Goal: Task Accomplishment & Management: Manage account settings

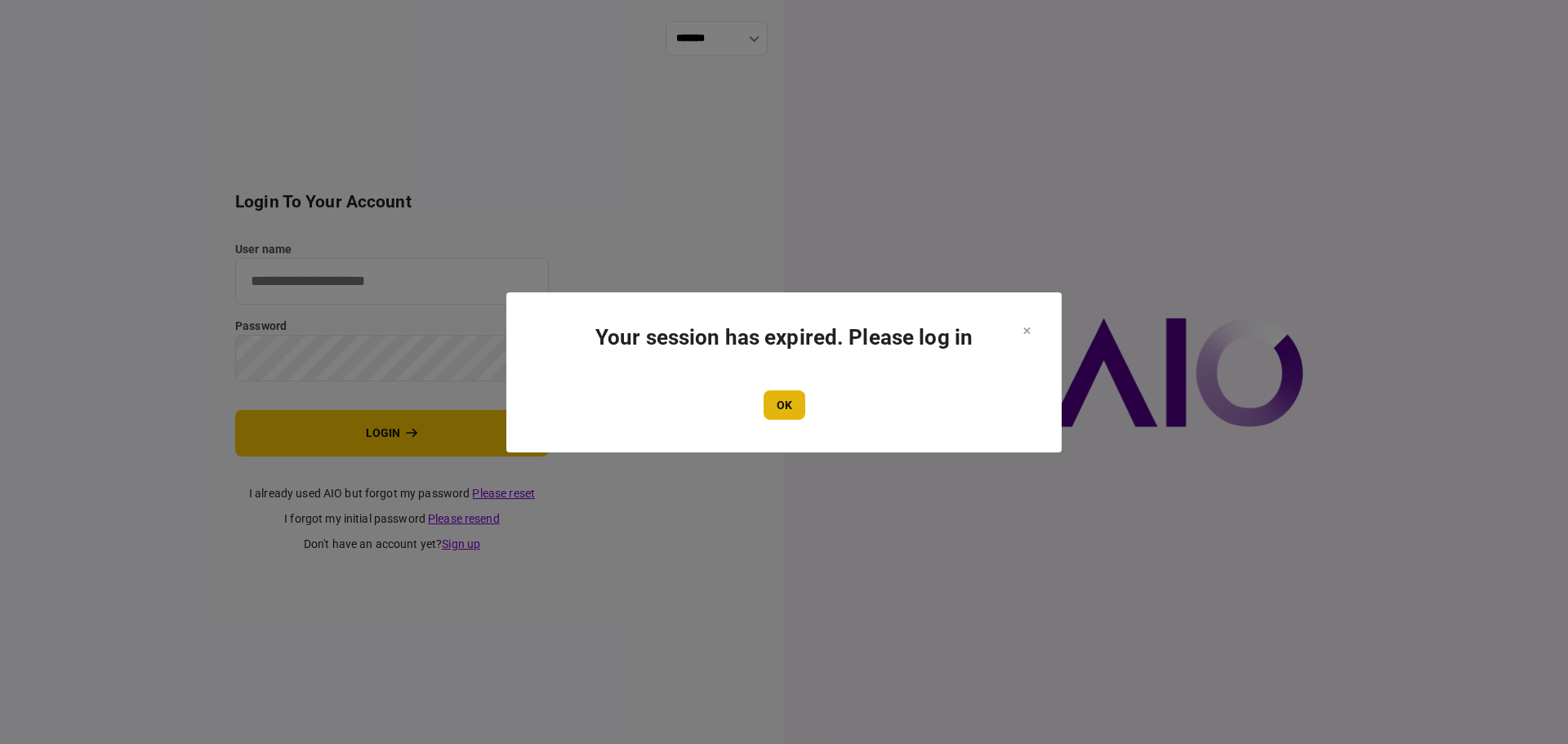
type input "****"
click at [793, 406] on button "OK" at bounding box center [784, 406] width 42 height 30
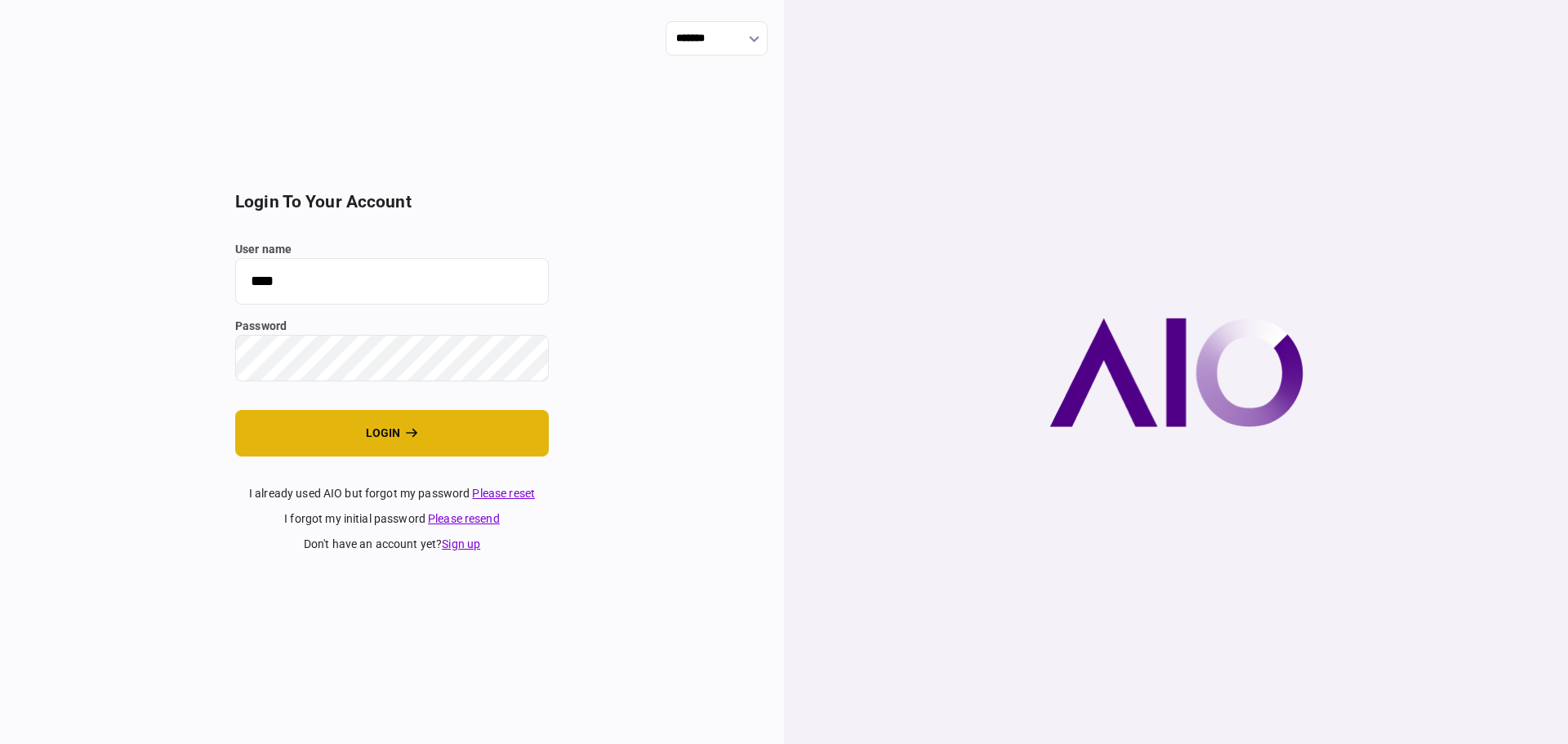
click at [373, 441] on button "login" at bounding box center [392, 433] width 314 height 46
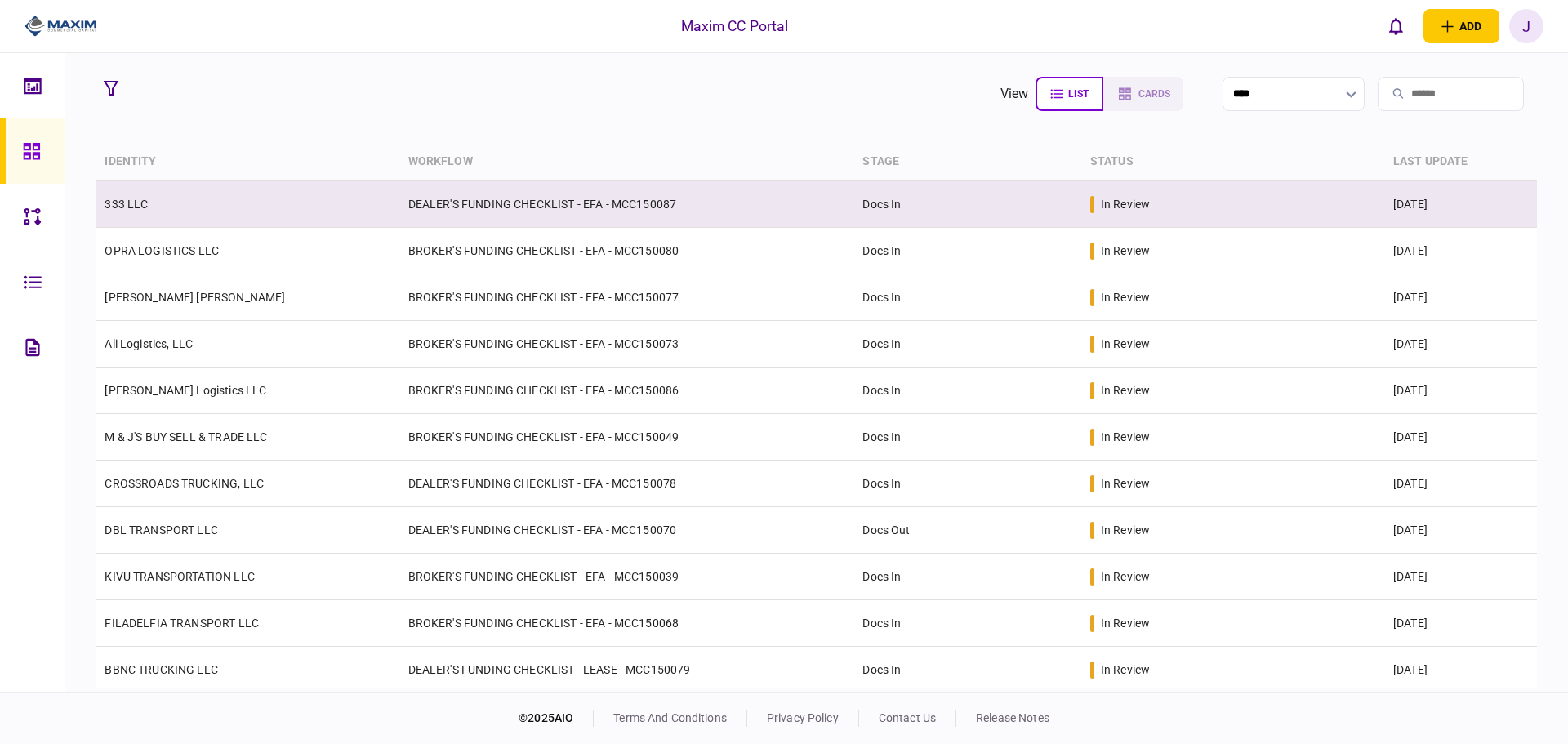
click at [120, 203] on link "333 LLC" at bounding box center [126, 204] width 44 height 13
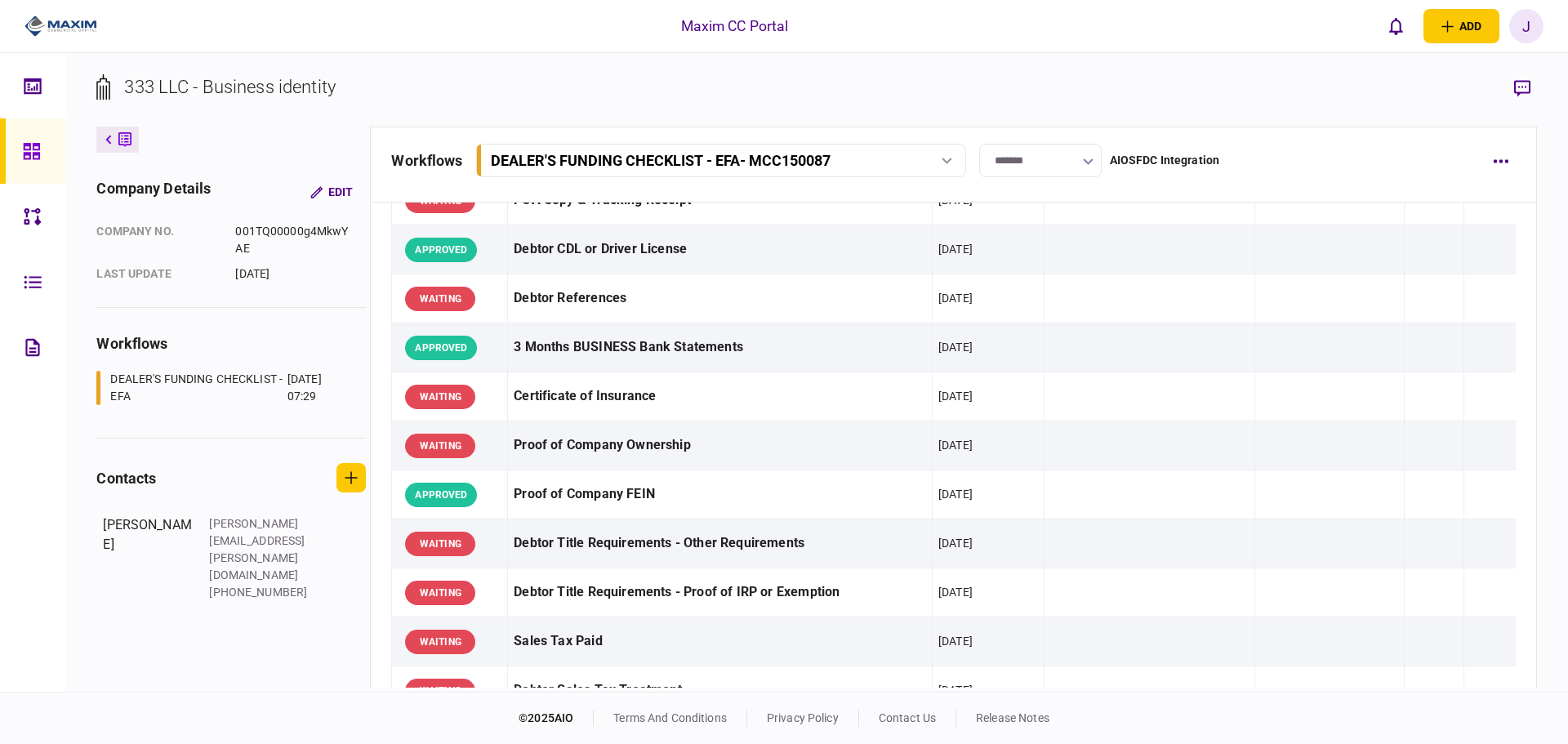
scroll to position [245, 0]
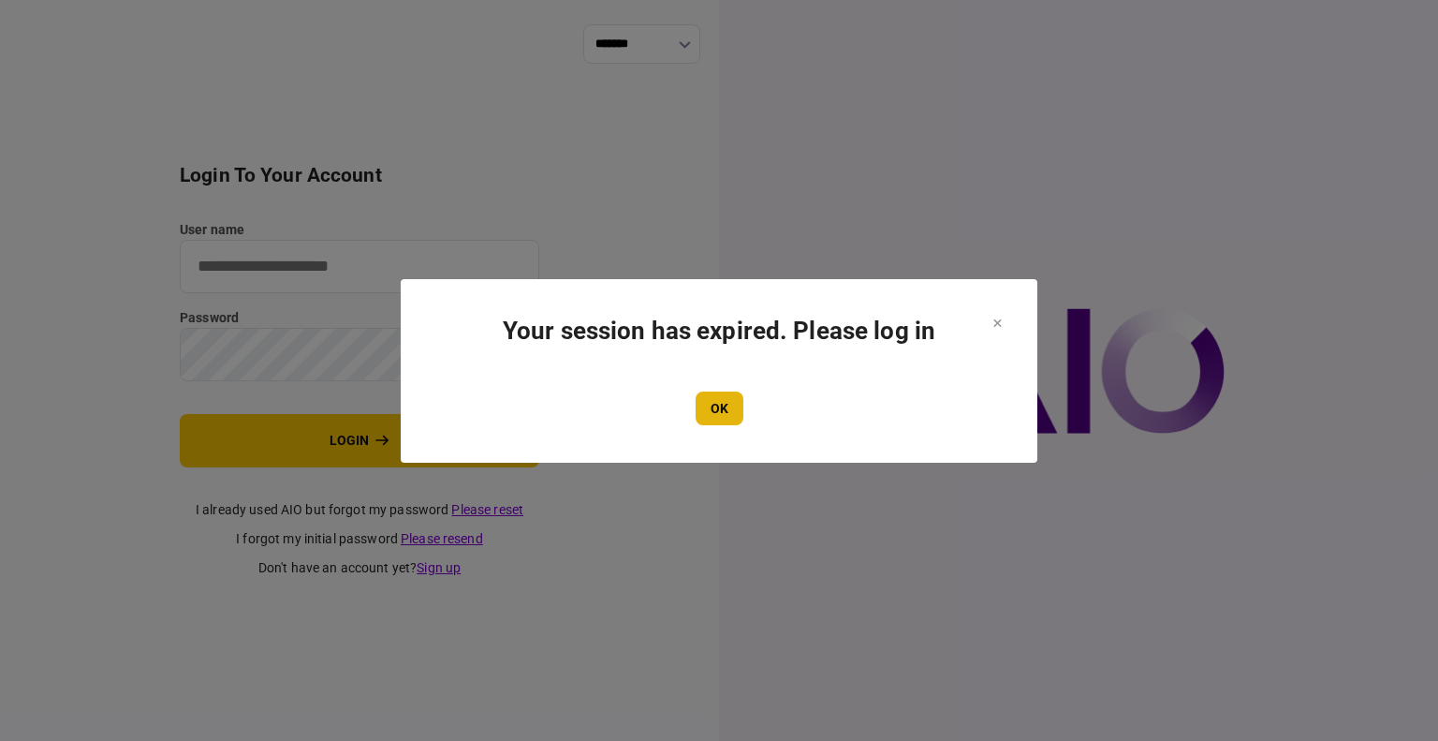
type input "****"
drag, startPoint x: 708, startPoint y: 403, endPoint x: 704, endPoint y: 413, distance: 11.0
click at [708, 405] on button "OK" at bounding box center [720, 408] width 48 height 34
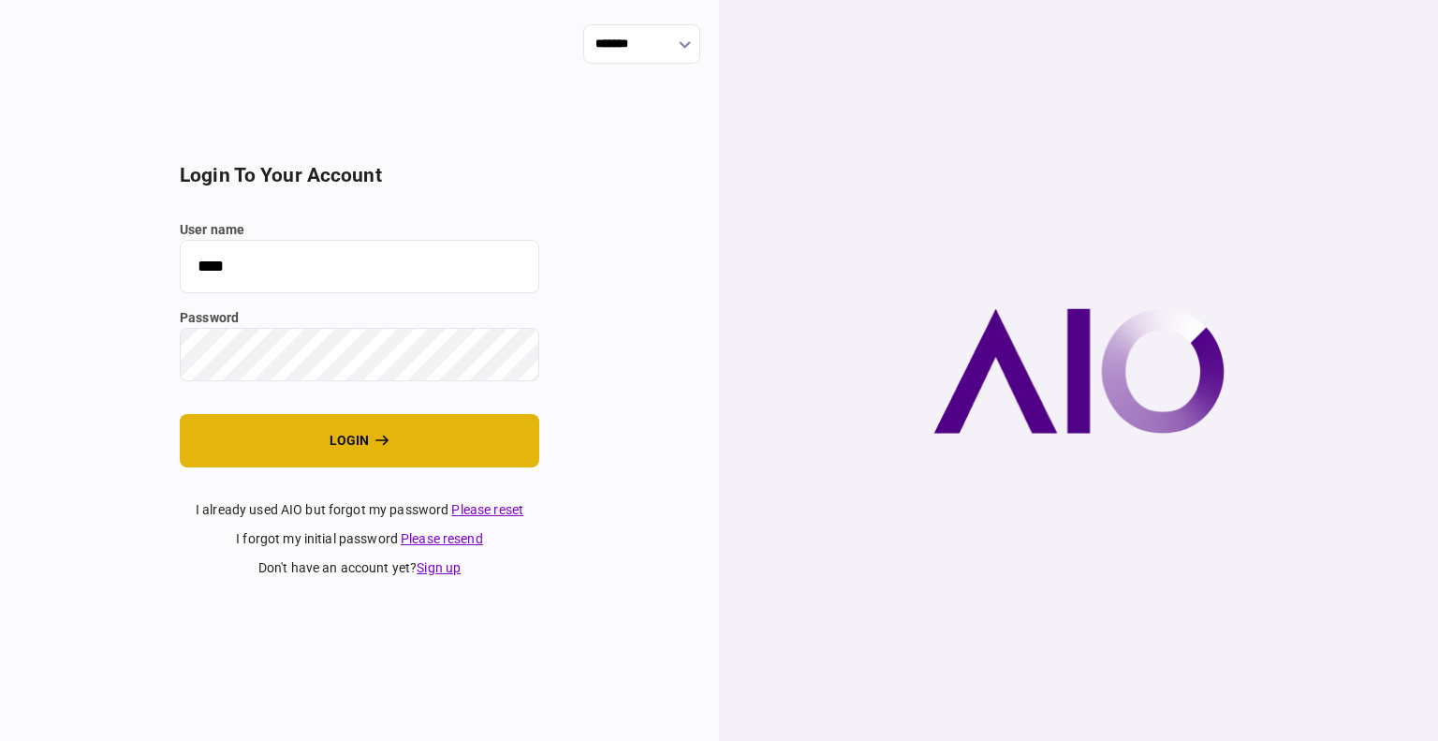
click at [344, 441] on button "login" at bounding box center [360, 440] width 360 height 53
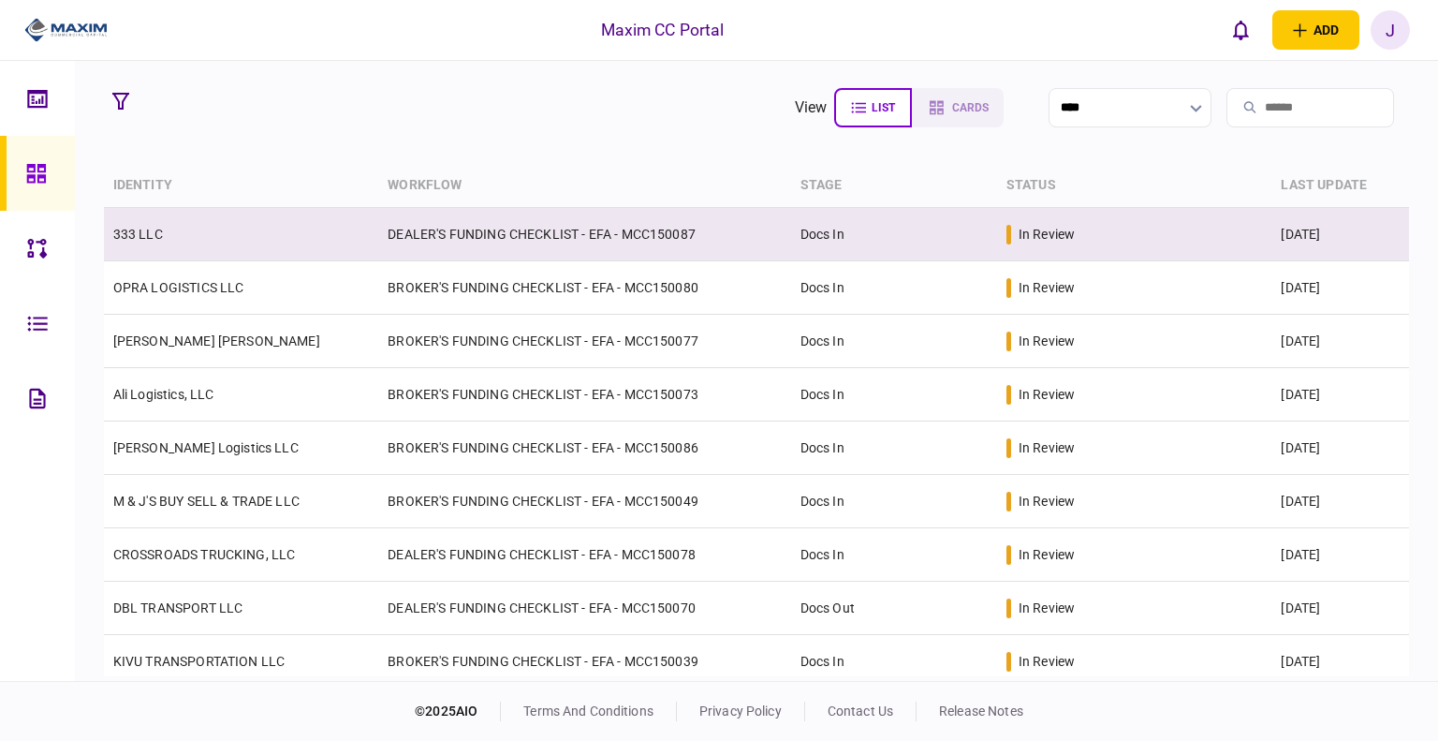
click at [165, 239] on td "333 LLC" at bounding box center [241, 234] width 275 height 53
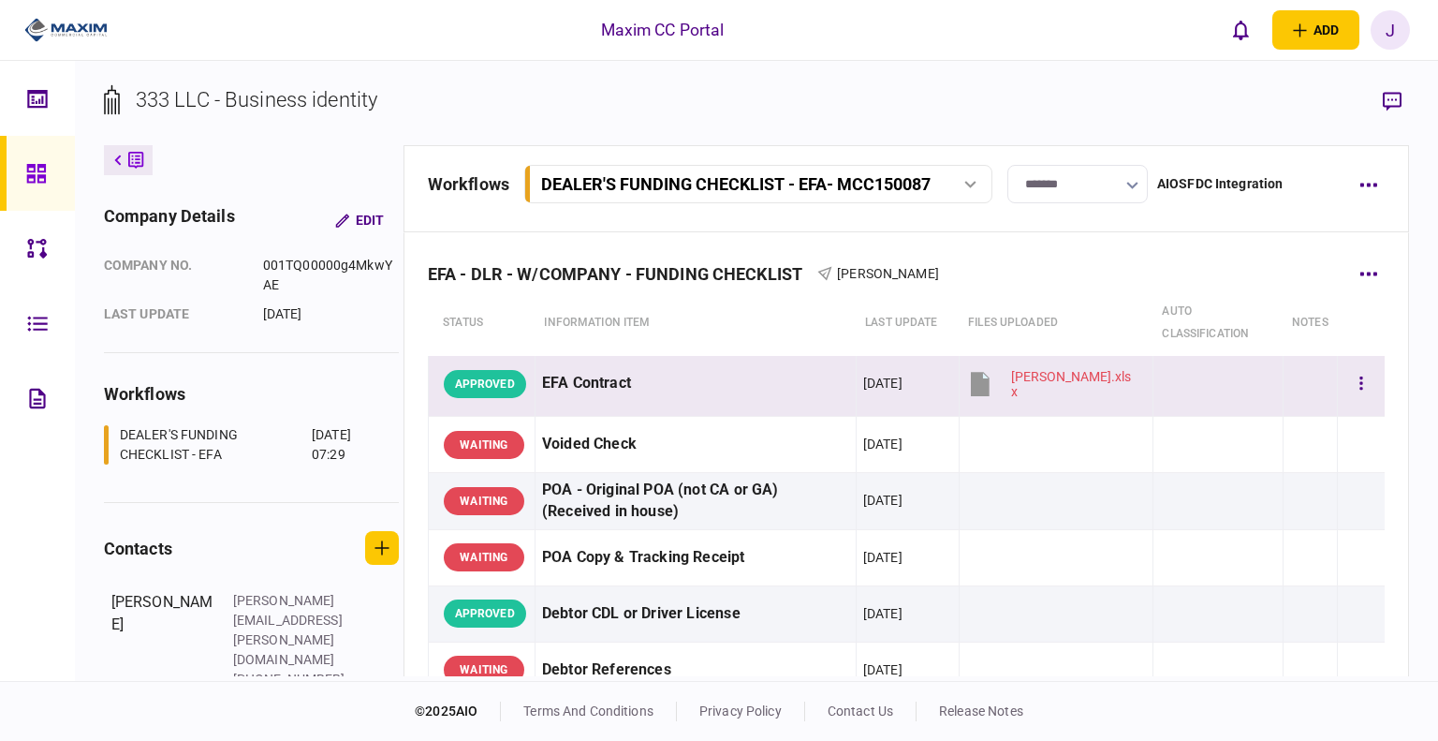
scroll to position [94, 0]
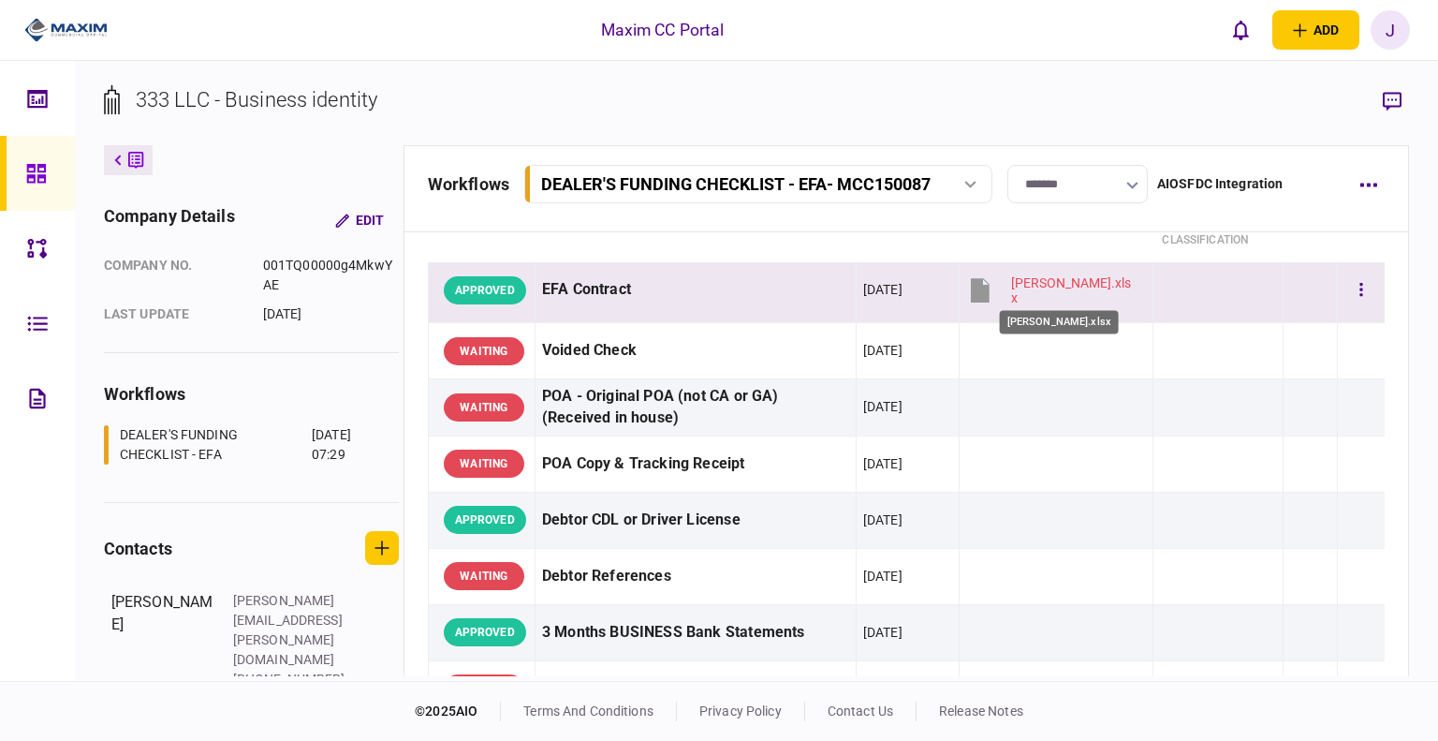
click at [1019, 290] on div "[PERSON_NAME].xlsx" at bounding box center [1073, 290] width 125 height 30
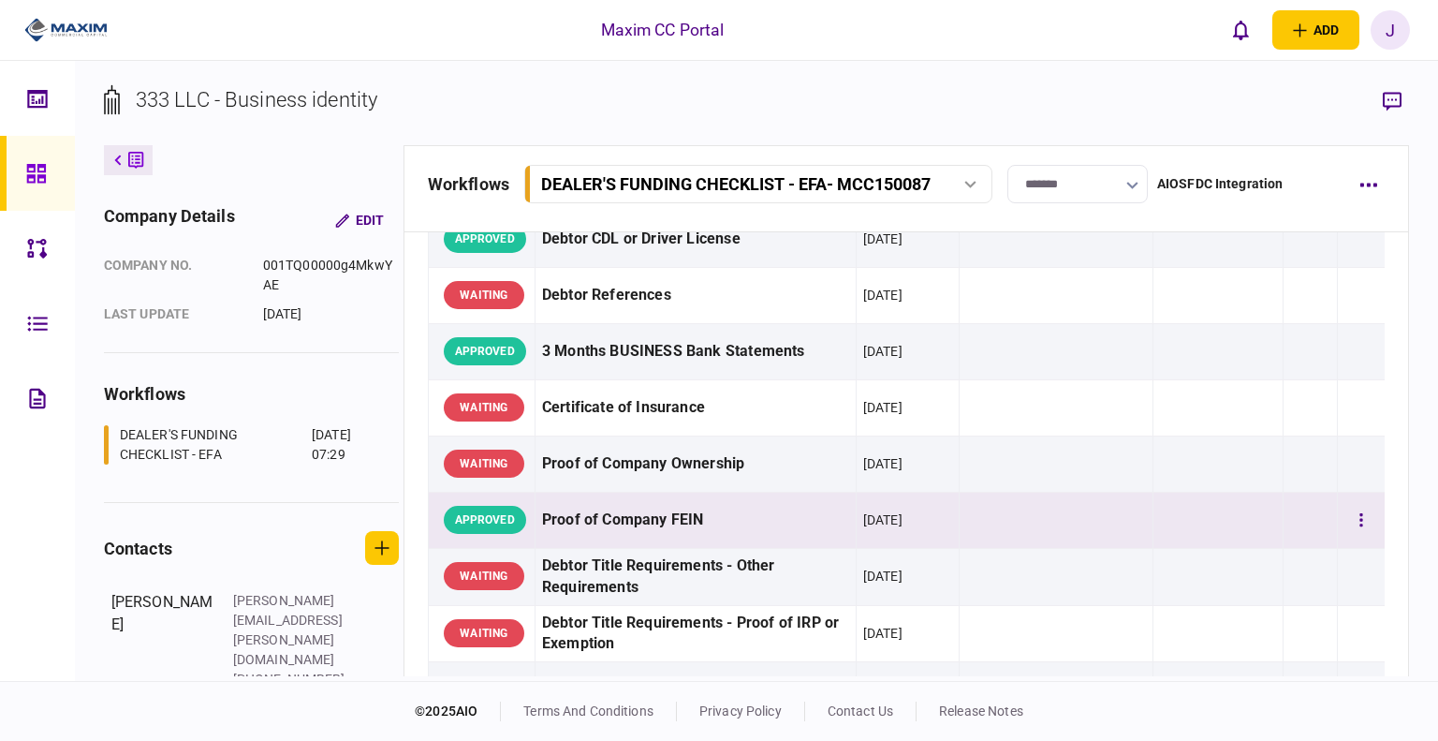
scroll to position [468, 0]
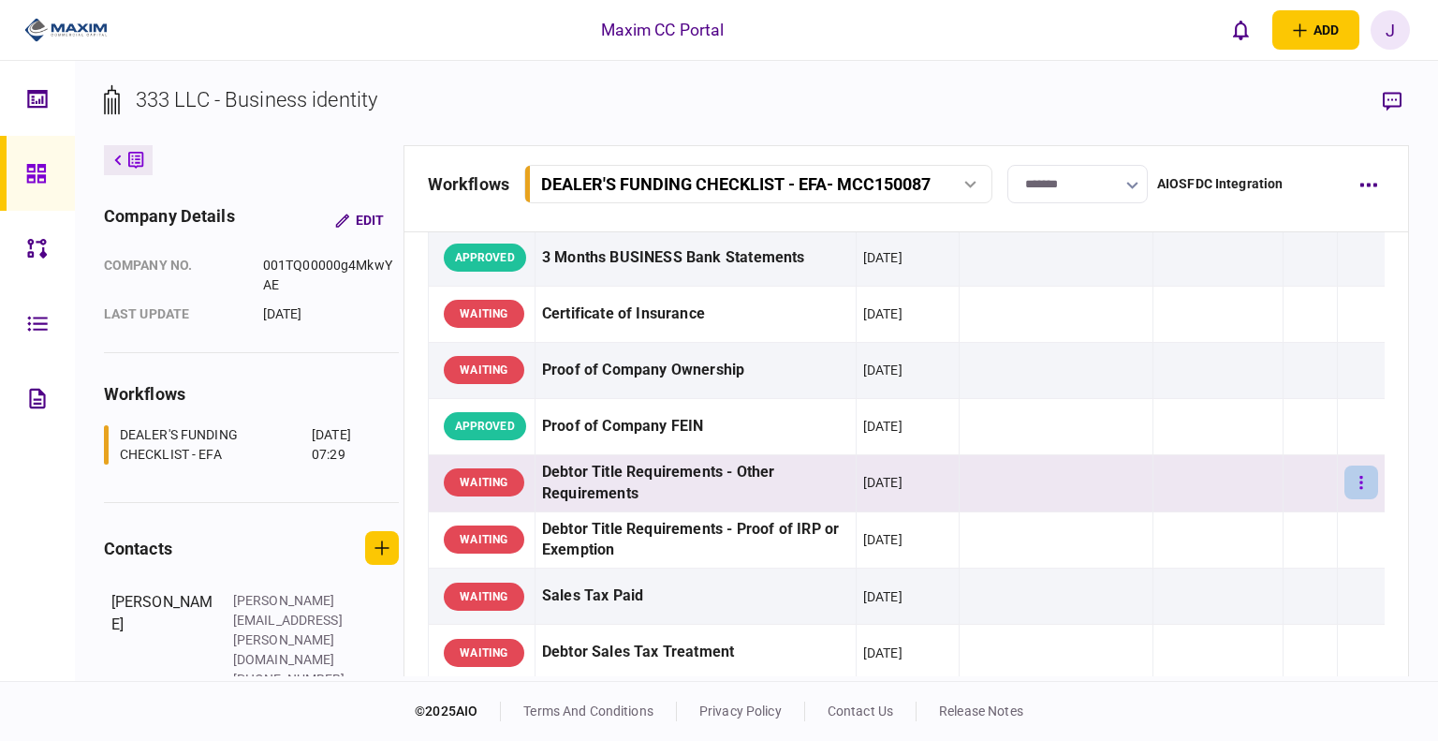
click at [1350, 465] on button "button" at bounding box center [1361, 482] width 34 height 34
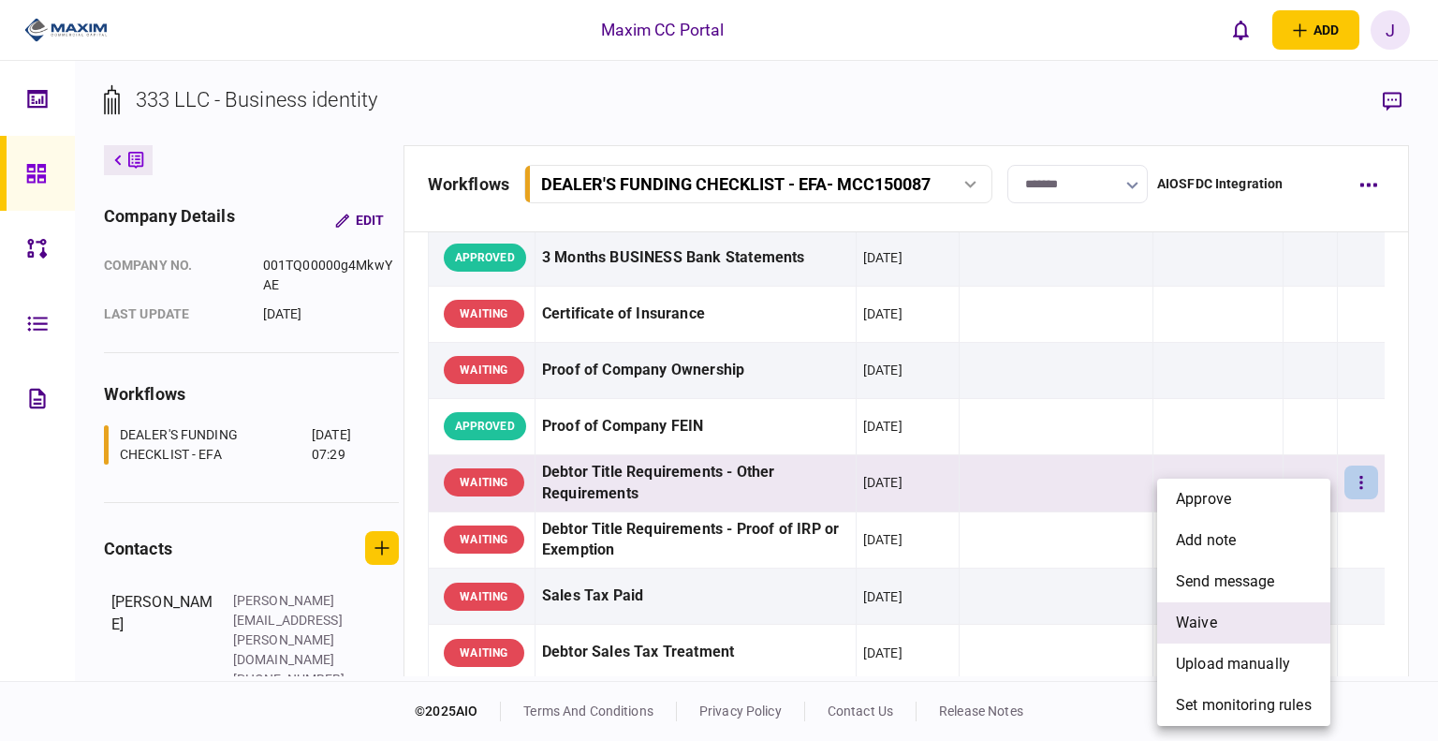
click at [1202, 635] on li "waive" at bounding box center [1243, 622] width 173 height 41
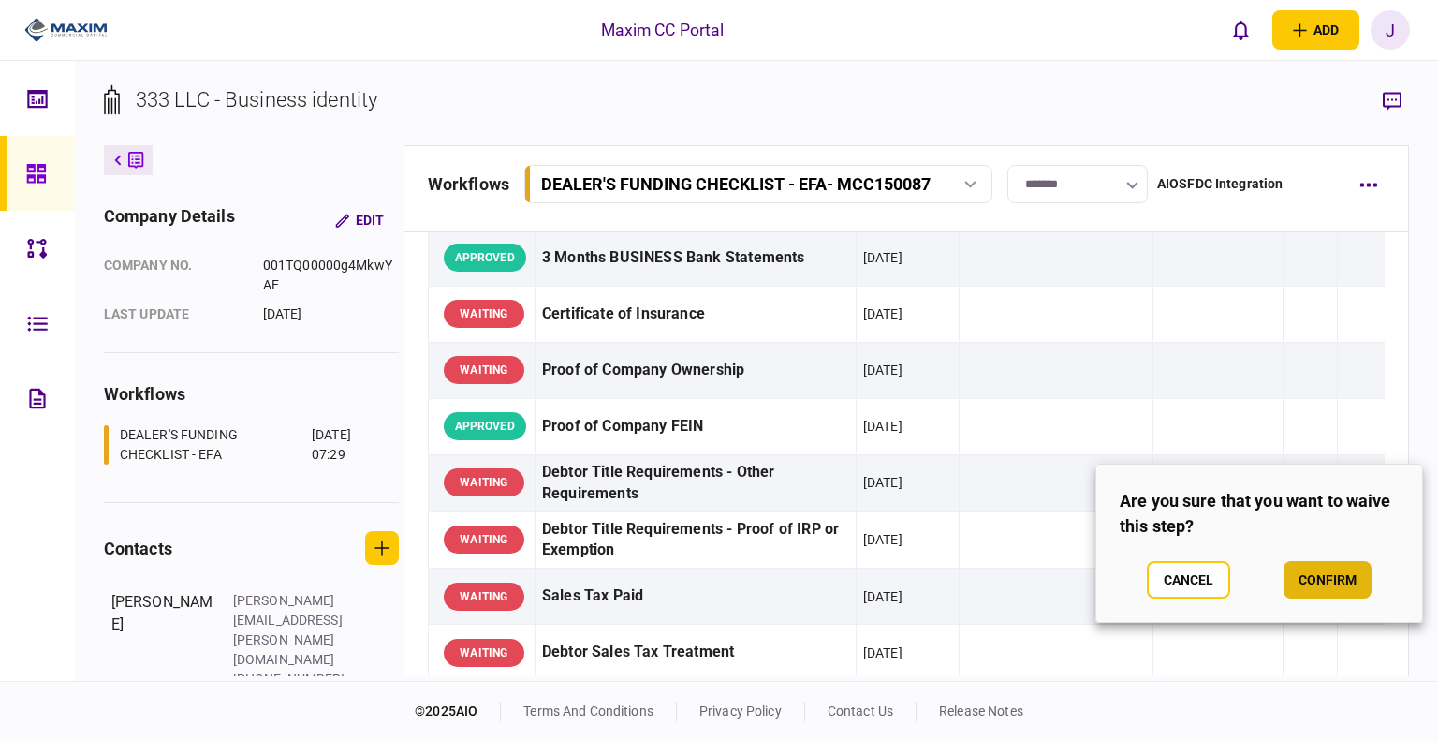
click at [1326, 566] on button "confirm" at bounding box center [1328, 579] width 88 height 37
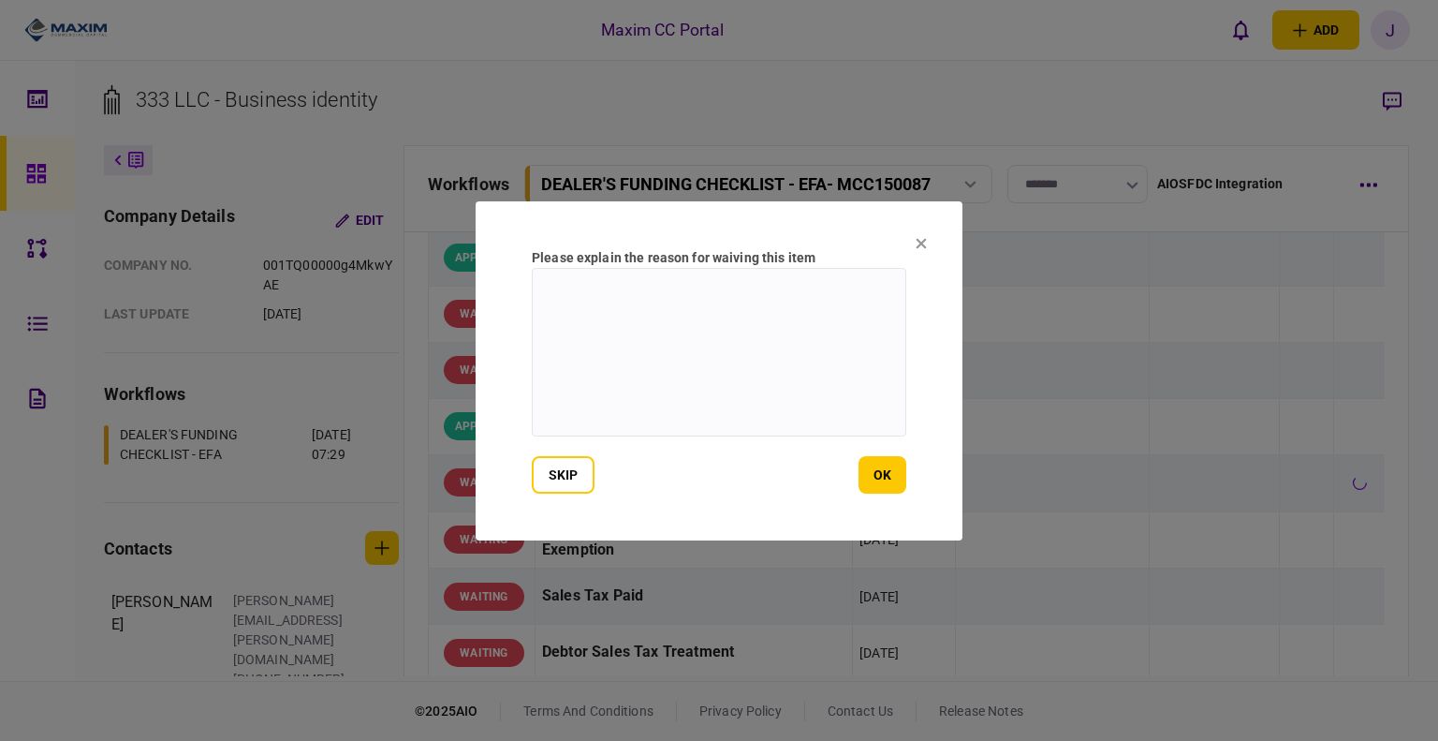
click at [786, 371] on textarea at bounding box center [719, 352] width 375 height 169
type textarea "*****"
click at [876, 477] on button "ok" at bounding box center [883, 474] width 48 height 37
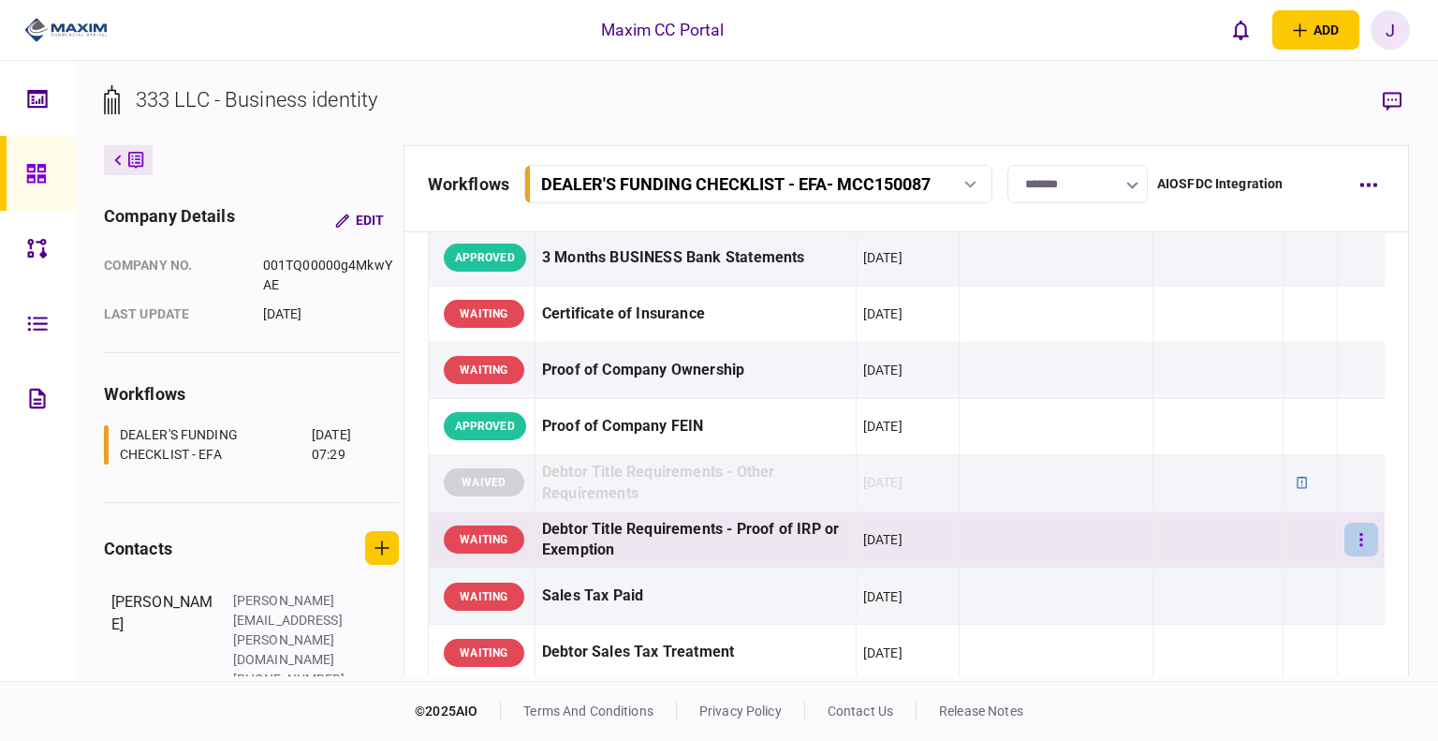
click at [1352, 539] on button "button" at bounding box center [1361, 539] width 34 height 34
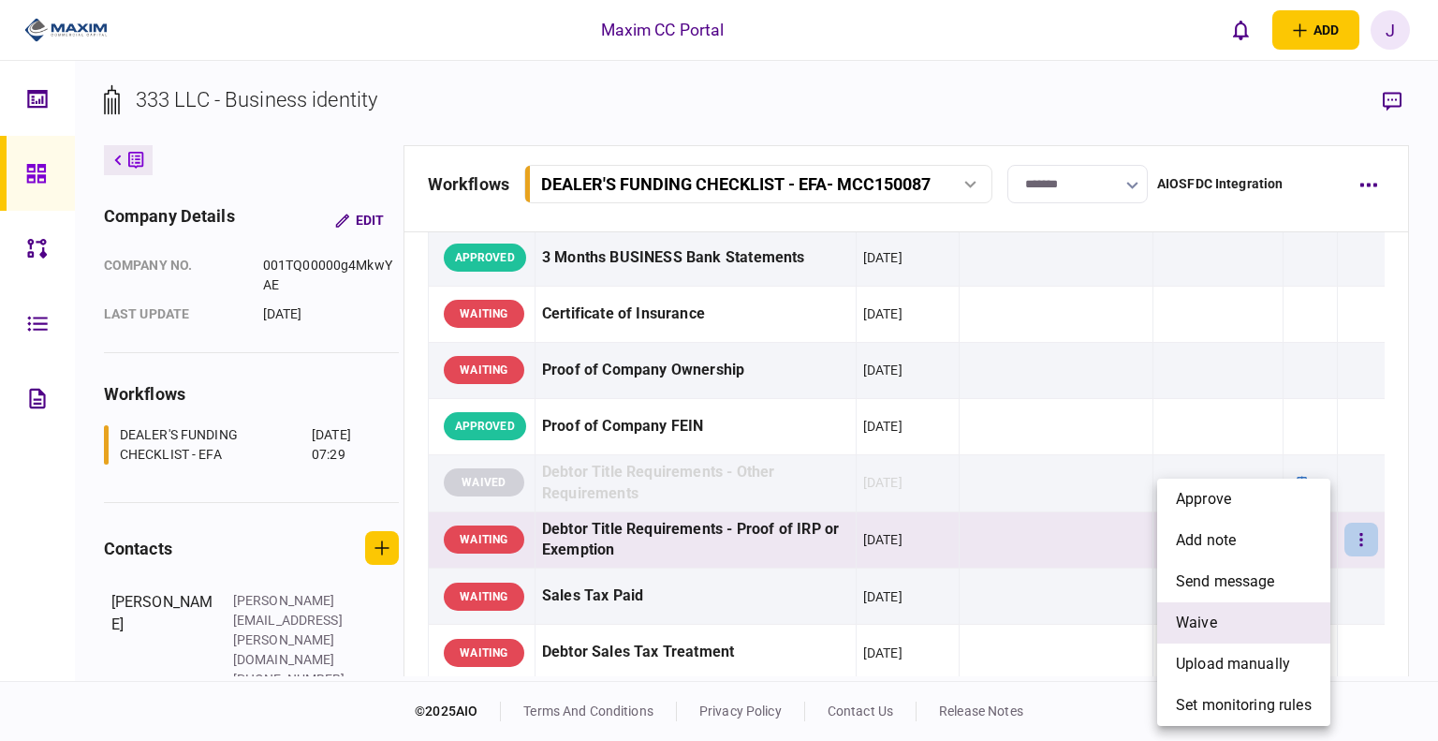
click at [1214, 617] on span "waive" at bounding box center [1196, 622] width 41 height 22
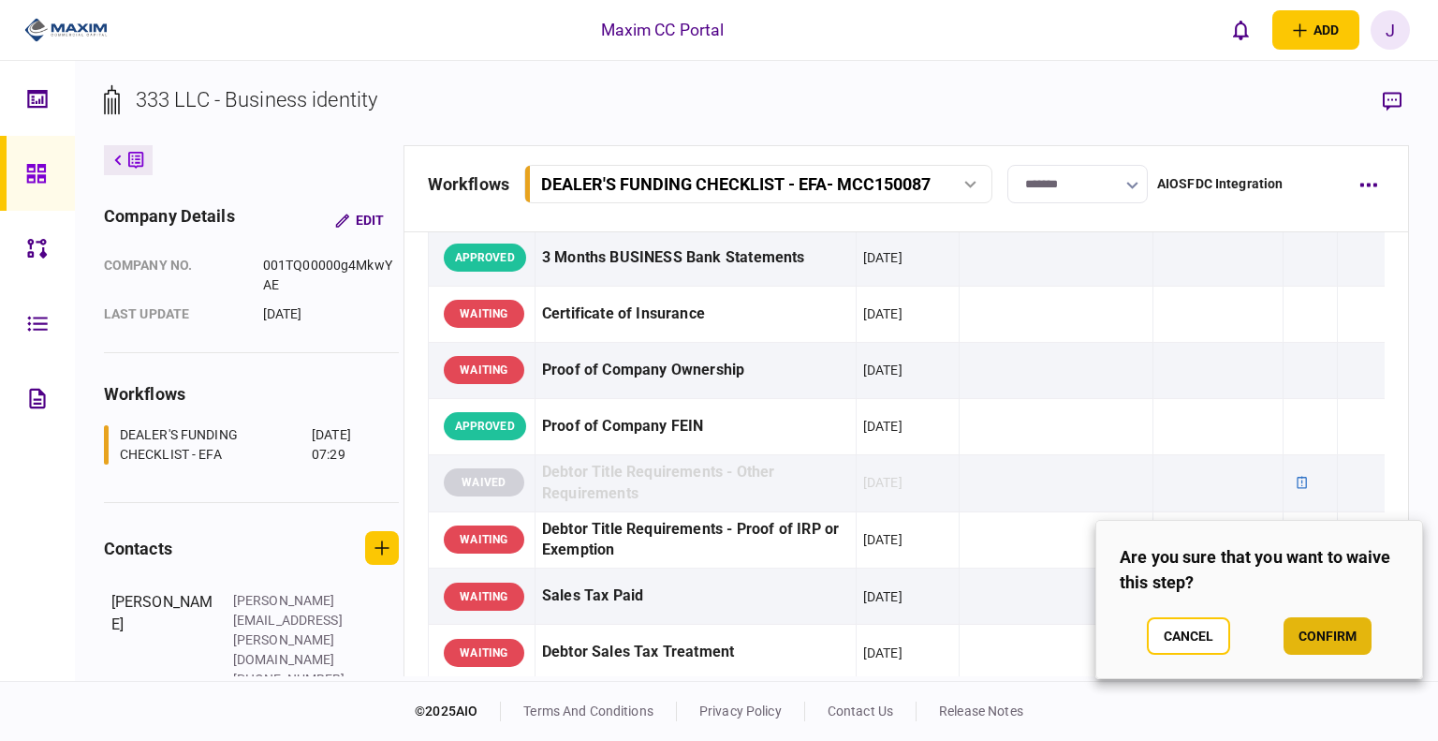
click at [1322, 632] on button "confirm" at bounding box center [1328, 635] width 88 height 37
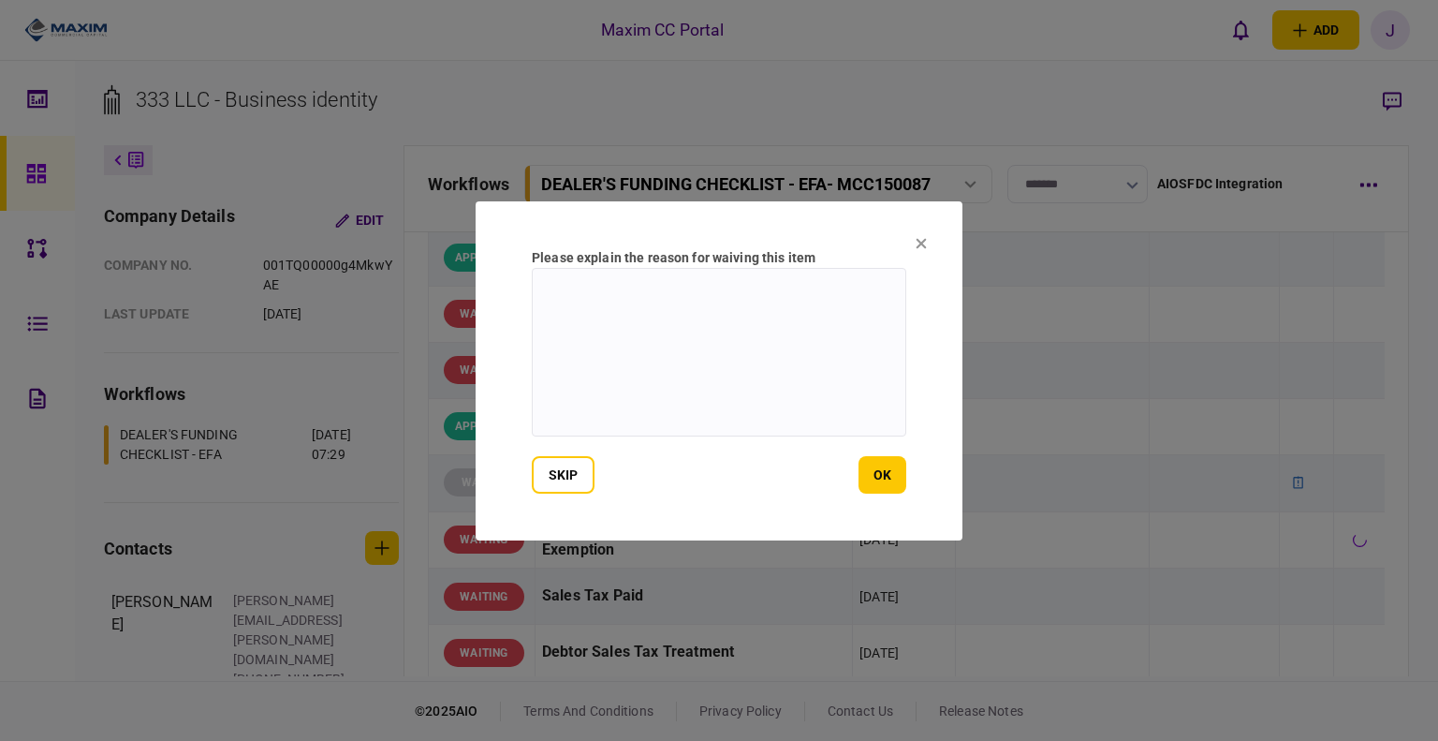
click at [626, 384] on textarea at bounding box center [719, 352] width 375 height 169
type textarea "*"
type textarea "***"
click at [872, 475] on button "ok" at bounding box center [883, 474] width 48 height 37
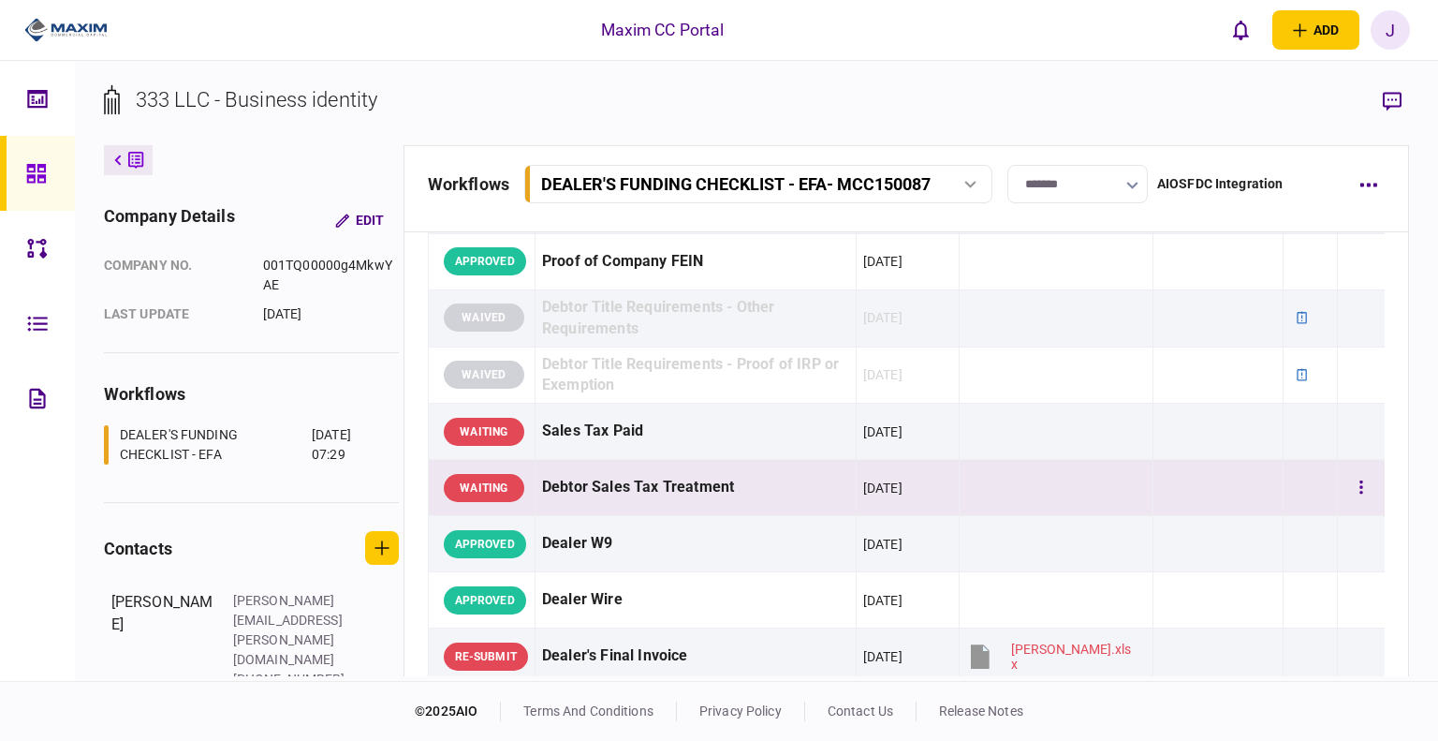
scroll to position [655, 0]
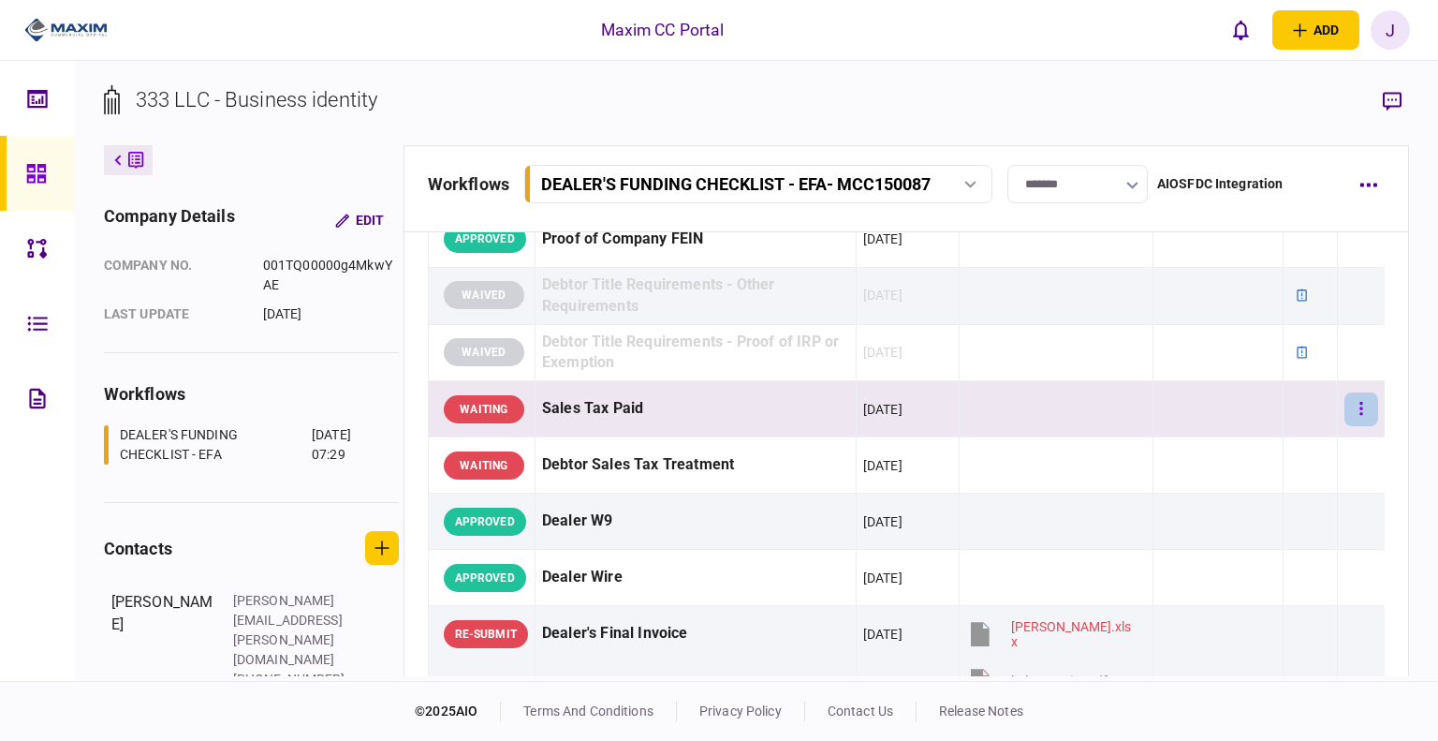
click at [1352, 406] on button "button" at bounding box center [1361, 409] width 34 height 34
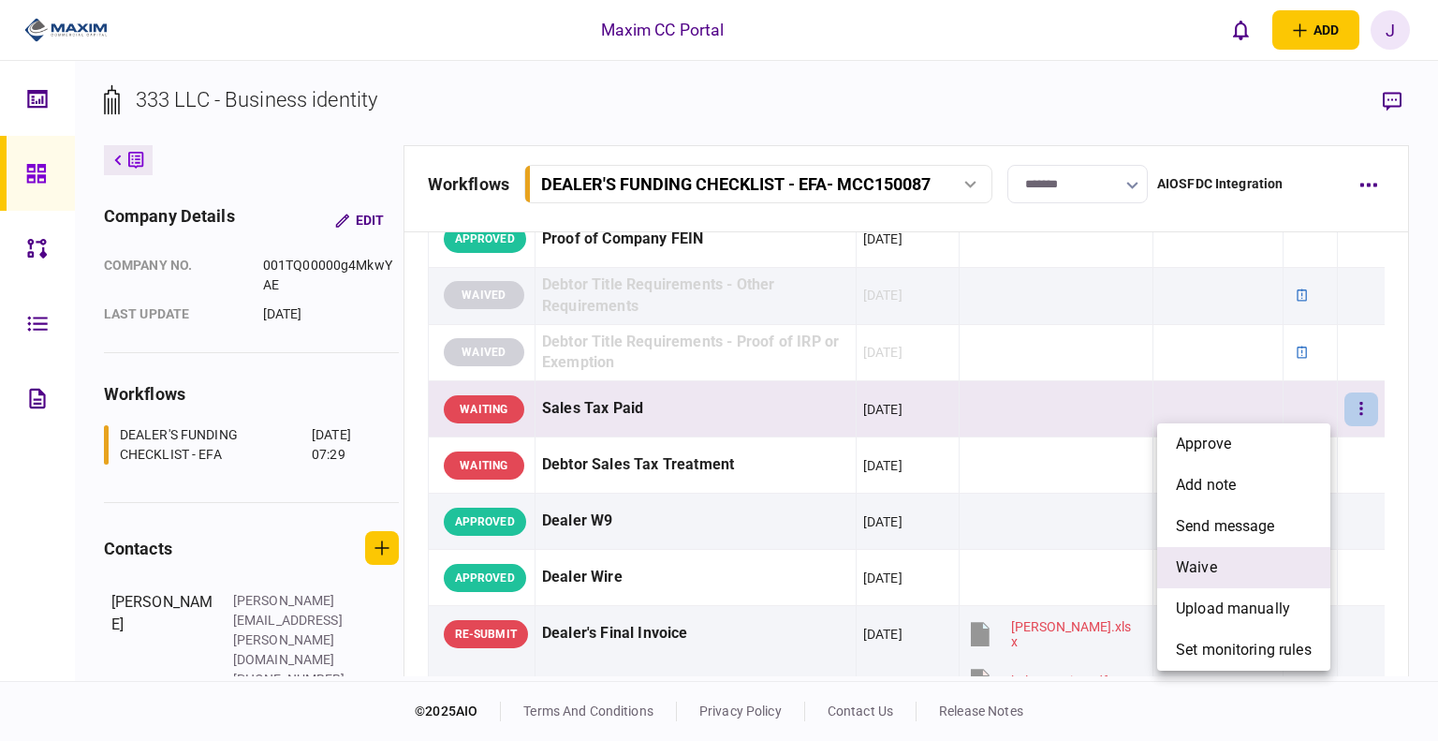
click at [1200, 571] on span "waive" at bounding box center [1196, 567] width 41 height 22
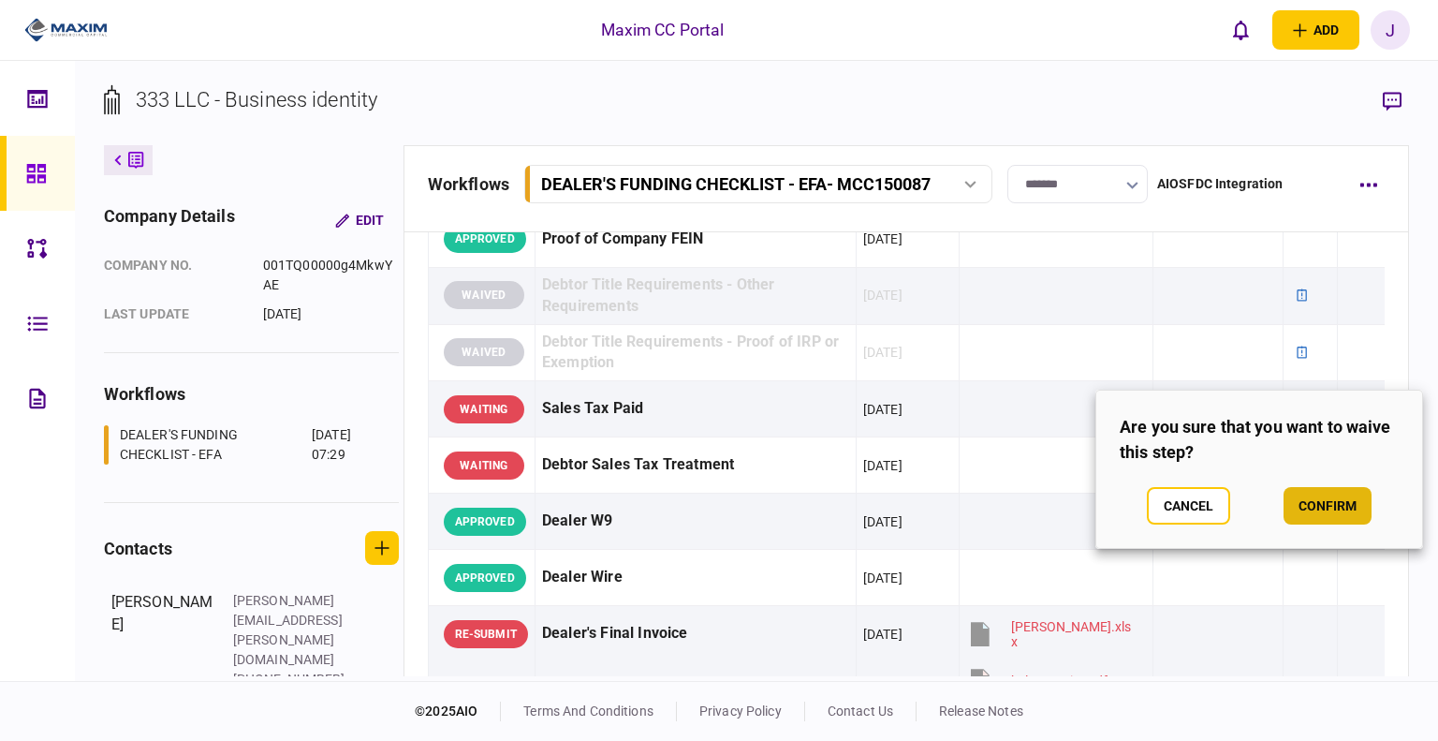
click at [1309, 507] on button "confirm" at bounding box center [1328, 505] width 88 height 37
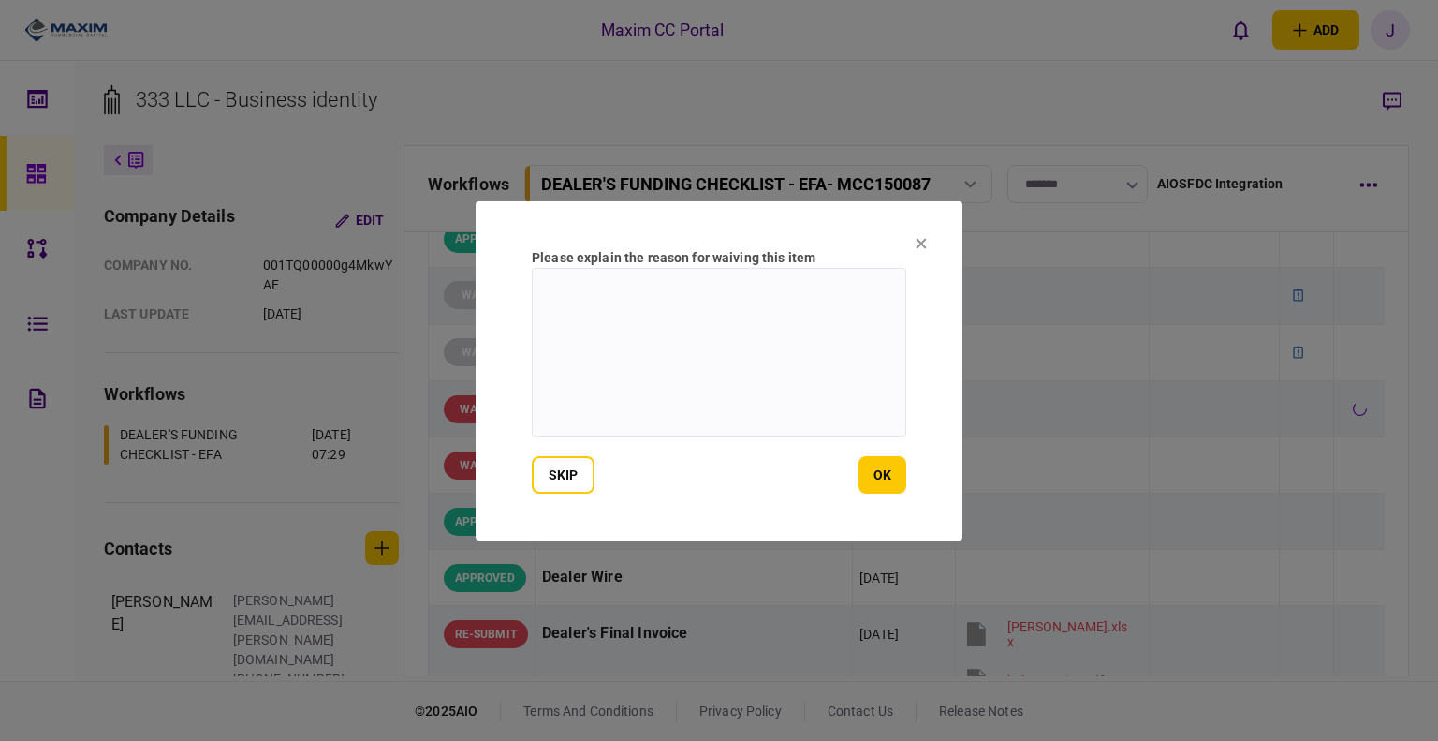
click at [596, 316] on textarea at bounding box center [719, 352] width 375 height 169
type textarea "**********"
click at [887, 493] on section "**********" at bounding box center [719, 370] width 487 height 339
click at [884, 489] on button "ok" at bounding box center [883, 474] width 48 height 37
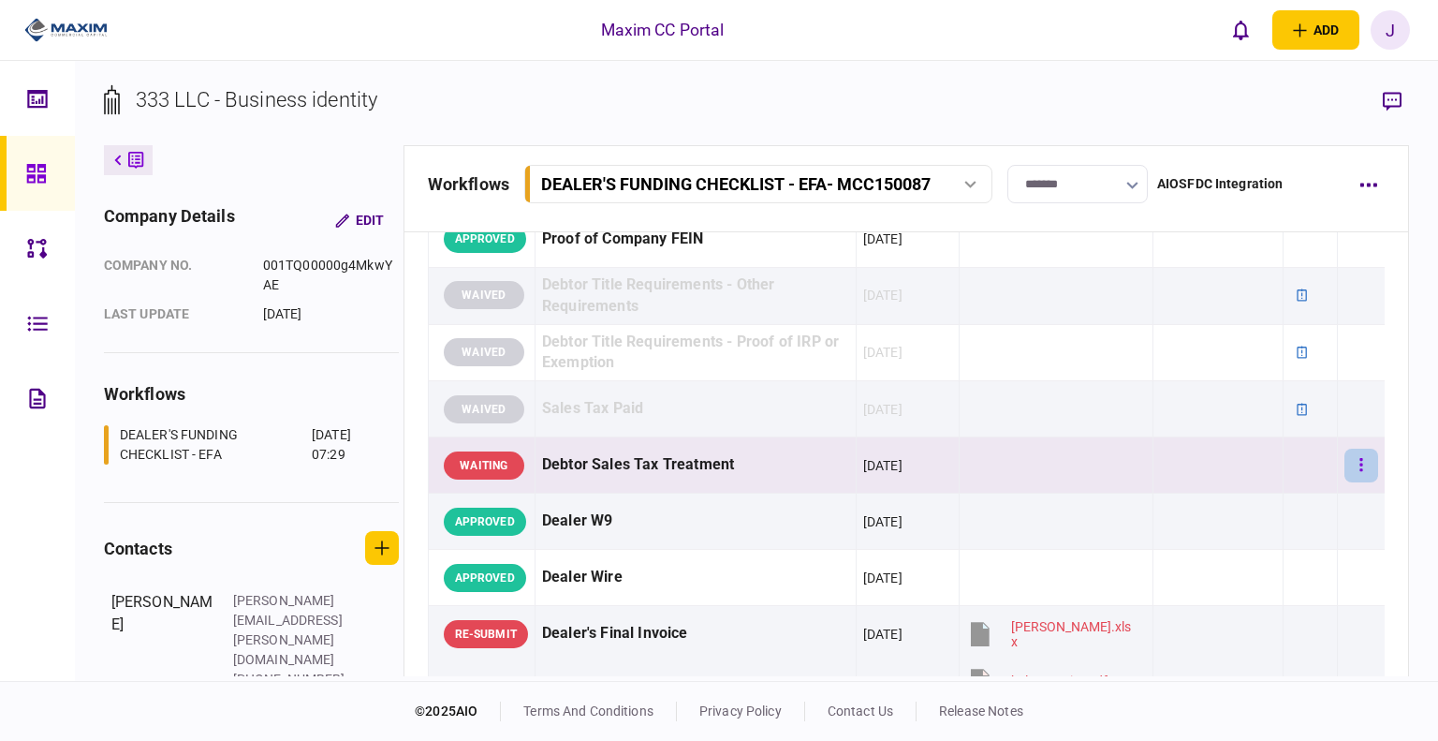
click at [1353, 471] on button "button" at bounding box center [1361, 465] width 34 height 34
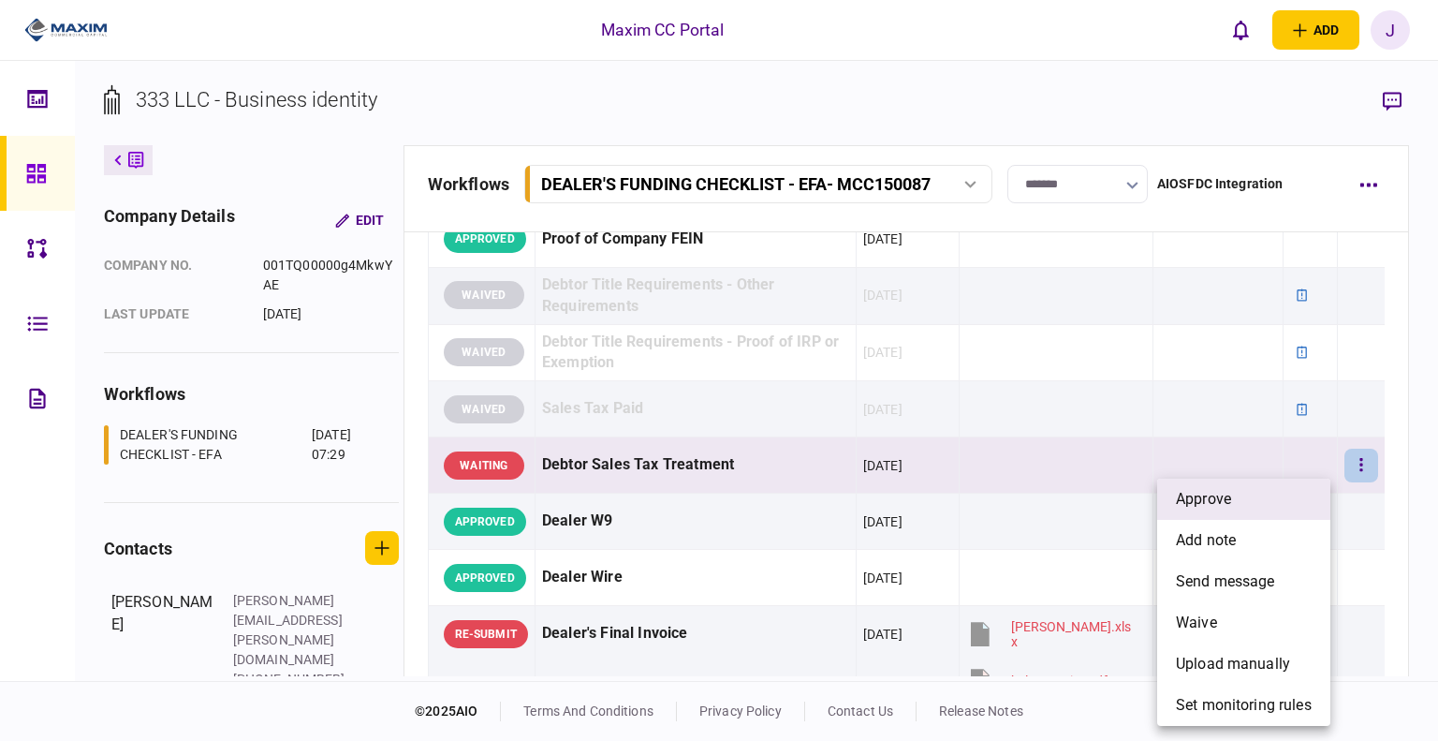
click at [1228, 501] on span "approve" at bounding box center [1203, 499] width 55 height 22
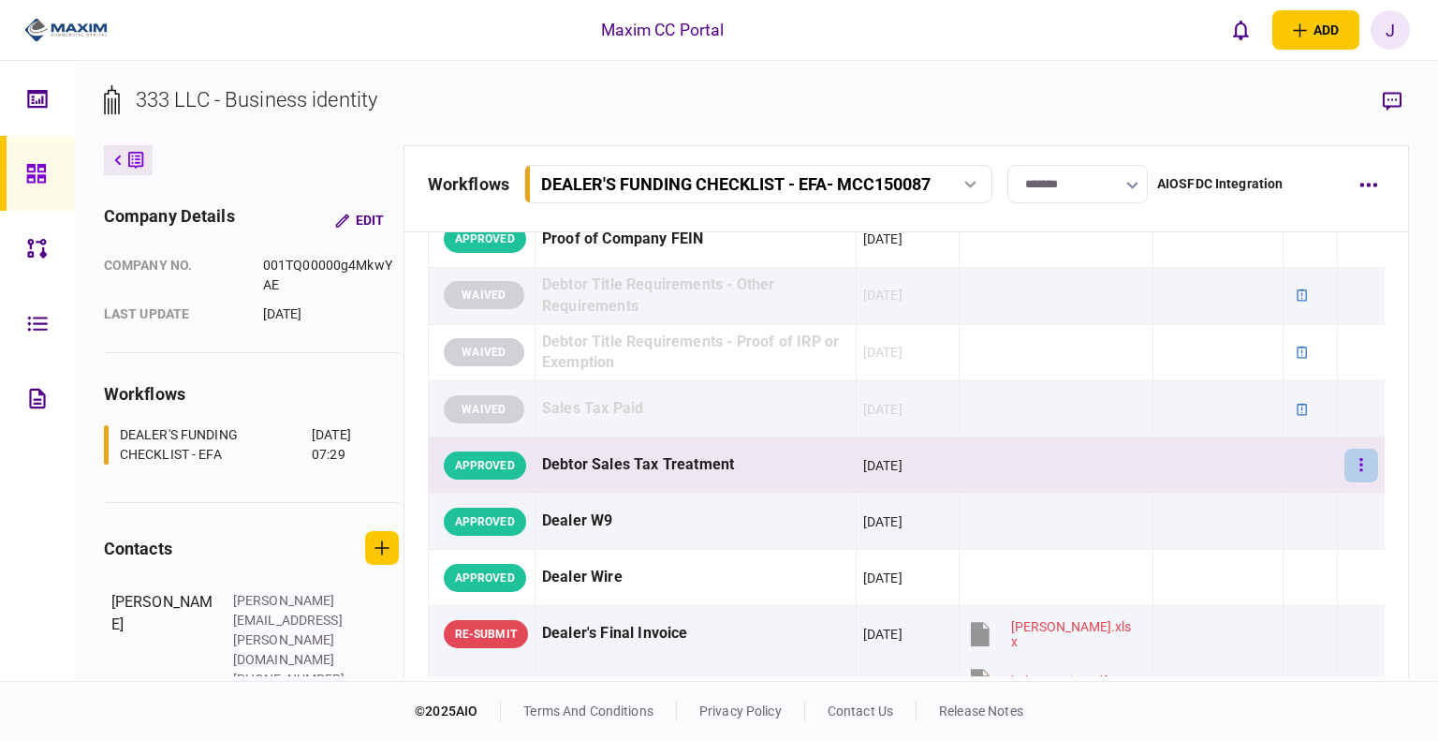
click at [1344, 467] on button "button" at bounding box center [1361, 465] width 34 height 34
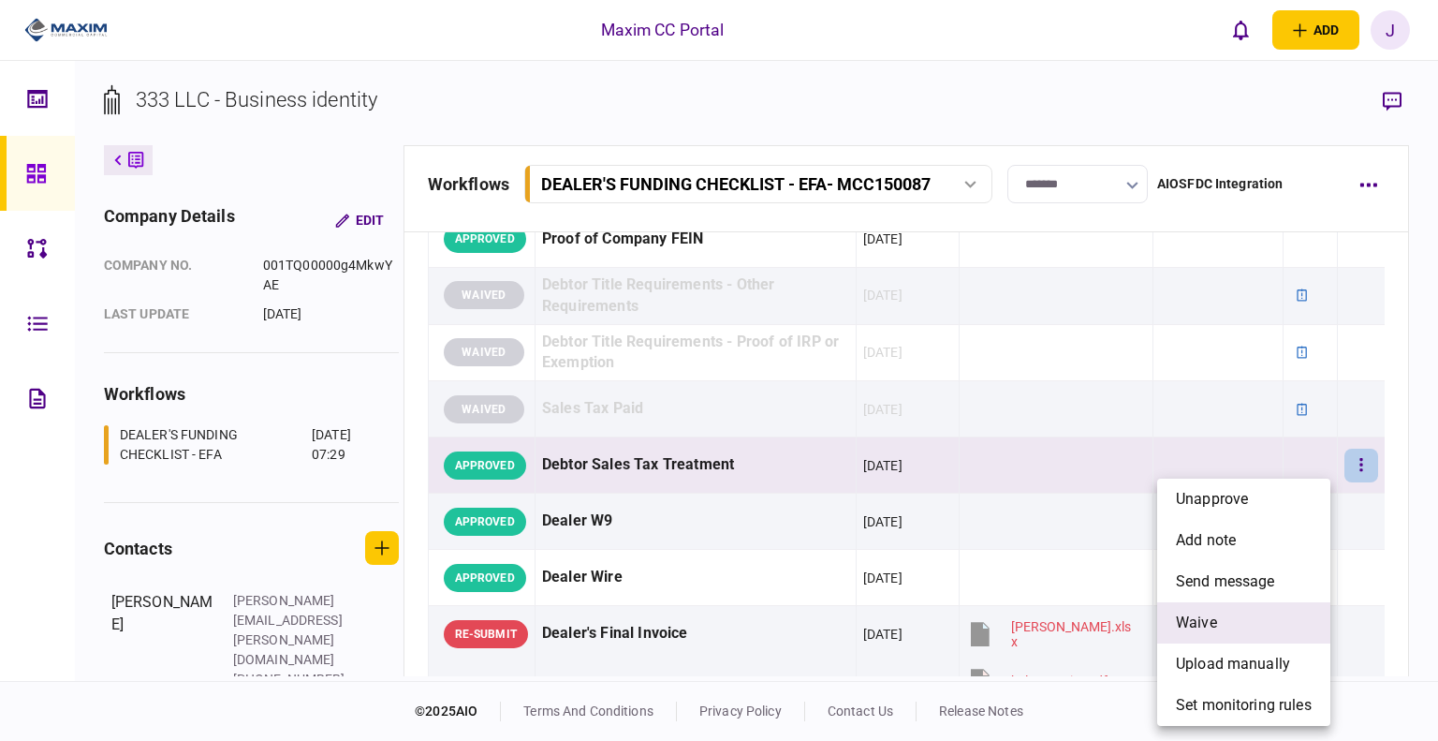
click at [1213, 614] on span "waive" at bounding box center [1196, 622] width 41 height 22
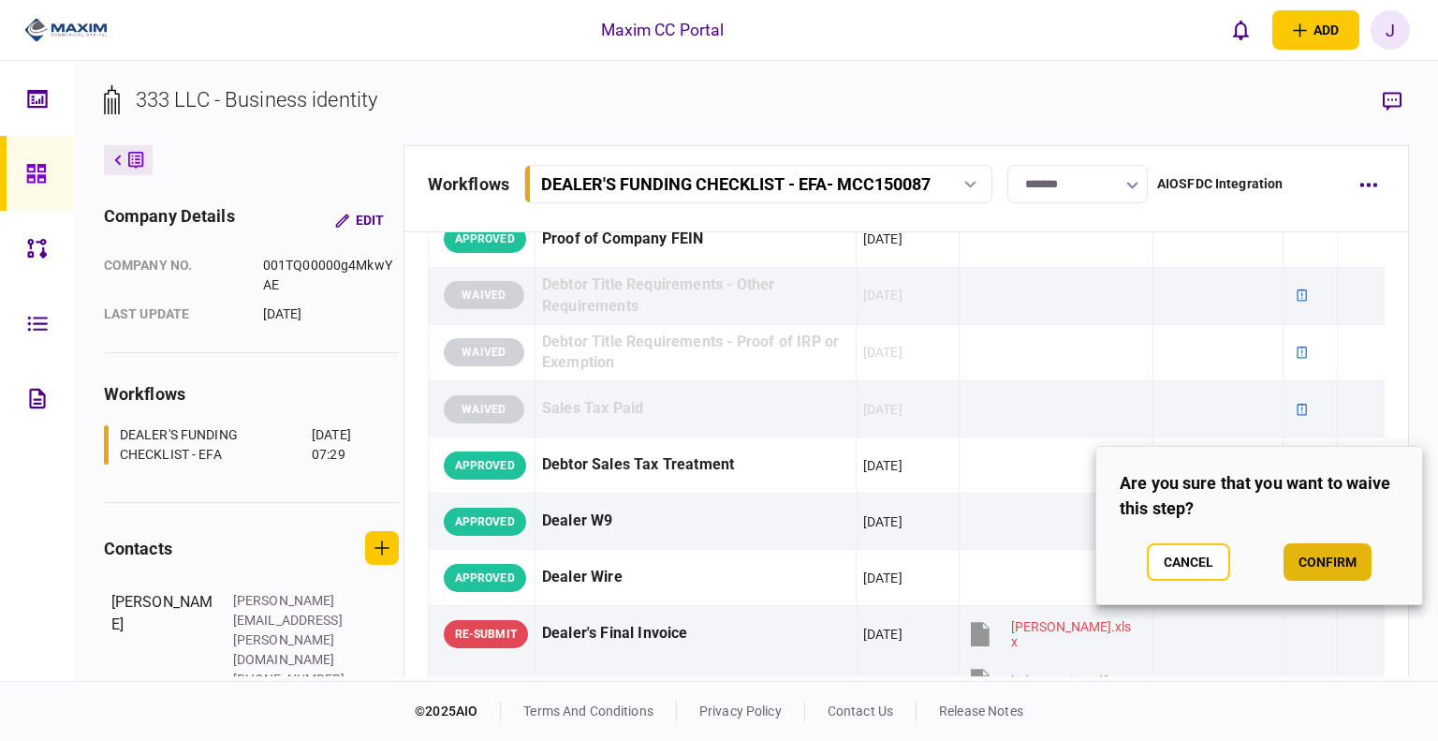
click at [1301, 562] on button "confirm" at bounding box center [1328, 561] width 88 height 37
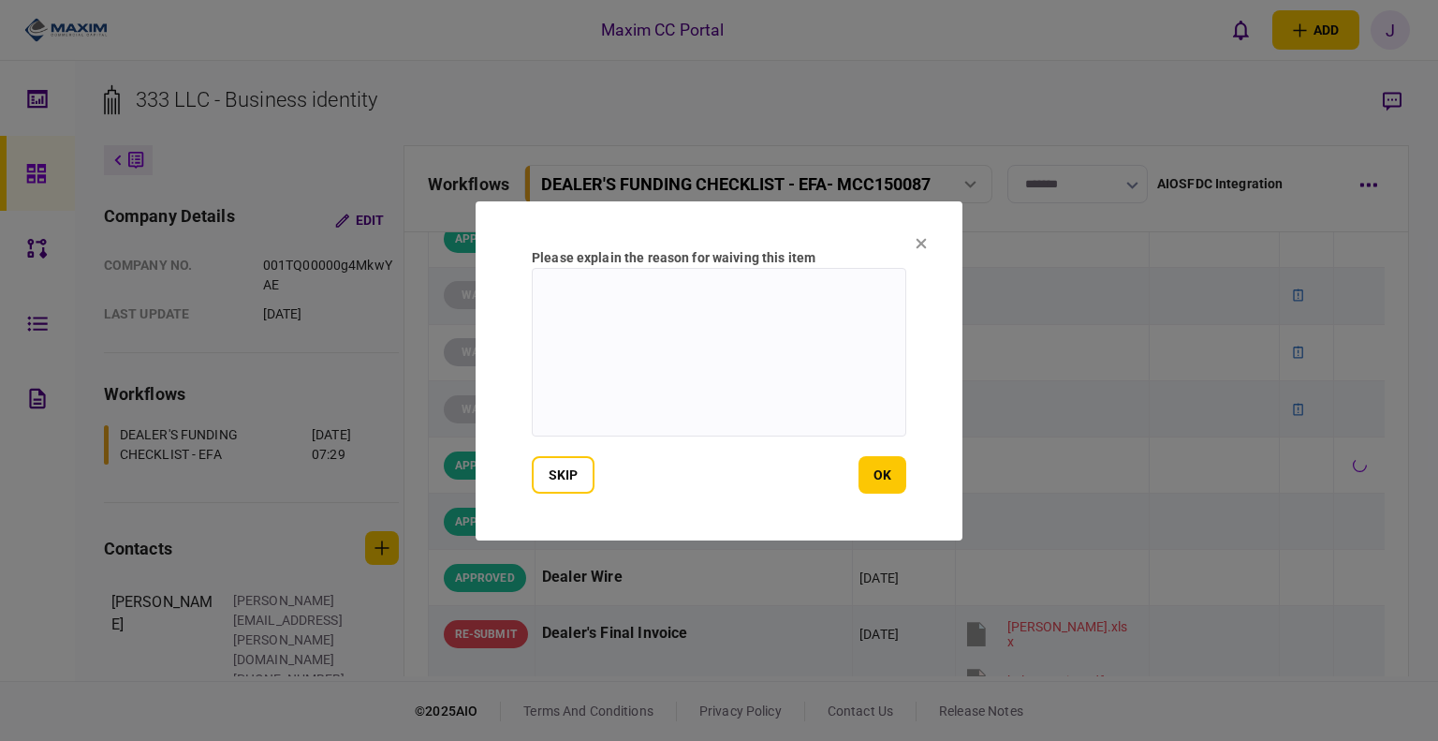
click at [749, 389] on textarea at bounding box center [719, 352] width 375 height 169
type textarea "*"
type textarea "**********"
click at [889, 463] on button "ok" at bounding box center [883, 474] width 48 height 37
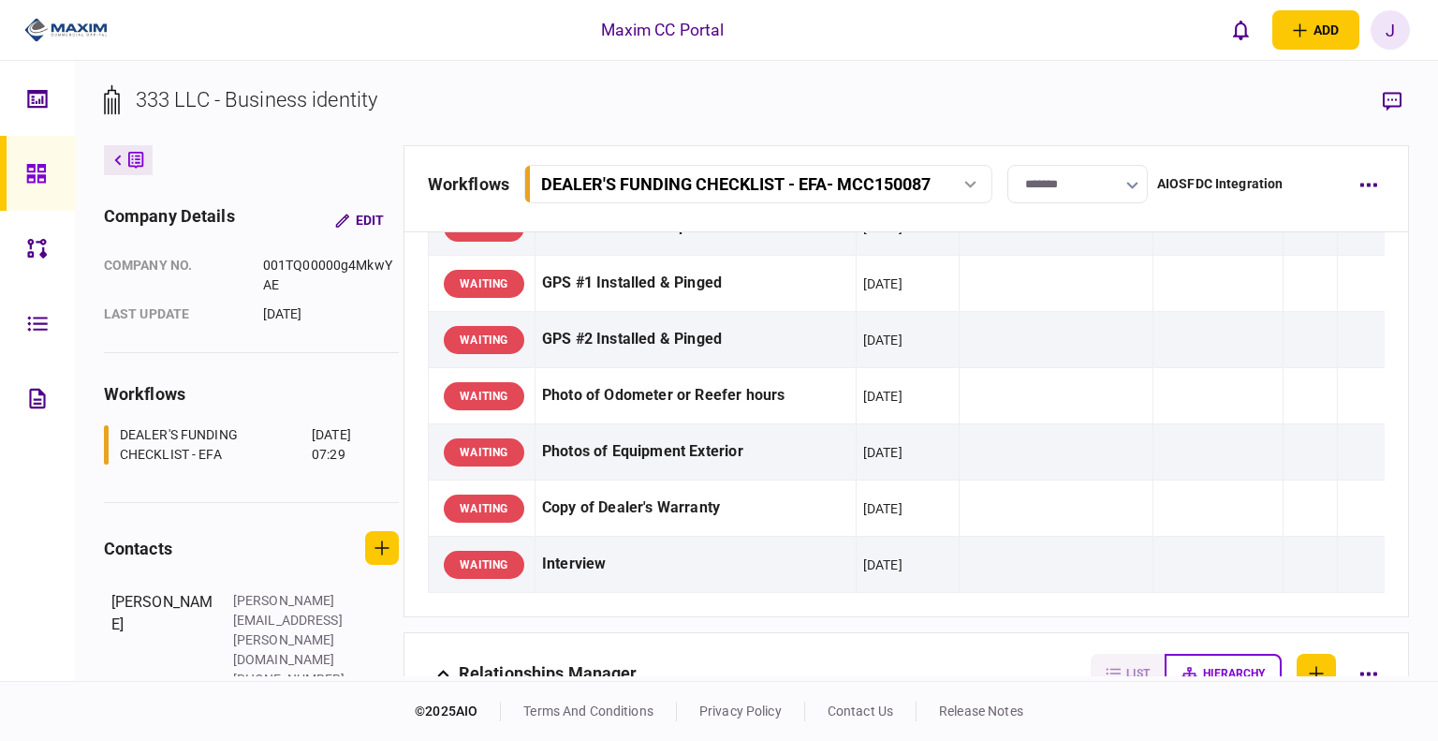
scroll to position [1611, 0]
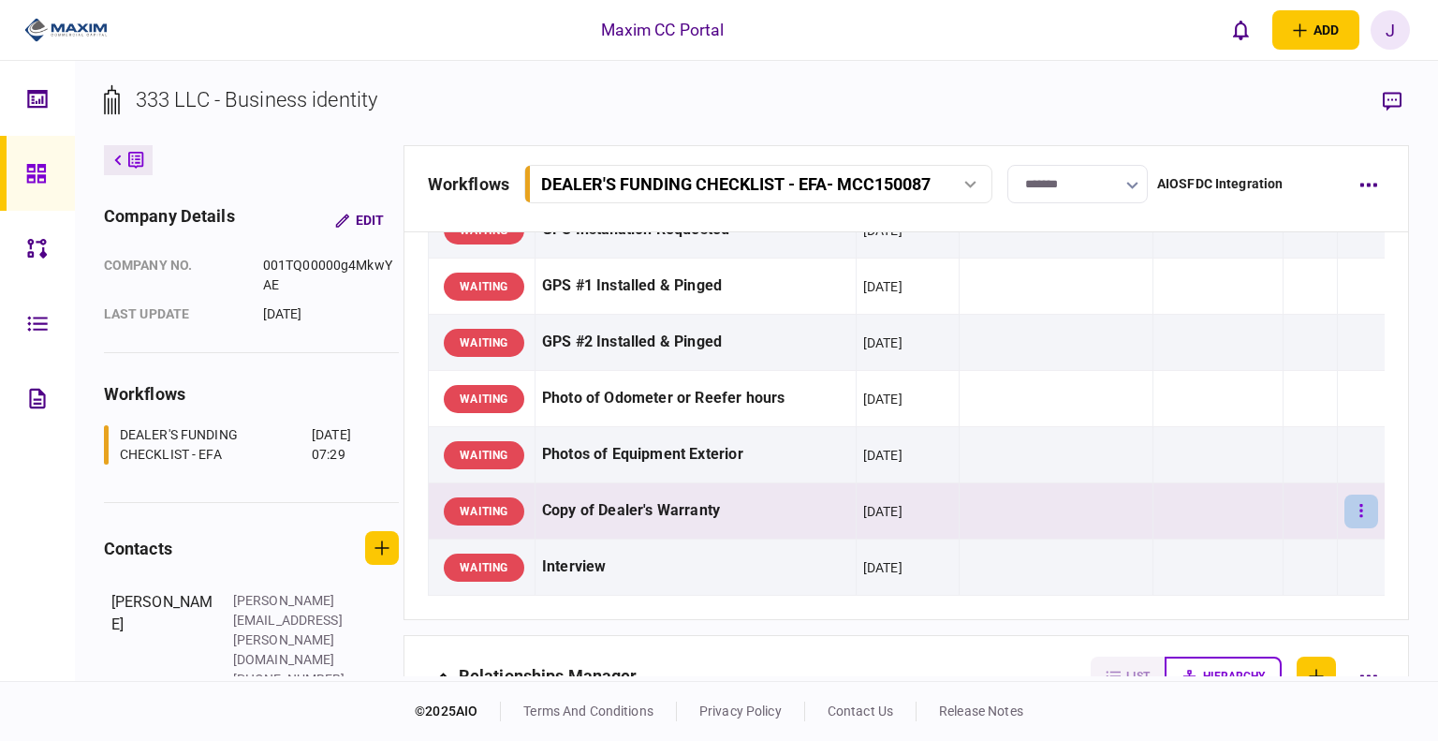
click at [1359, 508] on icon "button" at bounding box center [1361, 511] width 4 height 18
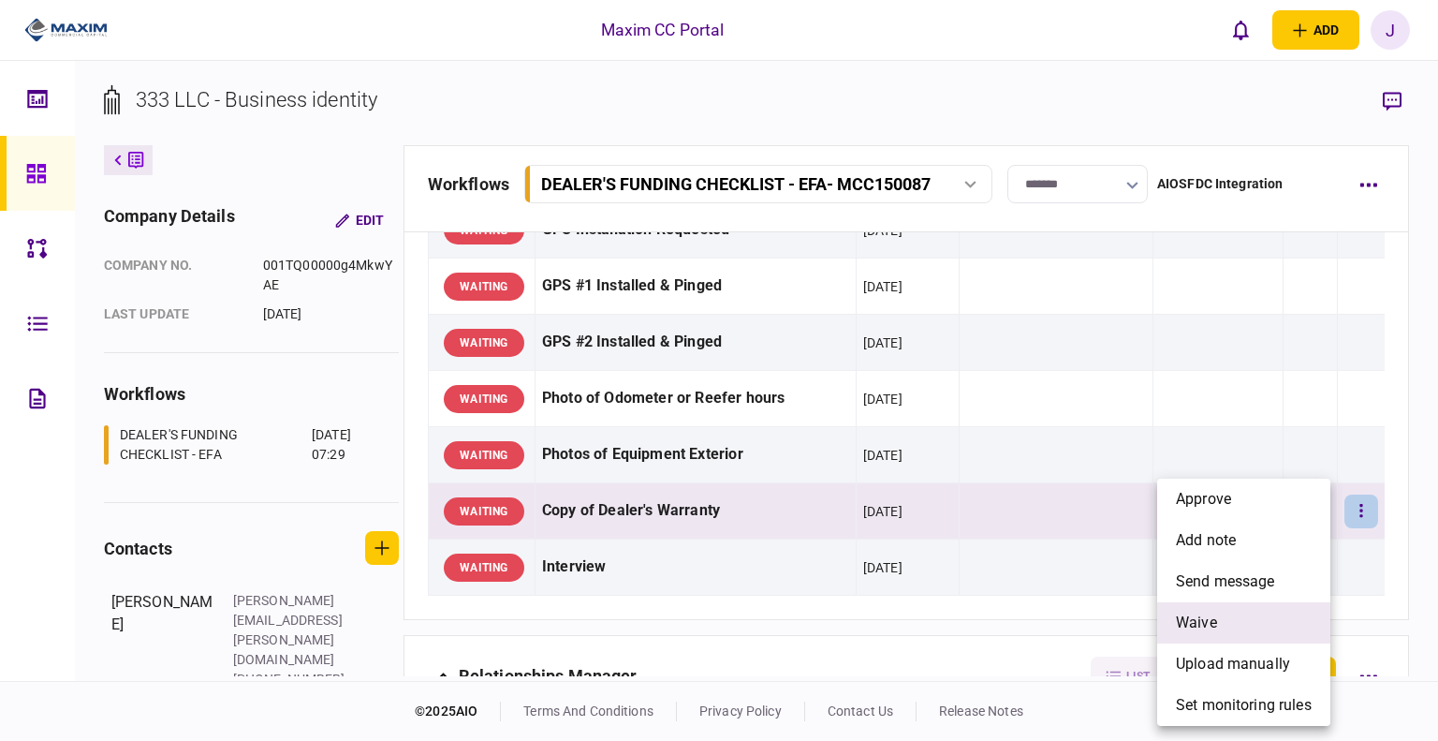
click at [1225, 620] on li "waive" at bounding box center [1243, 622] width 173 height 41
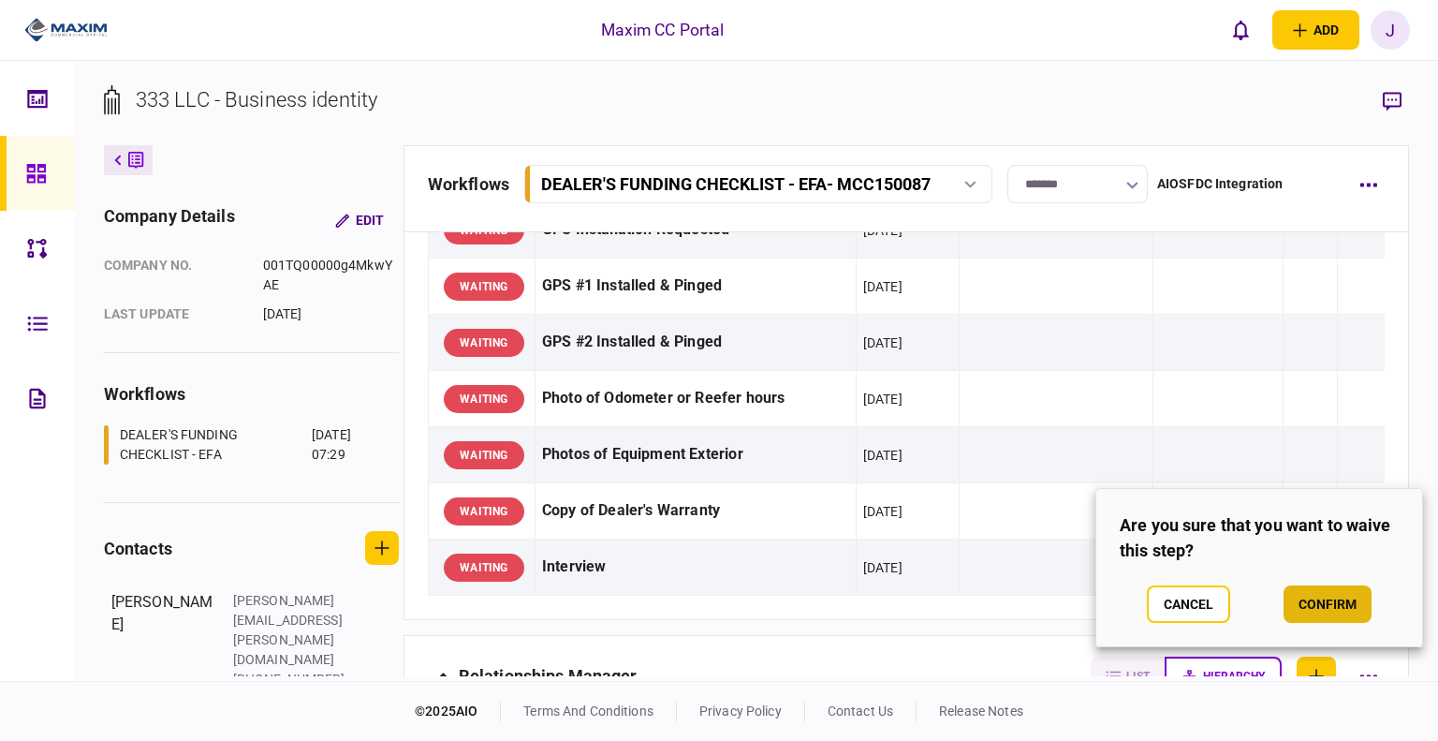
click at [1323, 609] on button "confirm" at bounding box center [1328, 603] width 88 height 37
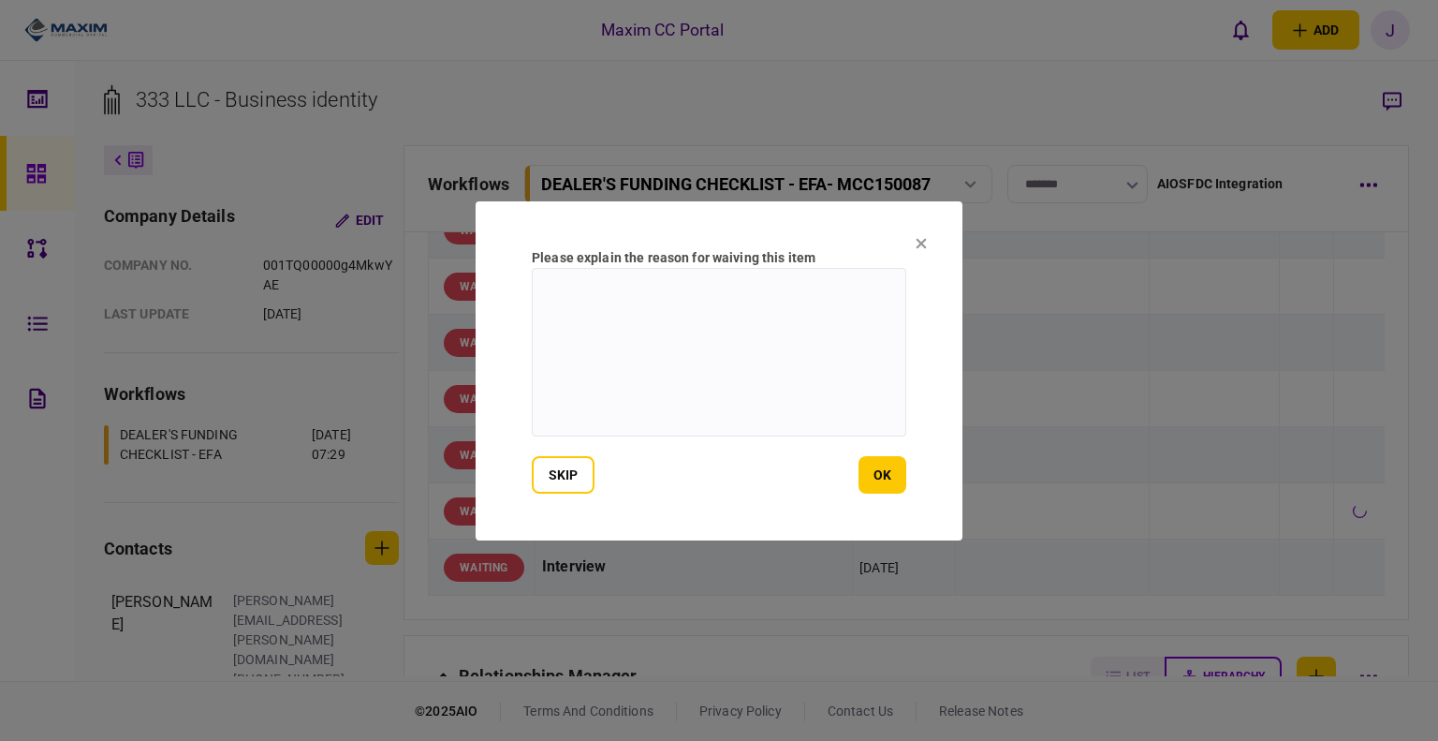
click at [625, 363] on textarea at bounding box center [719, 352] width 375 height 169
type textarea "*"
type textarea "***"
click at [895, 466] on button "ok" at bounding box center [883, 474] width 48 height 37
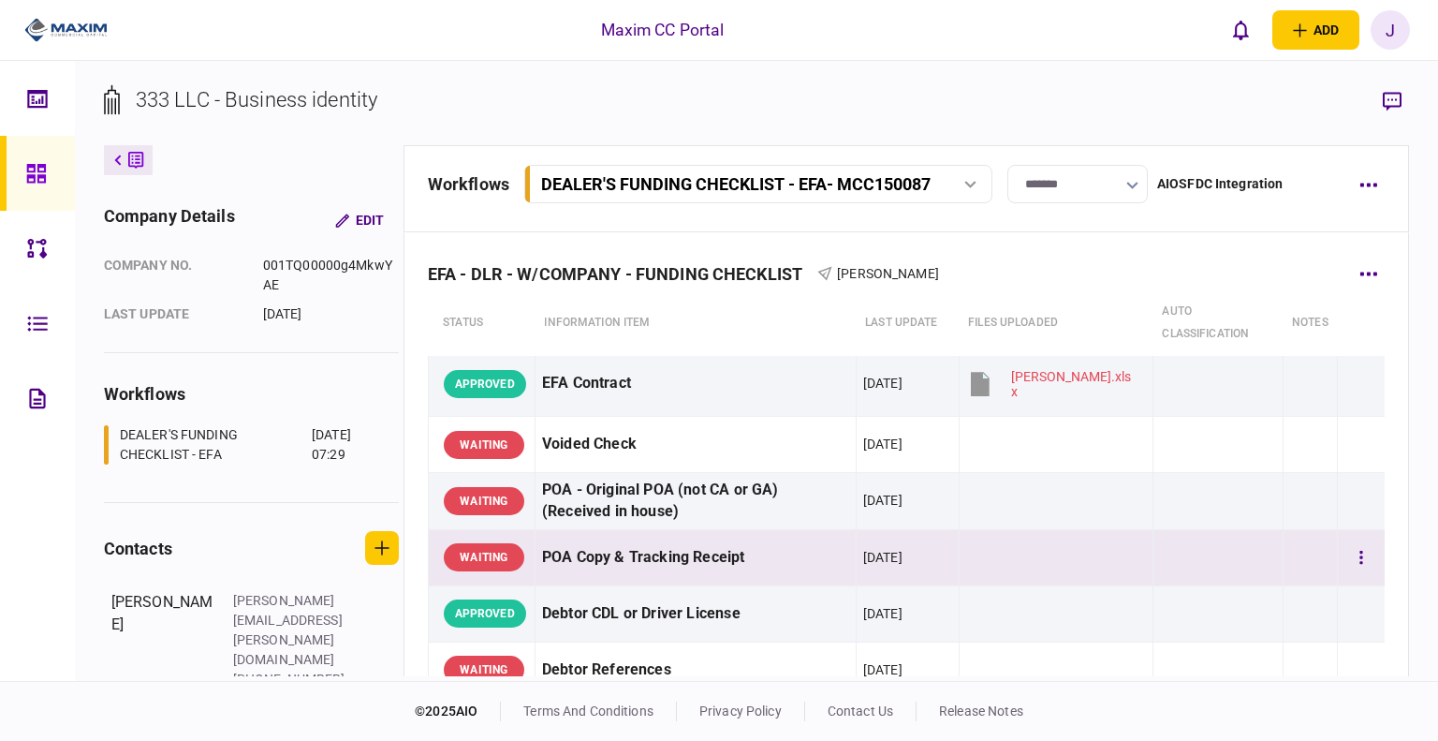
scroll to position [375, 0]
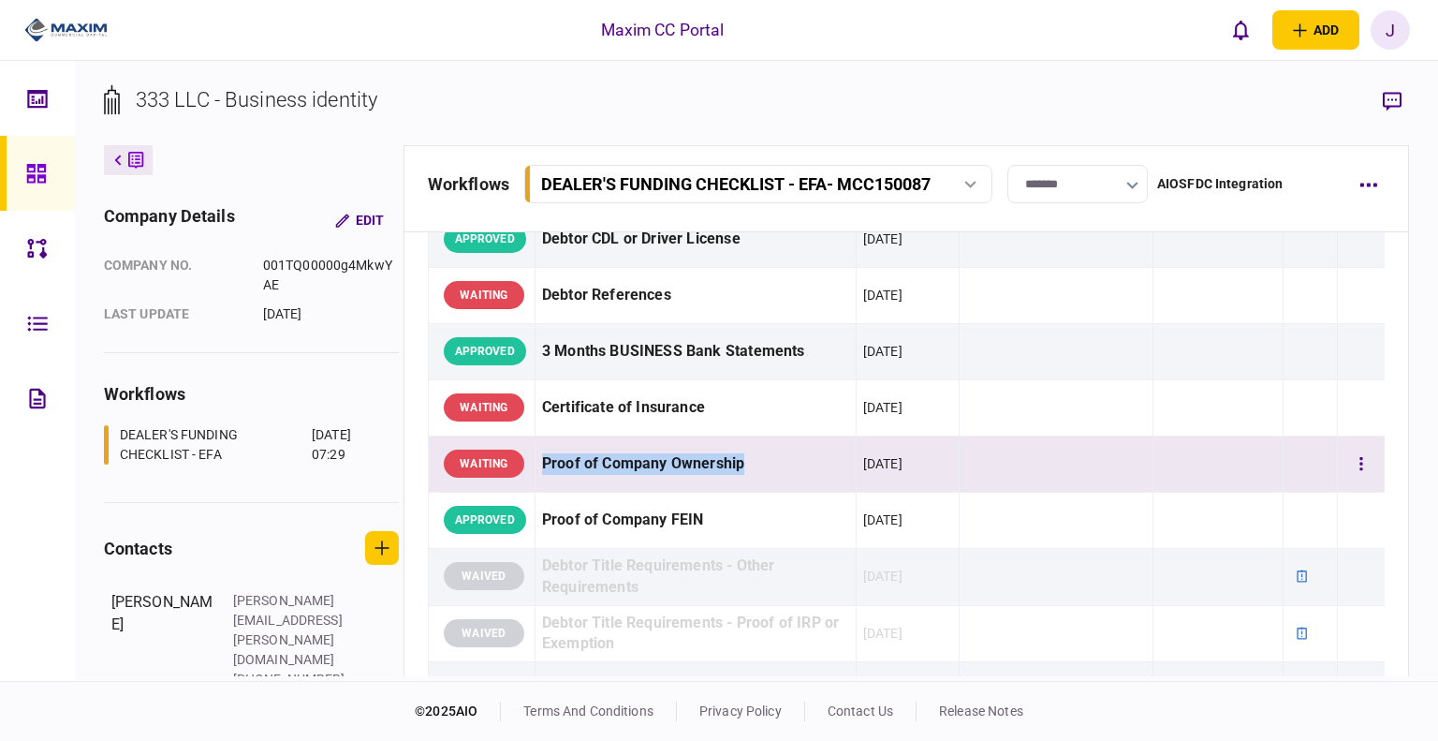
drag, startPoint x: 547, startPoint y: 460, endPoint x: 742, endPoint y: 460, distance: 194.7
click at [742, 460] on div "Proof of Company Ownership" at bounding box center [695, 464] width 307 height 42
click at [774, 465] on div "Proof of Company Ownership" at bounding box center [695, 464] width 307 height 42
drag, startPoint x: 760, startPoint y: 463, endPoint x: 555, endPoint y: 464, distance: 205.0
click at [555, 464] on div "Proof of Company Ownership" at bounding box center [695, 464] width 307 height 42
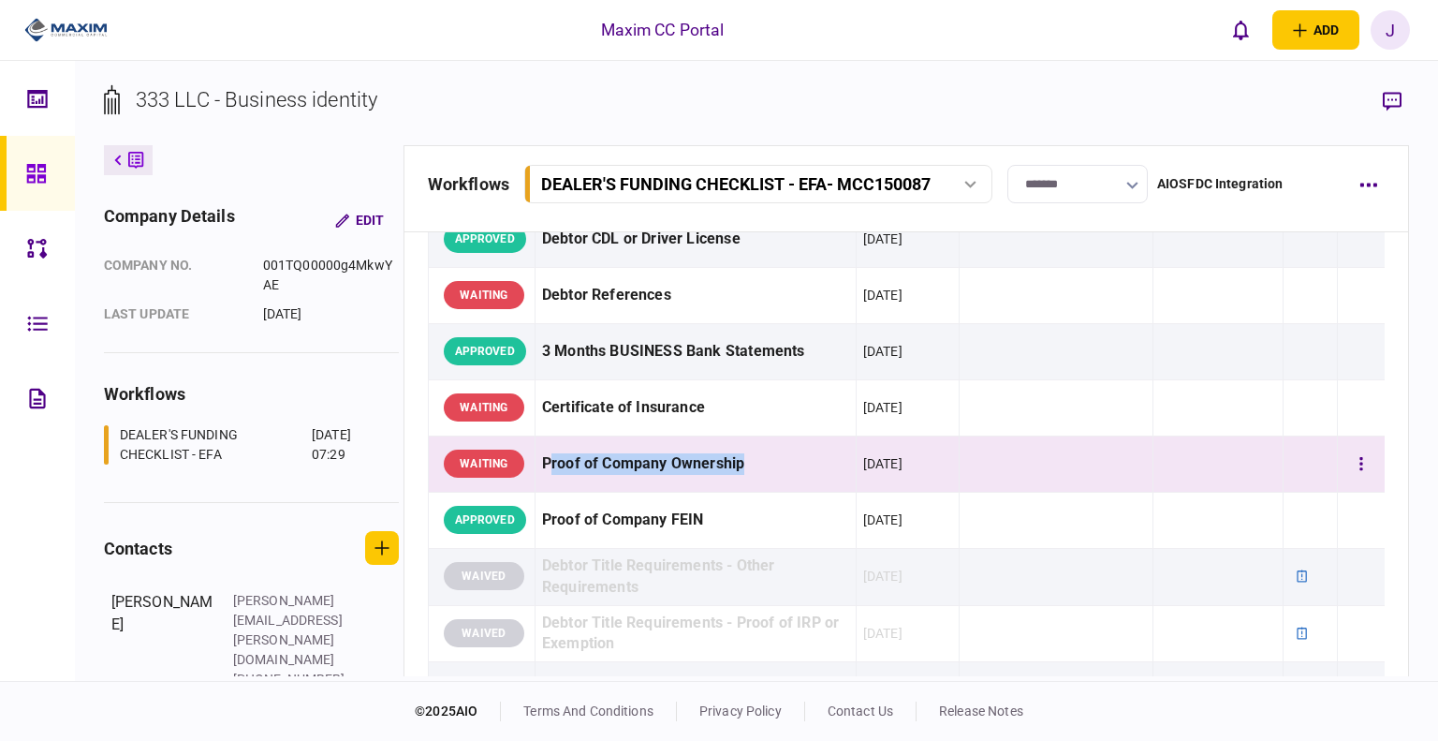
click at [560, 467] on div "Proof of Company Ownership" at bounding box center [695, 464] width 307 height 42
click at [560, 464] on div "Proof of Company Ownership" at bounding box center [695, 464] width 307 height 42
click at [609, 466] on div "Proof of Company Ownership" at bounding box center [695, 464] width 307 height 42
click at [708, 456] on div "Proof of Company Ownership" at bounding box center [695, 464] width 307 height 42
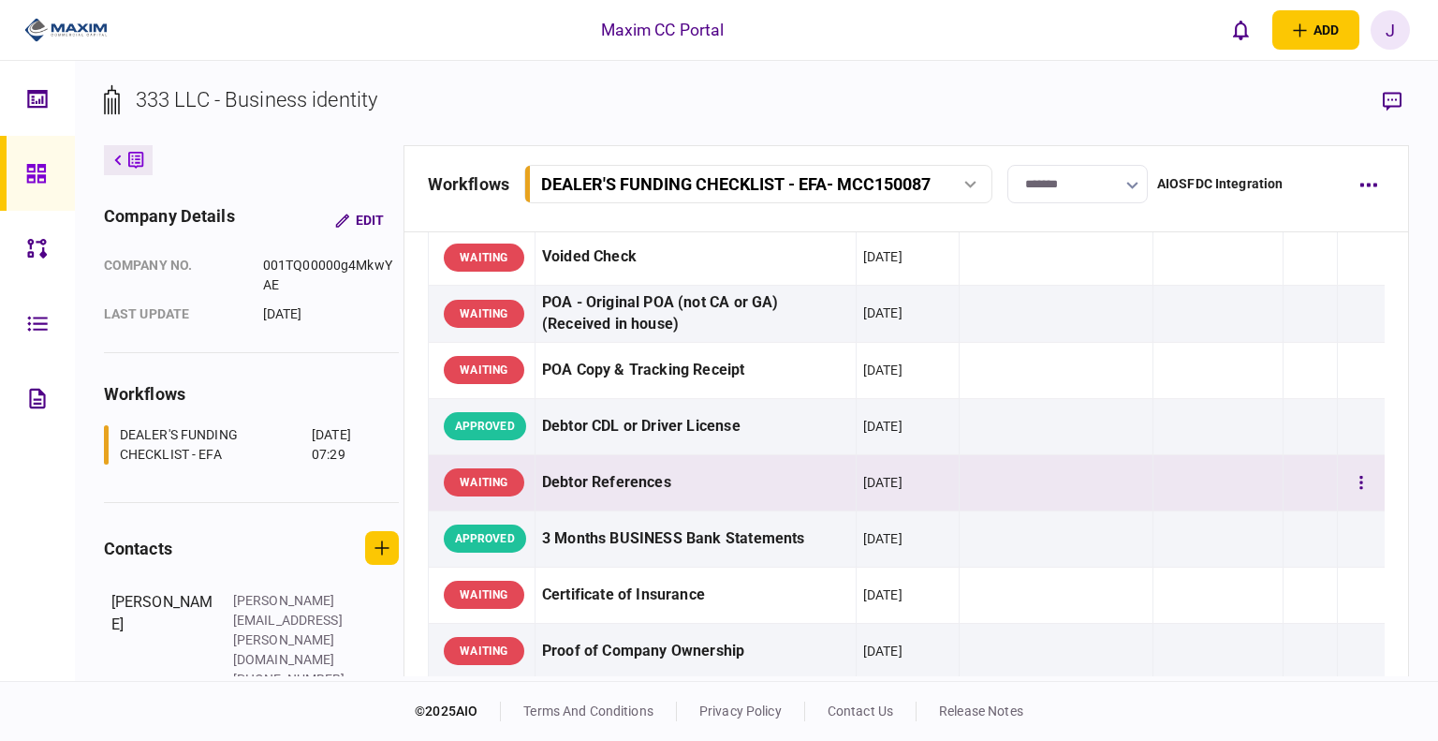
scroll to position [281, 0]
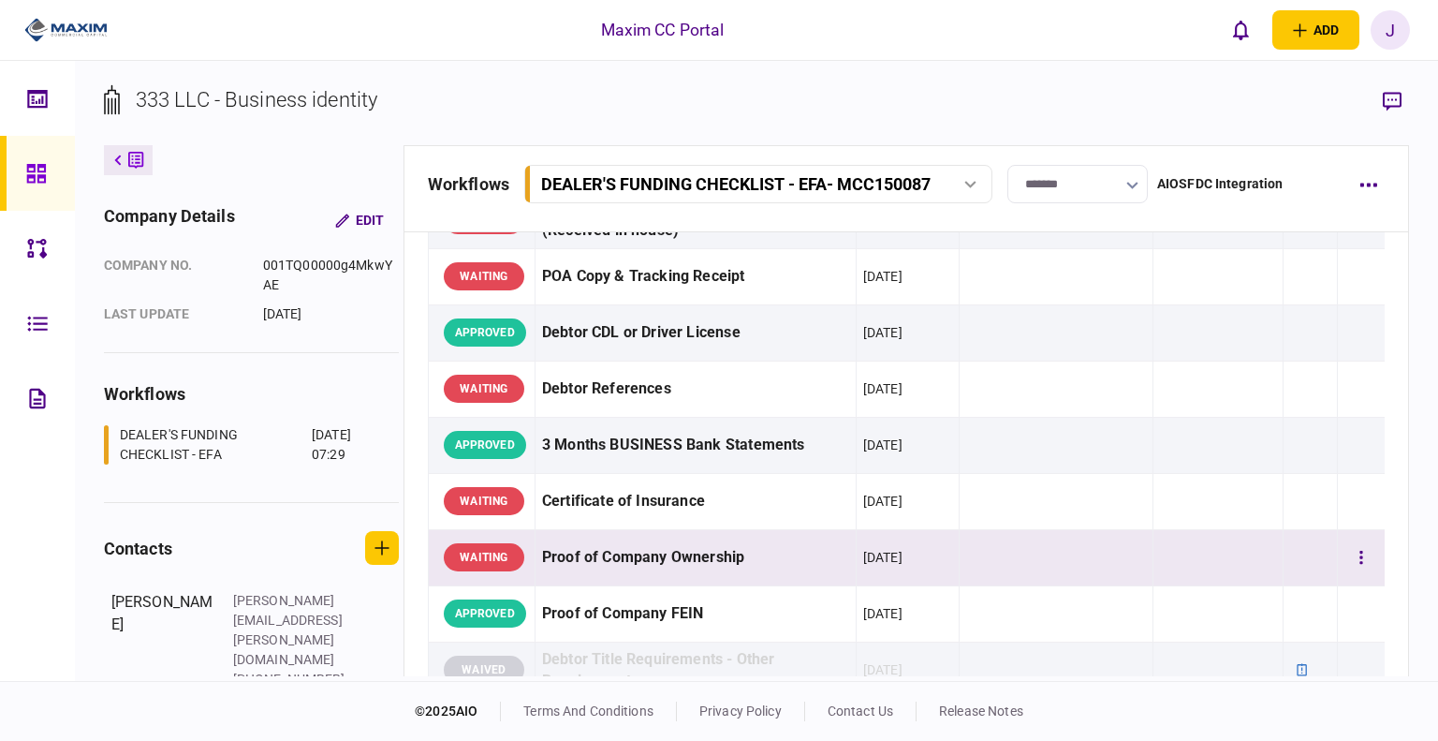
click at [700, 563] on div "Proof of Company Ownership" at bounding box center [695, 557] width 307 height 42
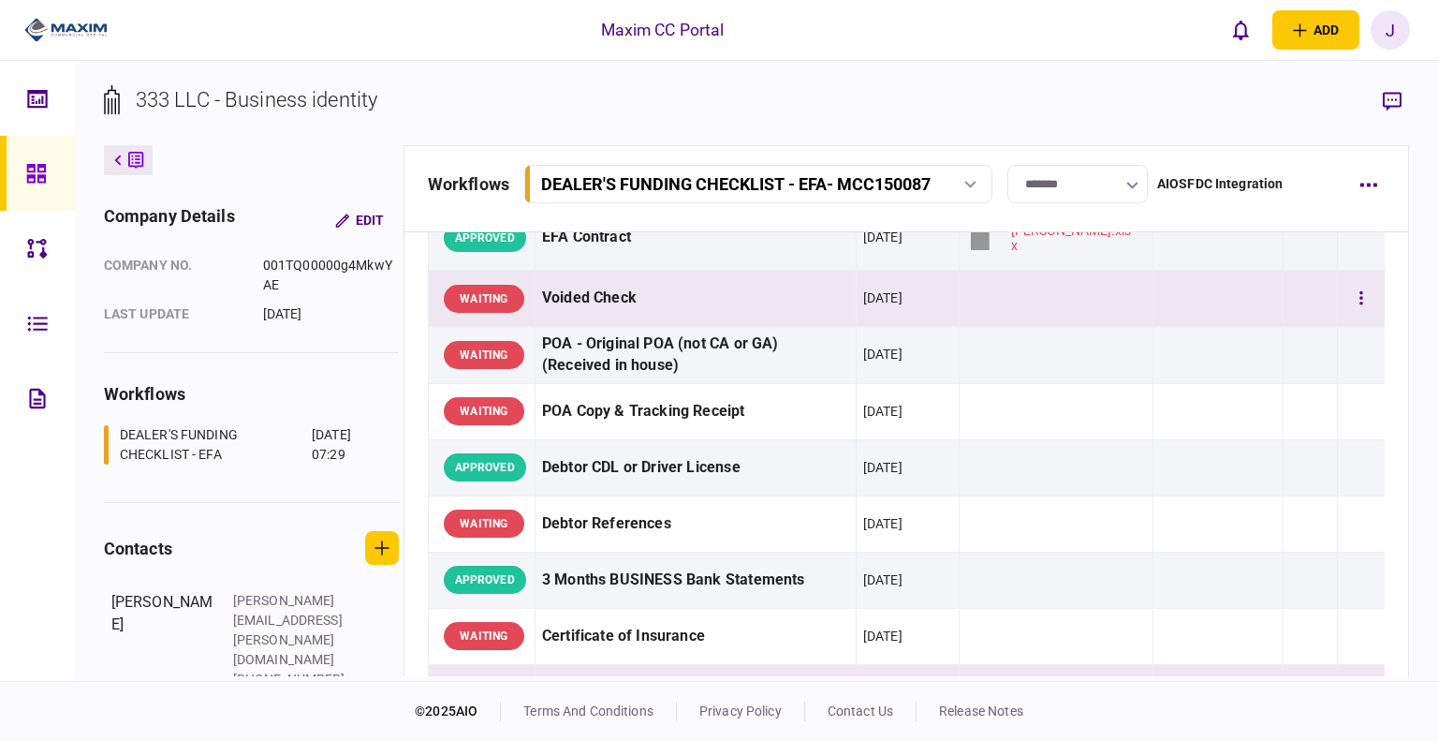
scroll to position [375, 0]
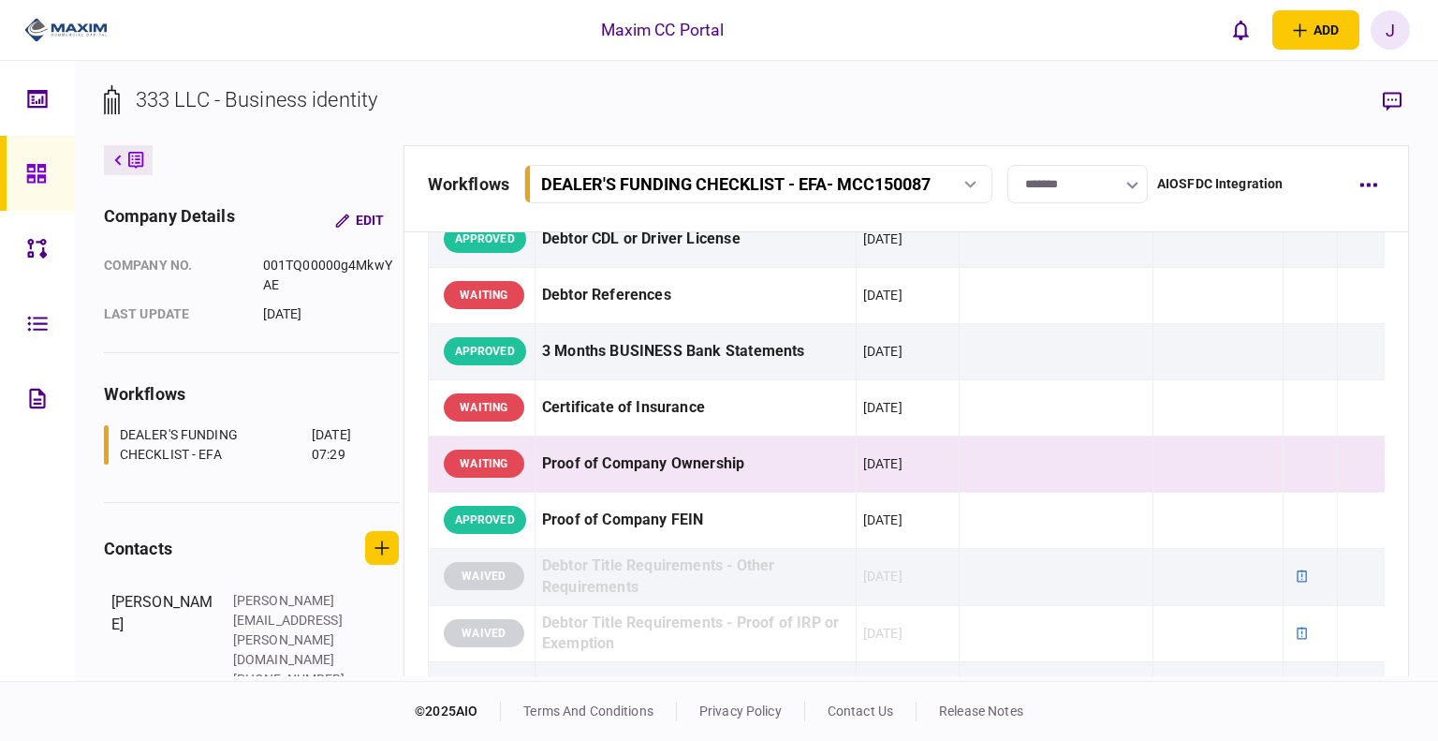
click at [30, 166] on icon at bounding box center [35, 173] width 19 height 19
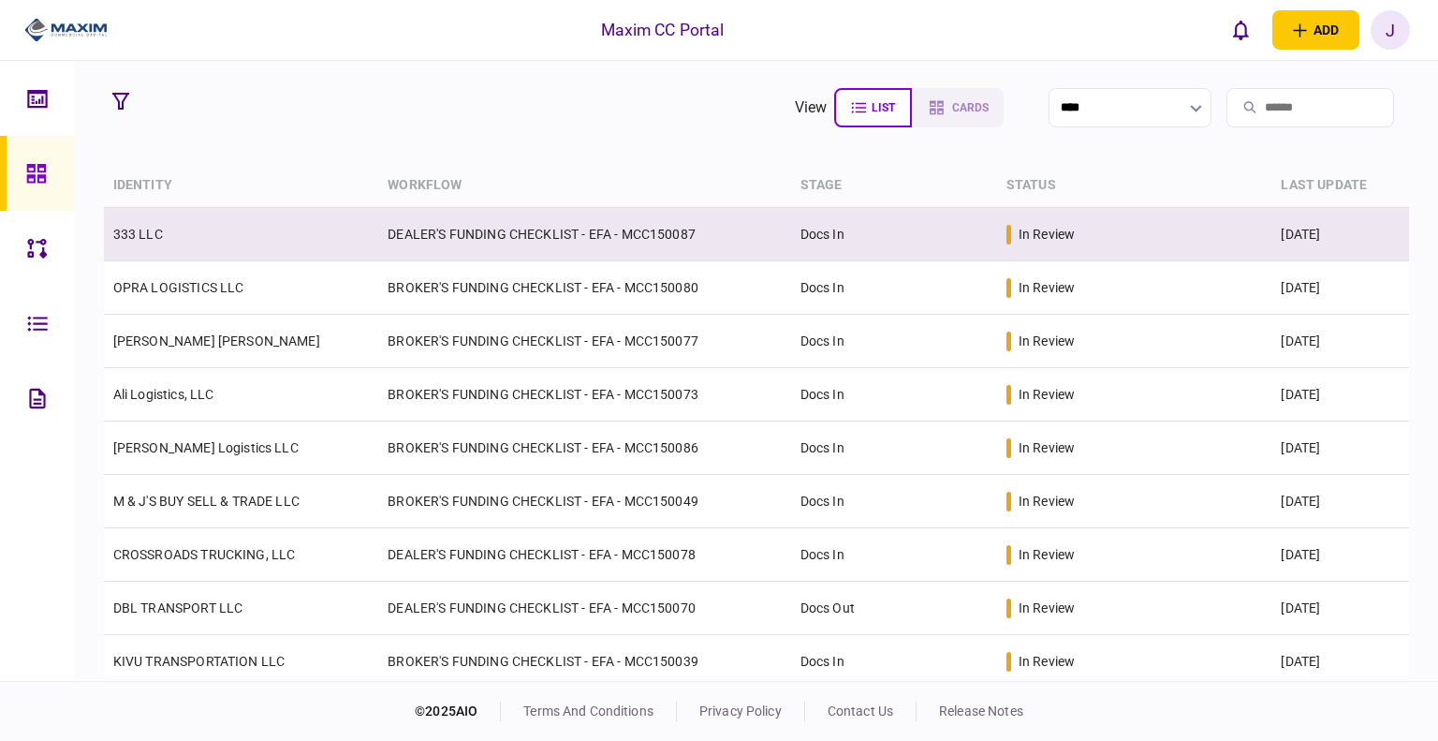
click at [155, 235] on link "333 LLC" at bounding box center [138, 234] width 50 height 15
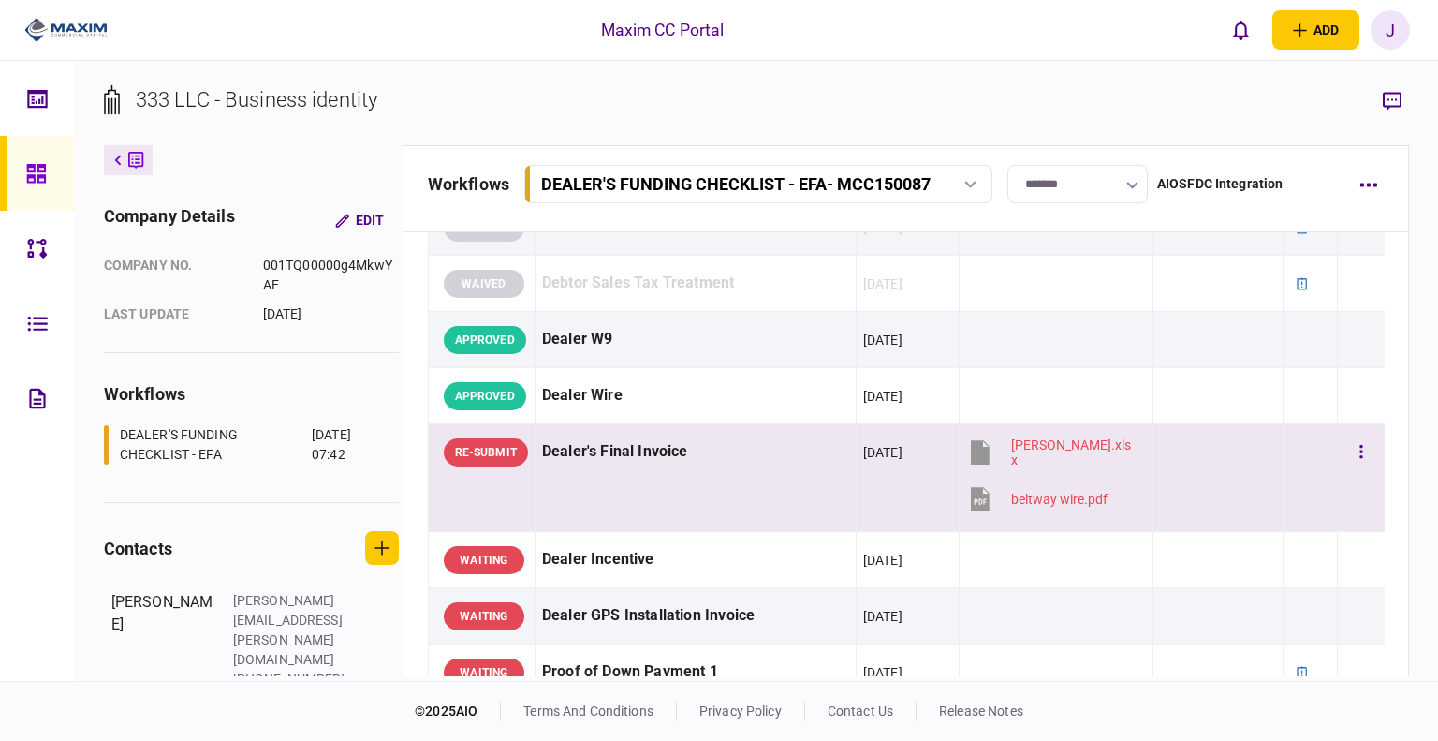
scroll to position [843, 0]
click at [713, 457] on div "Dealer's Final Invoice" at bounding box center [695, 451] width 307 height 42
click at [1397, 96] on icon "button" at bounding box center [1392, 102] width 19 height 20
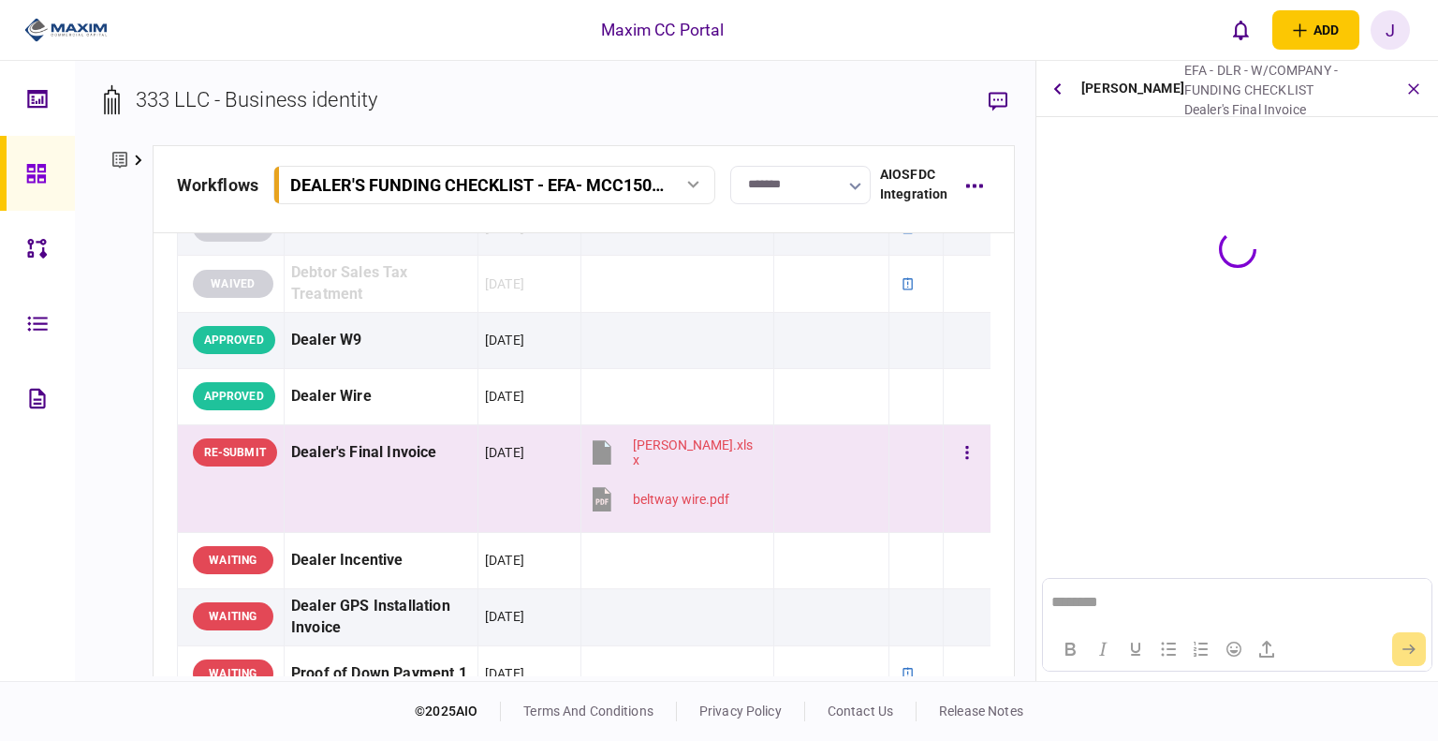
scroll to position [0, 0]
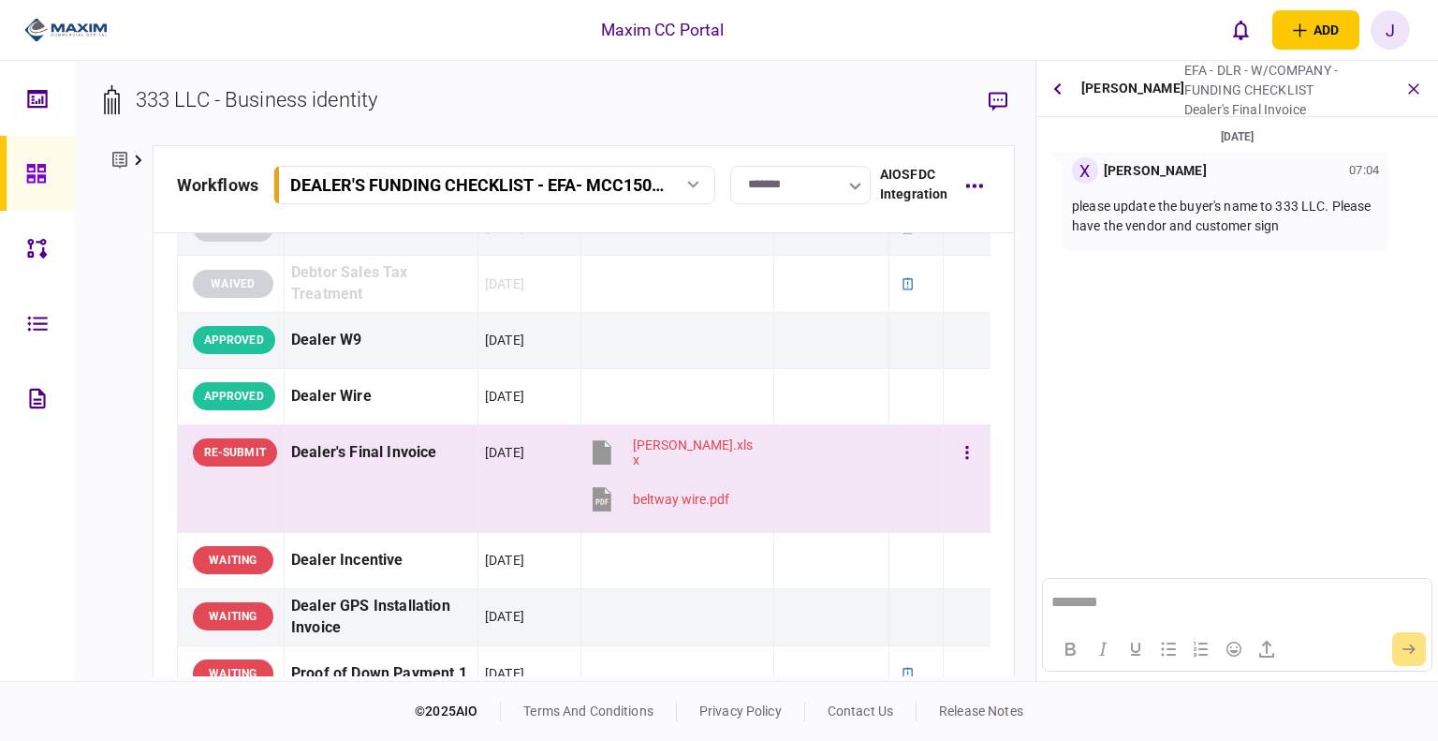
click at [372, 475] on td "Dealer's Final Invoice" at bounding box center [381, 478] width 194 height 108
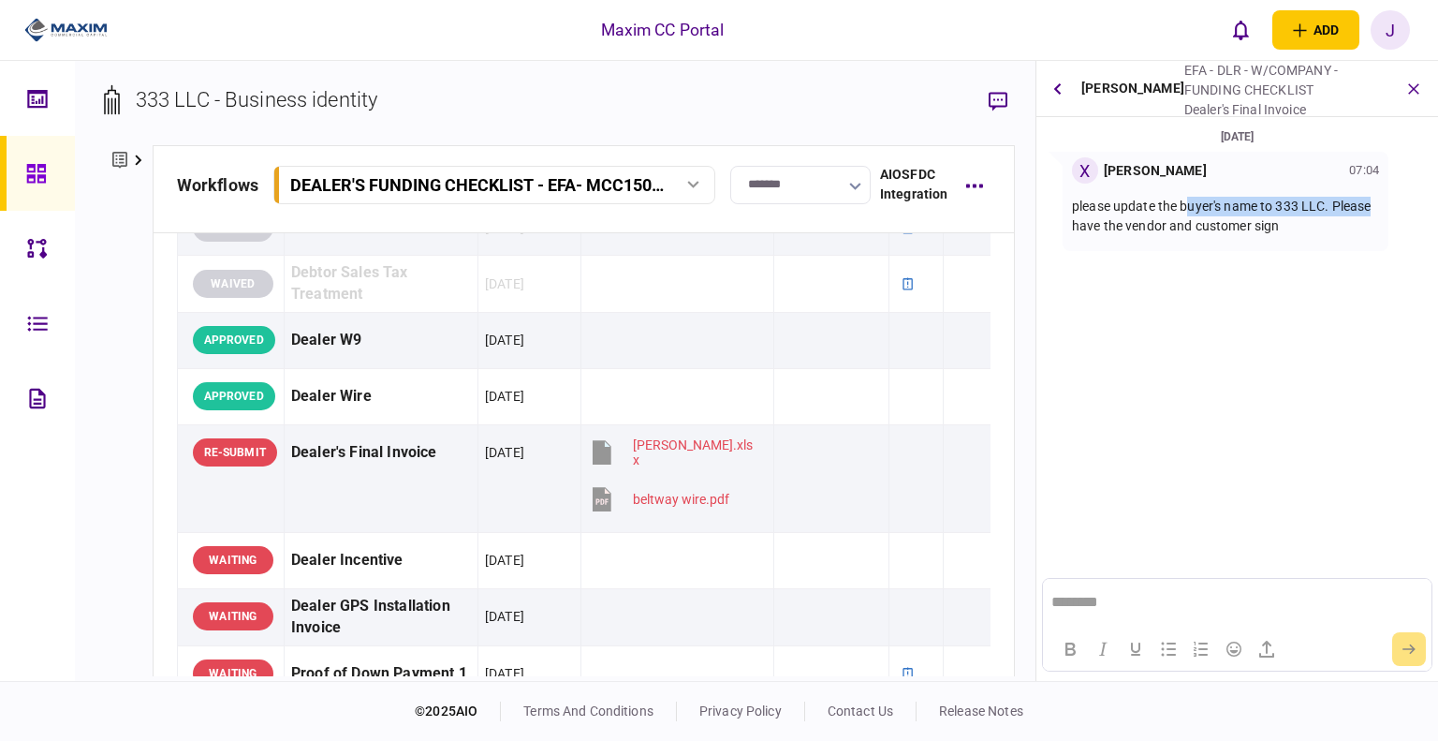
drag, startPoint x: 1204, startPoint y: 211, endPoint x: 1373, endPoint y: 209, distance: 168.5
click at [1373, 209] on p "please update the buyer's name to 333 LLC. Please have the vendor and customer …" at bounding box center [1225, 216] width 307 height 39
click at [1337, 246] on div "please update the buyer's name to 333 LLC. Please have the vendor and customer …" at bounding box center [1225, 217] width 307 height 66
drag, startPoint x: 1087, startPoint y: 232, endPoint x: 1281, endPoint y: 263, distance: 196.3
click at [1220, 232] on p "please update the buyer's name to 333 LLC. Please have the vendor and customer …" at bounding box center [1225, 216] width 307 height 39
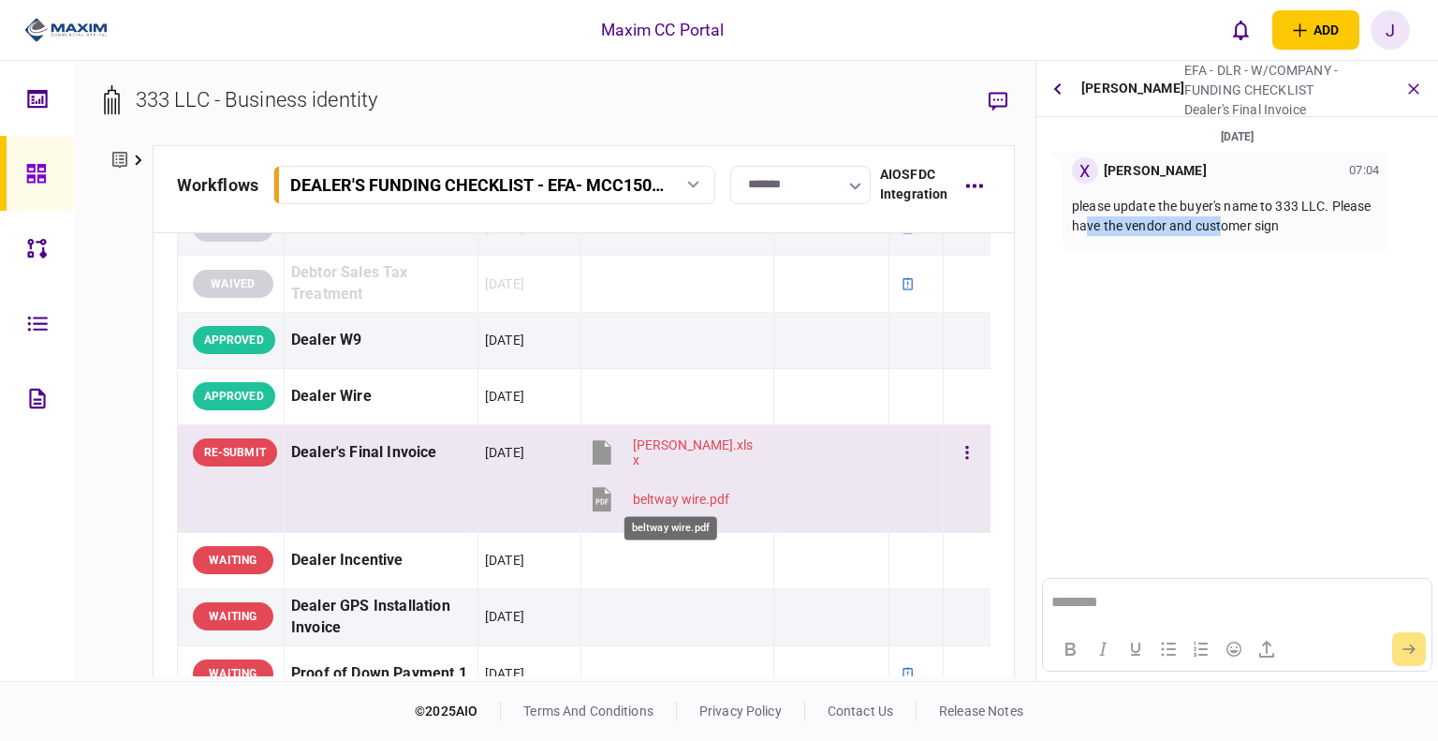
click at [670, 493] on div "beltway wire.pdf" at bounding box center [681, 499] width 96 height 15
click at [636, 452] on div "WELTON.xlsx" at bounding box center [695, 452] width 125 height 30
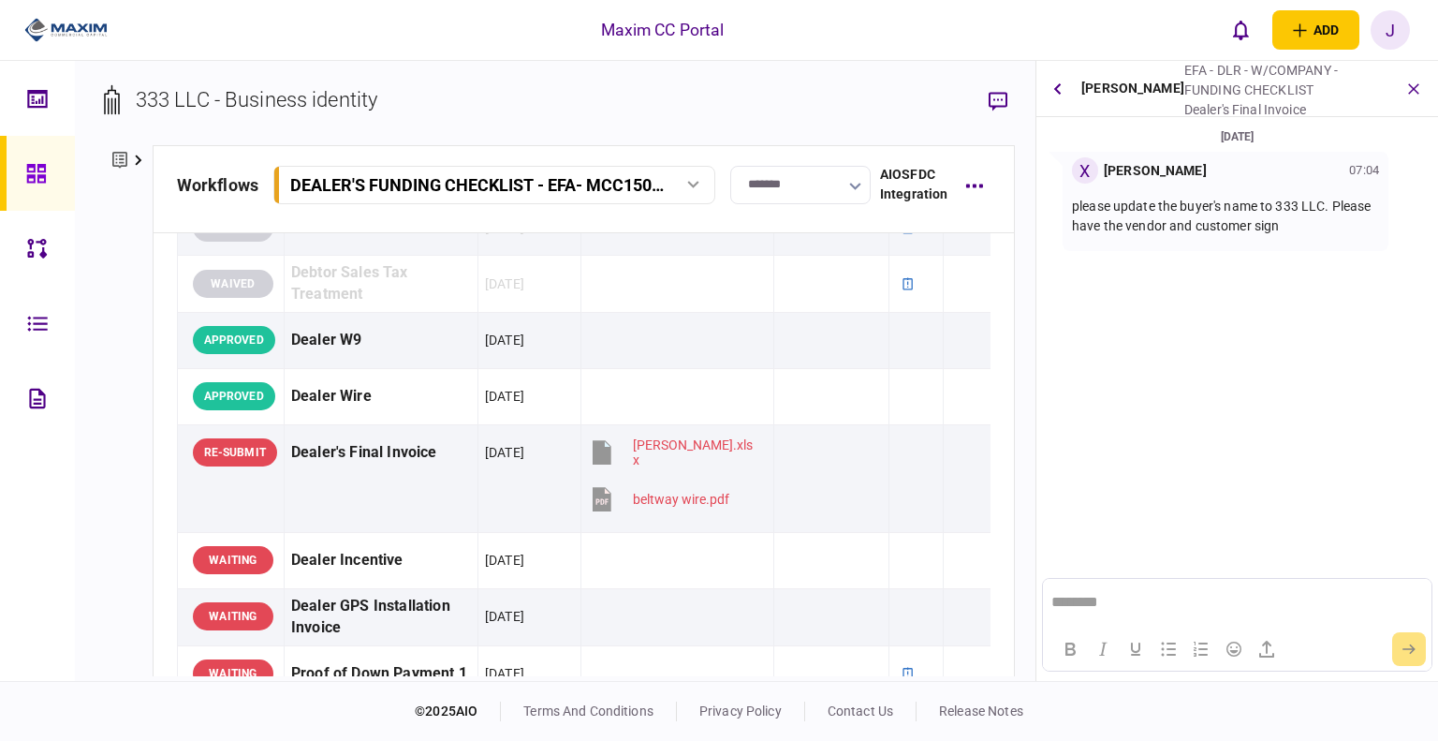
click at [1237, 347] on section "02 Oct 2025 X Xiomara Rodriguez 07:04 please update the buyer's name to 333 LLC…" at bounding box center [1237, 274] width 402 height 296
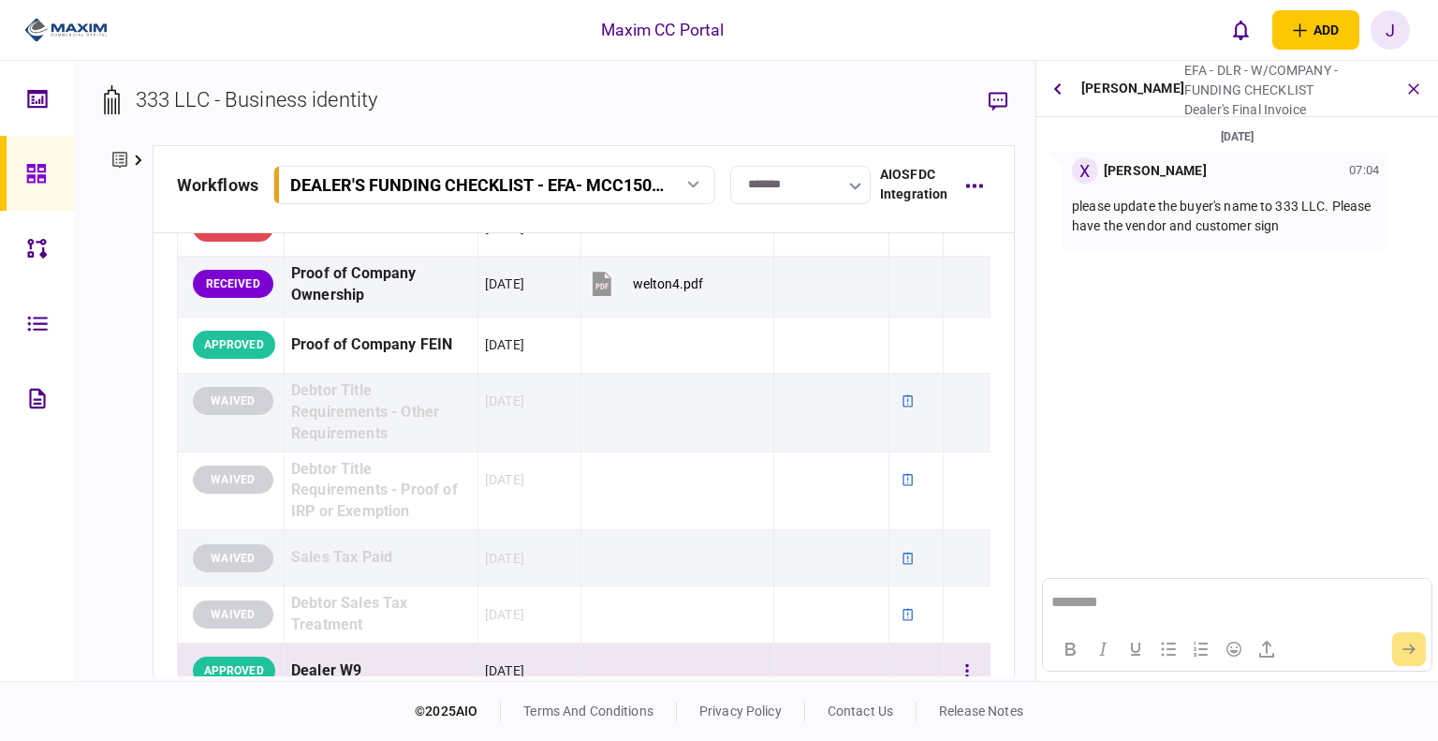
scroll to position [468, 0]
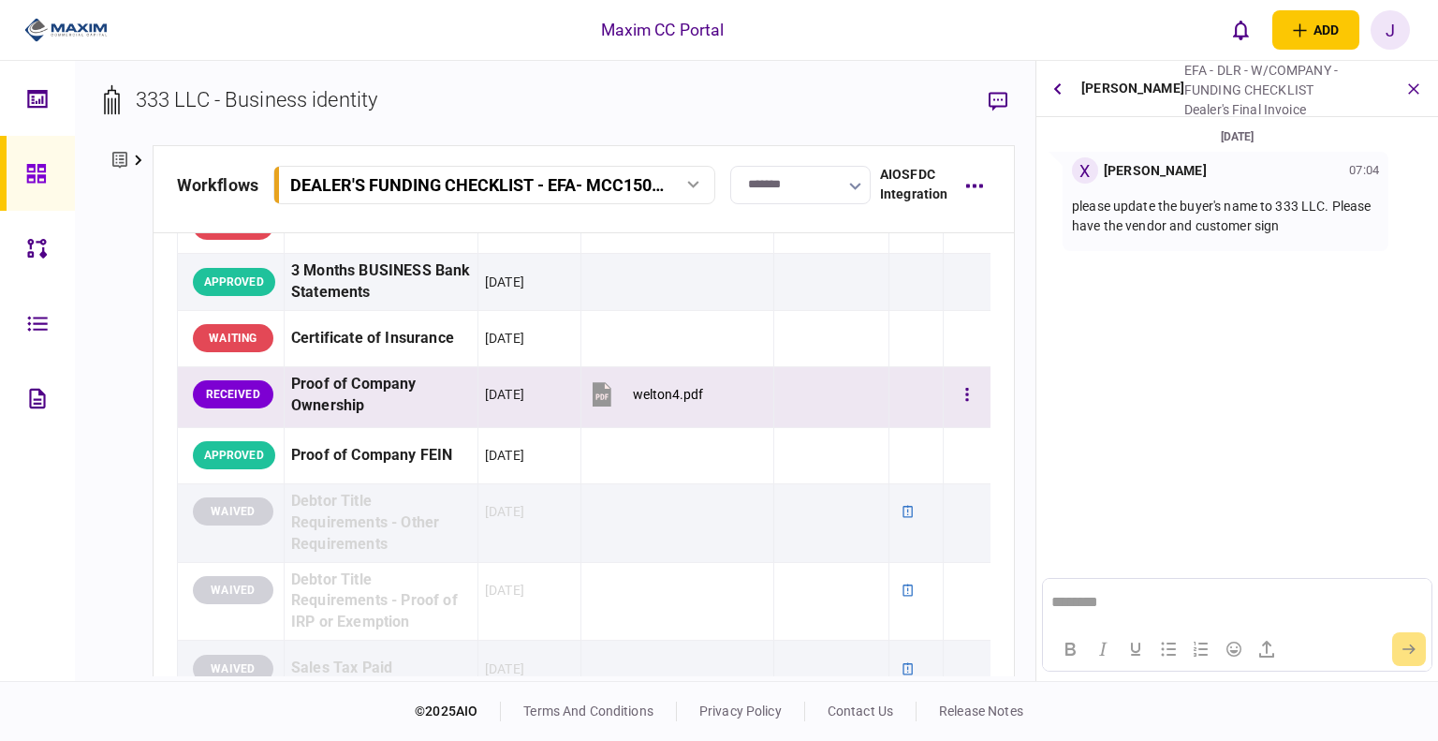
click at [363, 400] on div "Proof of Company Ownership" at bounding box center [381, 395] width 180 height 43
click at [348, 398] on div "Proof of Company Ownership" at bounding box center [381, 395] width 180 height 43
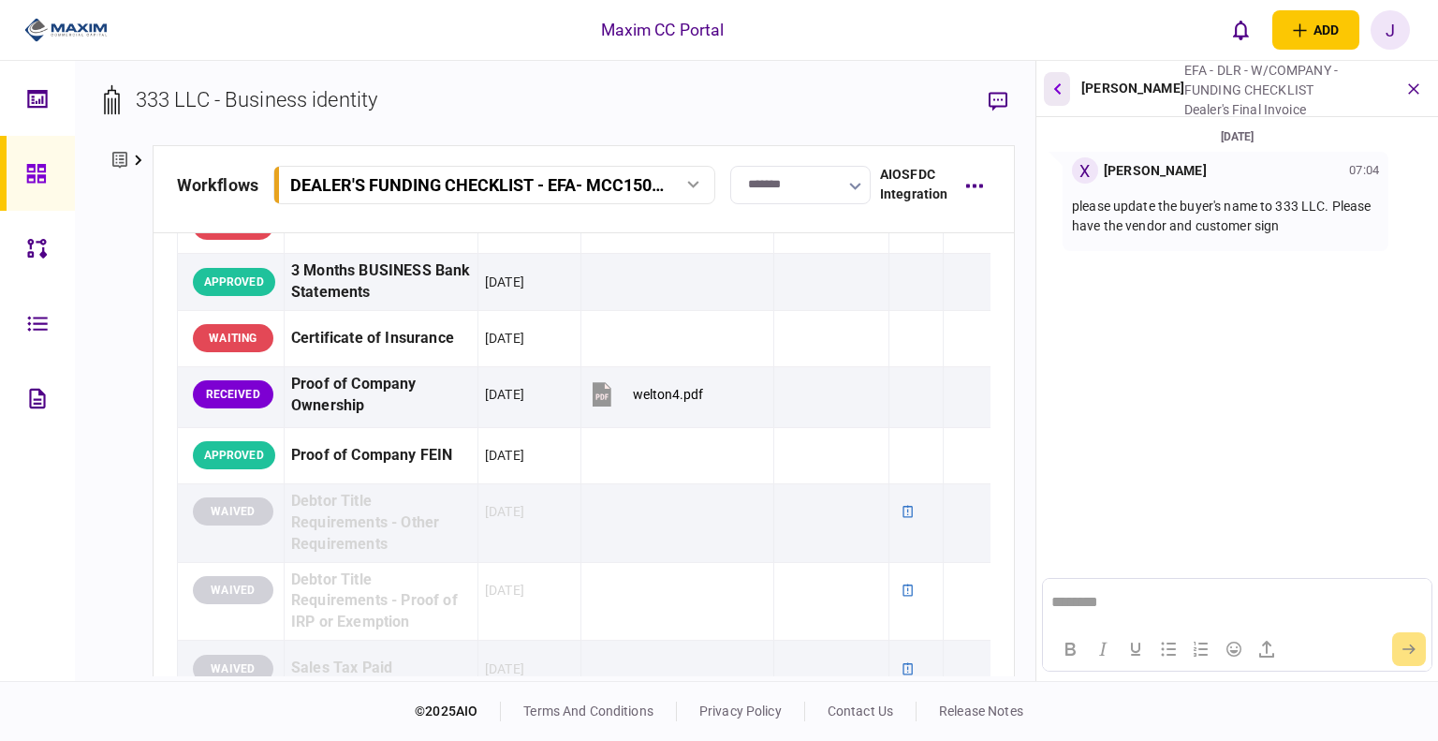
click at [1061, 78] on button "button" at bounding box center [1057, 89] width 26 height 34
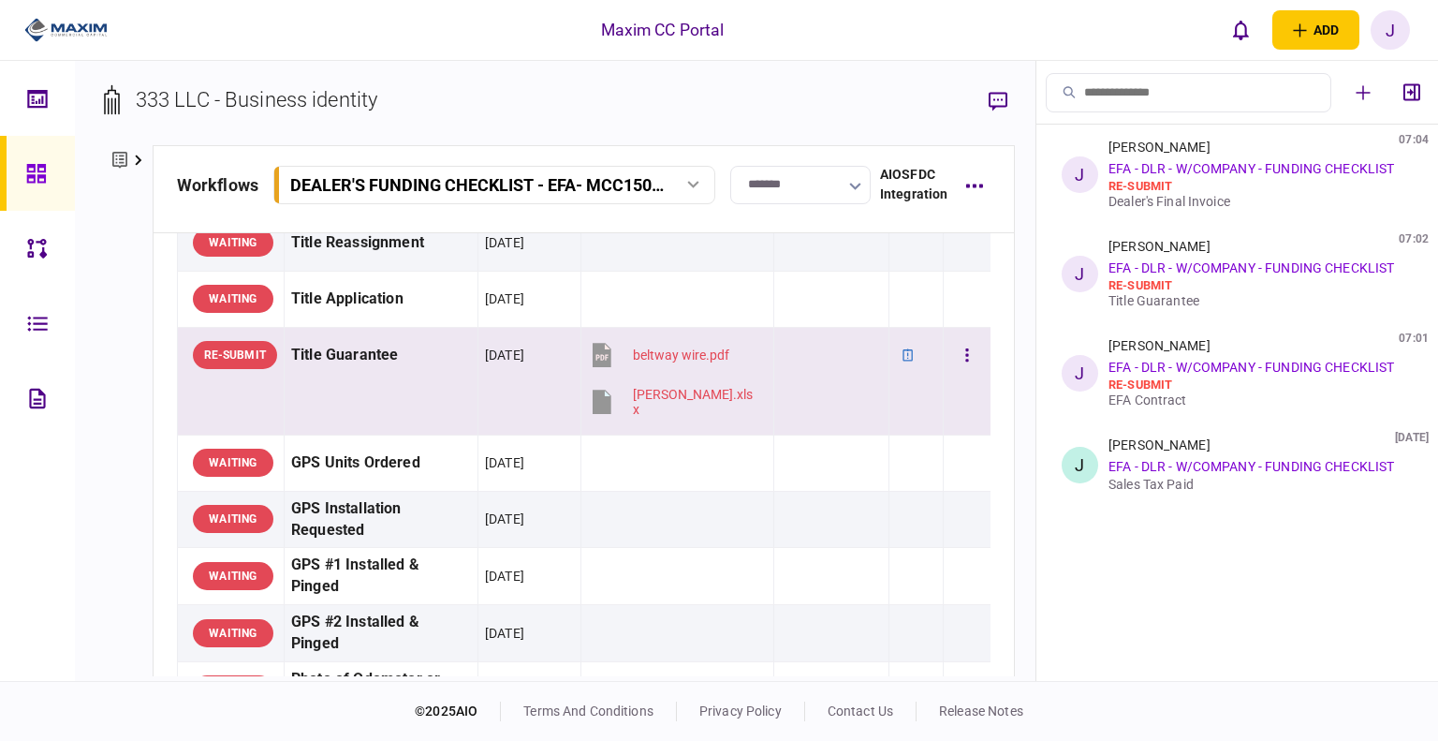
scroll to position [1498, 0]
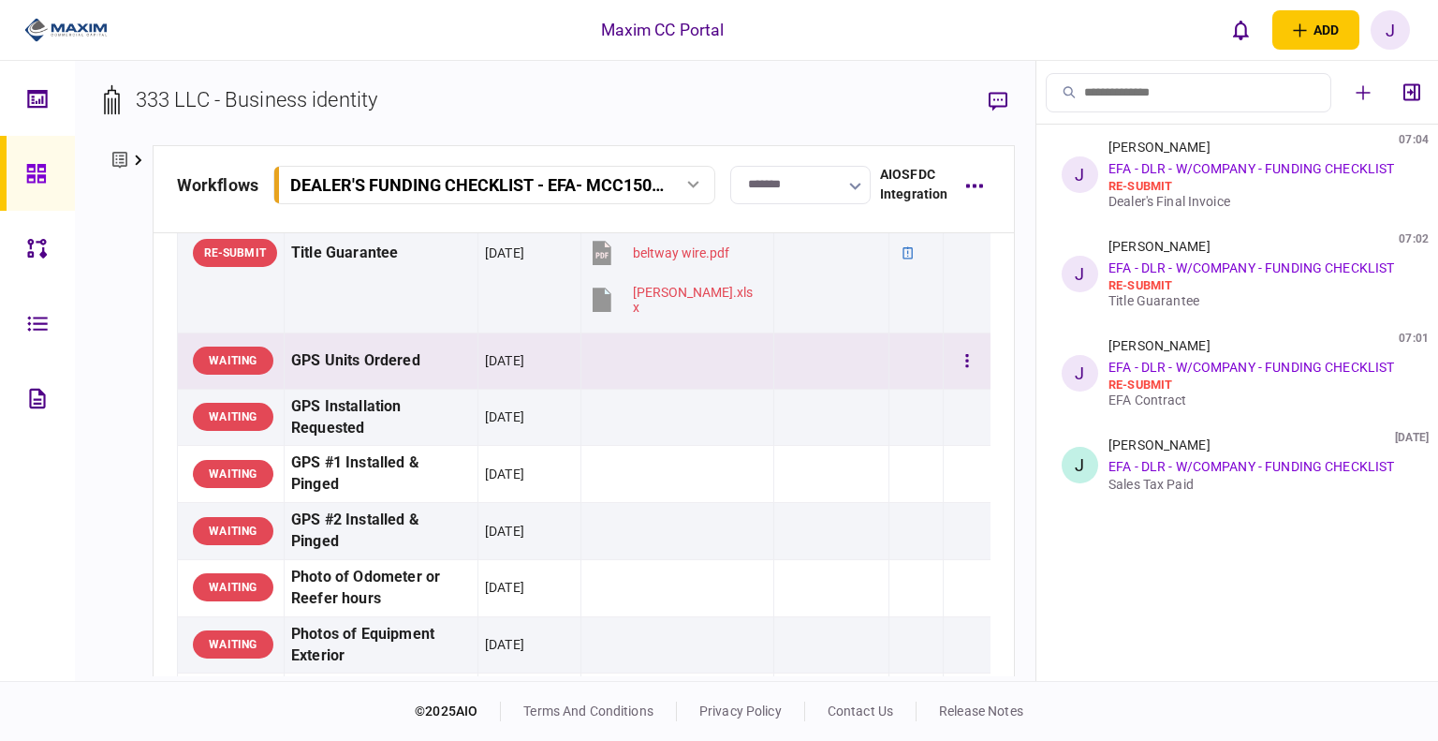
click at [349, 348] on div "GPS Units Ordered" at bounding box center [381, 361] width 180 height 42
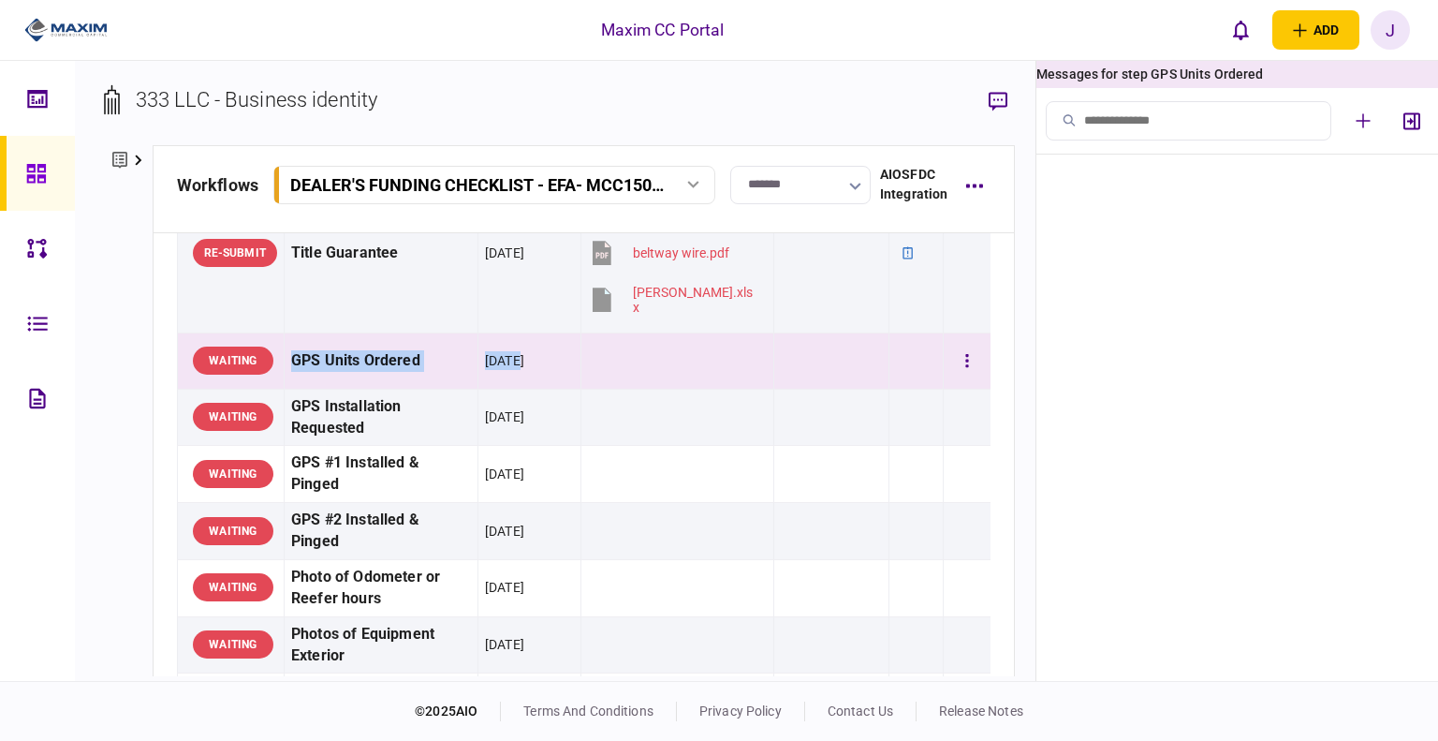
drag, startPoint x: 287, startPoint y: 343, endPoint x: 507, endPoint y: 362, distance: 220.0
click at [507, 362] on tr "WAITING GPS Units Ordered 01 Oct 2025" at bounding box center [584, 360] width 814 height 56
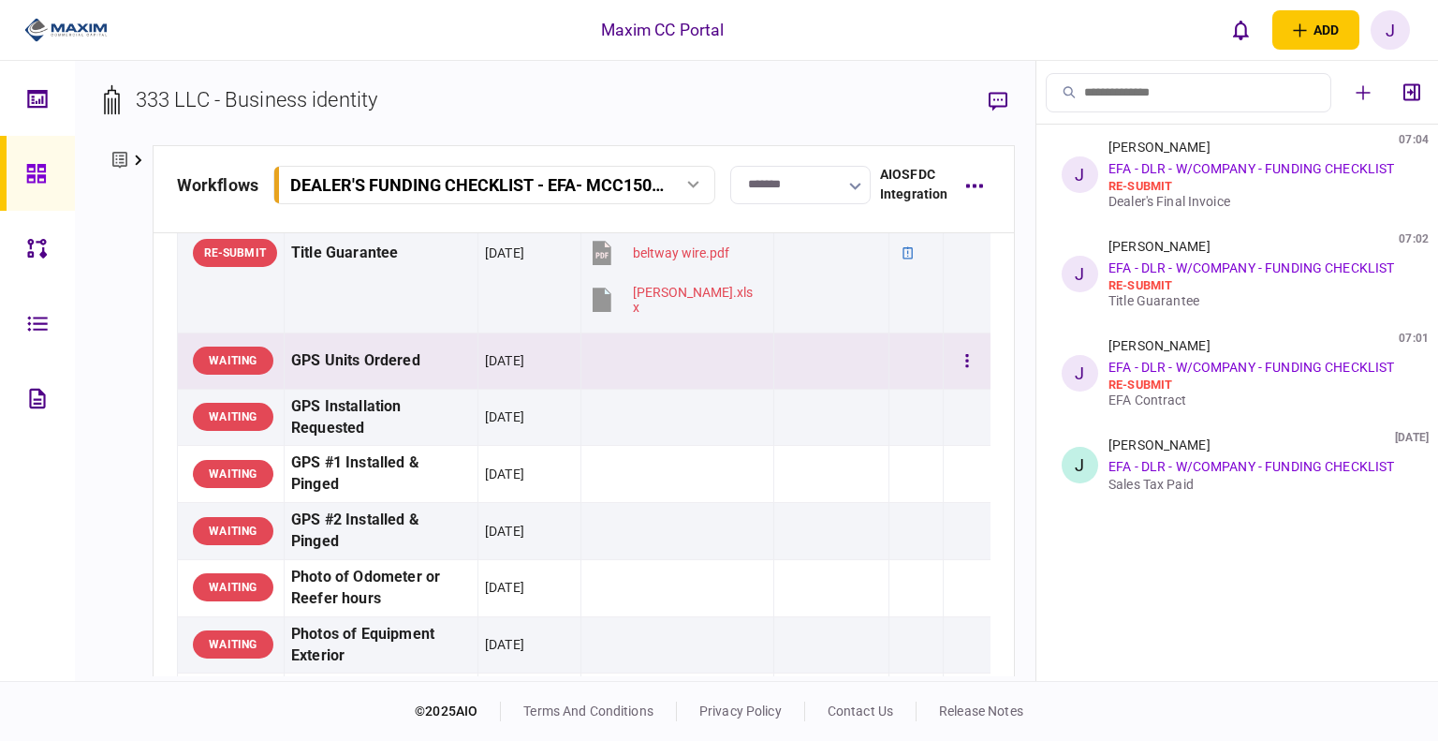
click at [595, 379] on td at bounding box center [676, 360] width 193 height 56
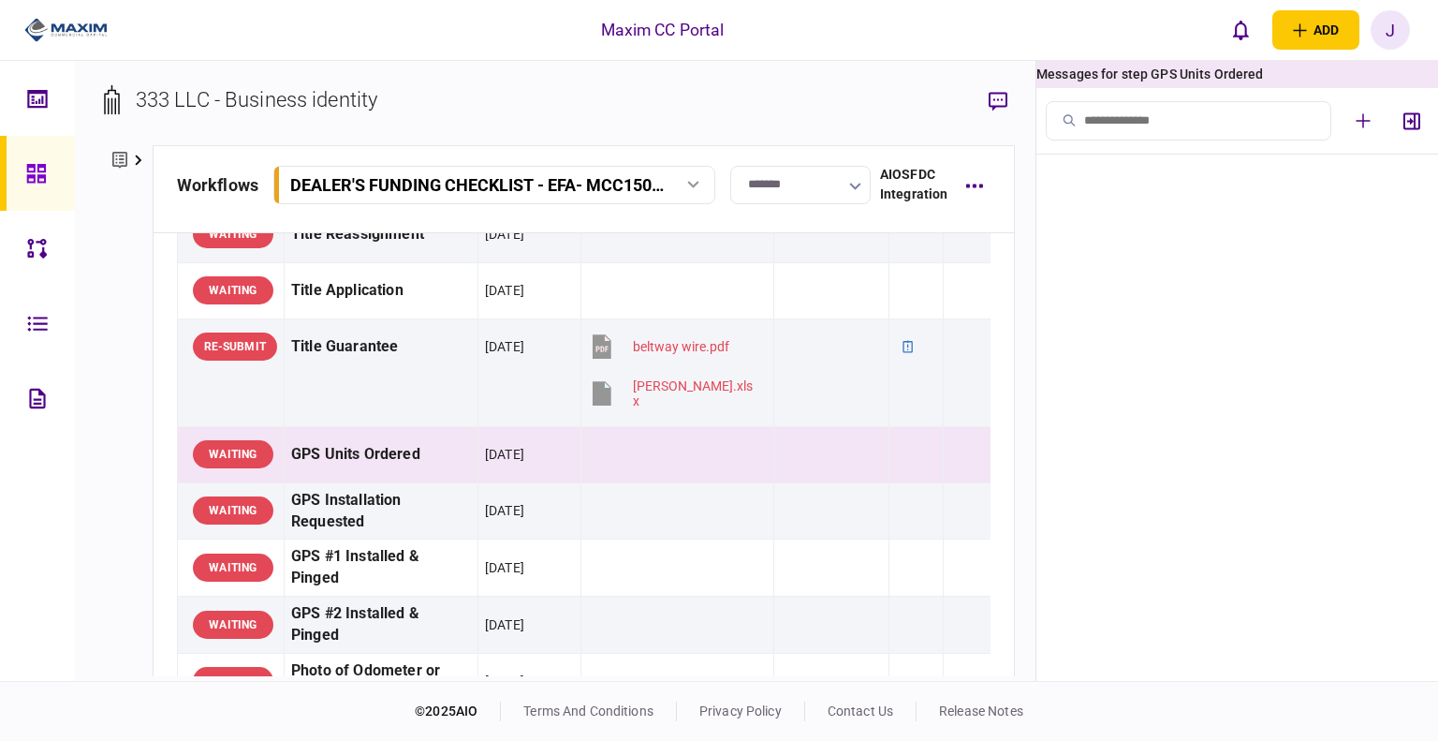
scroll to position [0, 11]
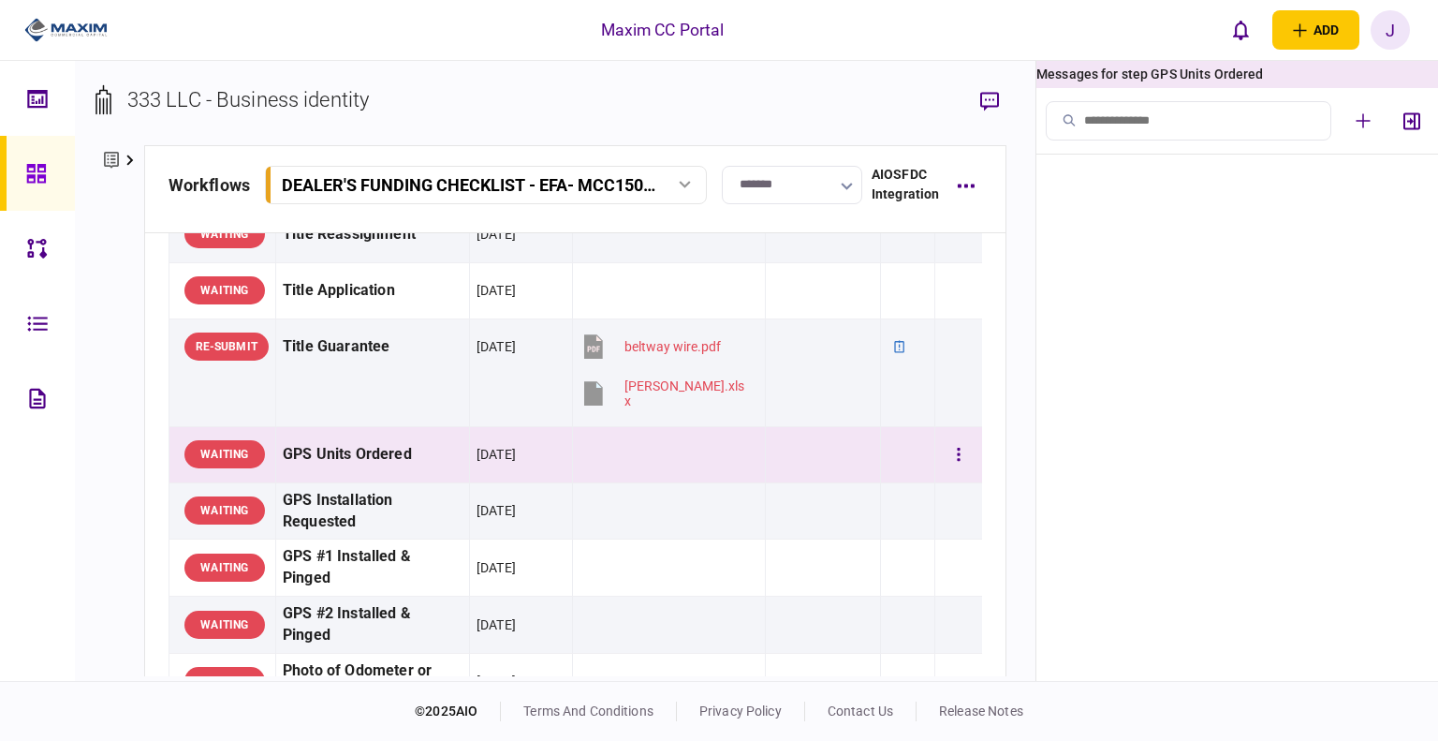
drag, startPoint x: 586, startPoint y: 433, endPoint x: 754, endPoint y: 471, distance: 171.9
click at [754, 471] on tr "WAITING GPS Units Ordered 01 Oct 2025" at bounding box center [576, 454] width 814 height 56
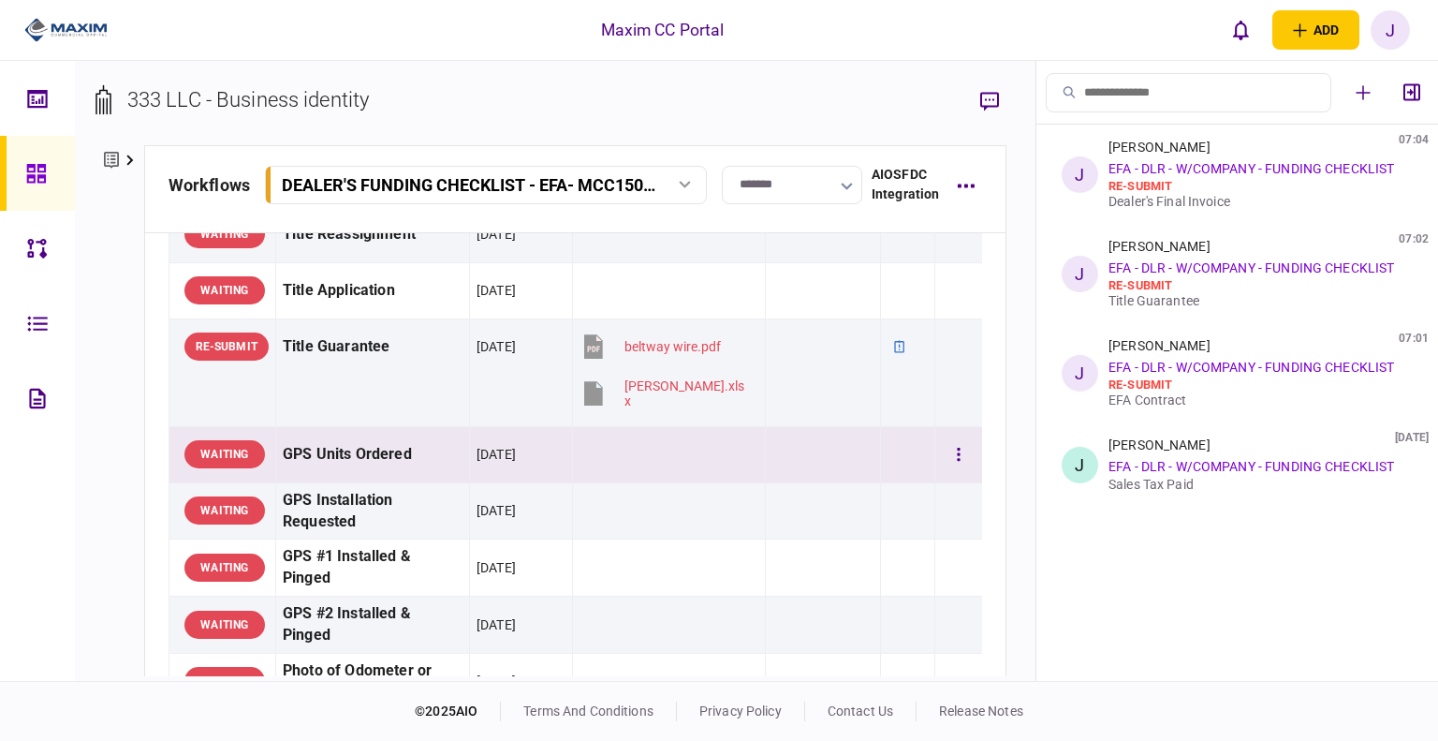
click at [631, 448] on td at bounding box center [668, 454] width 193 height 56
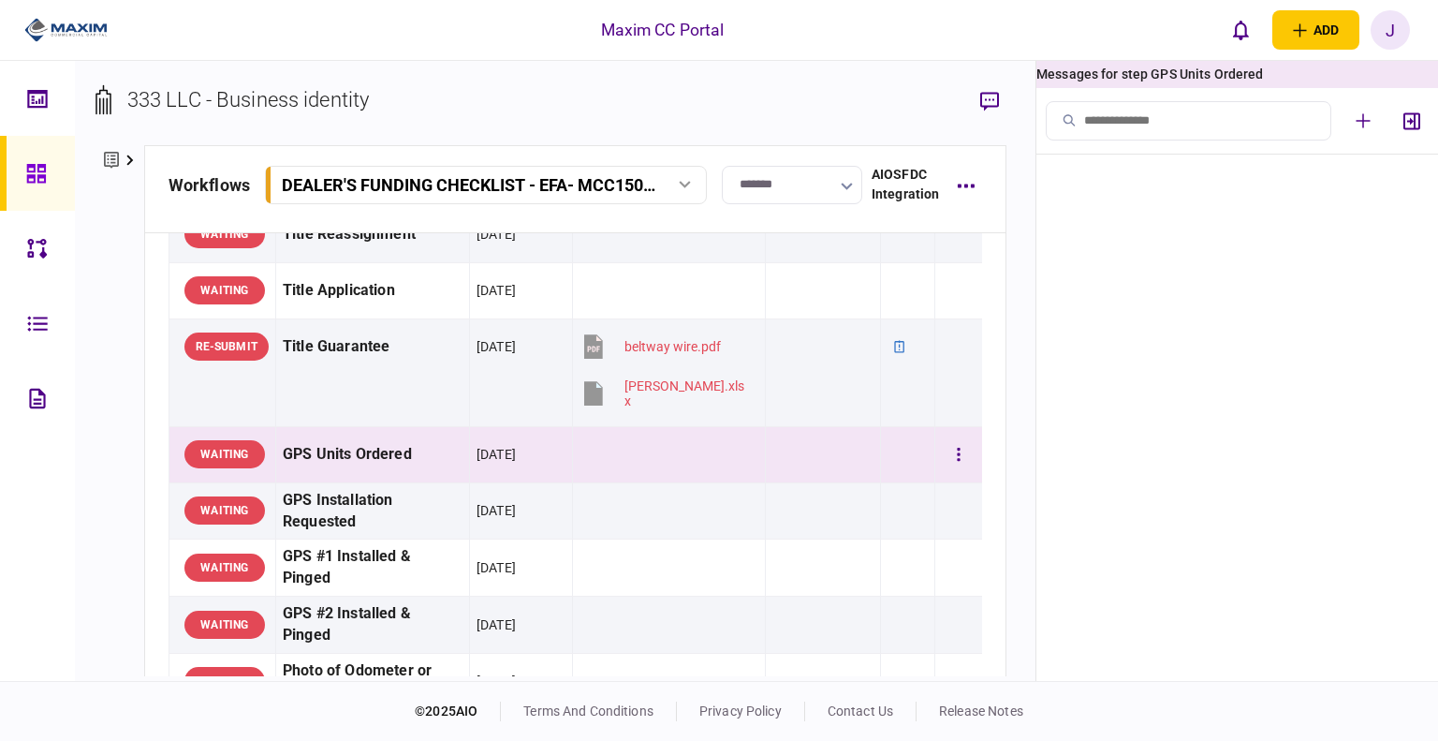
click at [658, 439] on td at bounding box center [668, 454] width 193 height 56
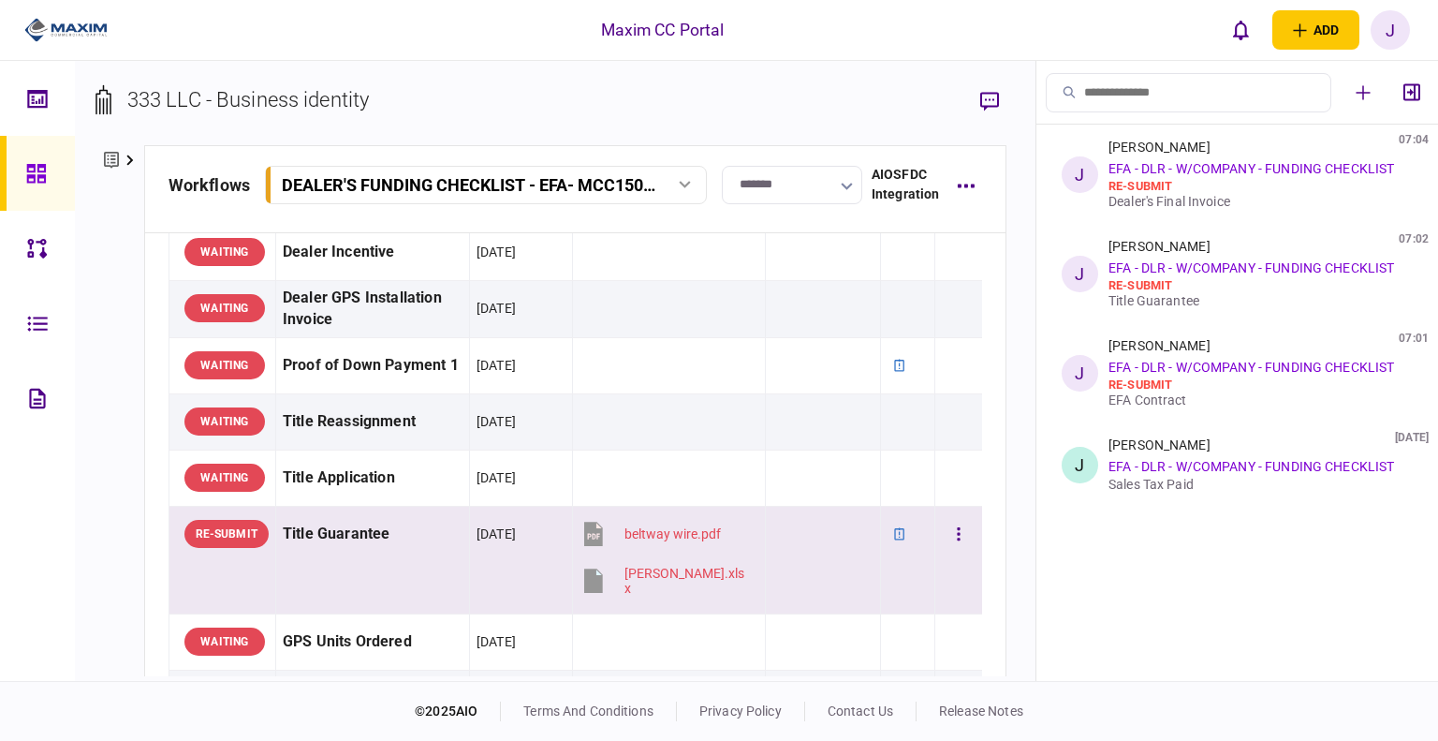
scroll to position [1404, 0]
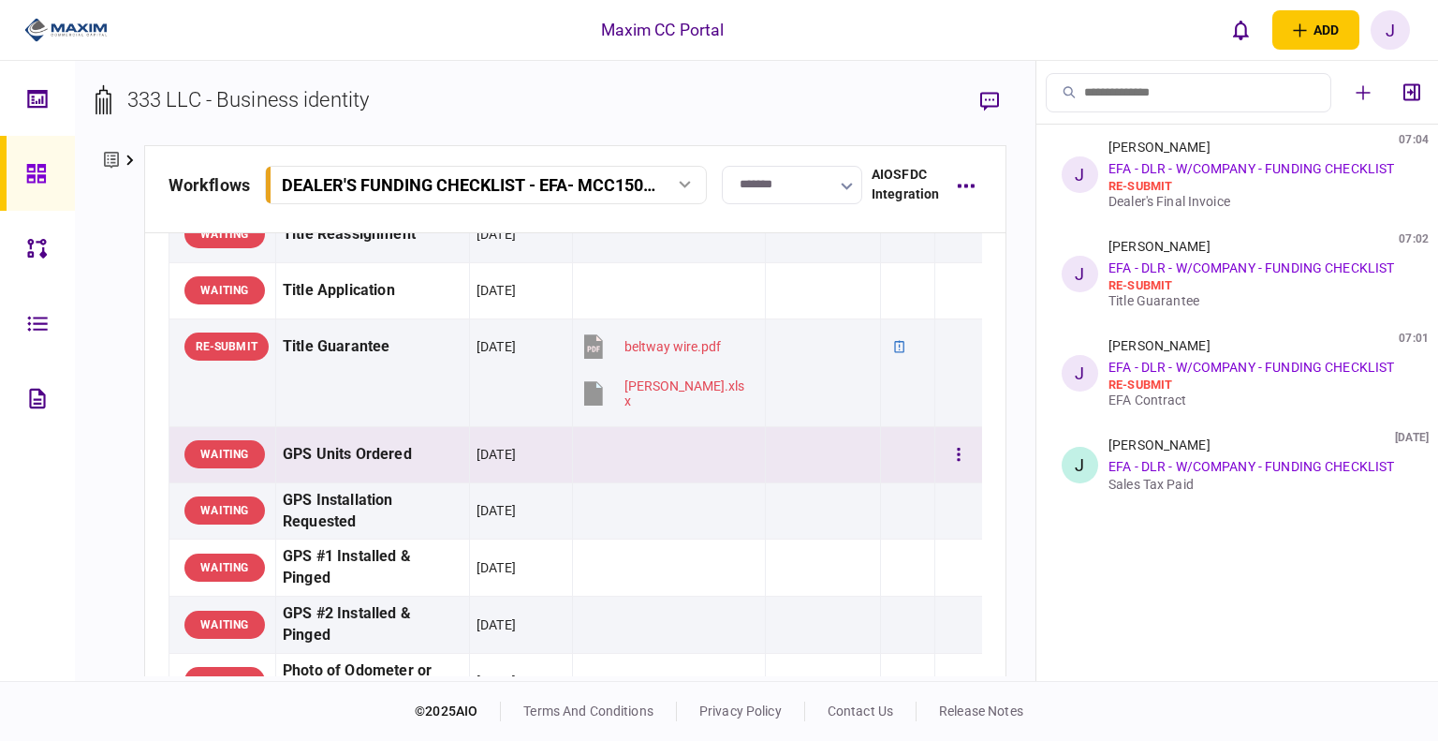
click at [680, 462] on td at bounding box center [668, 454] width 193 height 56
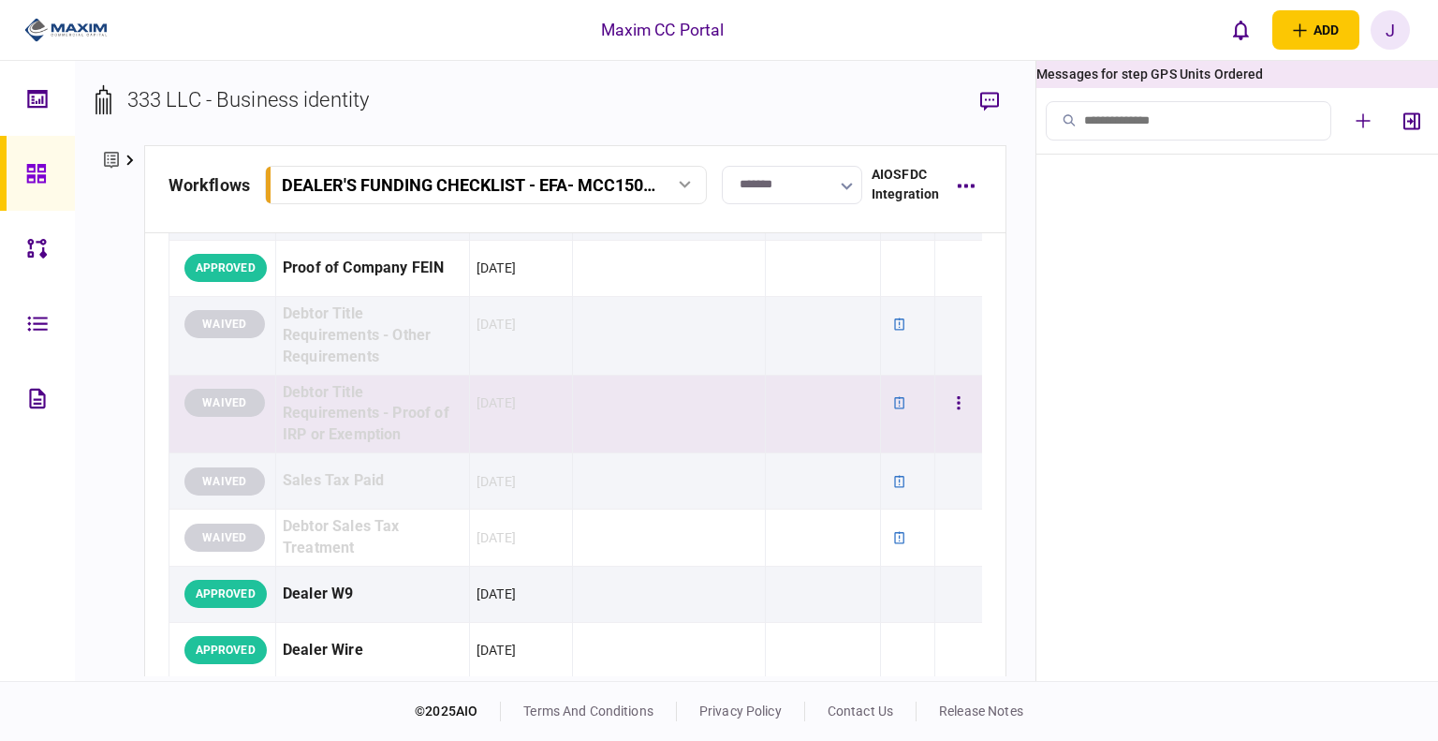
scroll to position [468, 0]
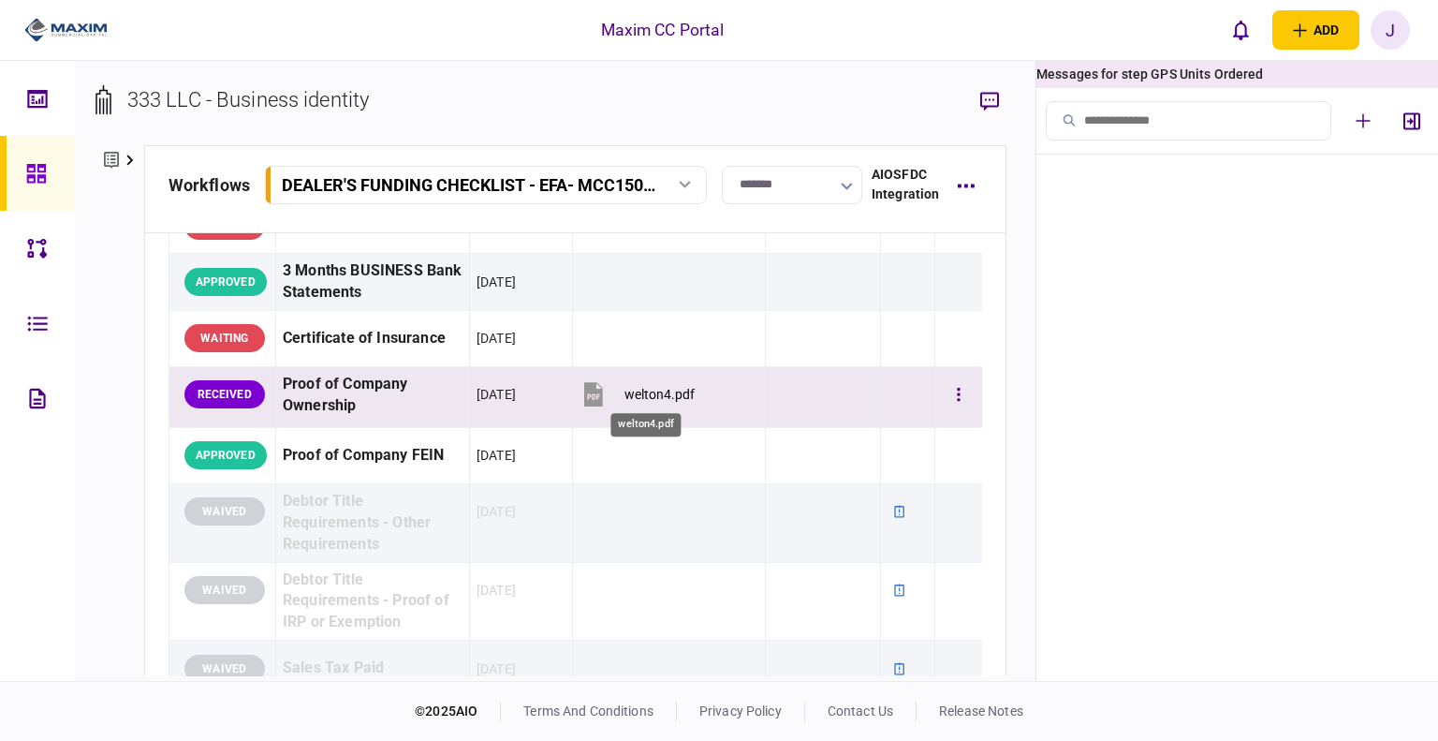
click at [642, 387] on div "welton4.pdf" at bounding box center [659, 394] width 70 height 15
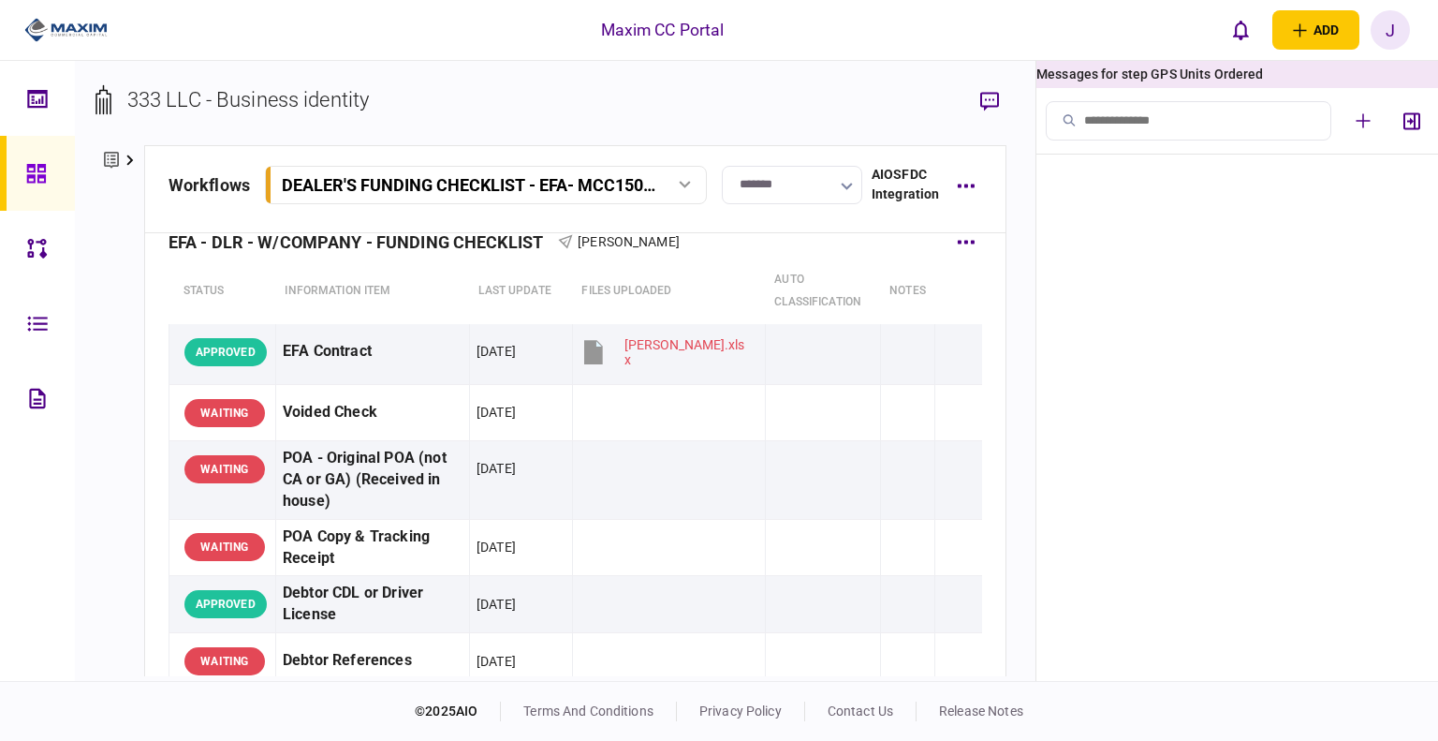
scroll to position [0, 0]
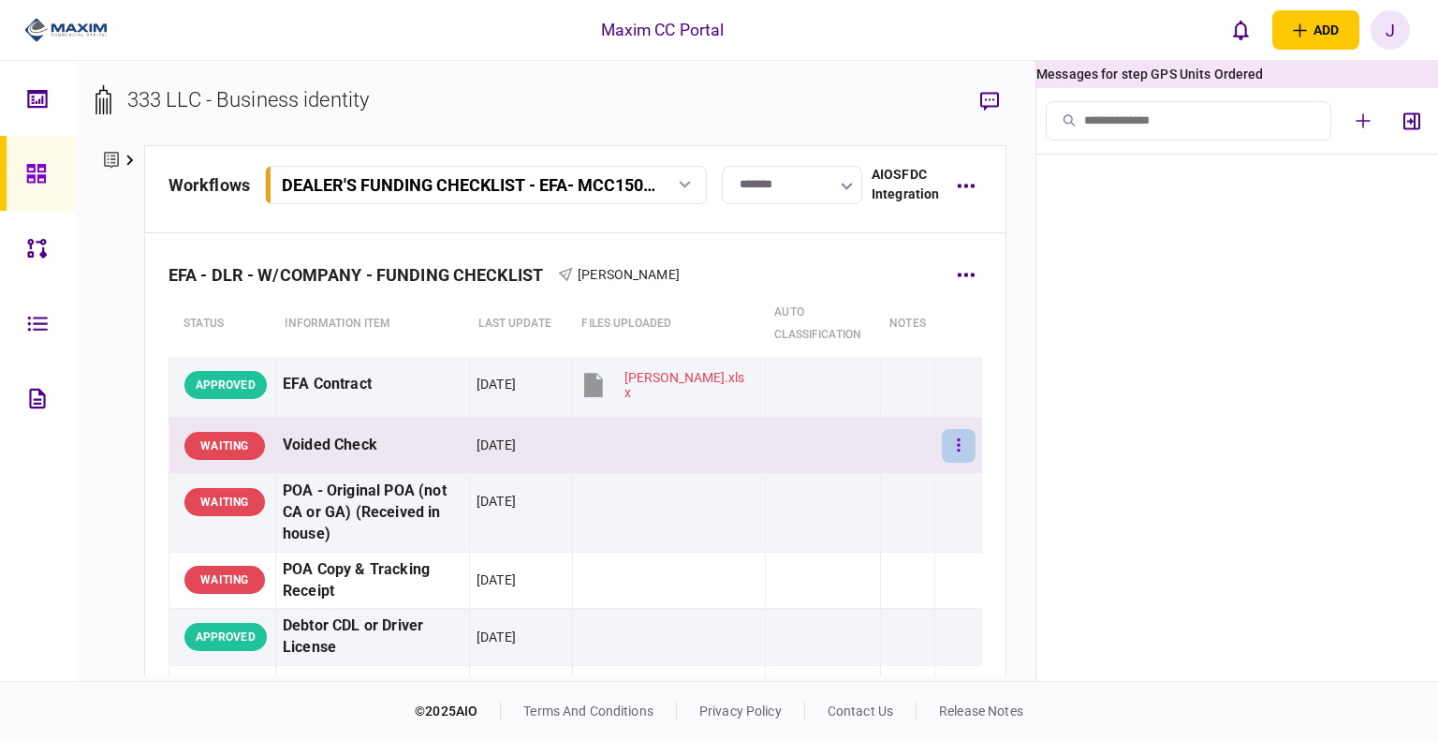
click at [942, 446] on button "button" at bounding box center [959, 446] width 34 height 34
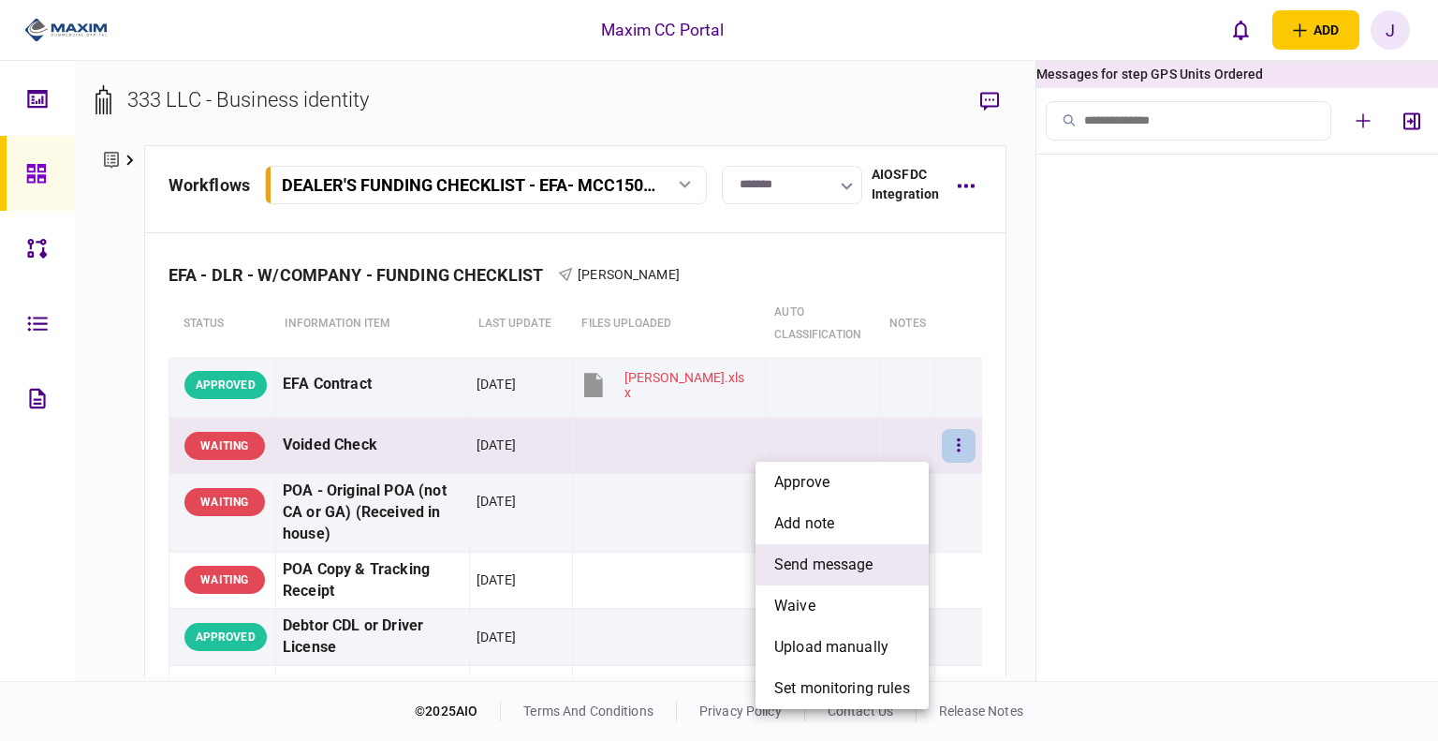
click at [850, 572] on span "send message" at bounding box center [823, 564] width 99 height 22
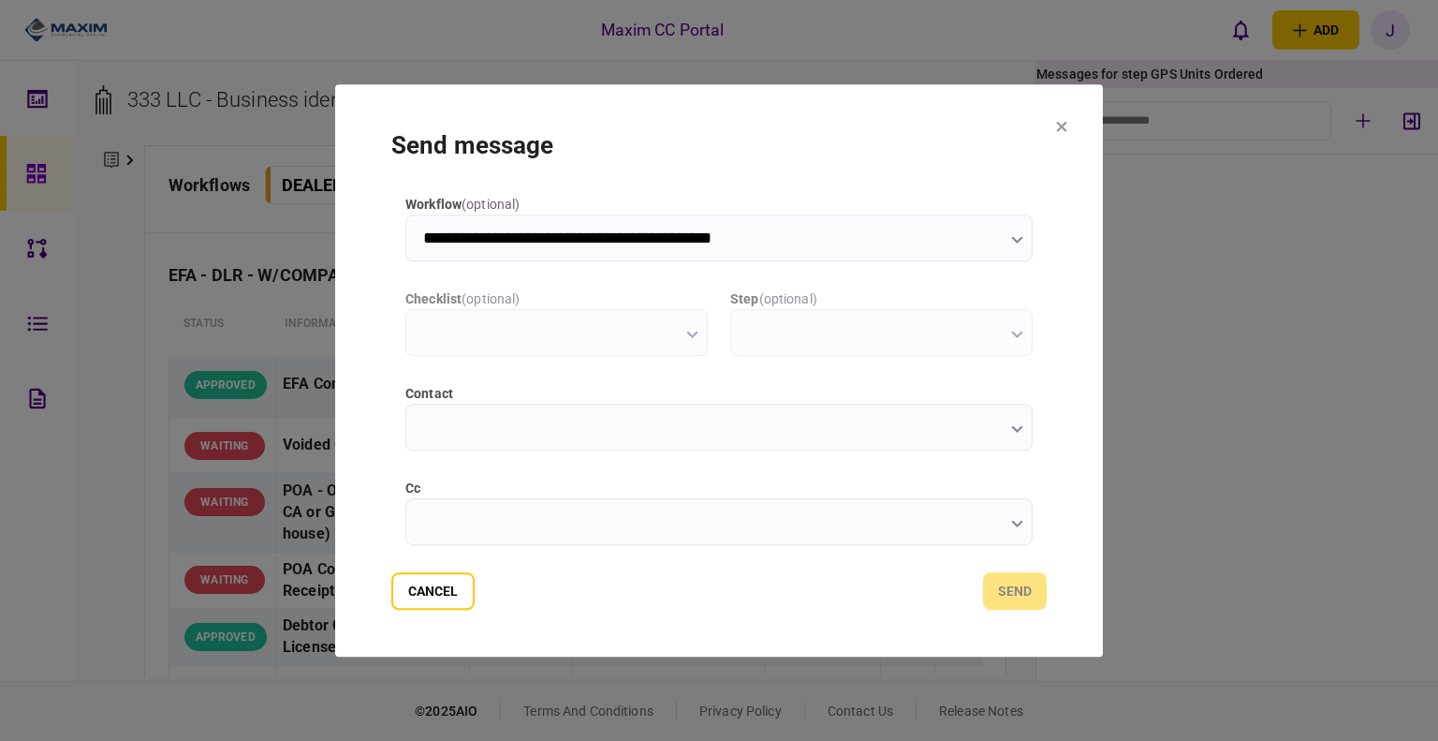
type input "**********"
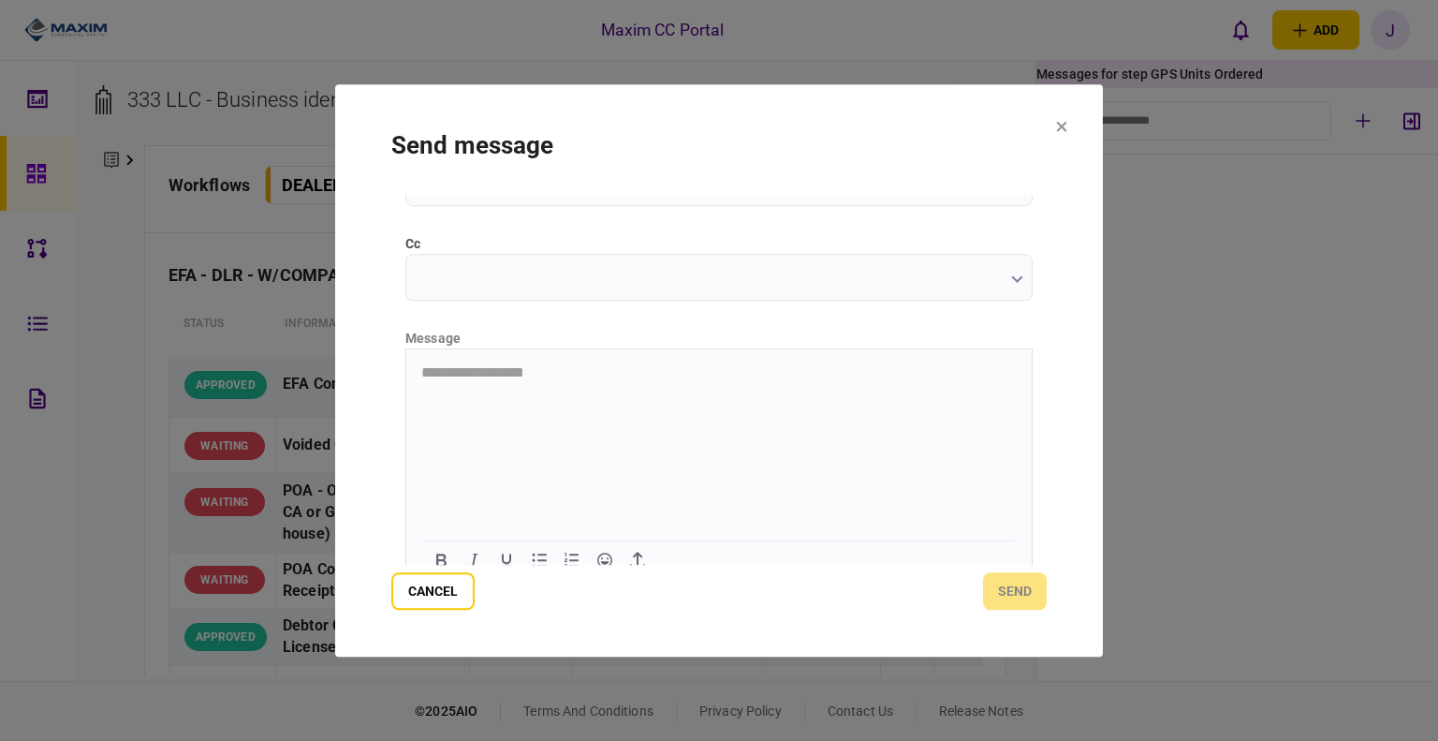
scroll to position [261, 0]
click at [485, 372] on html at bounding box center [718, 354] width 625 height 46
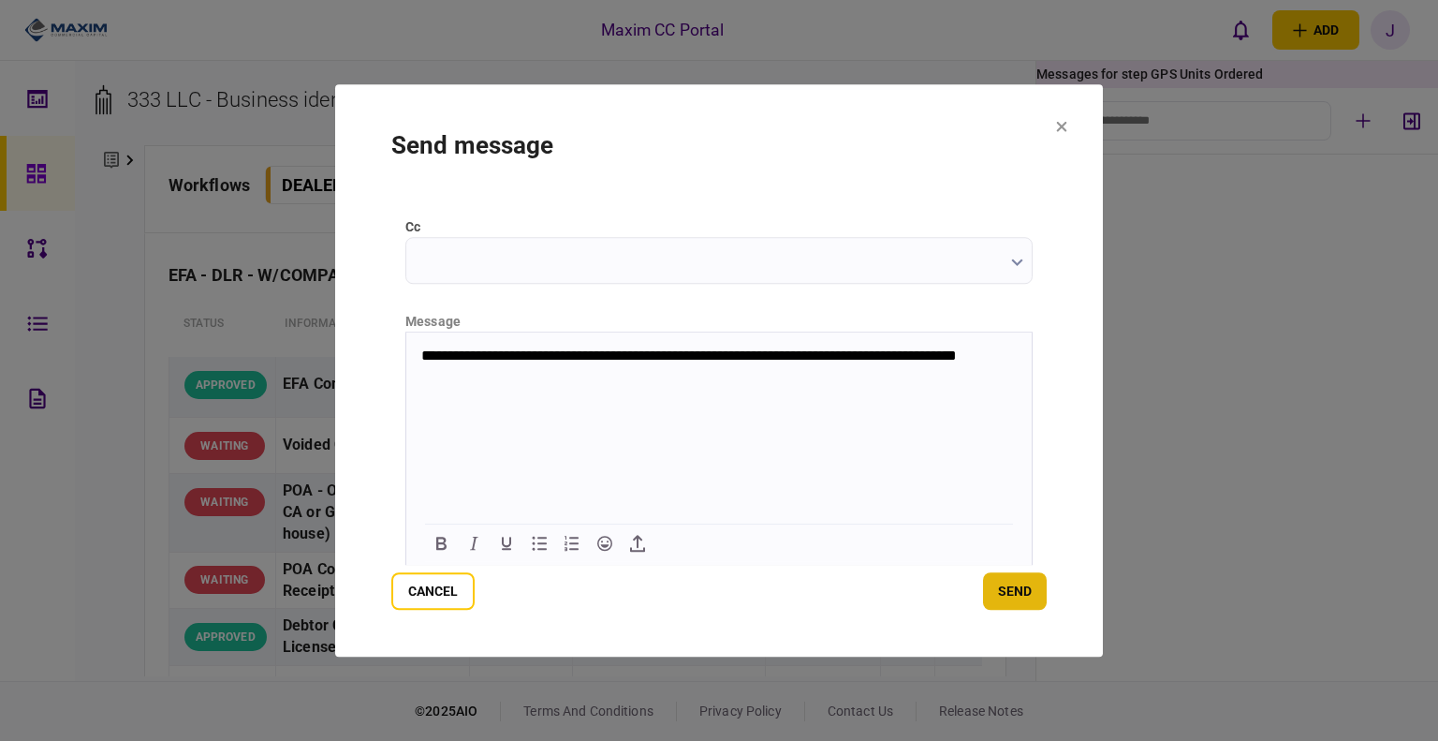
click at [1015, 602] on button "send" at bounding box center [1015, 590] width 64 height 37
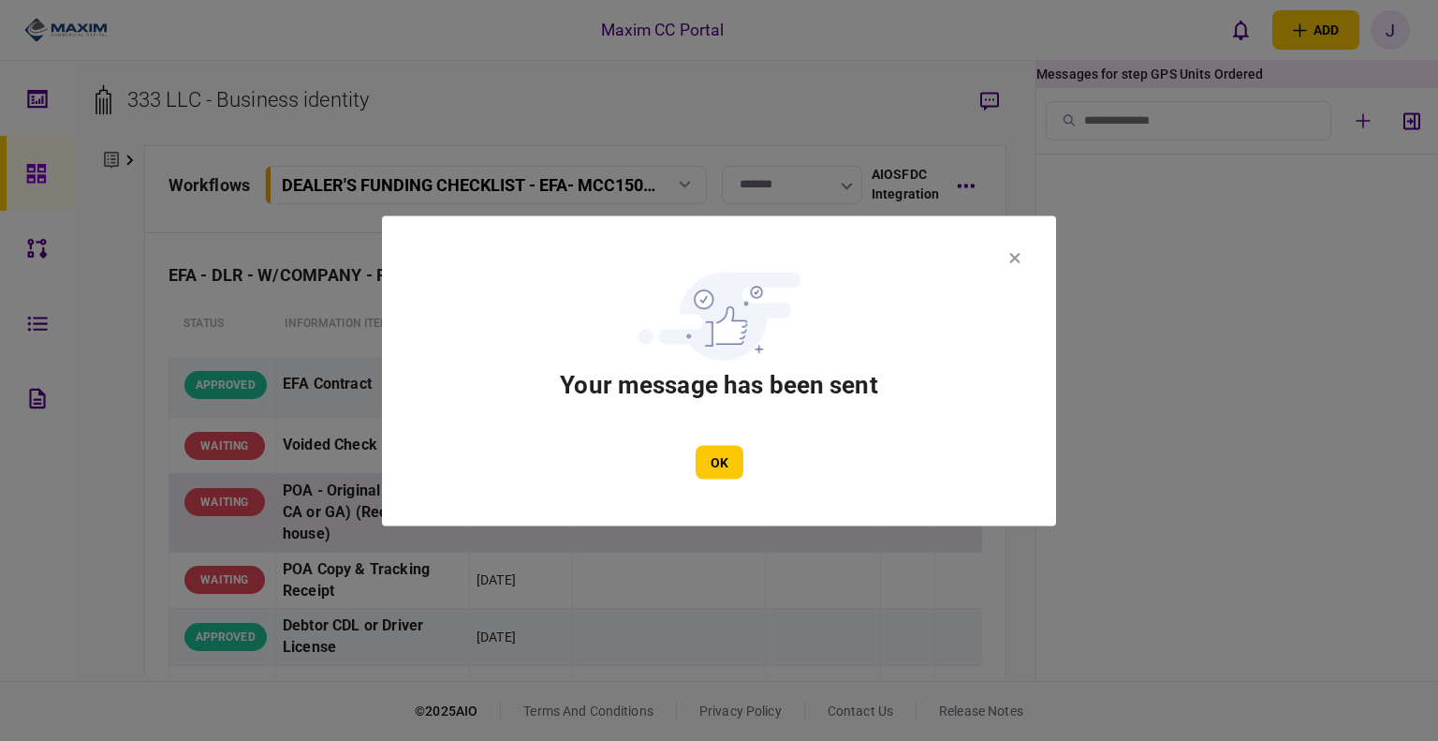
click at [712, 470] on button "OK" at bounding box center [720, 462] width 48 height 34
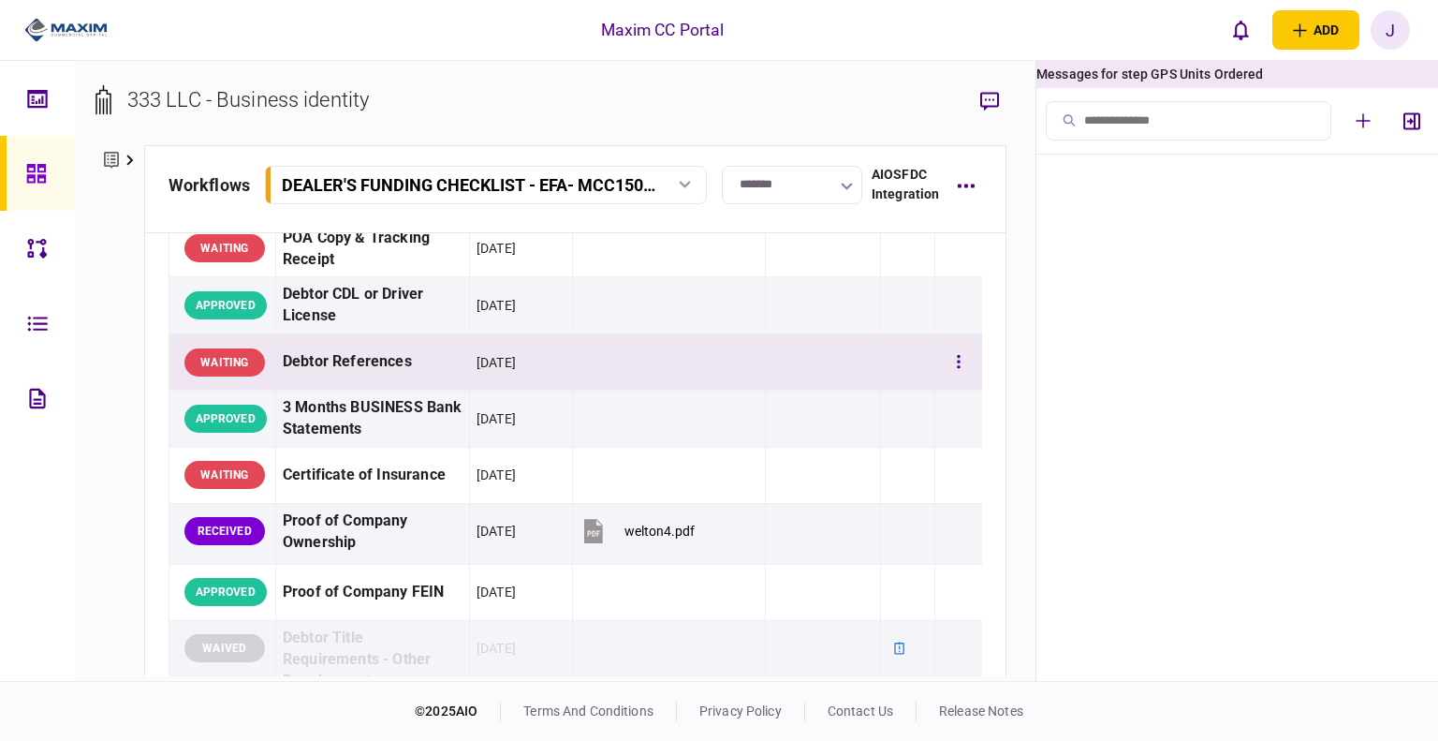
scroll to position [375, 0]
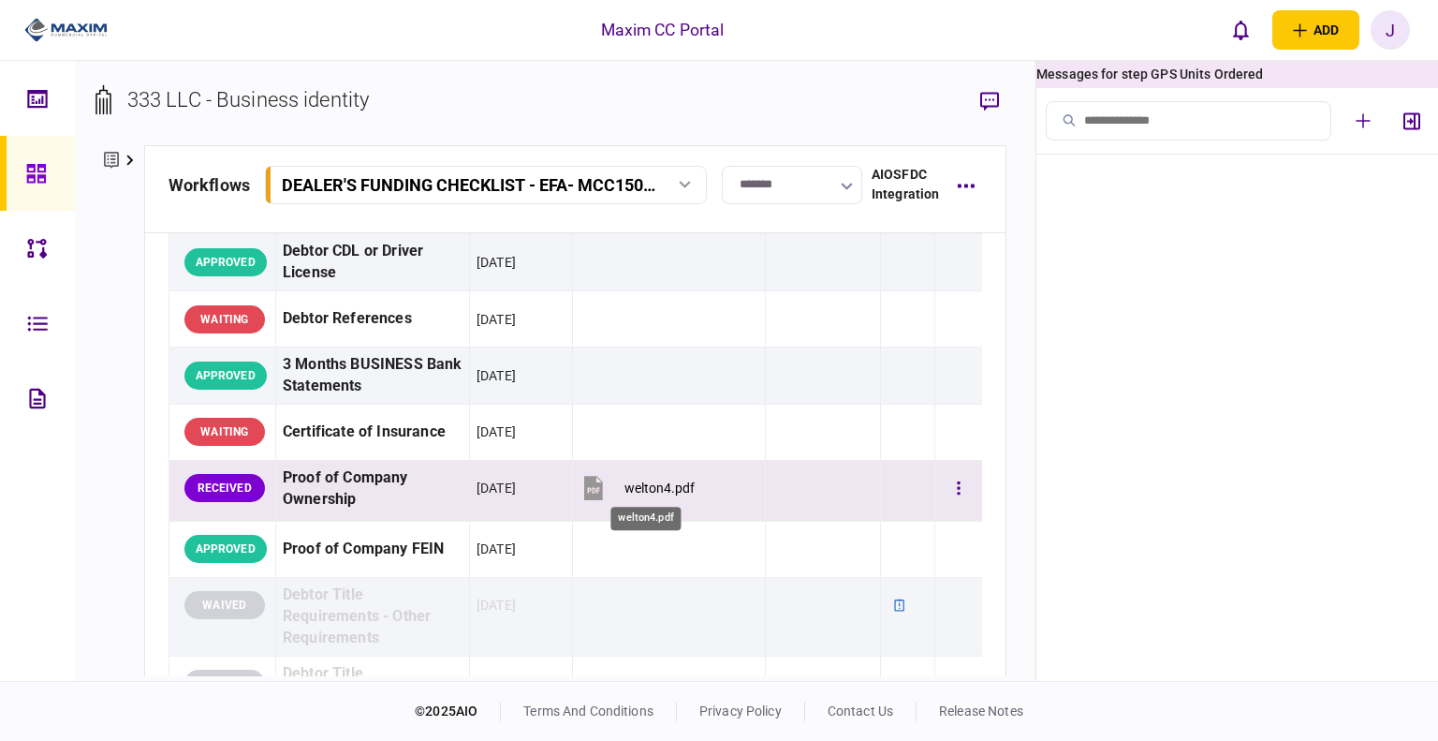
click at [653, 481] on div "welton4.pdf" at bounding box center [659, 487] width 70 height 15
click at [944, 472] on button "button" at bounding box center [959, 488] width 34 height 34
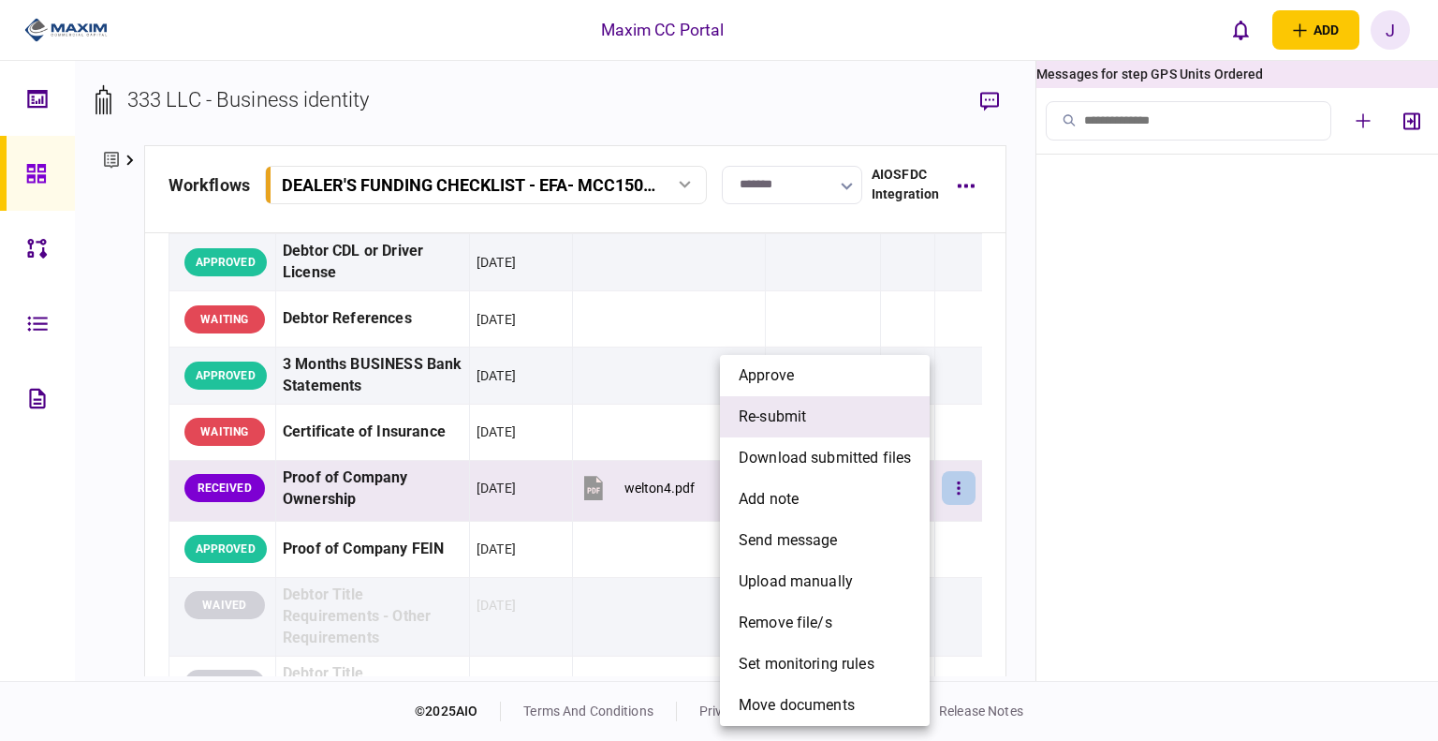
click at [828, 420] on li "re-submit" at bounding box center [825, 416] width 210 height 41
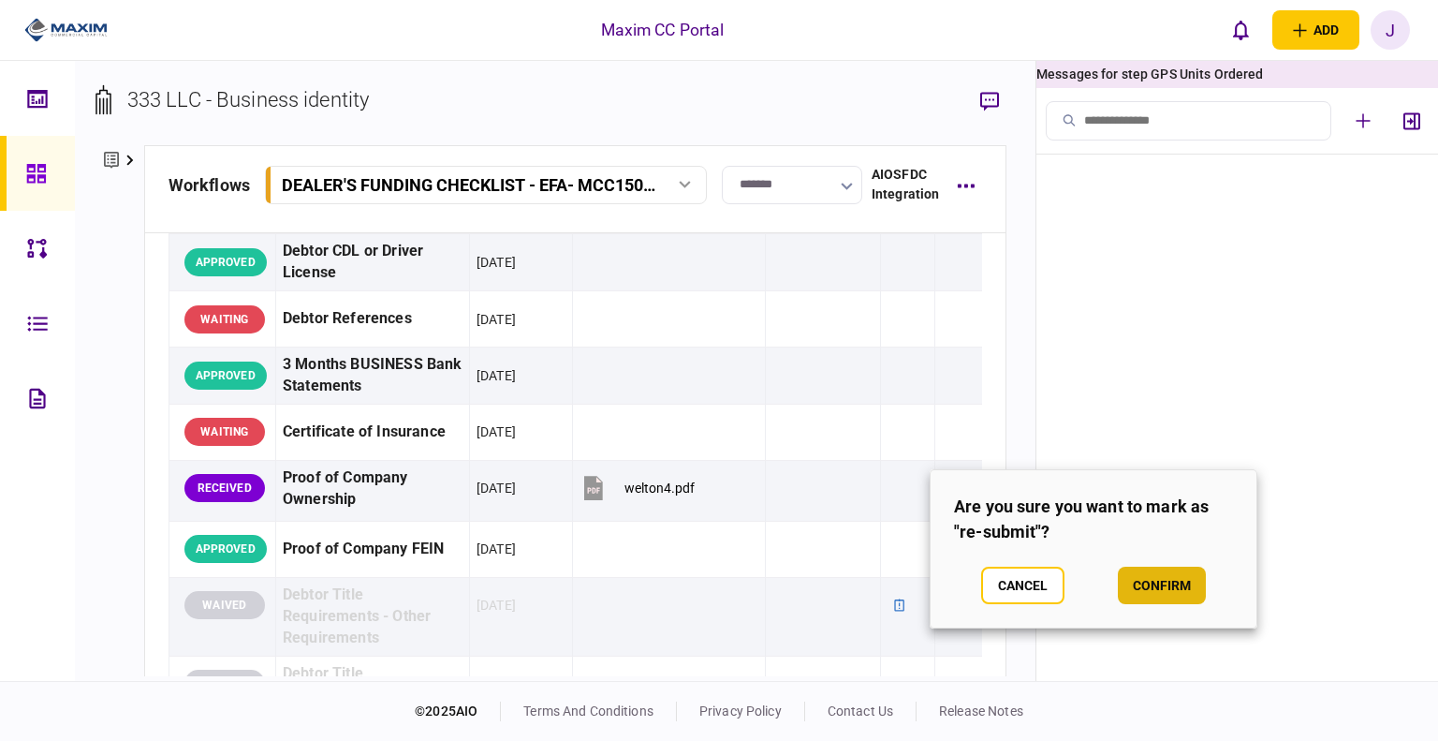
click at [1146, 587] on button "confirm" at bounding box center [1162, 584] width 88 height 37
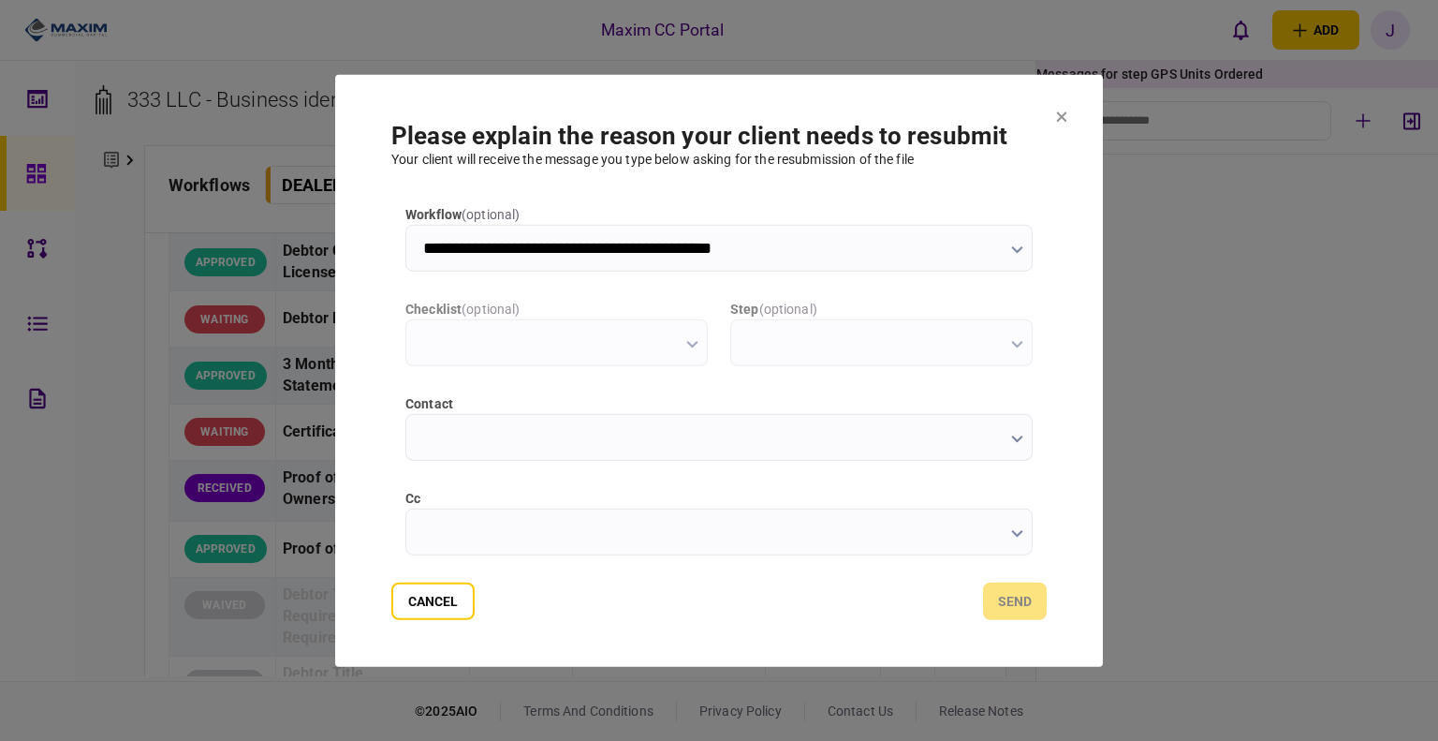
scroll to position [0, 0]
type input "**********"
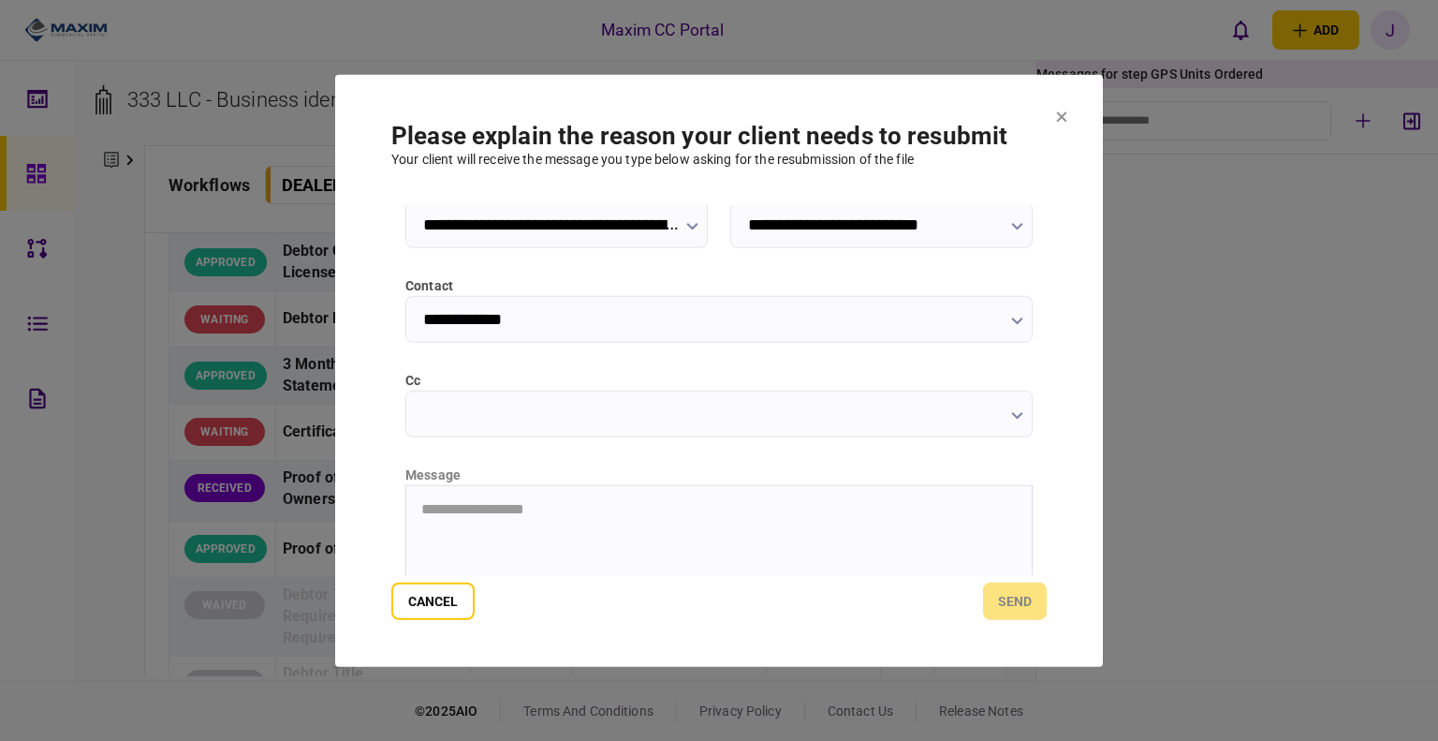
scroll to position [261, 0]
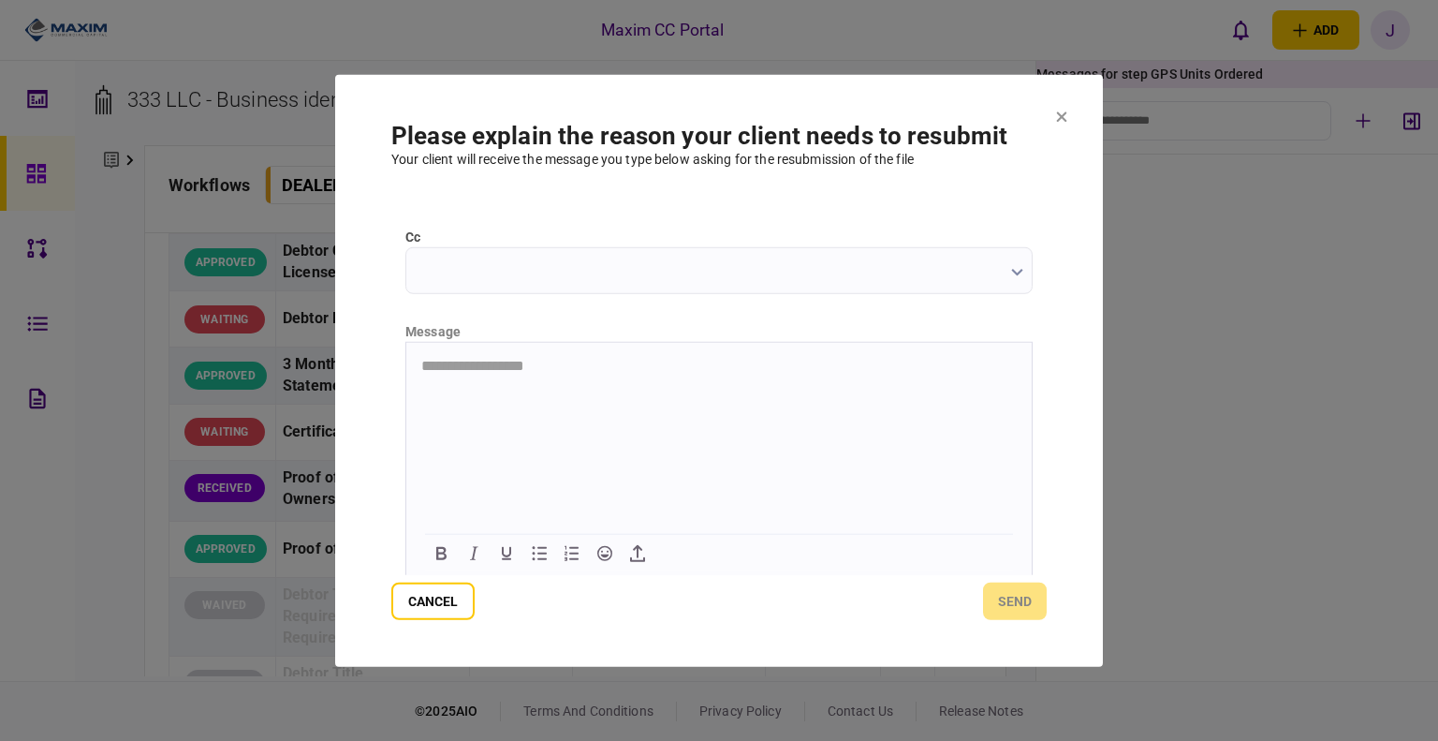
click at [484, 381] on html "**********" at bounding box center [718, 366] width 625 height 48
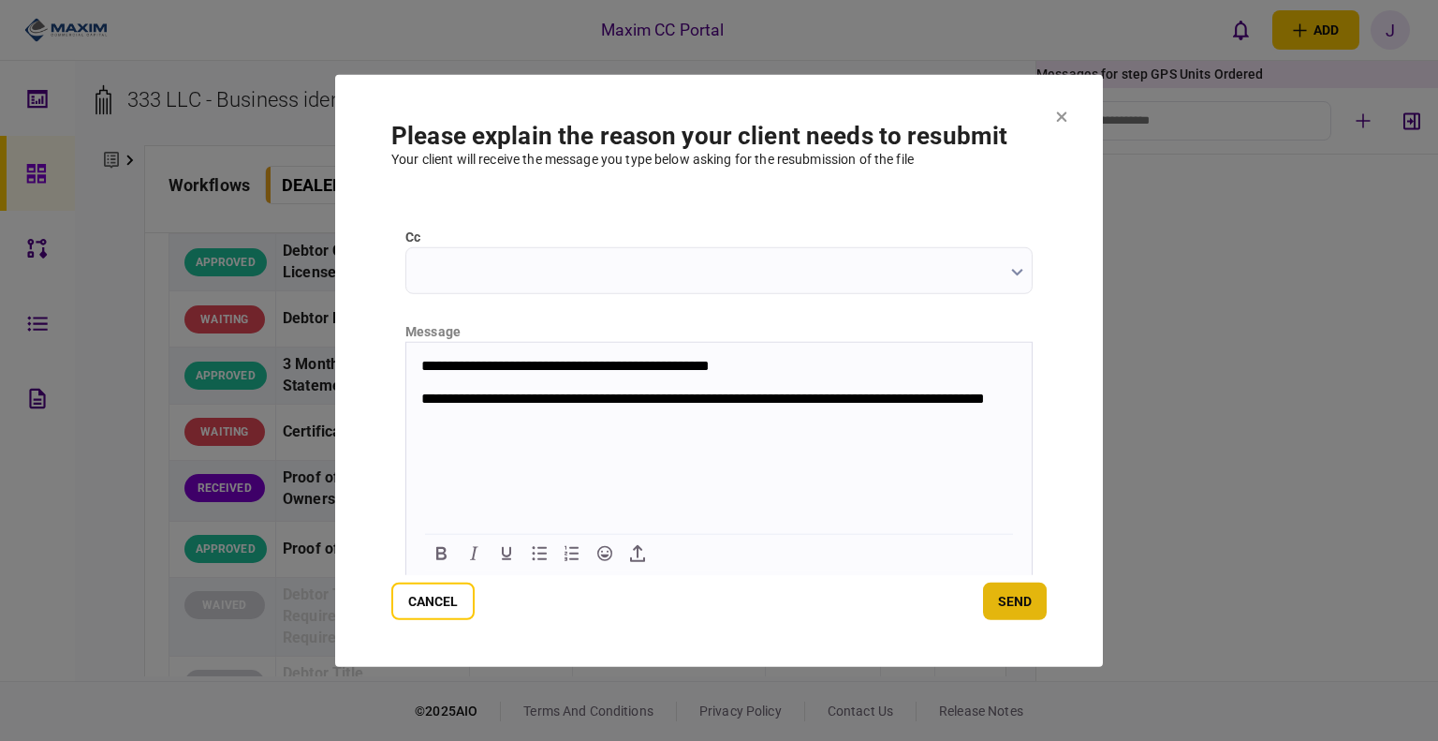
click at [1037, 609] on button "send" at bounding box center [1015, 600] width 64 height 37
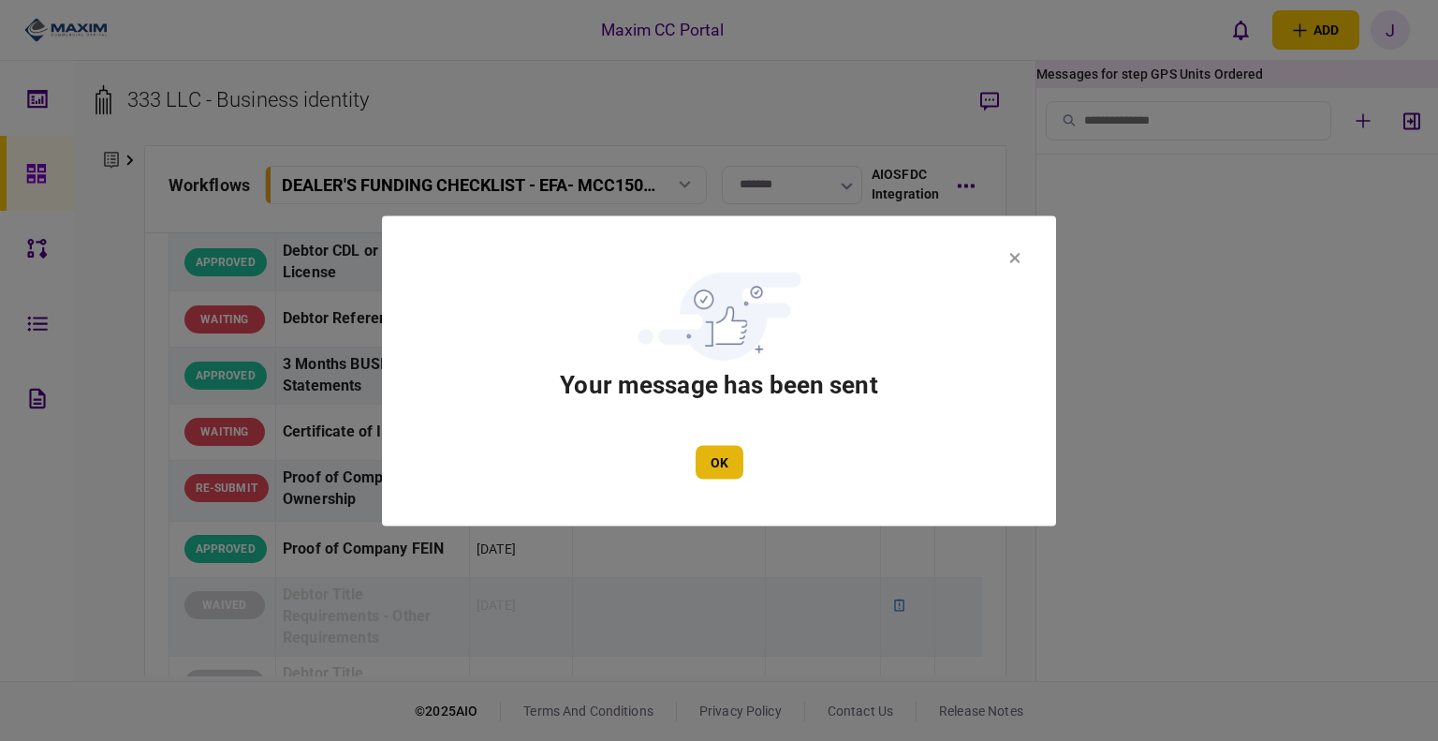
click at [711, 455] on button "OK" at bounding box center [720, 462] width 48 height 34
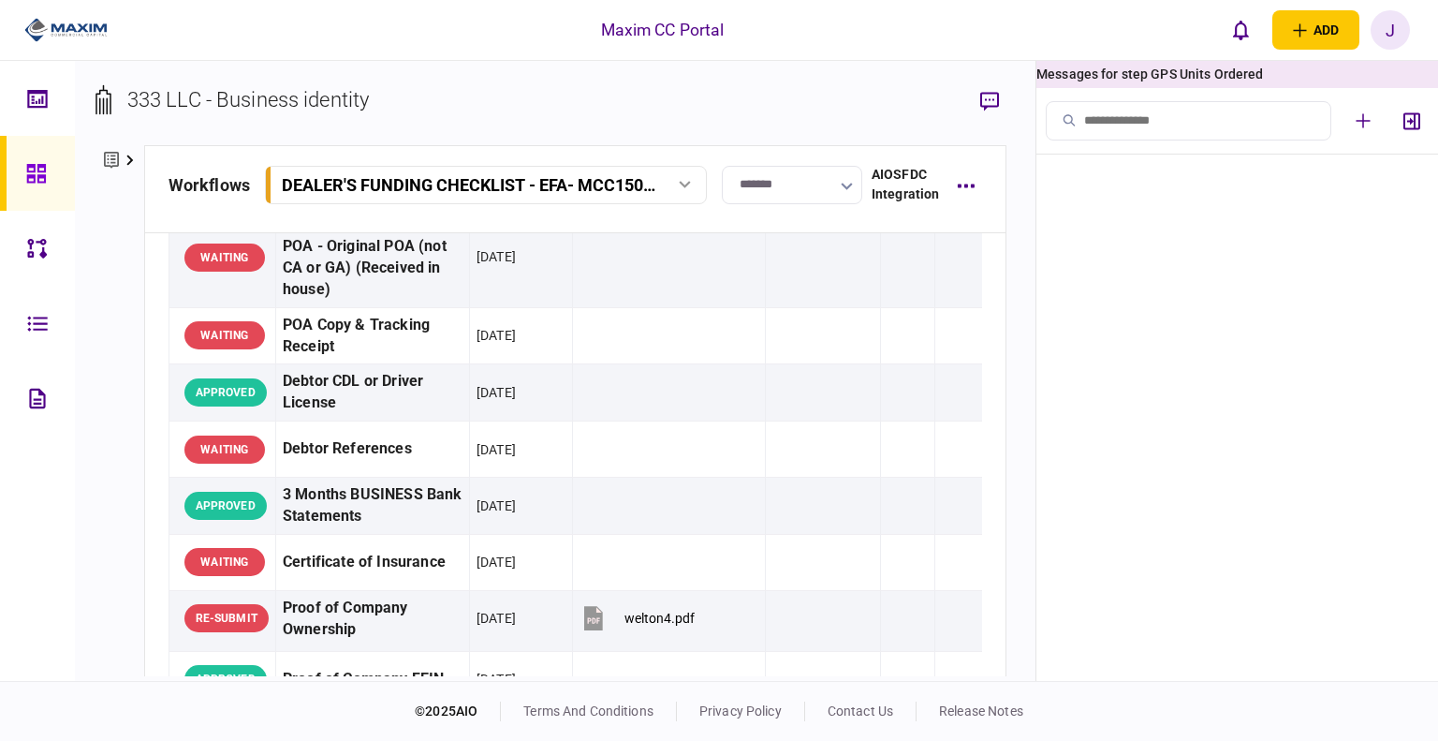
scroll to position [0, 0]
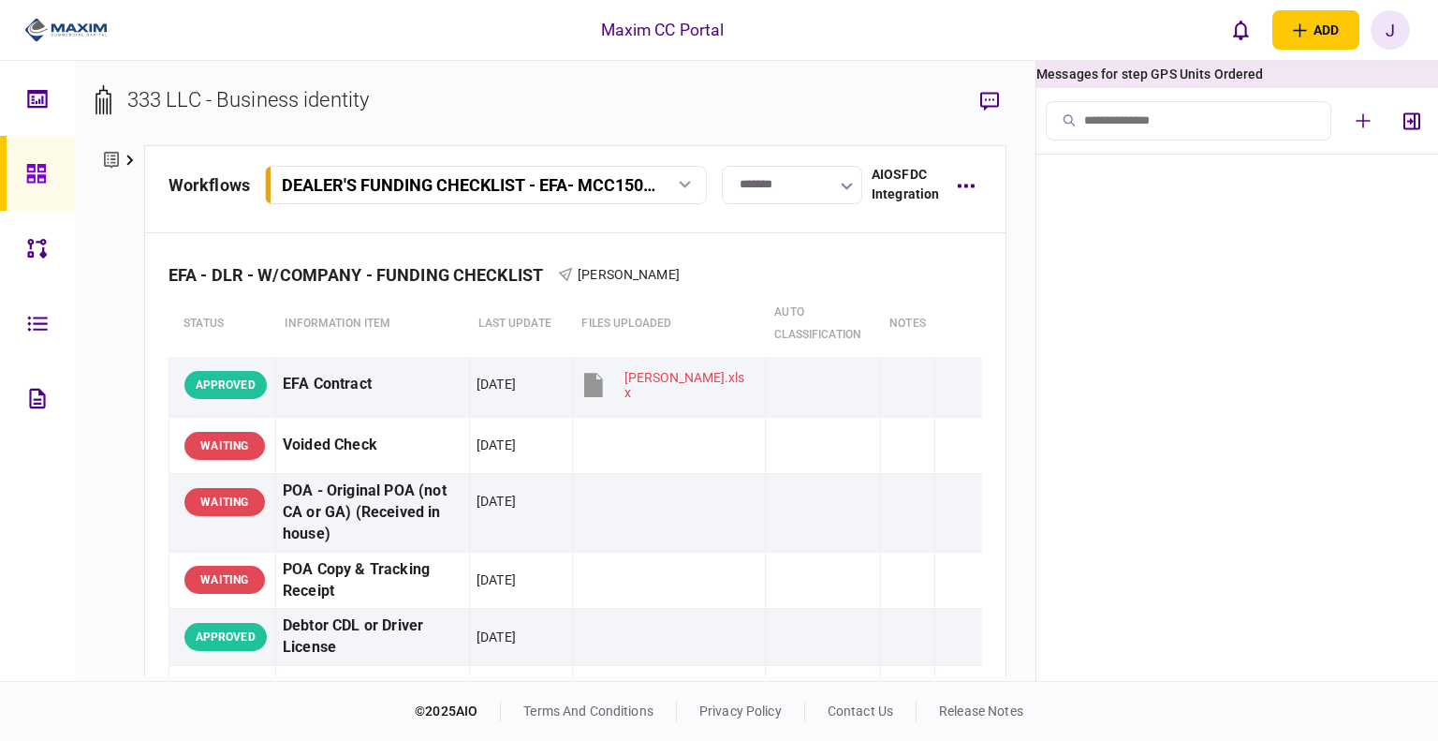
click at [15, 177] on link at bounding box center [37, 173] width 75 height 75
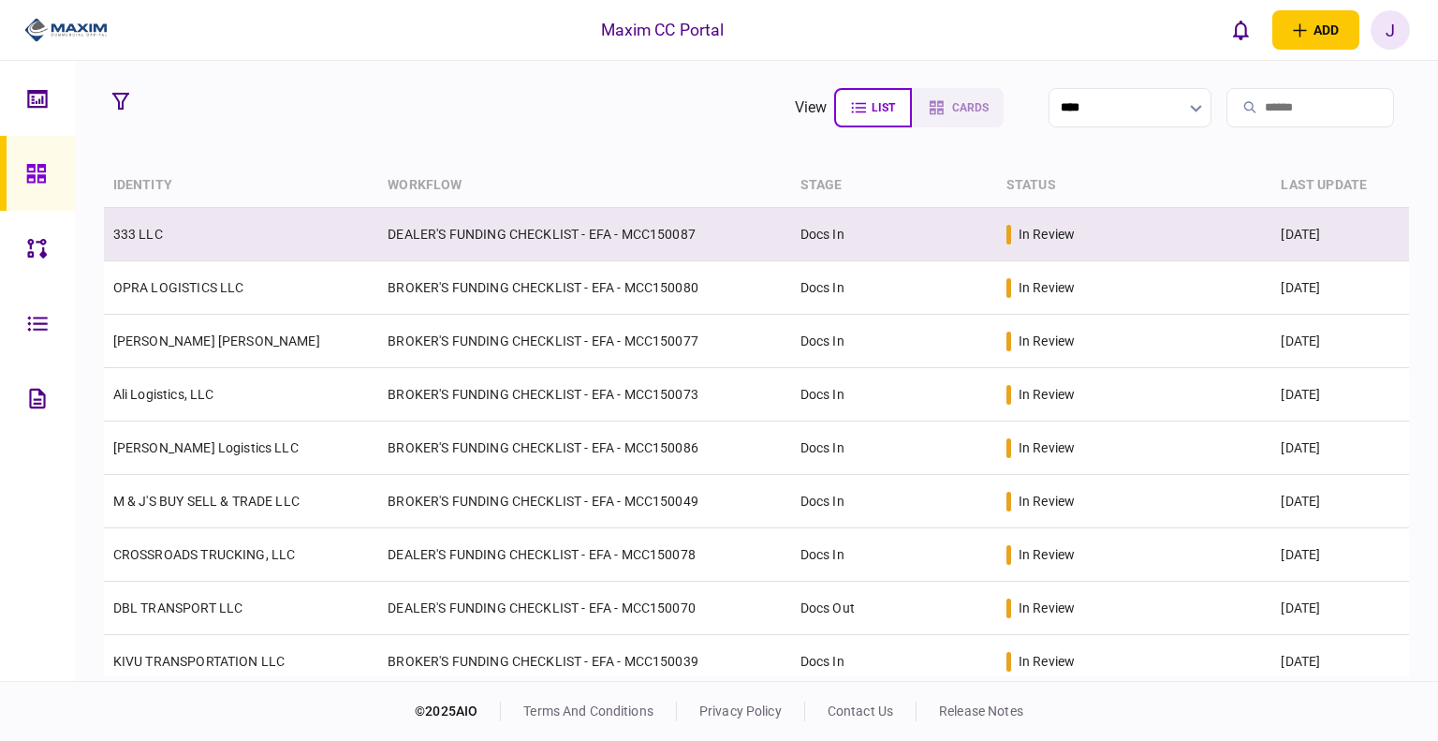
click at [198, 247] on td "333 LLC" at bounding box center [241, 234] width 275 height 53
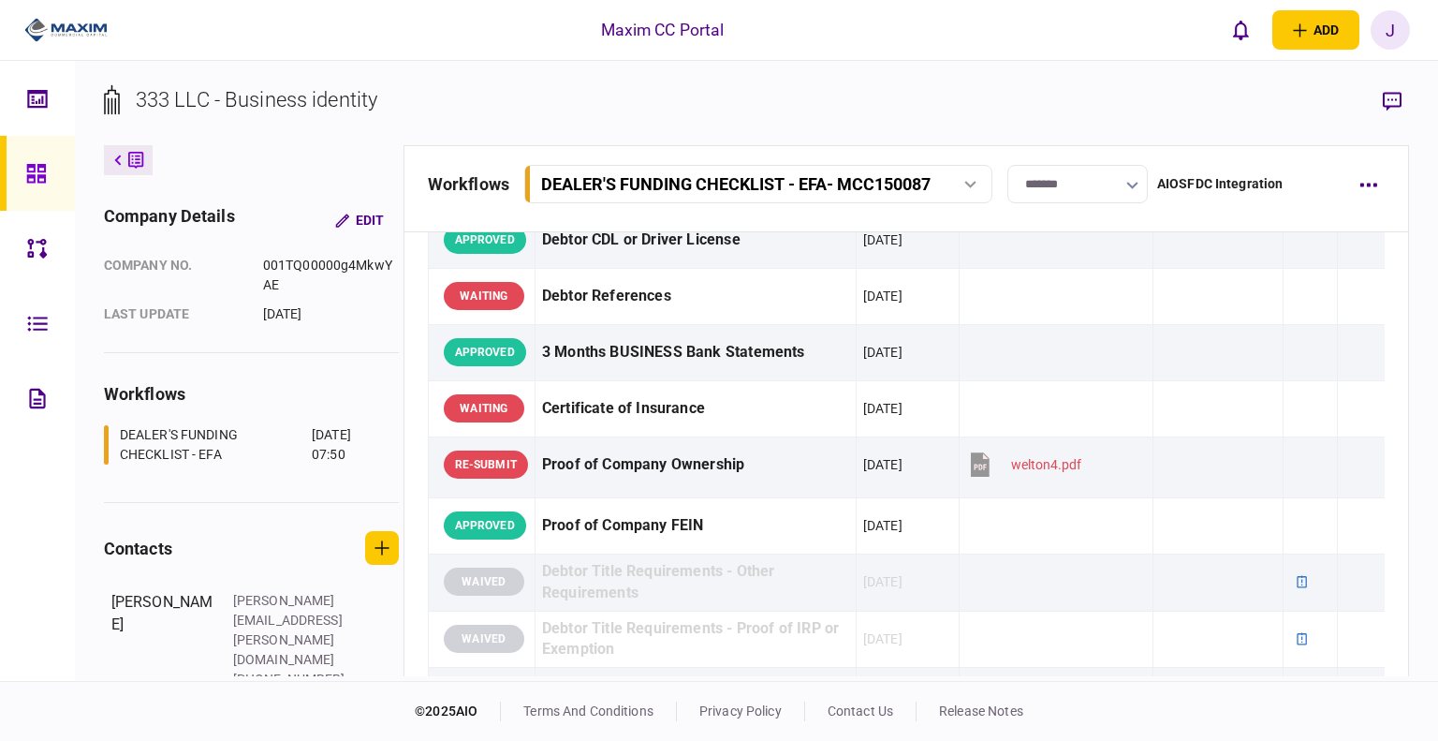
scroll to position [375, 0]
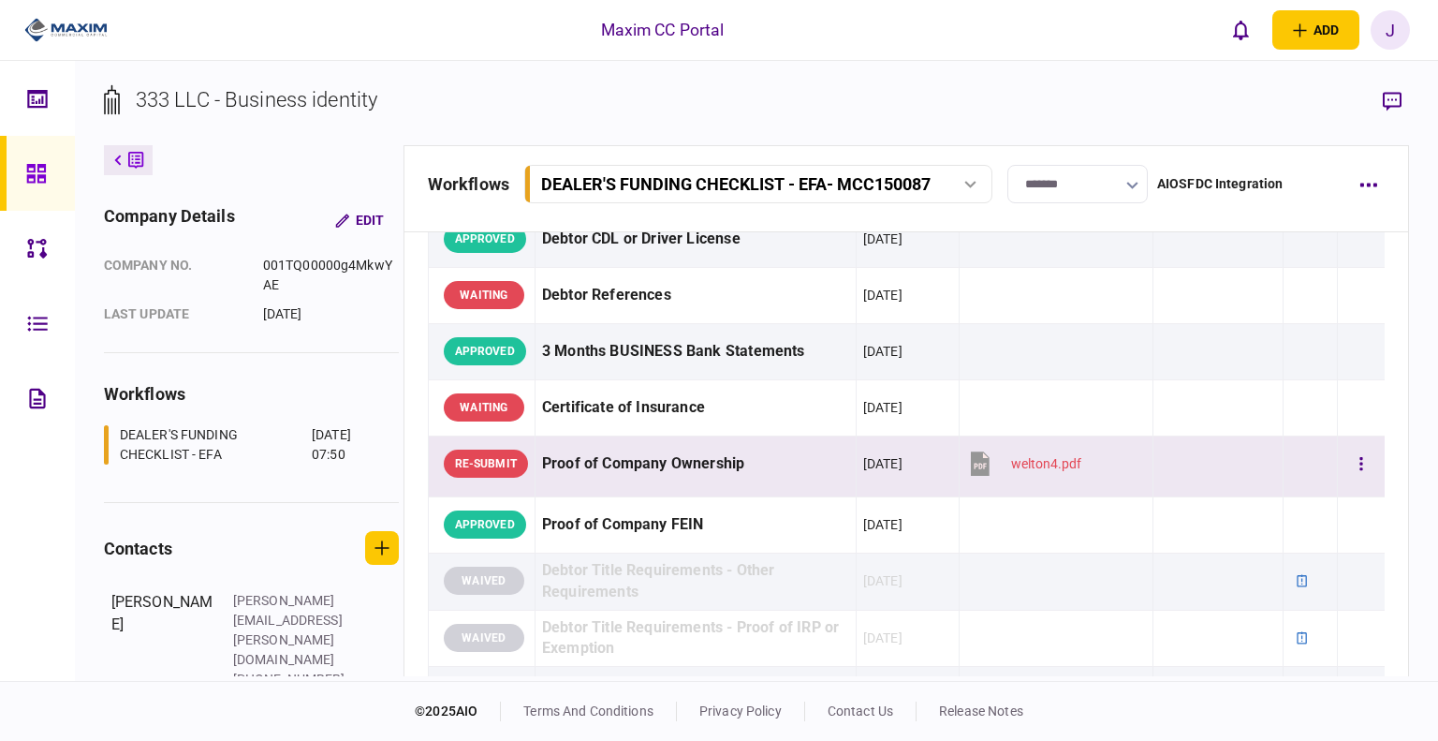
click at [596, 466] on div "Proof of Company Ownership" at bounding box center [695, 464] width 307 height 42
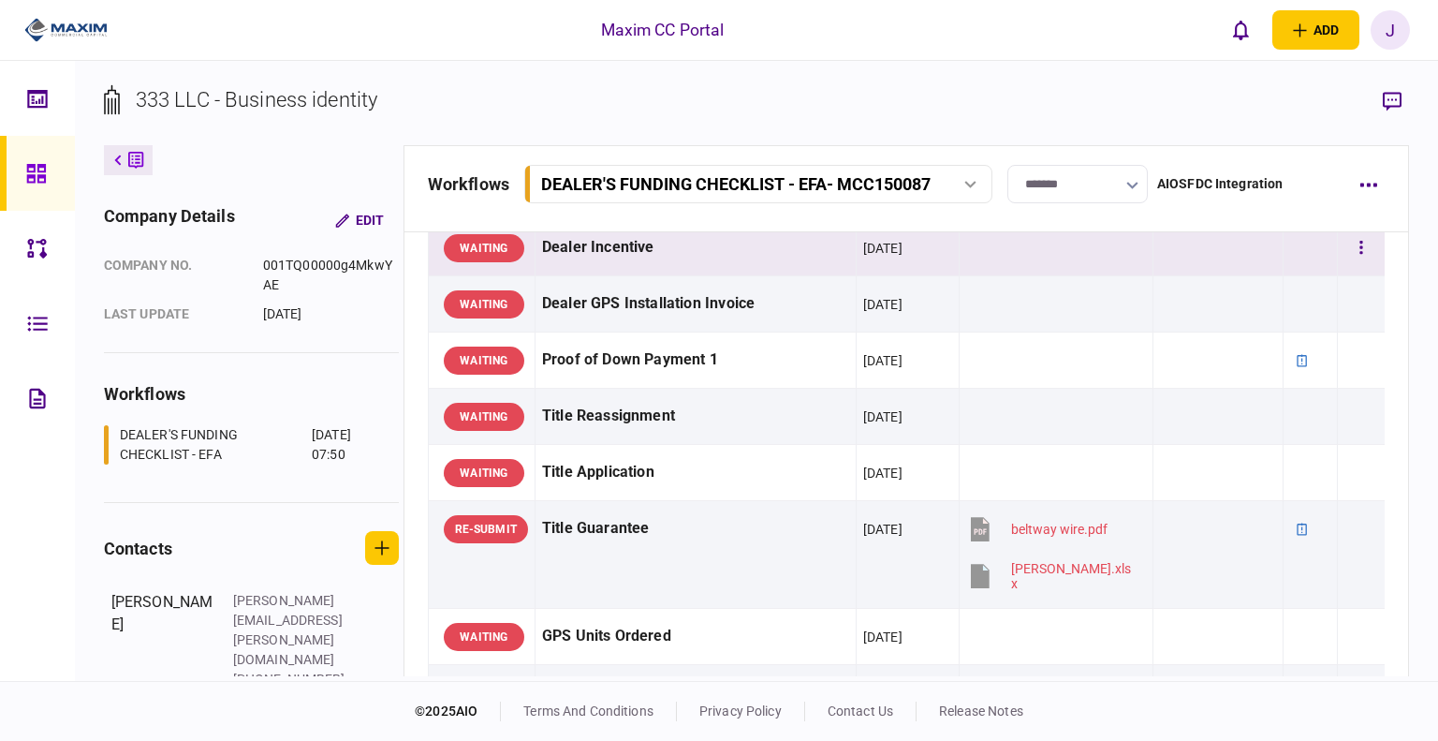
scroll to position [1217, 0]
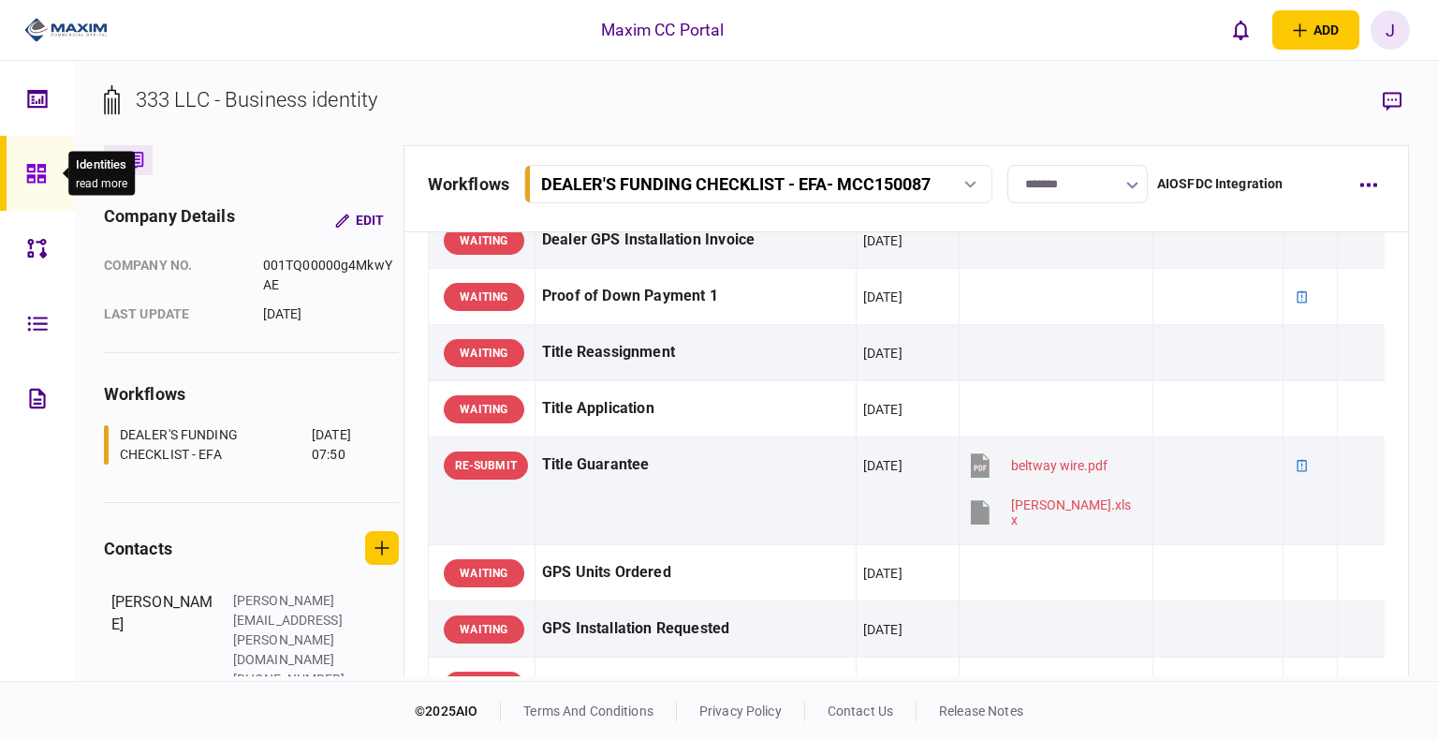
click at [32, 183] on icon at bounding box center [36, 174] width 21 height 22
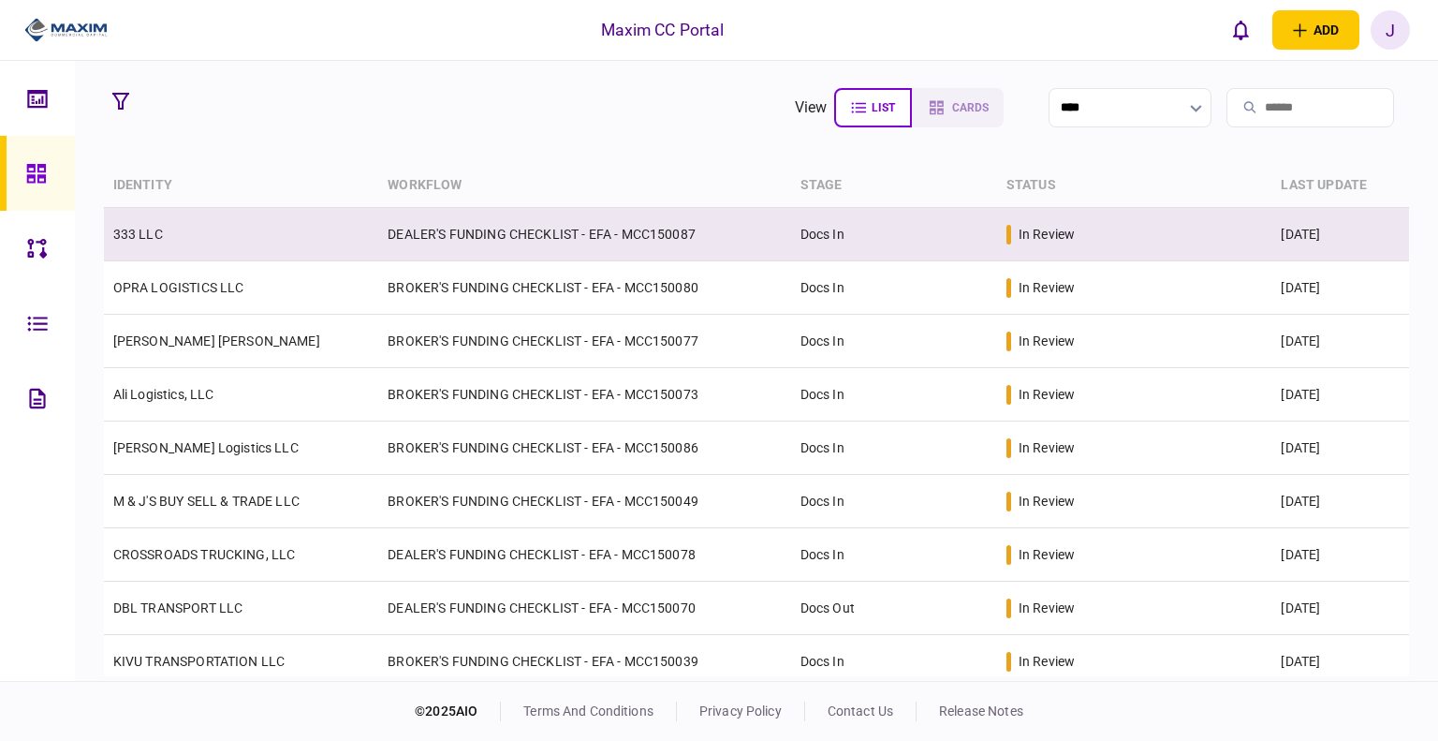
click at [164, 250] on td "333 LLC" at bounding box center [241, 234] width 275 height 53
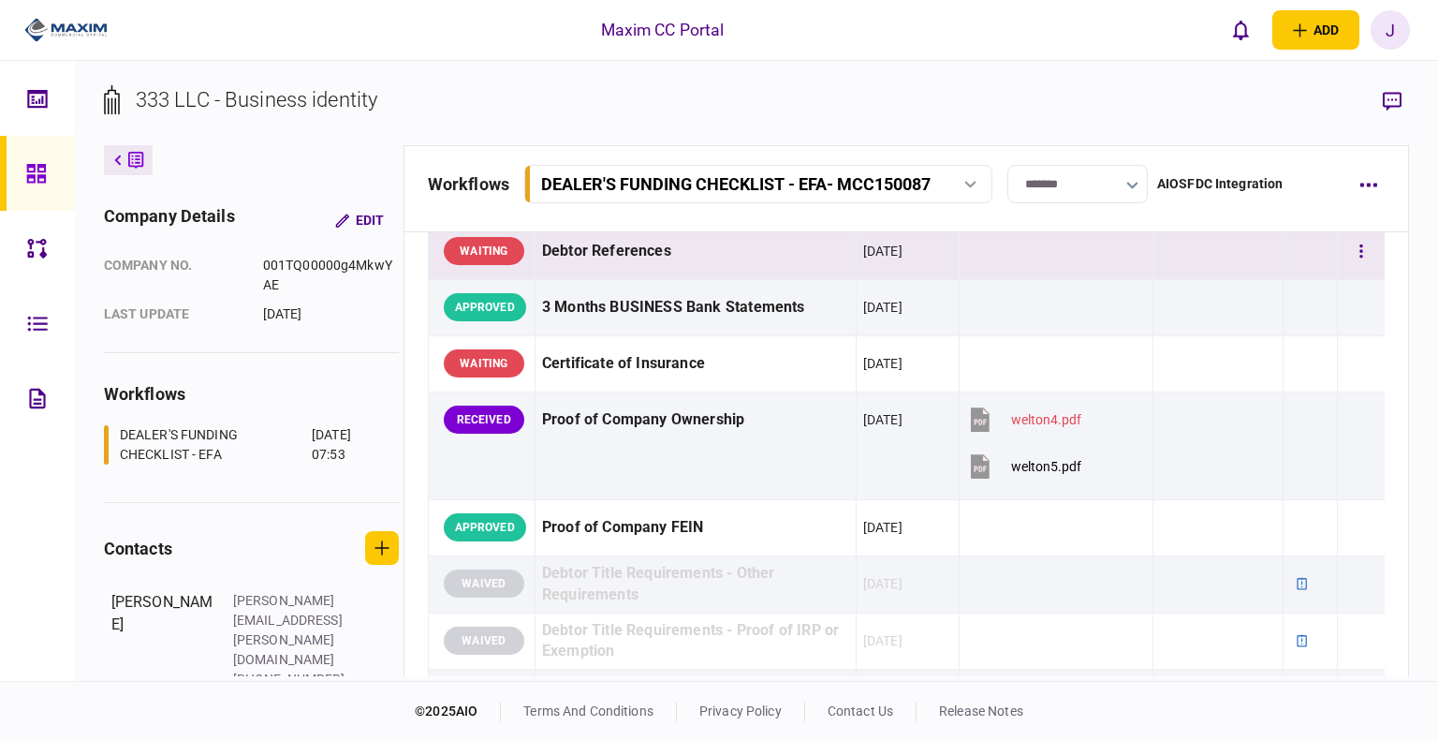
scroll to position [468, 0]
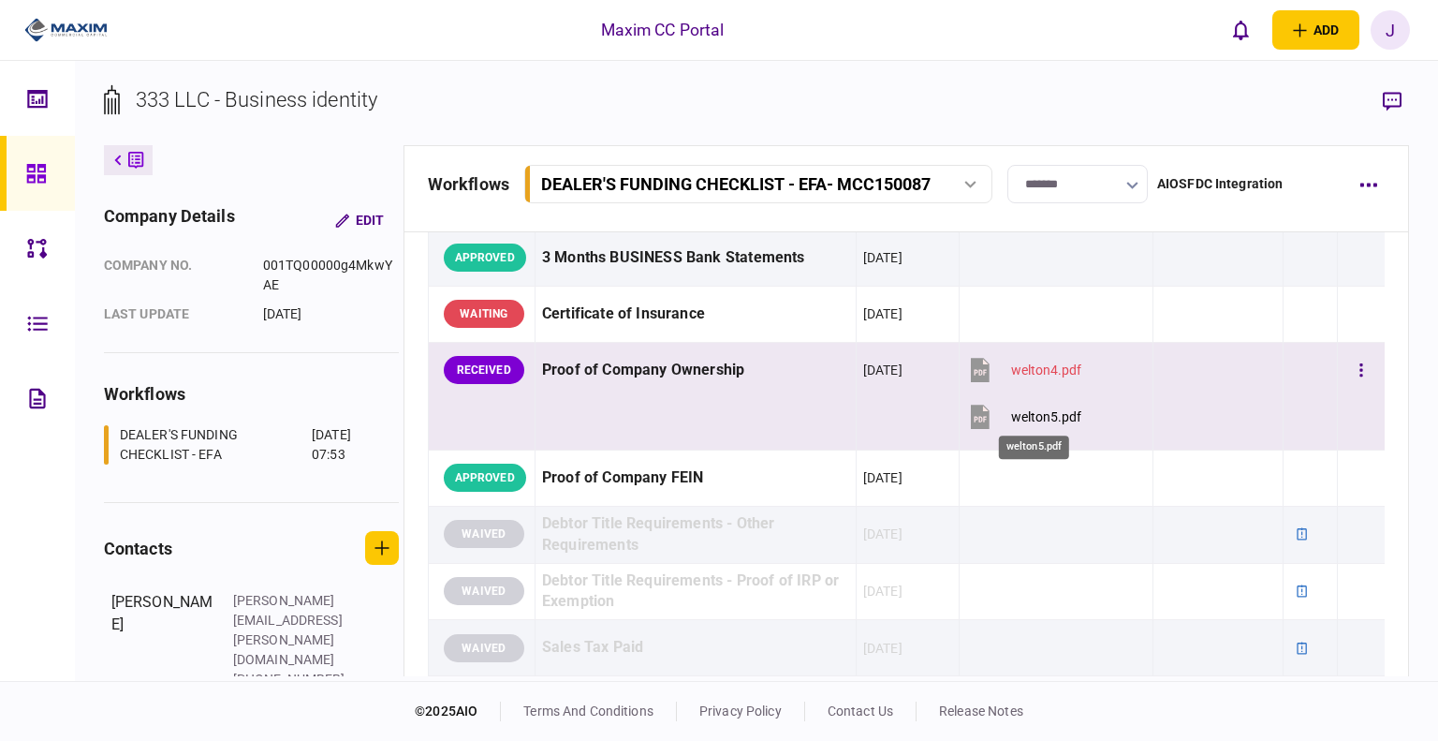
click at [1042, 414] on div "welton5.pdf" at bounding box center [1046, 416] width 70 height 15
drag, startPoint x: 629, startPoint y: 404, endPoint x: 687, endPoint y: 404, distance: 58.0
click at [629, 404] on td "Proof of Company Ownership" at bounding box center [695, 396] width 321 height 108
click at [1351, 369] on button "button" at bounding box center [1361, 370] width 34 height 34
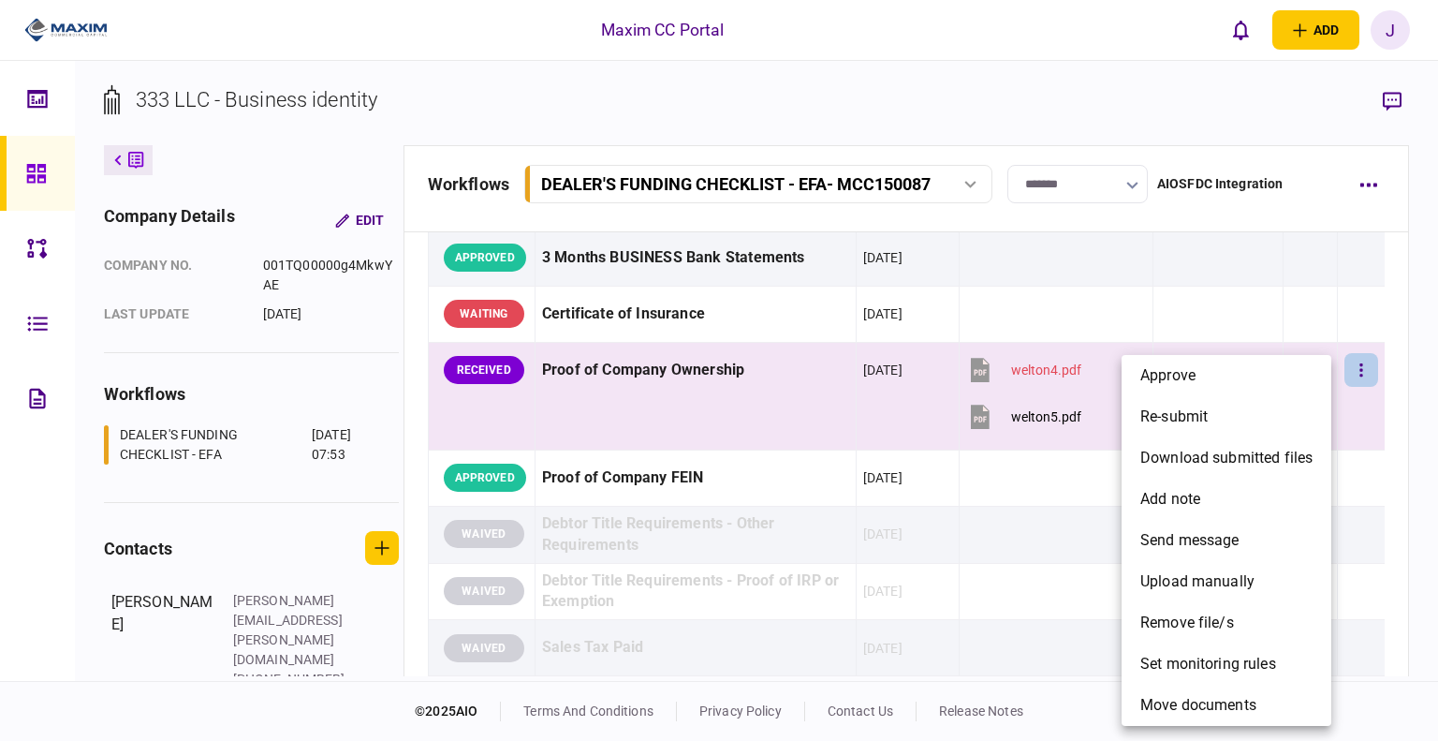
click at [806, 417] on div at bounding box center [719, 370] width 1438 height 741
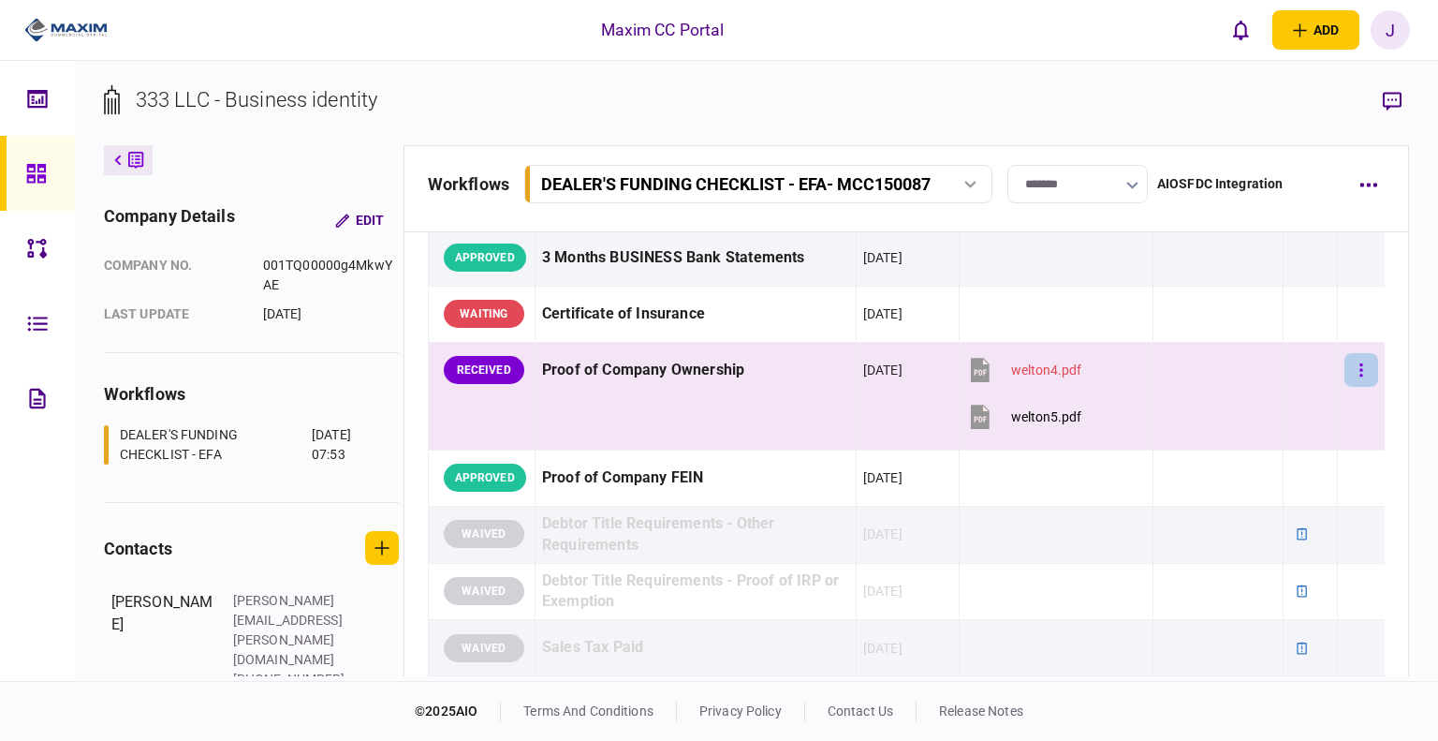
click at [1359, 375] on icon "button" at bounding box center [1361, 370] width 4 height 18
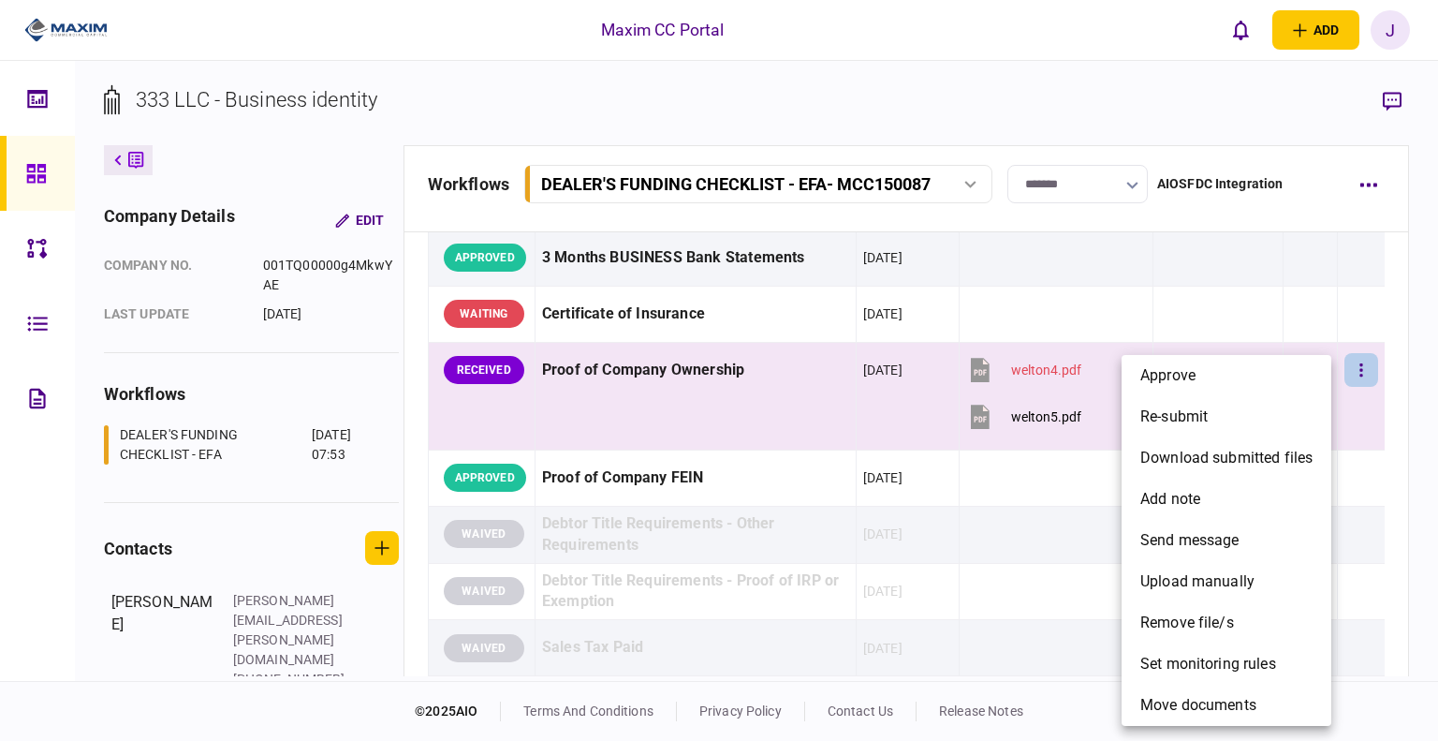
click at [745, 433] on div at bounding box center [719, 370] width 1438 height 741
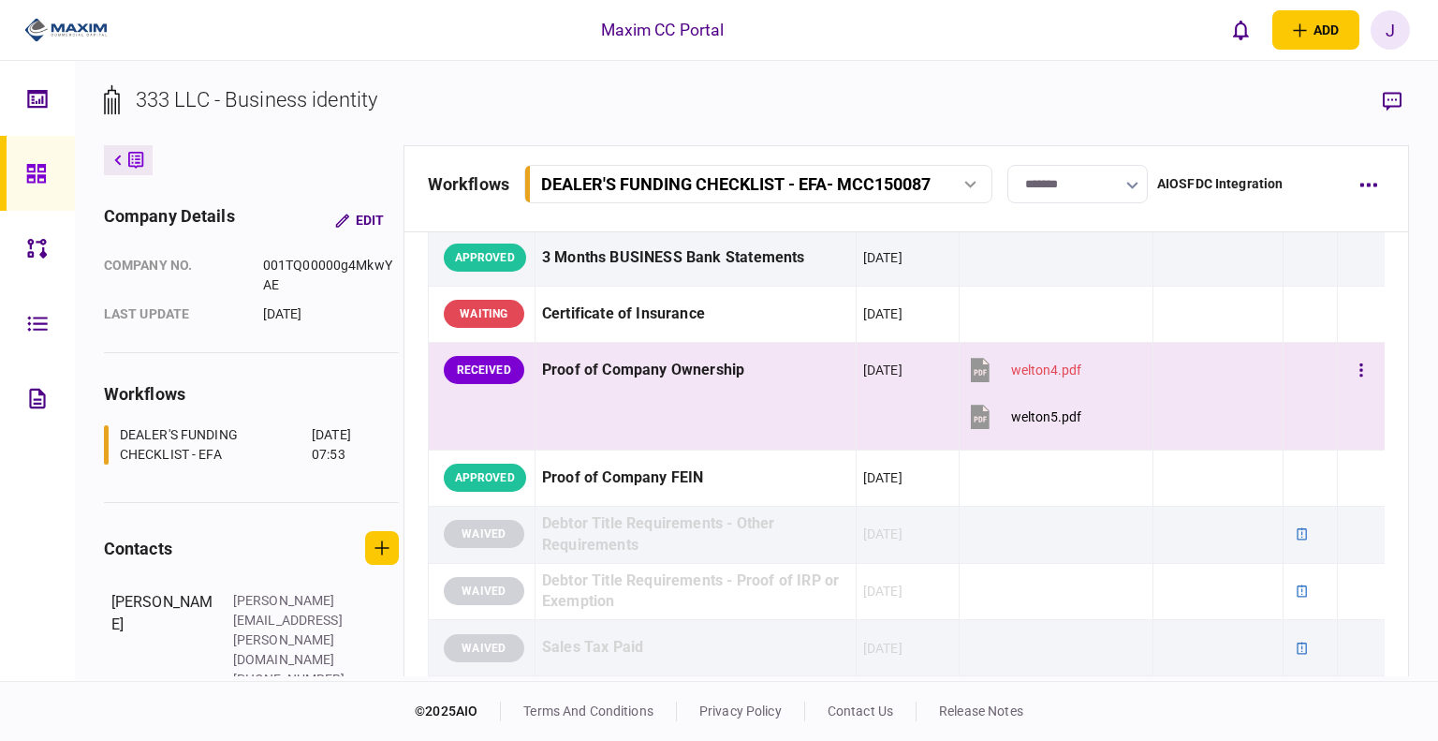
click at [670, 384] on div "Proof of Company Ownership" at bounding box center [695, 370] width 307 height 42
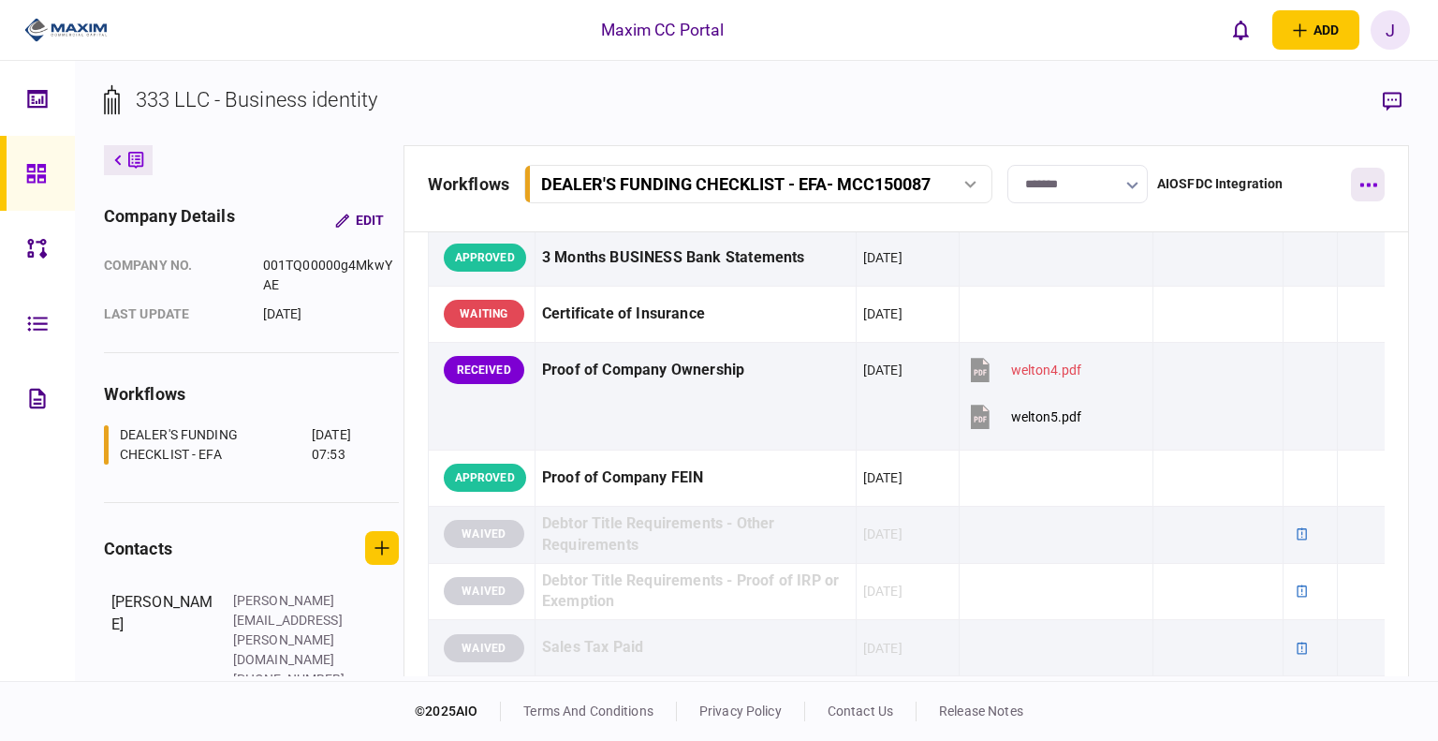
click at [1369, 183] on button "button" at bounding box center [1368, 185] width 34 height 34
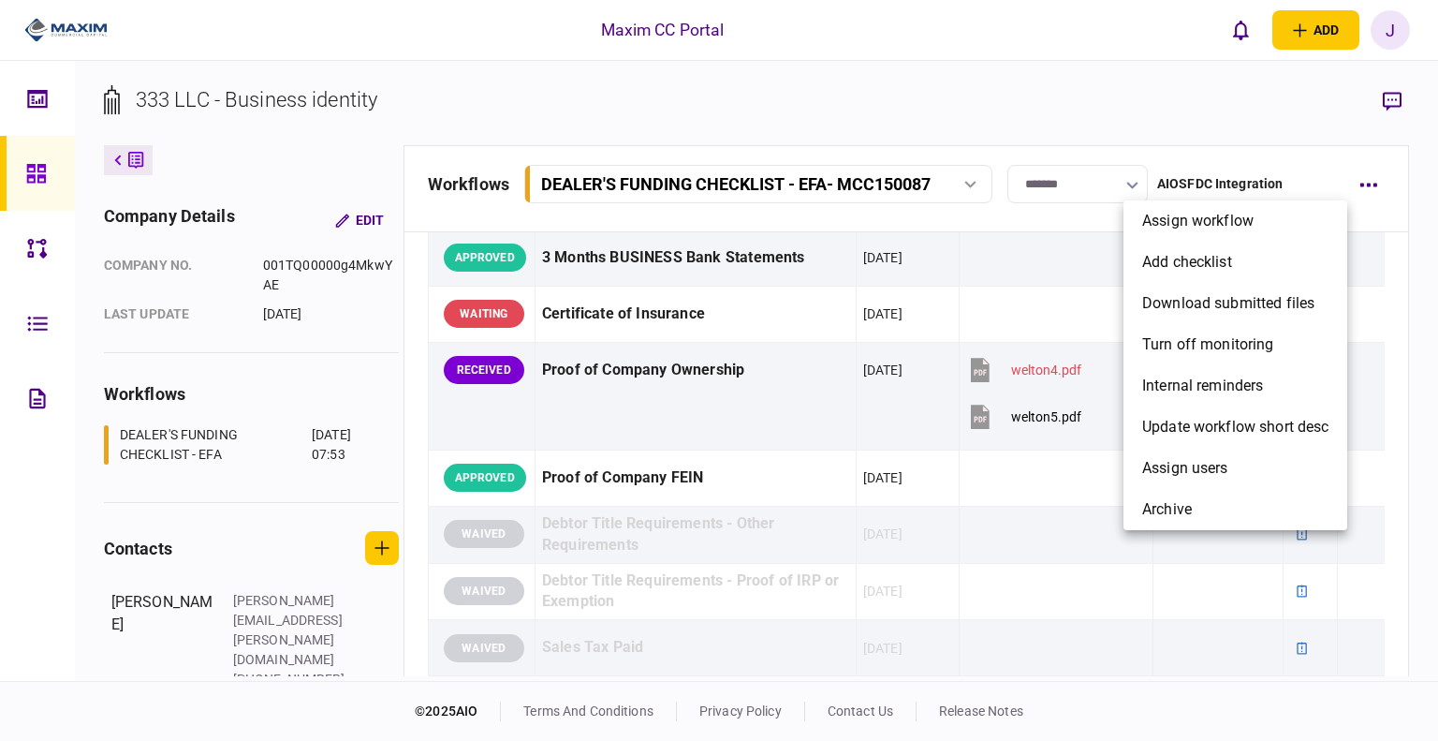
click at [1388, 100] on div at bounding box center [719, 370] width 1438 height 741
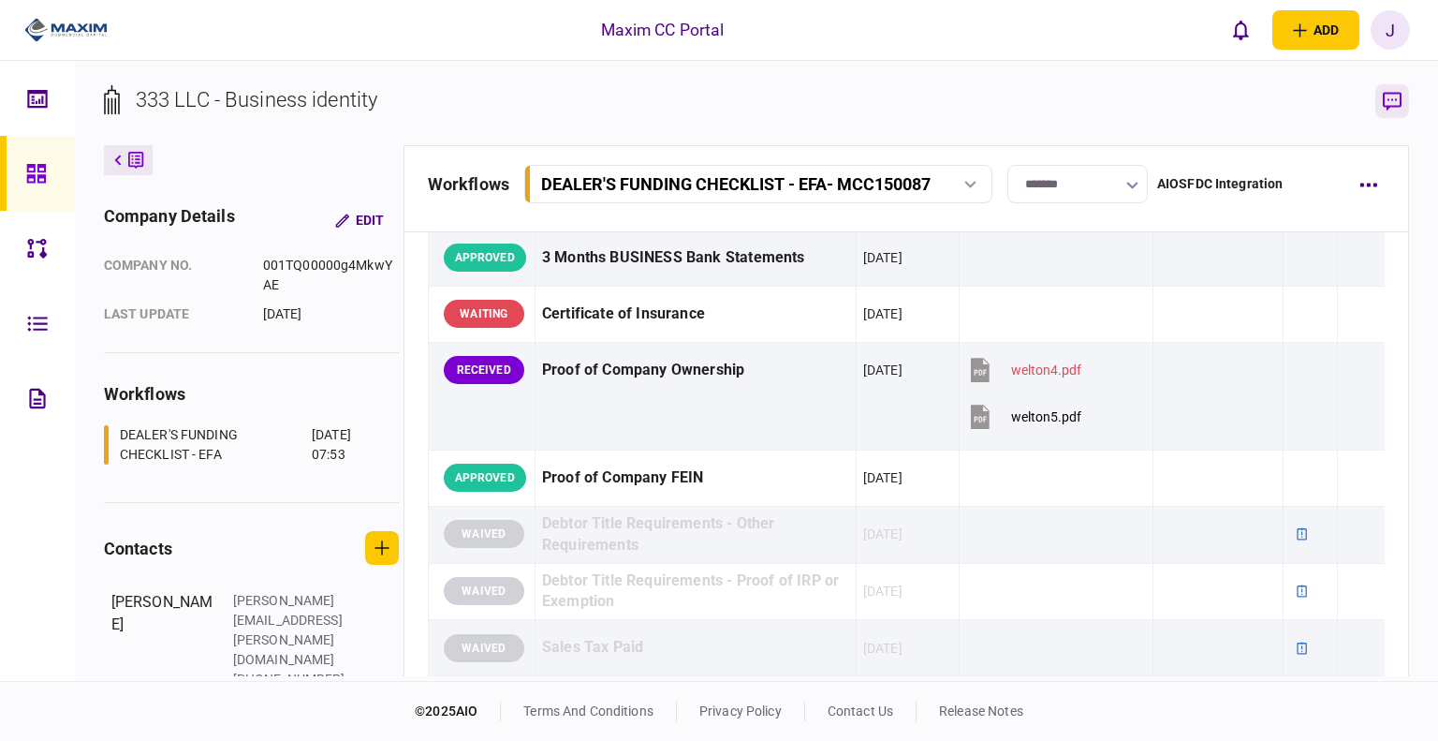
click at [1388, 110] on icon "button" at bounding box center [1392, 102] width 19 height 20
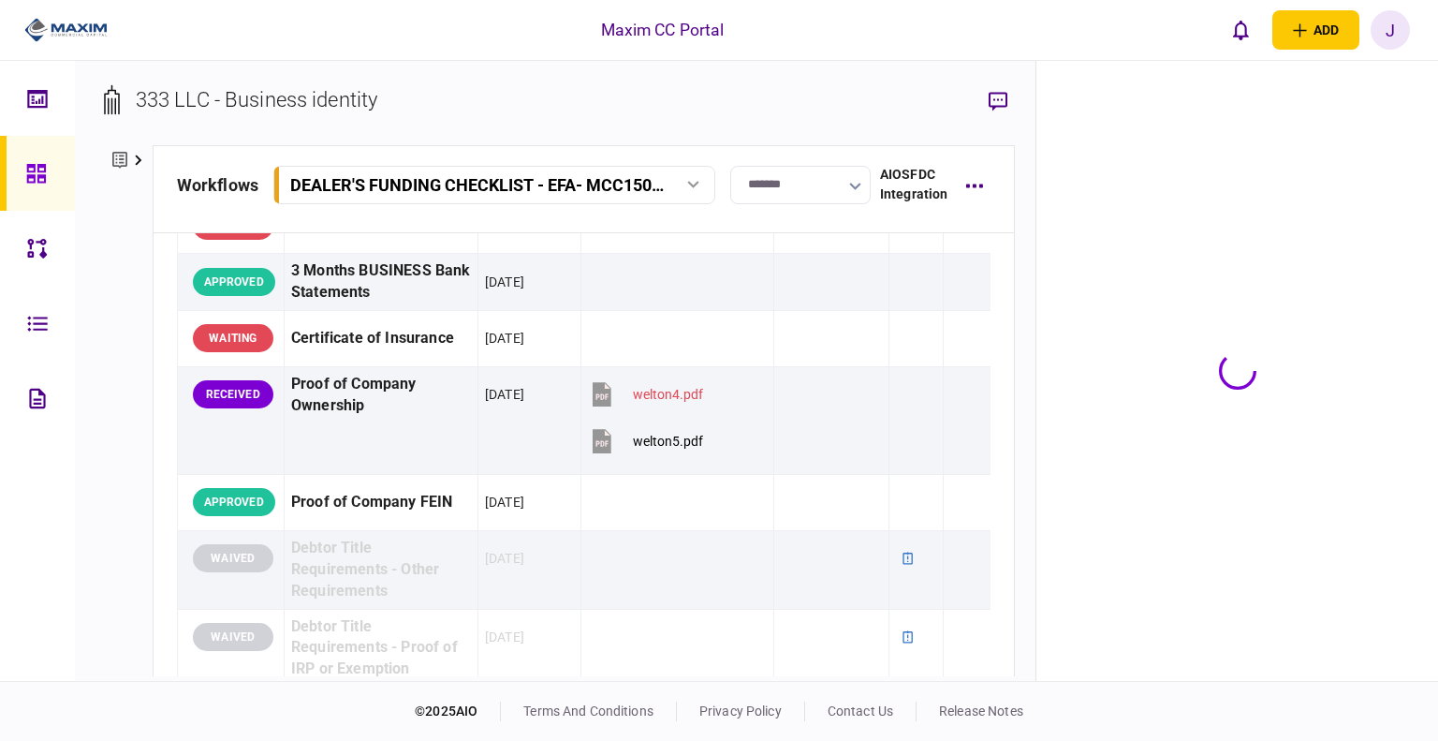
scroll to position [491, 0]
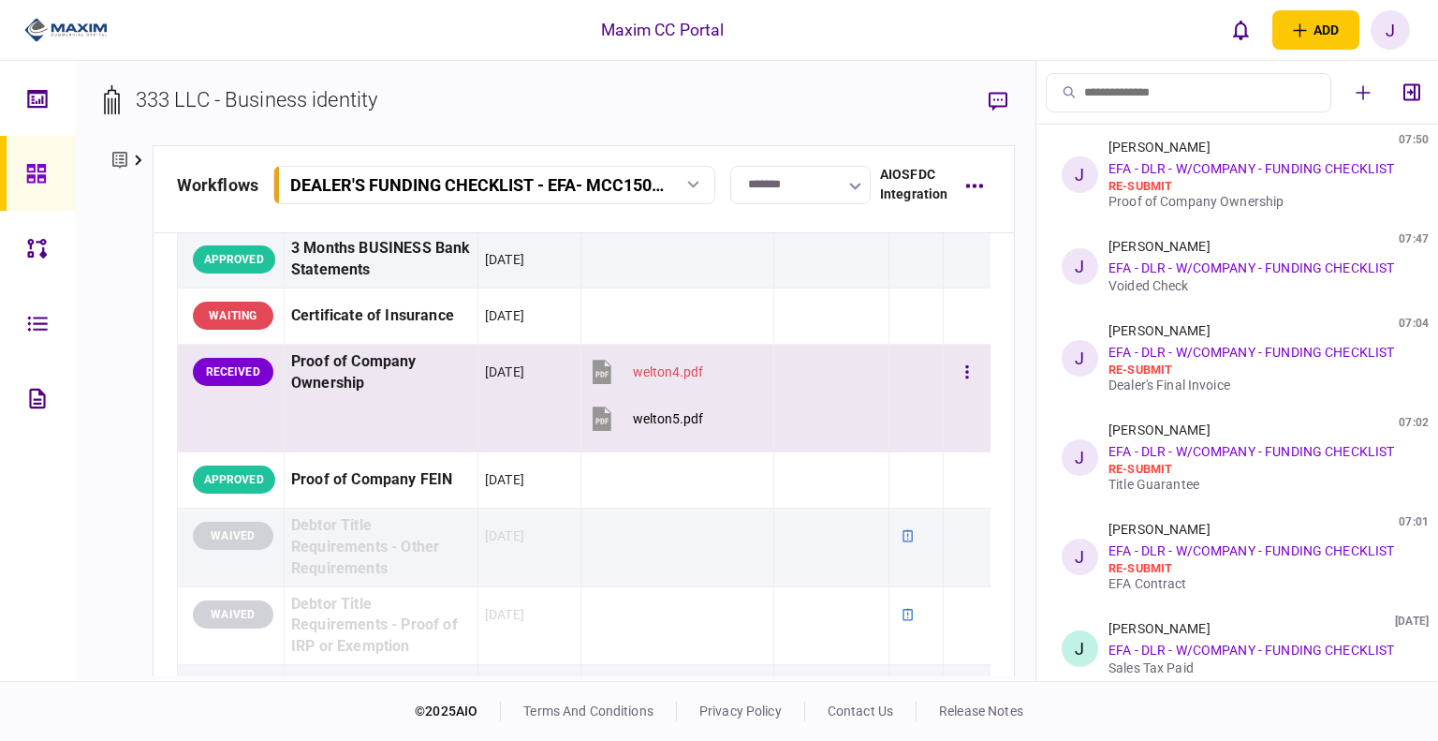
click at [451, 374] on div "Proof of Company Ownership" at bounding box center [381, 372] width 180 height 43
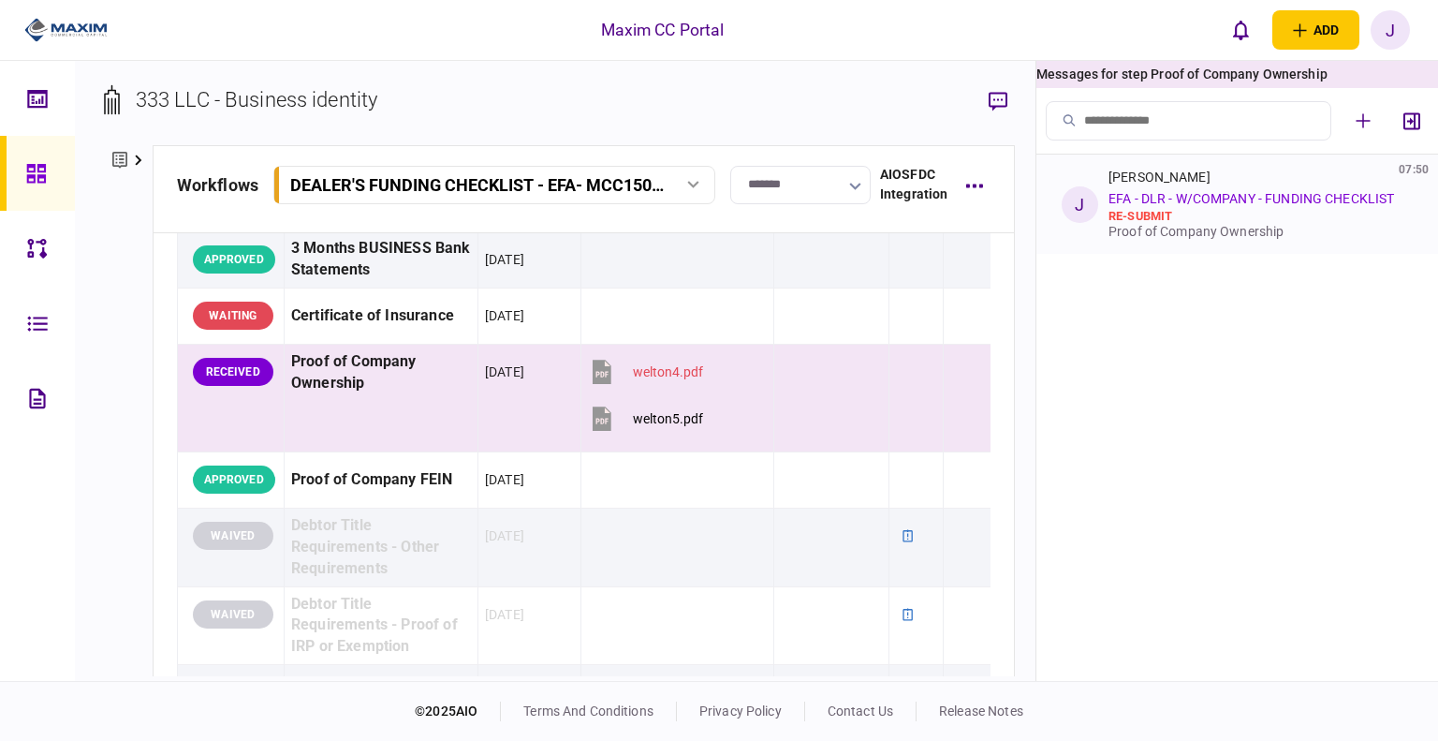
click at [1186, 216] on div "re-submit" at bounding box center [1257, 216] width 297 height 15
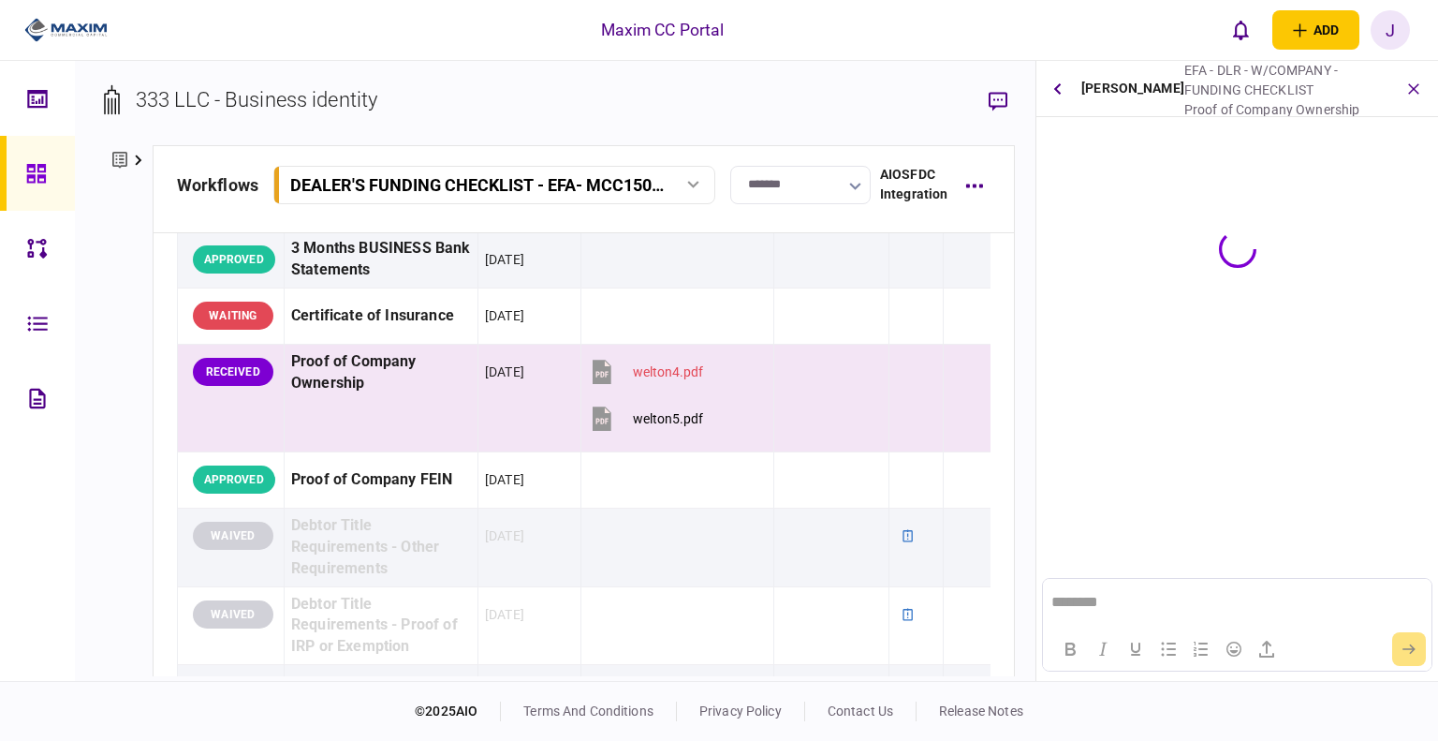
scroll to position [0, 0]
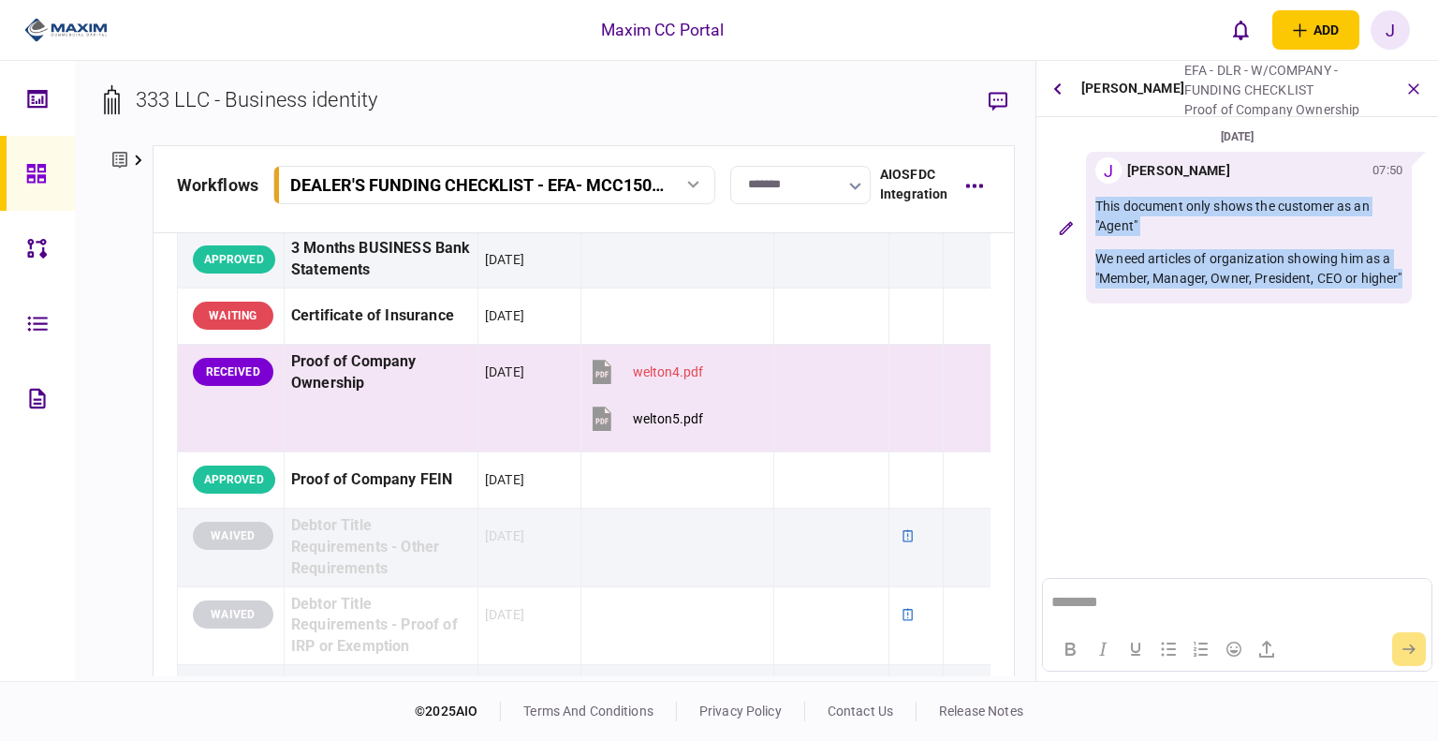
drag, startPoint x: 1161, startPoint y: 302, endPoint x: 1093, endPoint y: 211, distance: 114.4
click at [1093, 211] on div "J Juan Guevara 07:50 This document only shows the customer as an "Agent" We nee…" at bounding box center [1249, 228] width 326 height 152
copy div "This document only shows the customer as an "Agent" We need articles of organiz…"
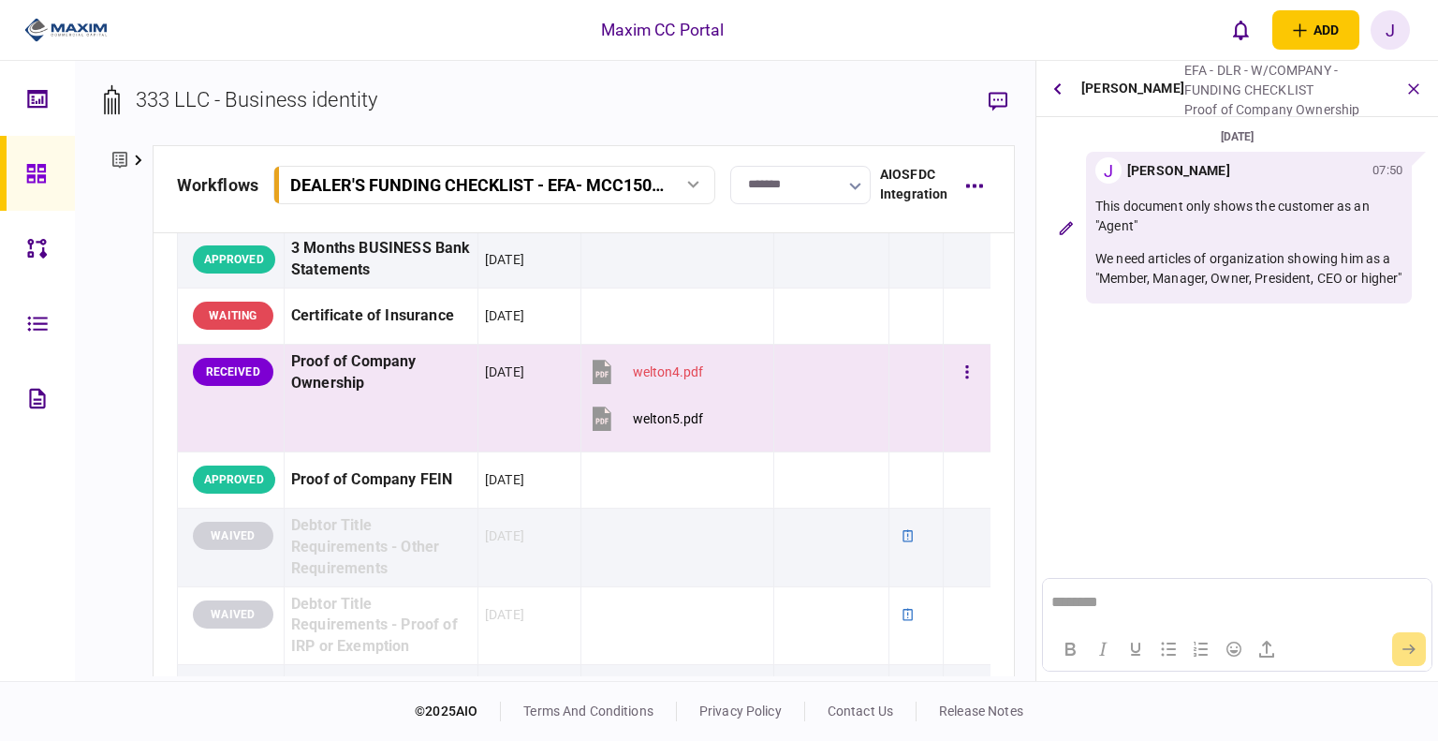
click at [427, 409] on td "Proof of Company Ownership" at bounding box center [381, 398] width 194 height 108
click at [962, 381] on button "button" at bounding box center [967, 372] width 34 height 34
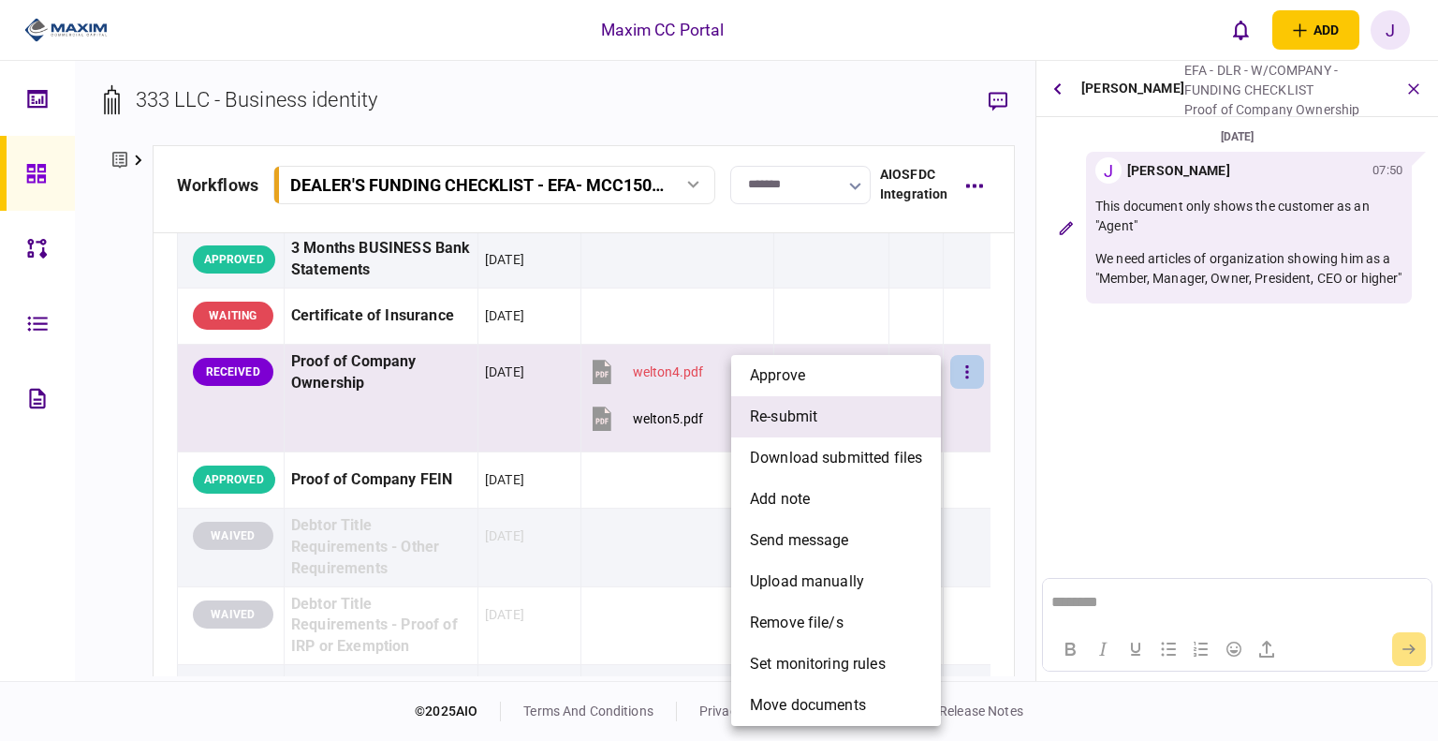
click at [805, 431] on li "re-submit" at bounding box center [836, 416] width 210 height 41
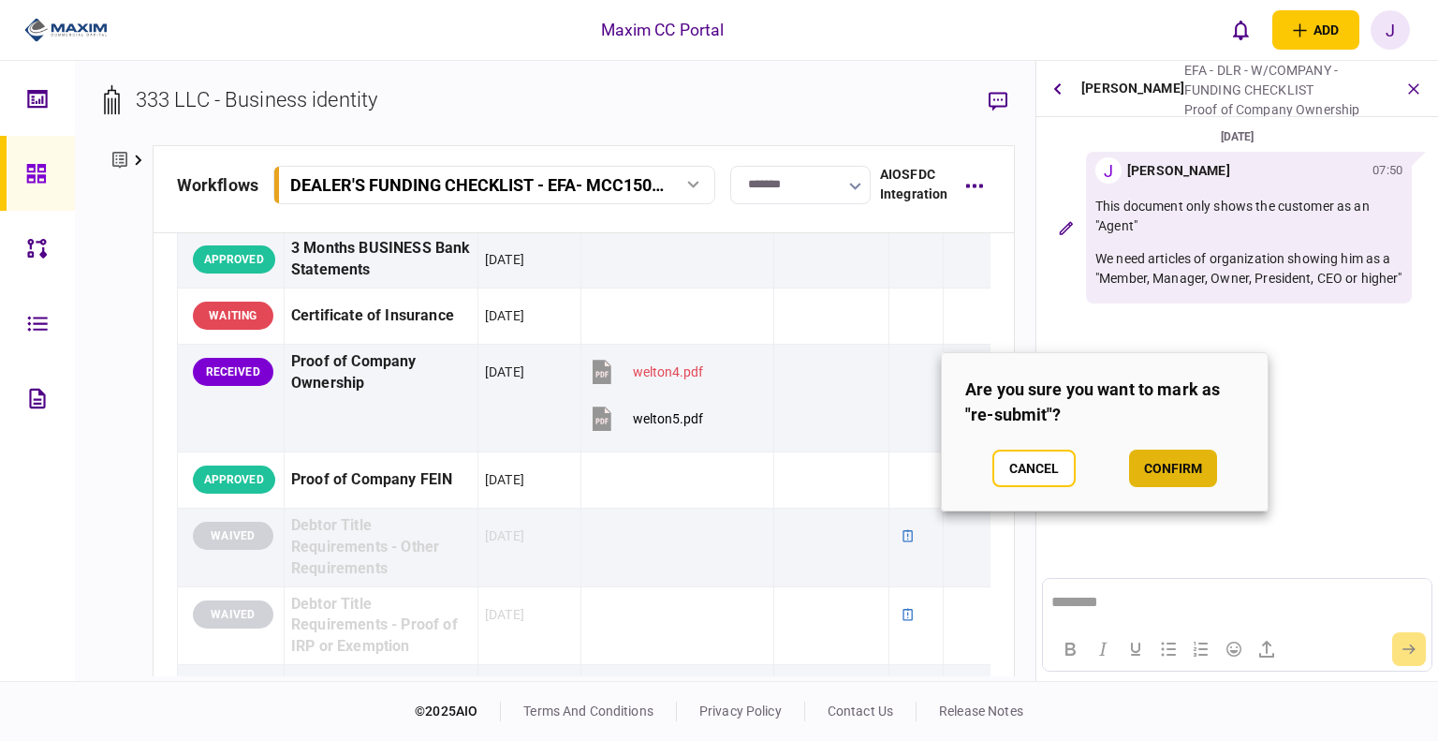
click at [1179, 465] on button "confirm" at bounding box center [1173, 467] width 88 height 37
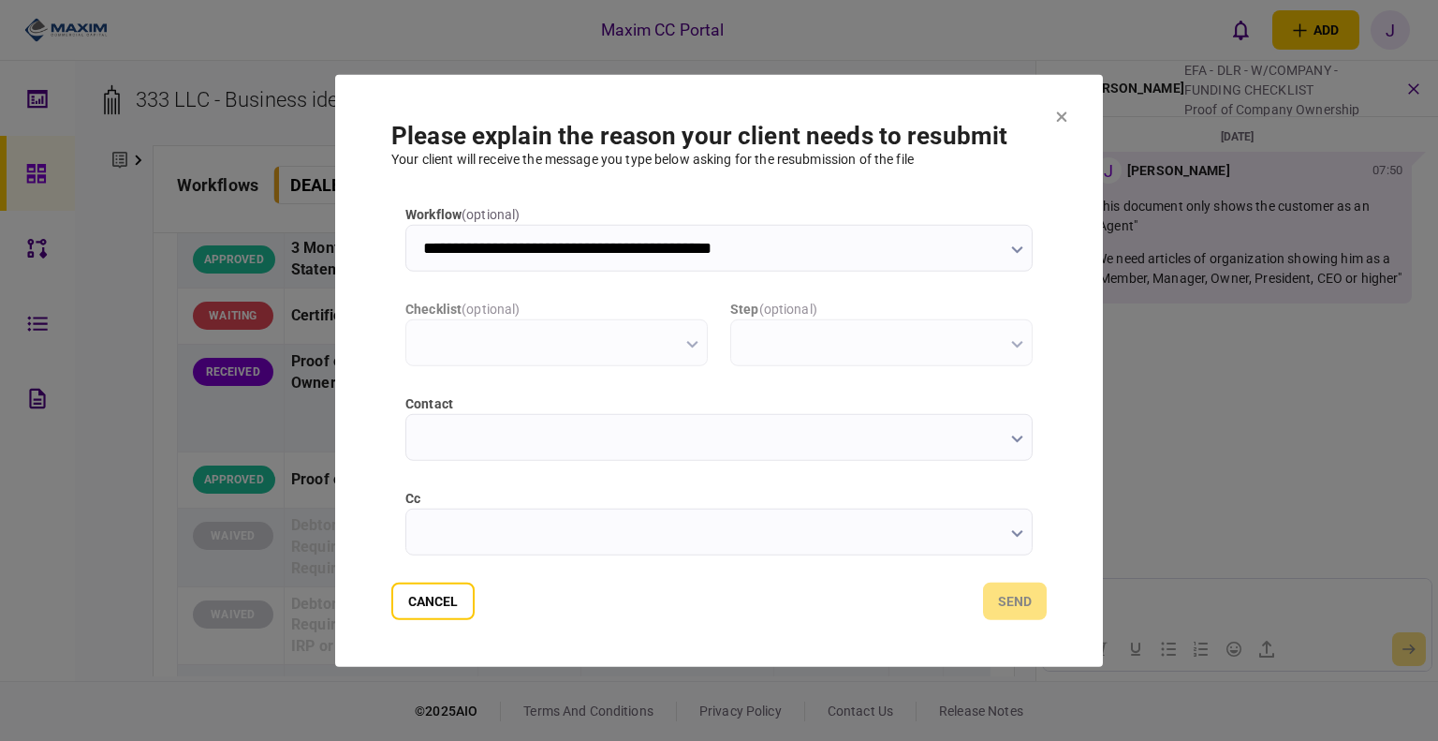
type input "**********"
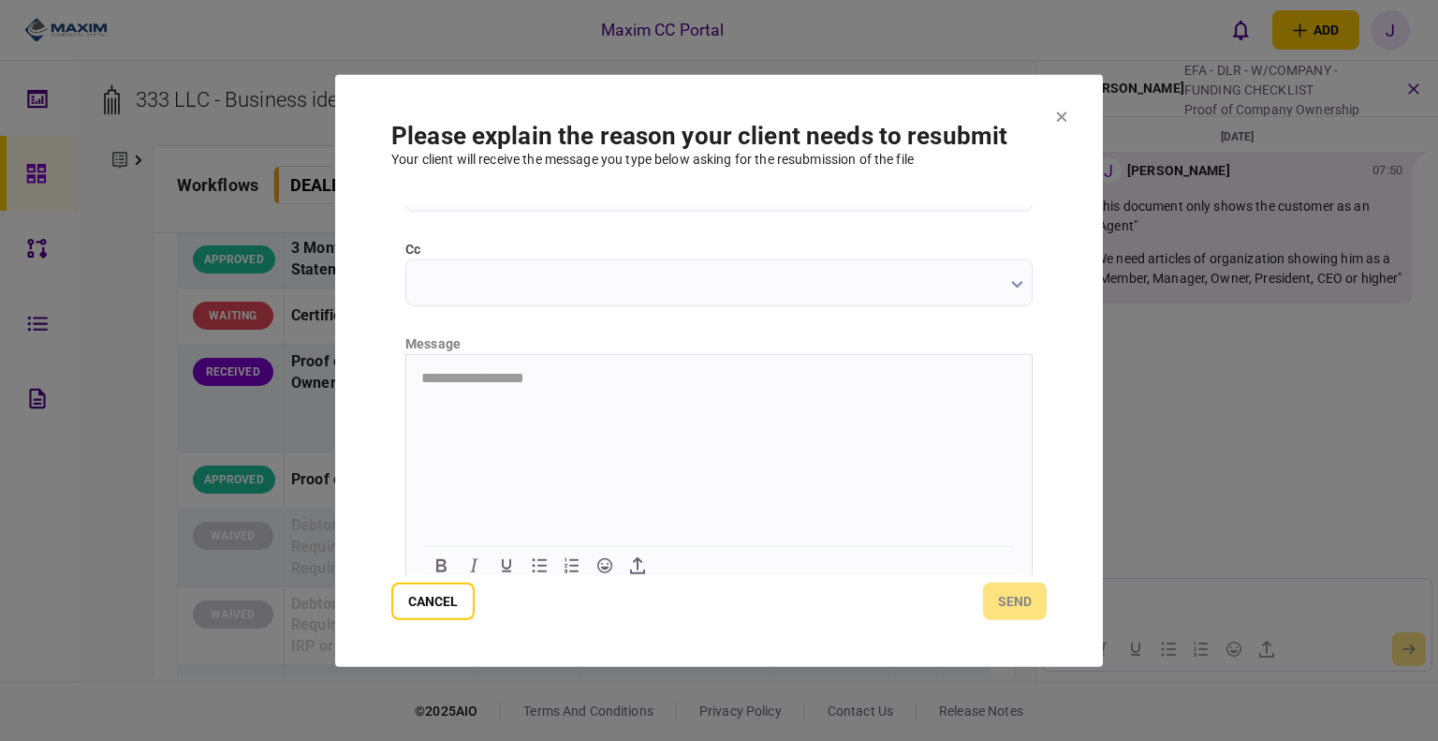
scroll to position [261, 0]
click at [464, 388] on html at bounding box center [718, 365] width 625 height 46
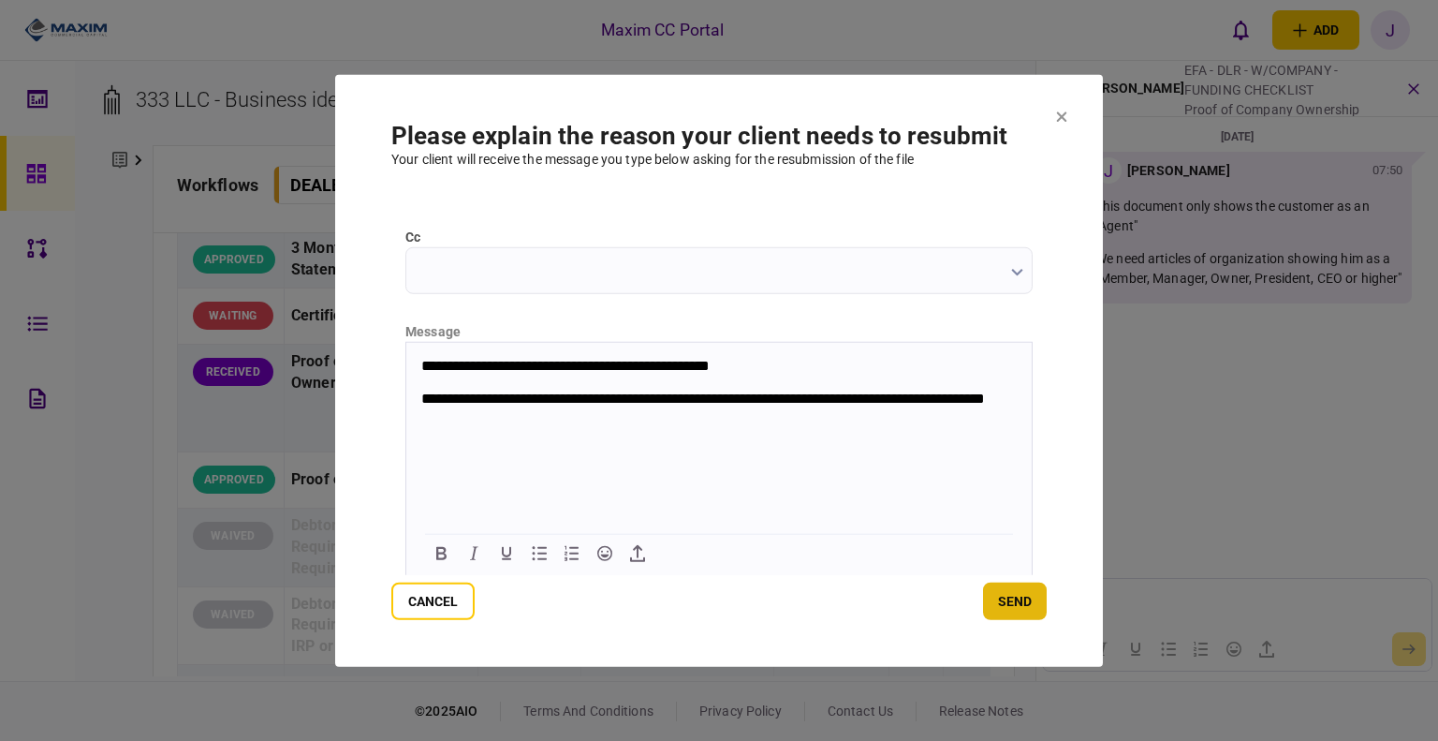
click at [1000, 607] on button "send" at bounding box center [1015, 600] width 64 height 37
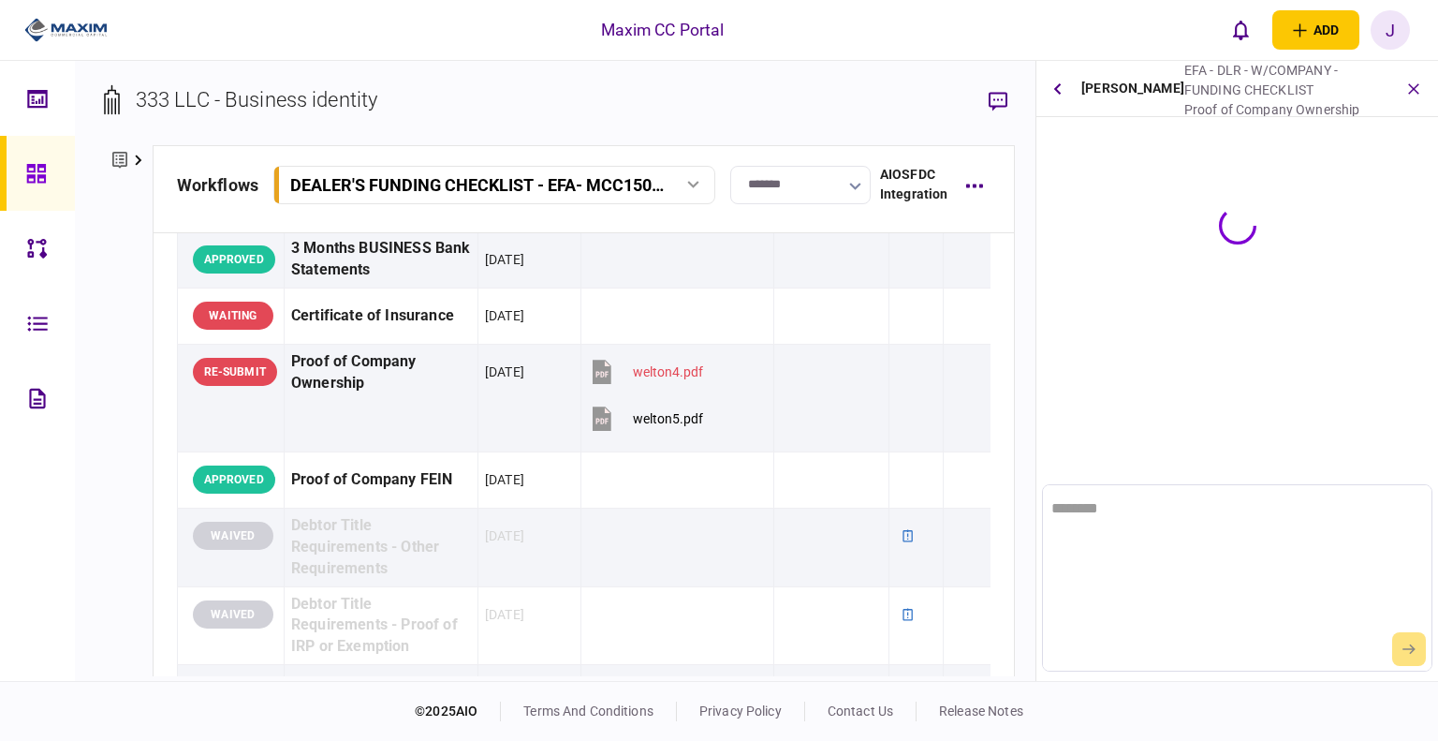
scroll to position [0, 0]
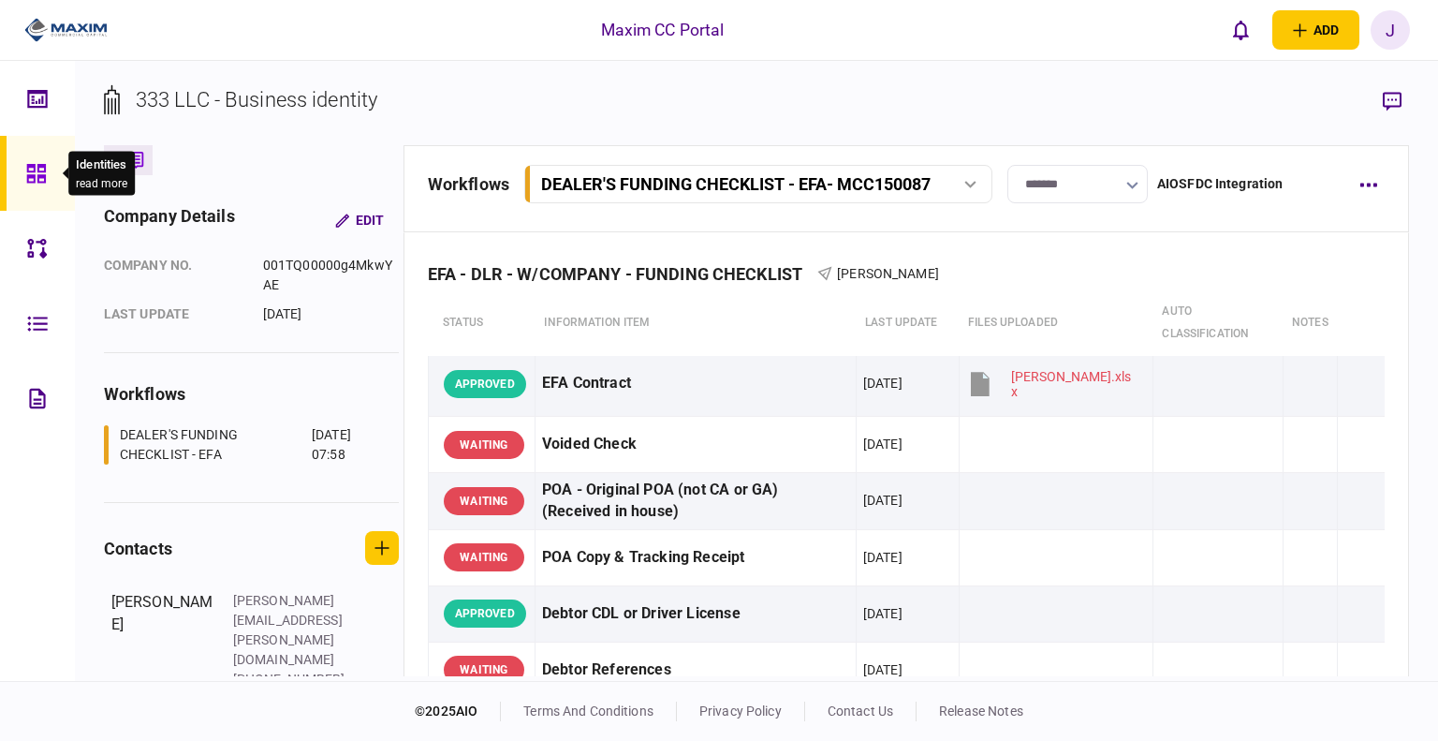
click at [53, 186] on div at bounding box center [41, 173] width 30 height 75
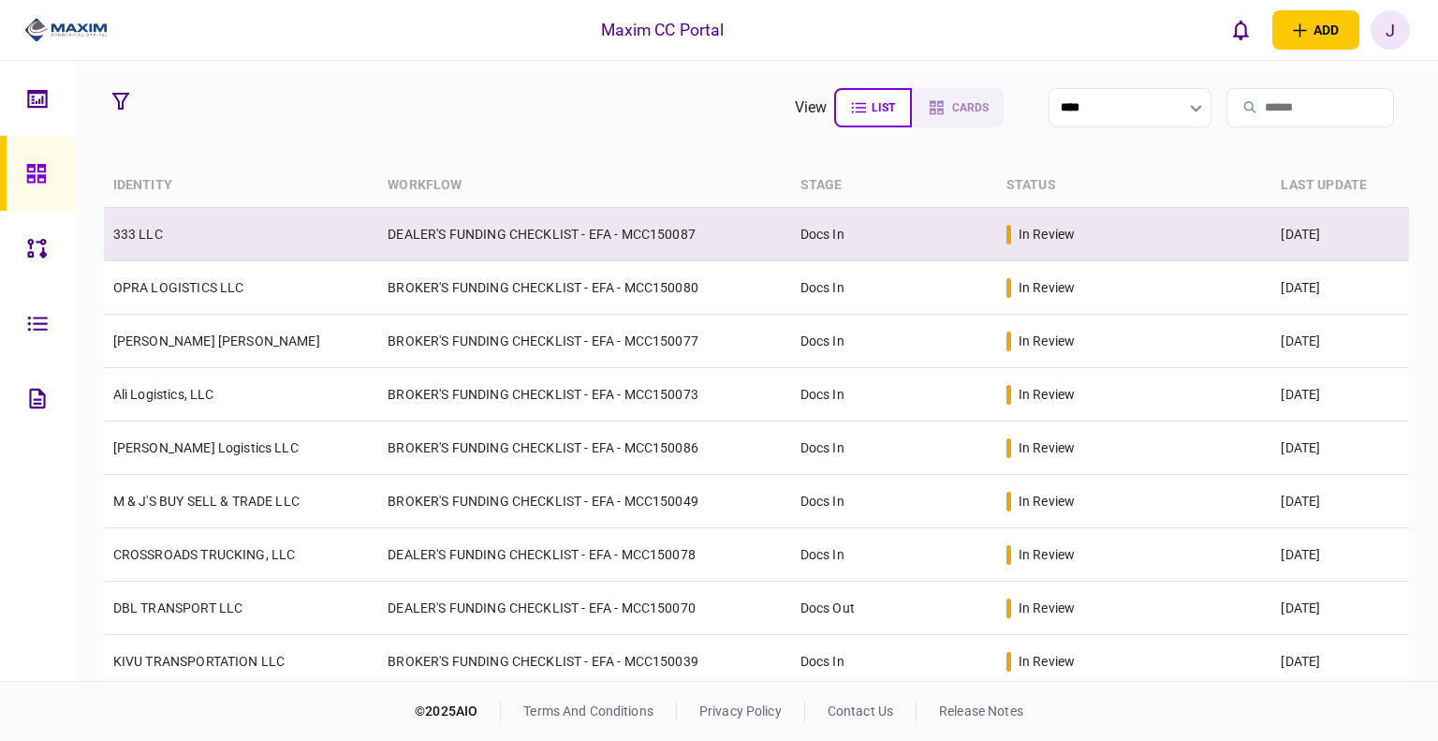
click at [131, 248] on td "333 LLC" at bounding box center [241, 234] width 275 height 53
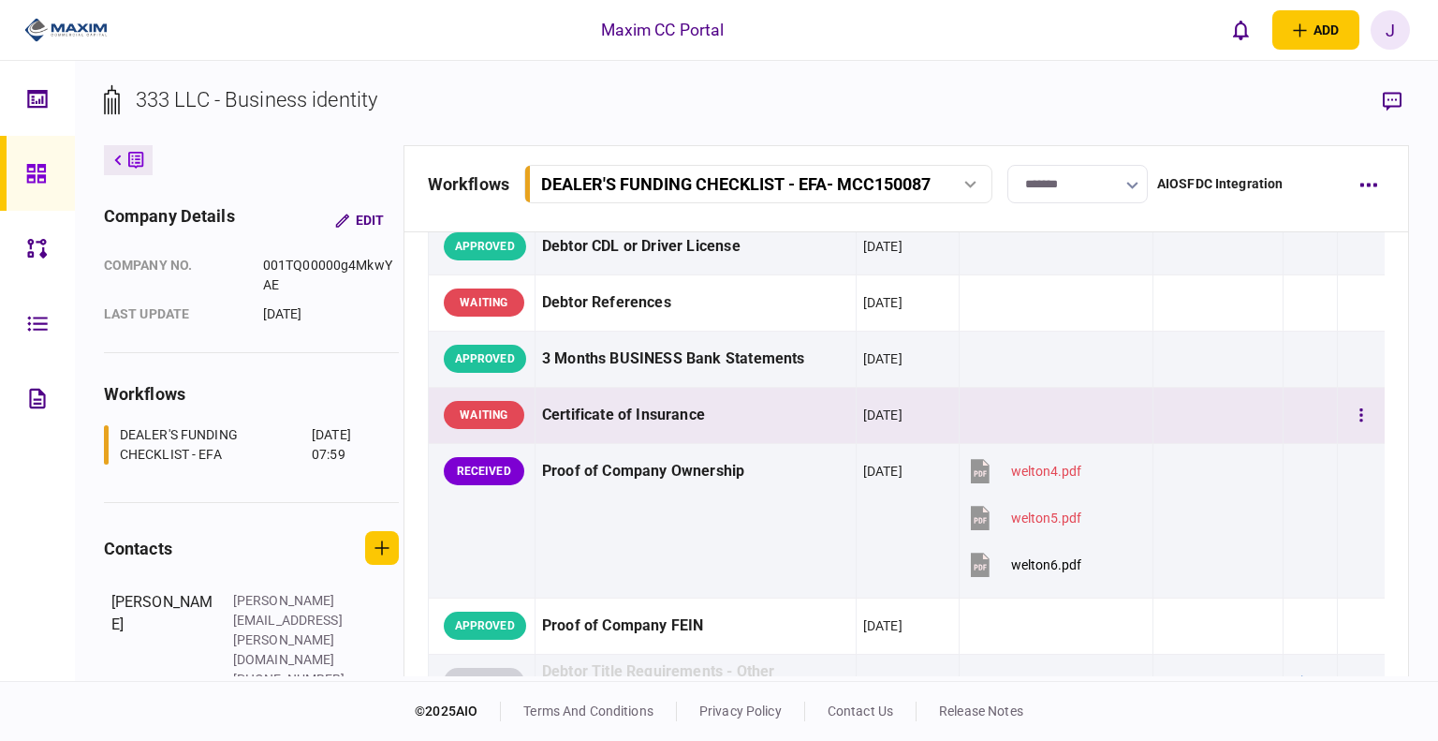
scroll to position [375, 0]
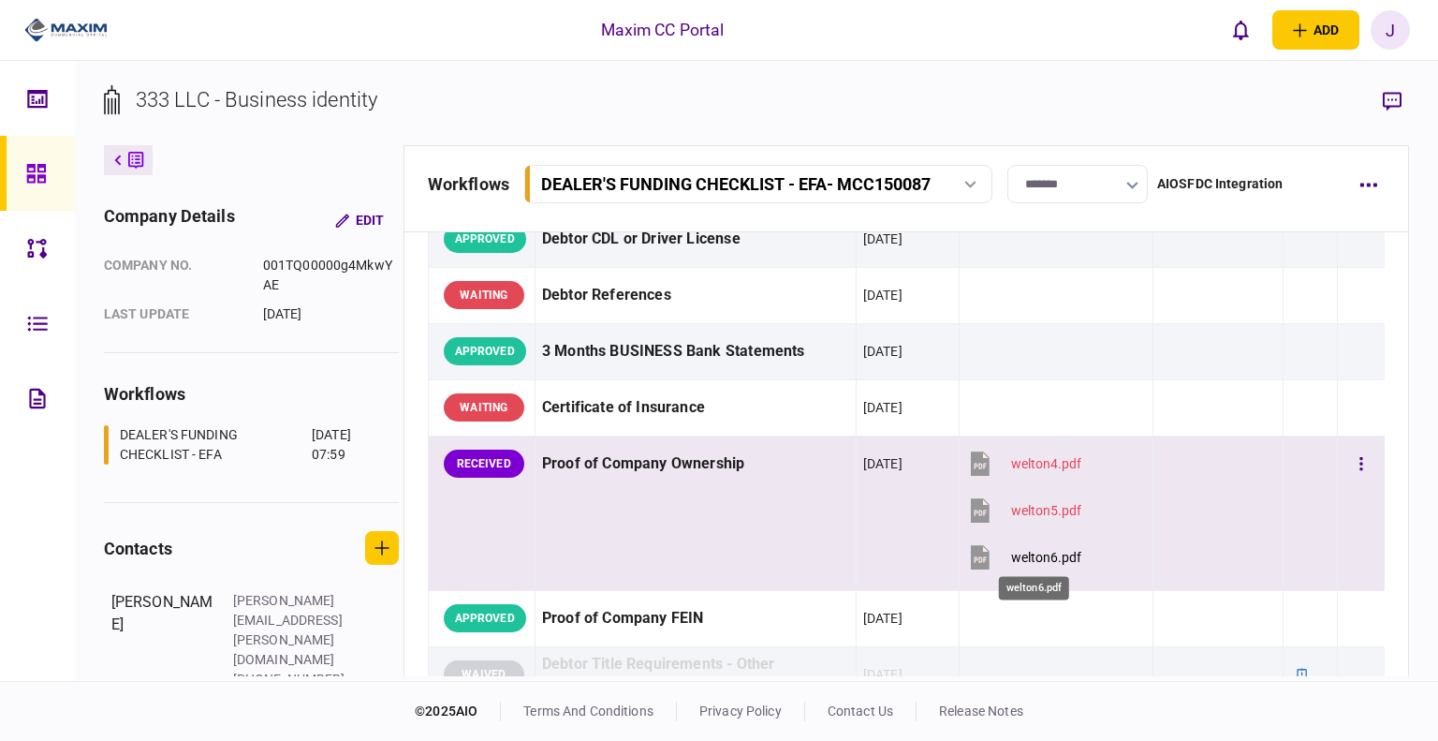
click at [1036, 553] on div "welton6.pdf" at bounding box center [1046, 557] width 70 height 15
click at [1344, 461] on button "button" at bounding box center [1361, 464] width 34 height 34
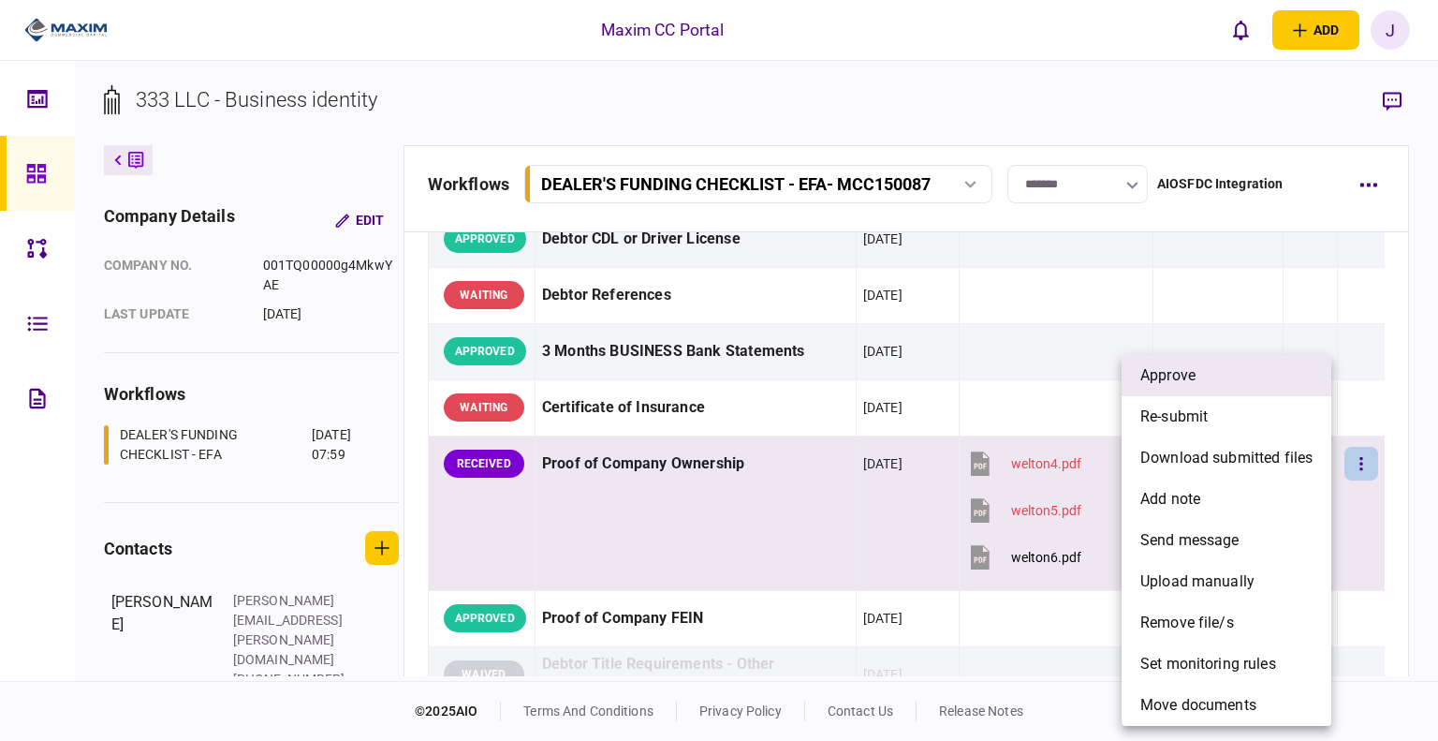
click at [1230, 392] on li "approve" at bounding box center [1227, 375] width 210 height 41
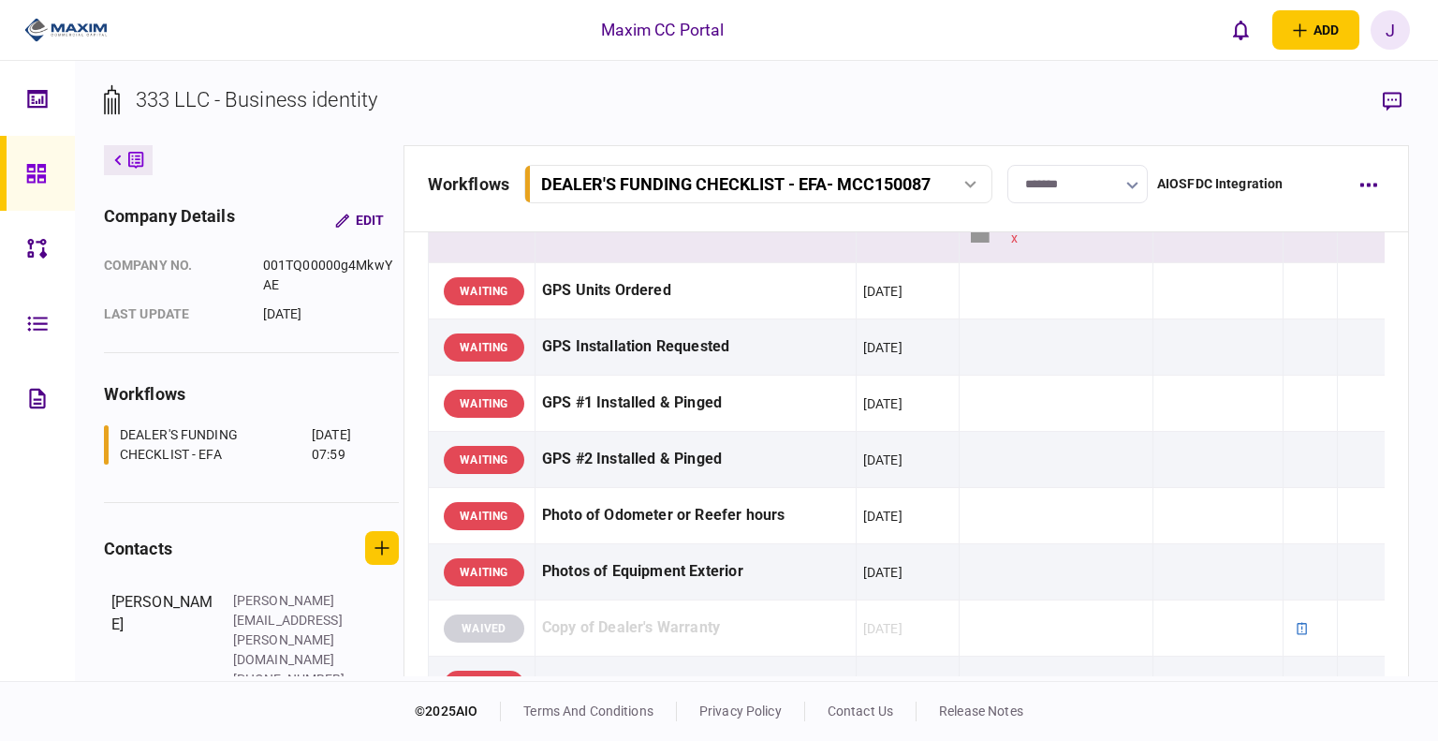
scroll to position [1592, 0]
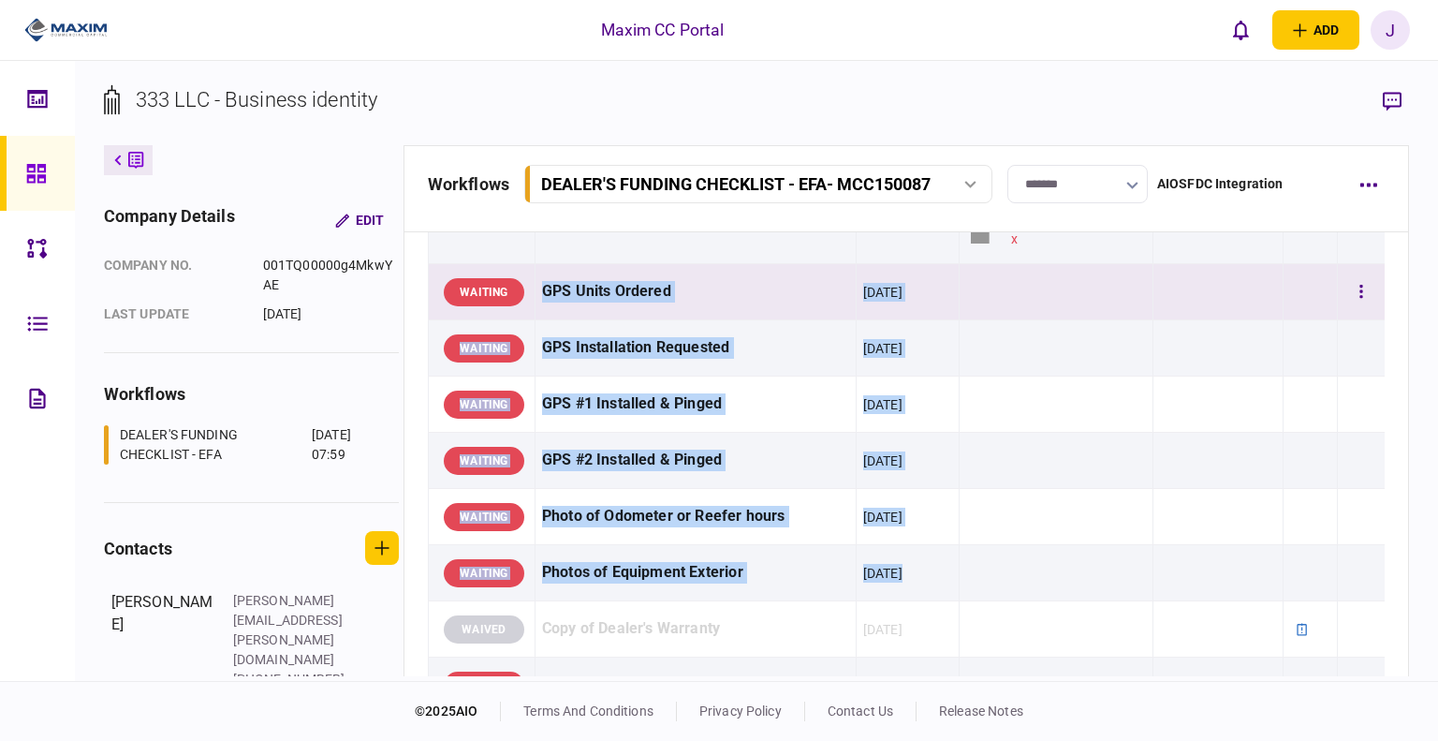
drag, startPoint x: 983, startPoint y: 565, endPoint x: 547, endPoint y: 288, distance: 516.4
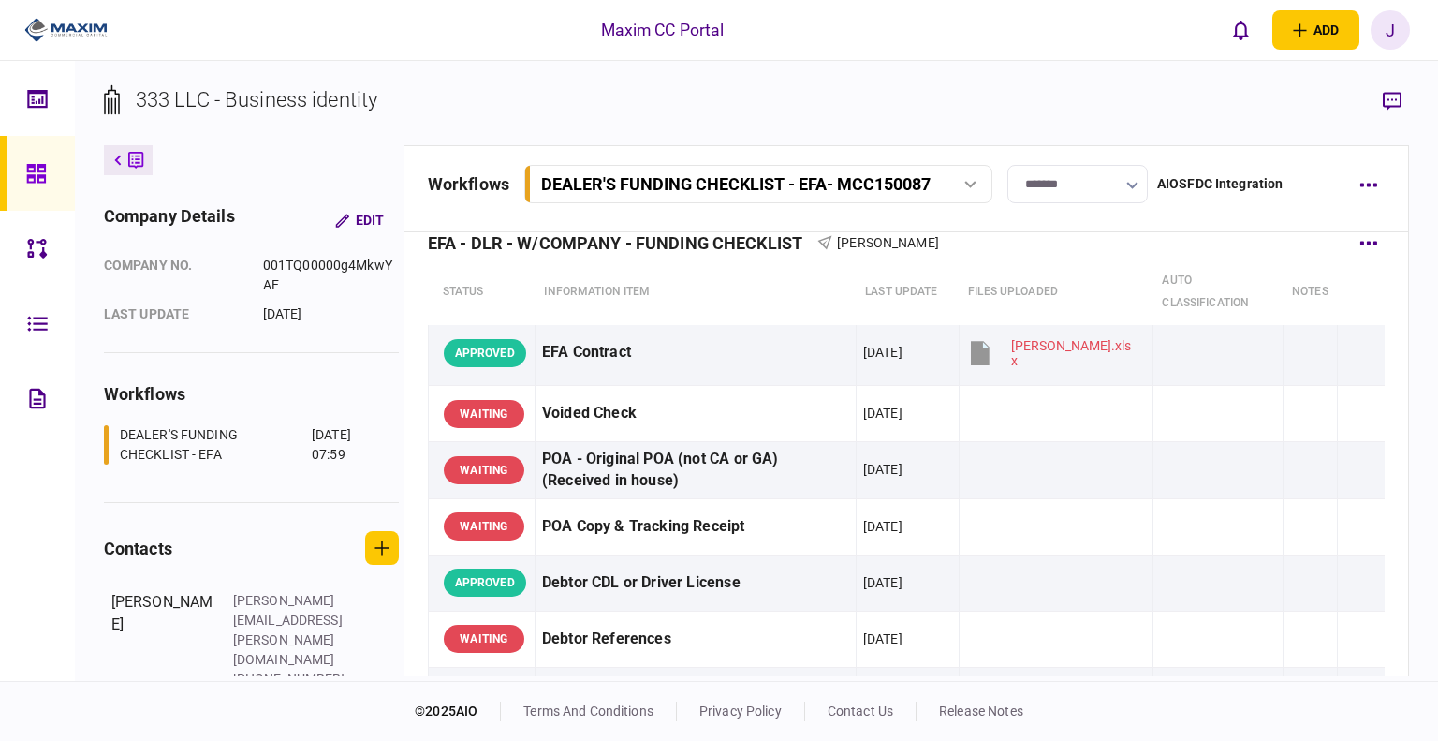
scroll to position [0, 0]
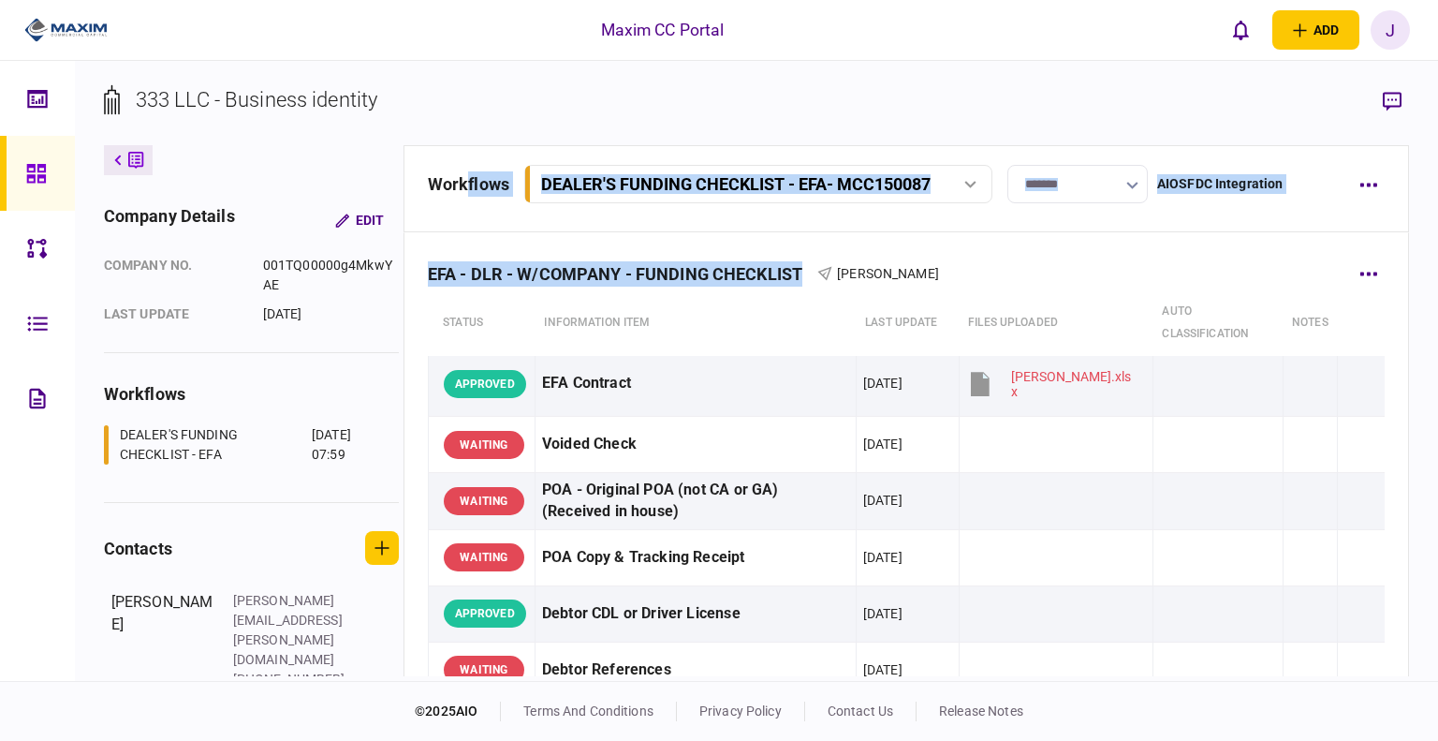
drag, startPoint x: 470, startPoint y: 204, endPoint x: 803, endPoint y: 266, distance: 339.0
click at [803, 266] on section "workflows DEALER'S FUNDING CHECKLIST - EFA - MCC150087 DEALER'S FUNDING CHECKLI…" at bounding box center [907, 410] width 1006 height 531
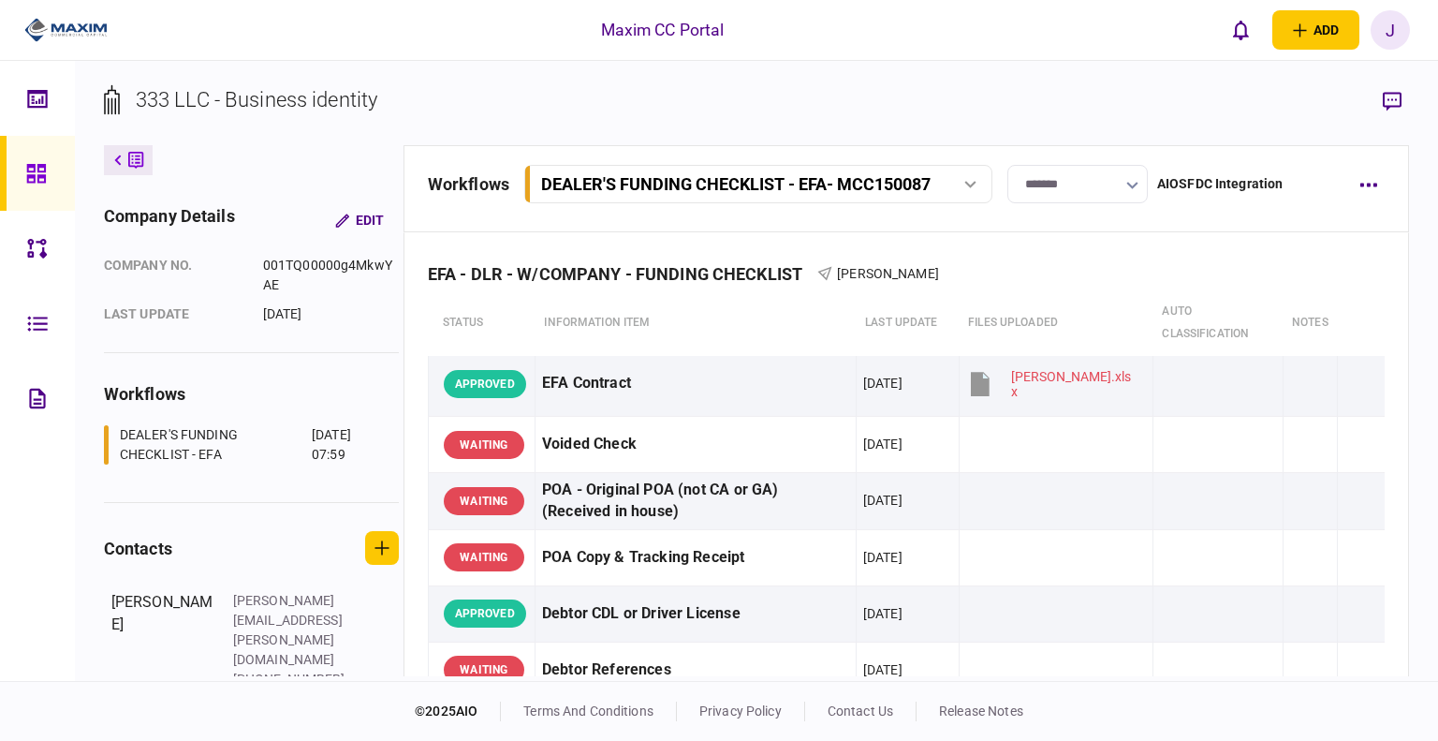
click at [730, 134] on section "333 LLC - Business identity" at bounding box center [757, 114] width 1306 height 61
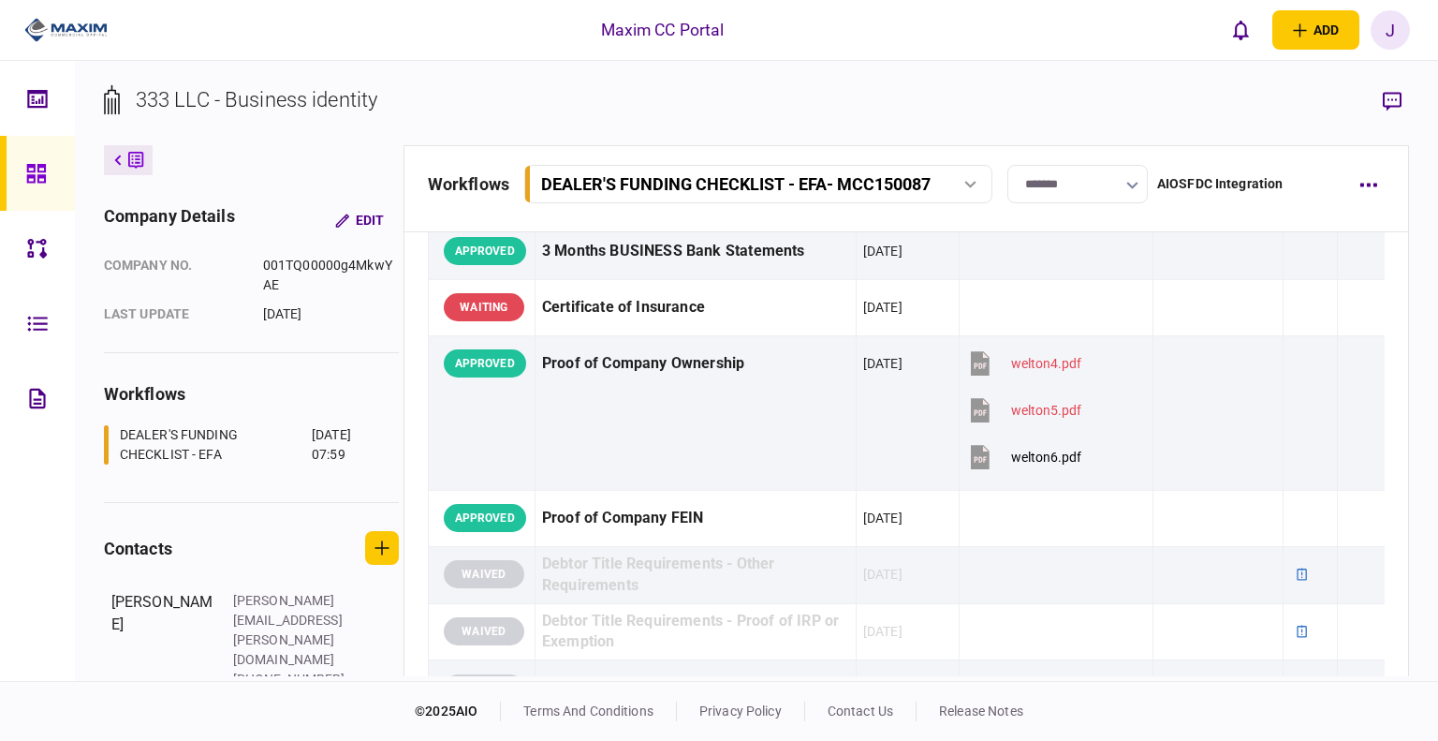
scroll to position [468, 0]
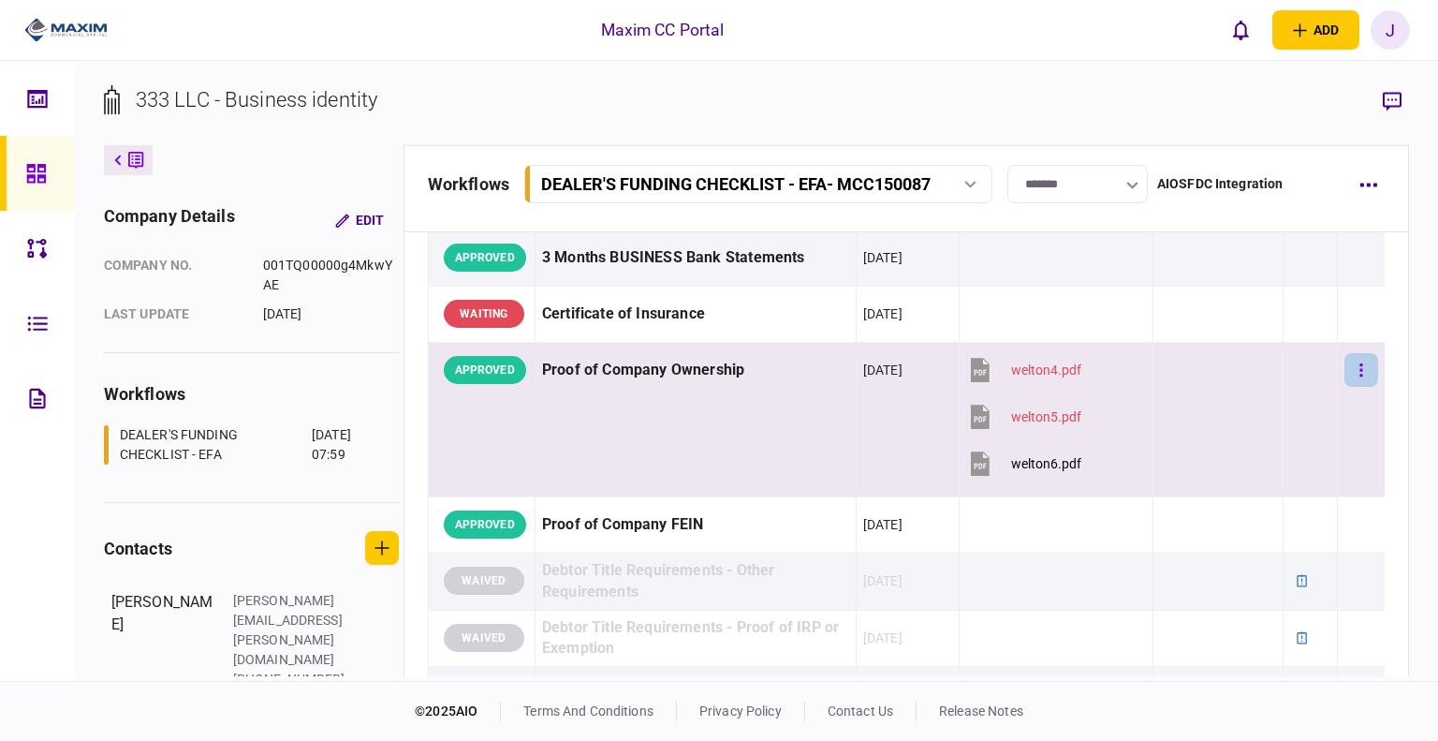
click at [1359, 369] on icon "button" at bounding box center [1361, 370] width 4 height 18
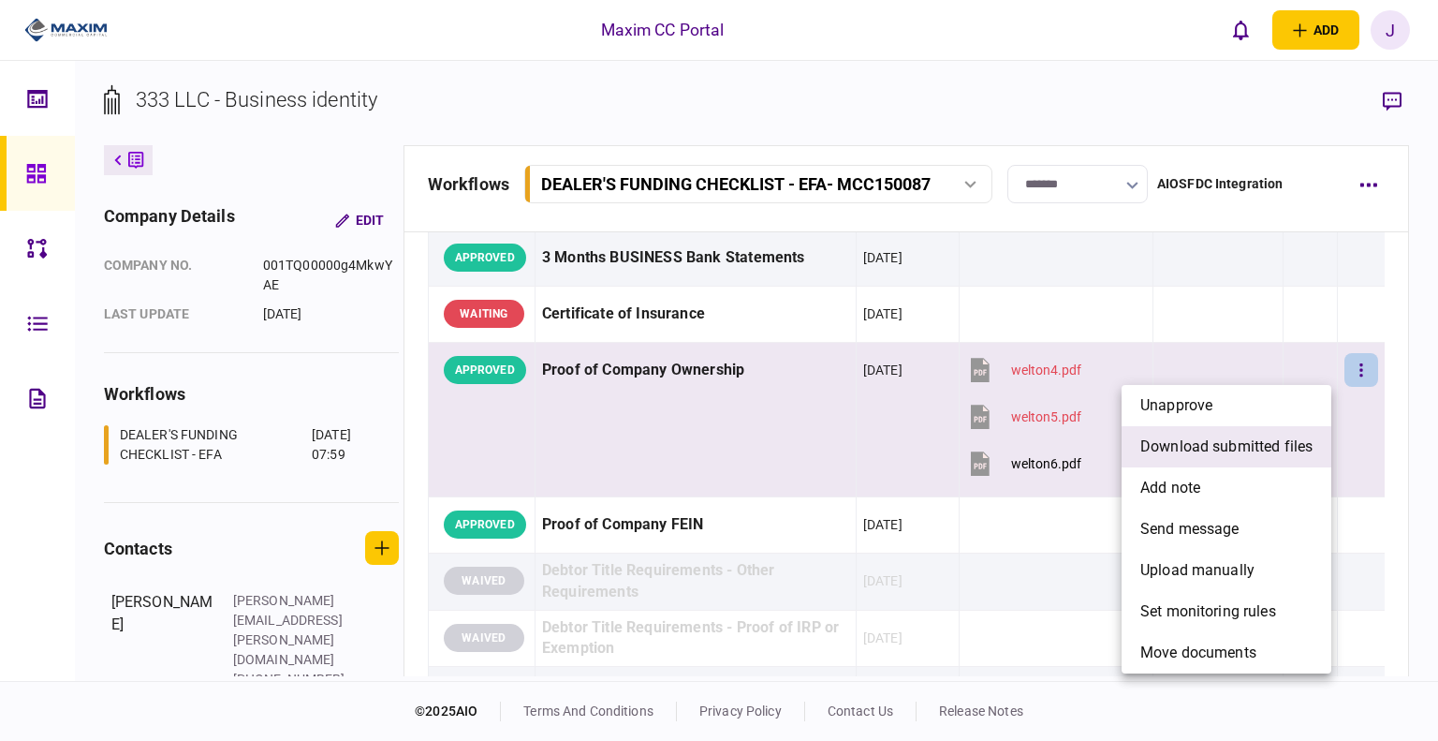
click at [1250, 456] on span "download submitted files" at bounding box center [1226, 446] width 172 height 22
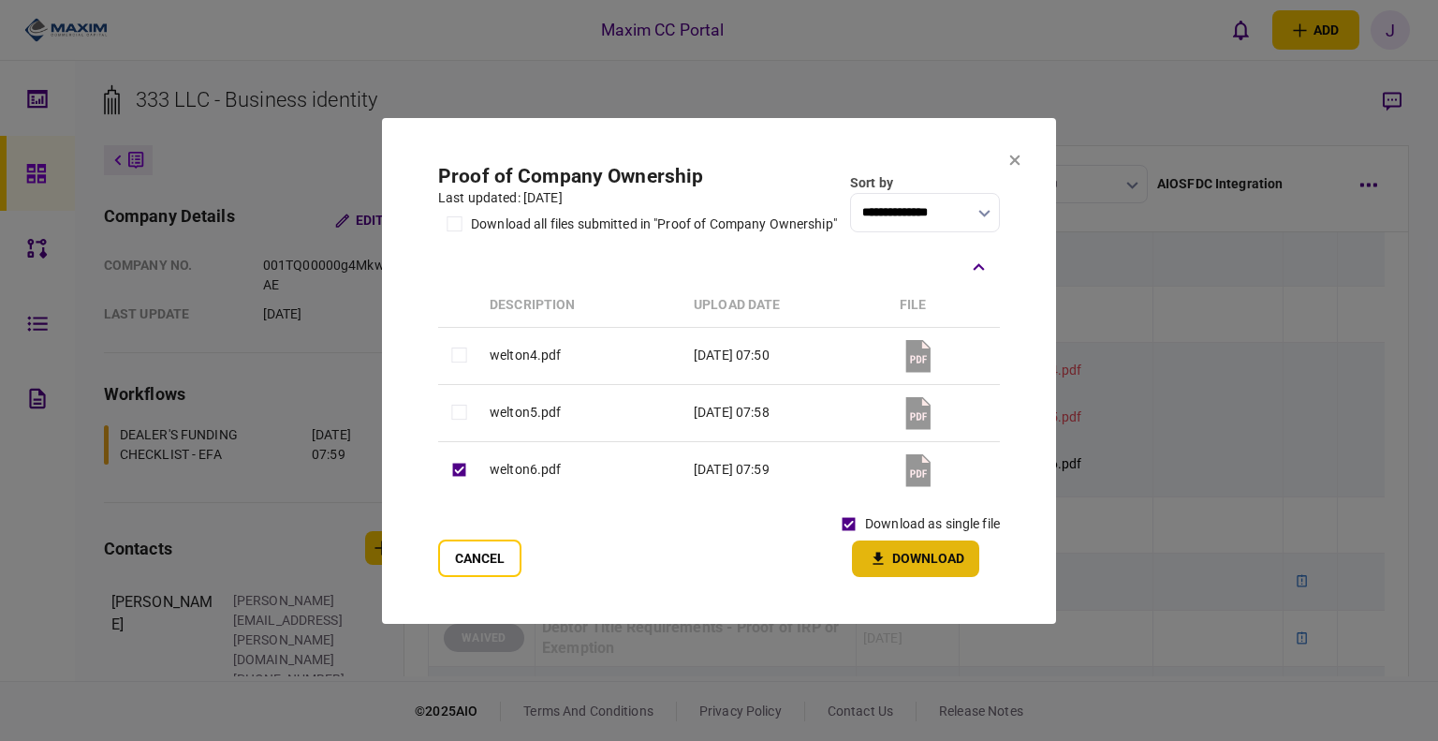
click at [928, 559] on button "Download" at bounding box center [915, 558] width 127 height 37
click at [1016, 164] on button at bounding box center [1014, 161] width 11 height 15
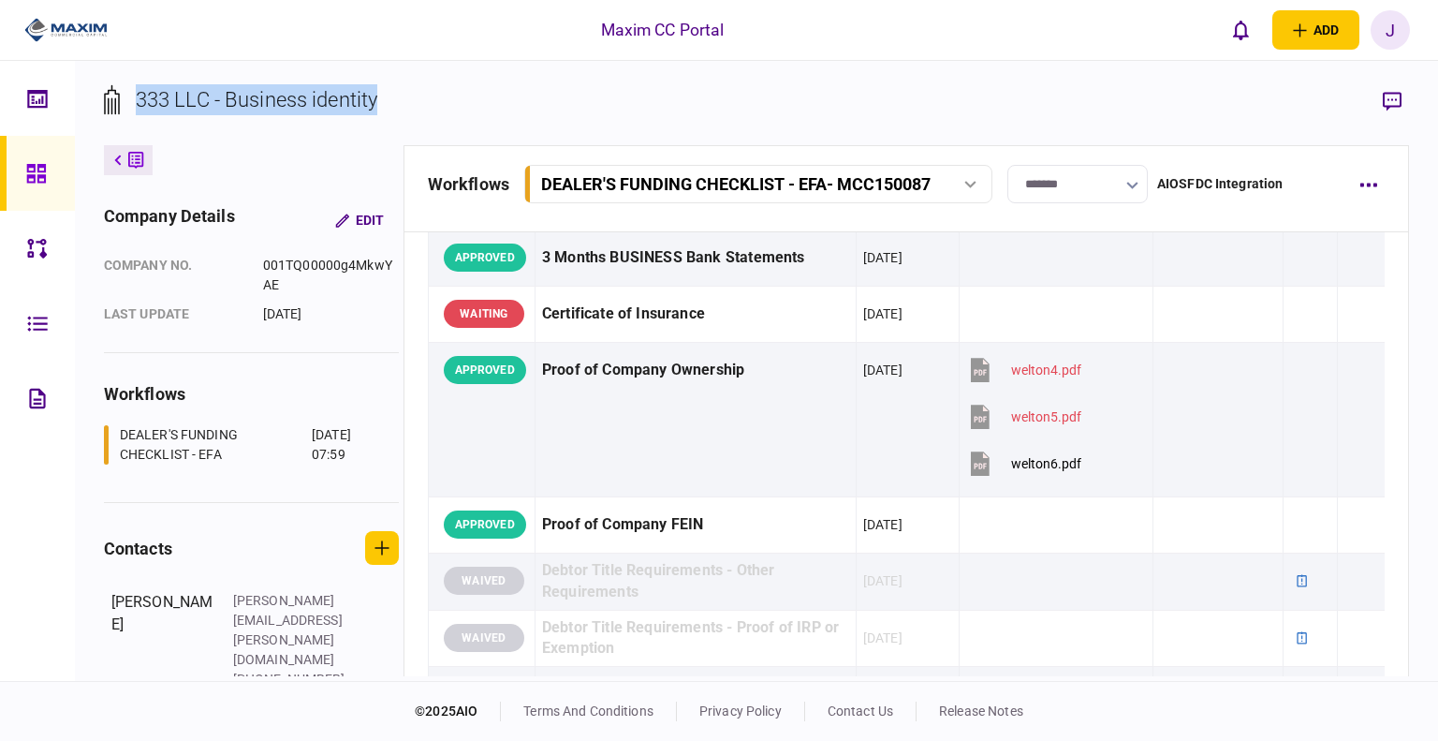
drag, startPoint x: 378, startPoint y: 85, endPoint x: 159, endPoint y: 85, distance: 219.1
click at [142, 85] on section "333 LLC - Business identity" at bounding box center [757, 114] width 1306 height 61
click at [177, 102] on div "333 LLC - Business identity" at bounding box center [257, 99] width 242 height 31
click at [180, 102] on div "333 LLC - Business identity" at bounding box center [257, 99] width 242 height 31
click at [222, 106] on div "333 LLC - Business identity" at bounding box center [257, 99] width 242 height 31
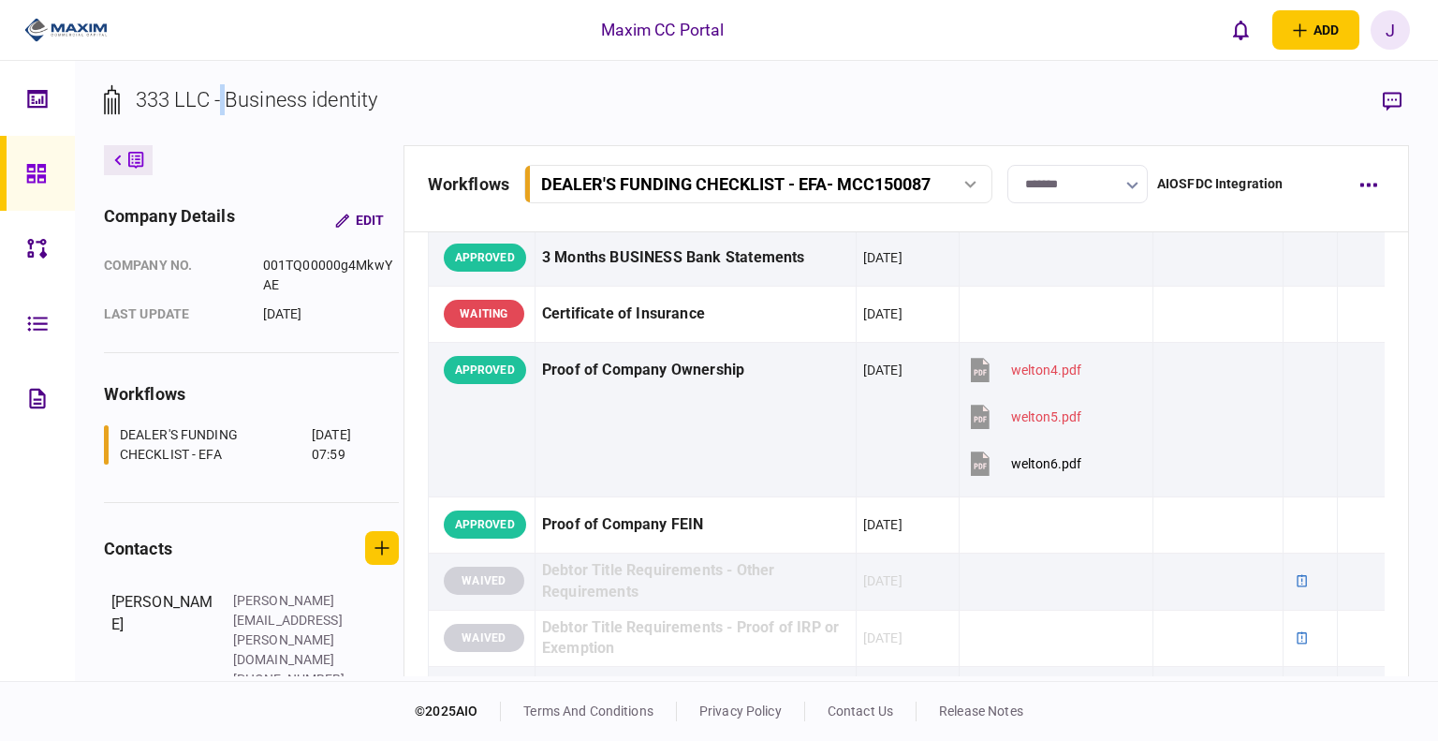
click at [222, 106] on div "333 LLC - Business identity" at bounding box center [257, 99] width 242 height 31
click at [240, 106] on div "333 LLC - Business identity" at bounding box center [257, 99] width 242 height 31
click at [356, 105] on div "333 LLC - Business identity" at bounding box center [257, 99] width 242 height 31
click at [355, 105] on div "333 LLC - Business identity" at bounding box center [257, 99] width 242 height 31
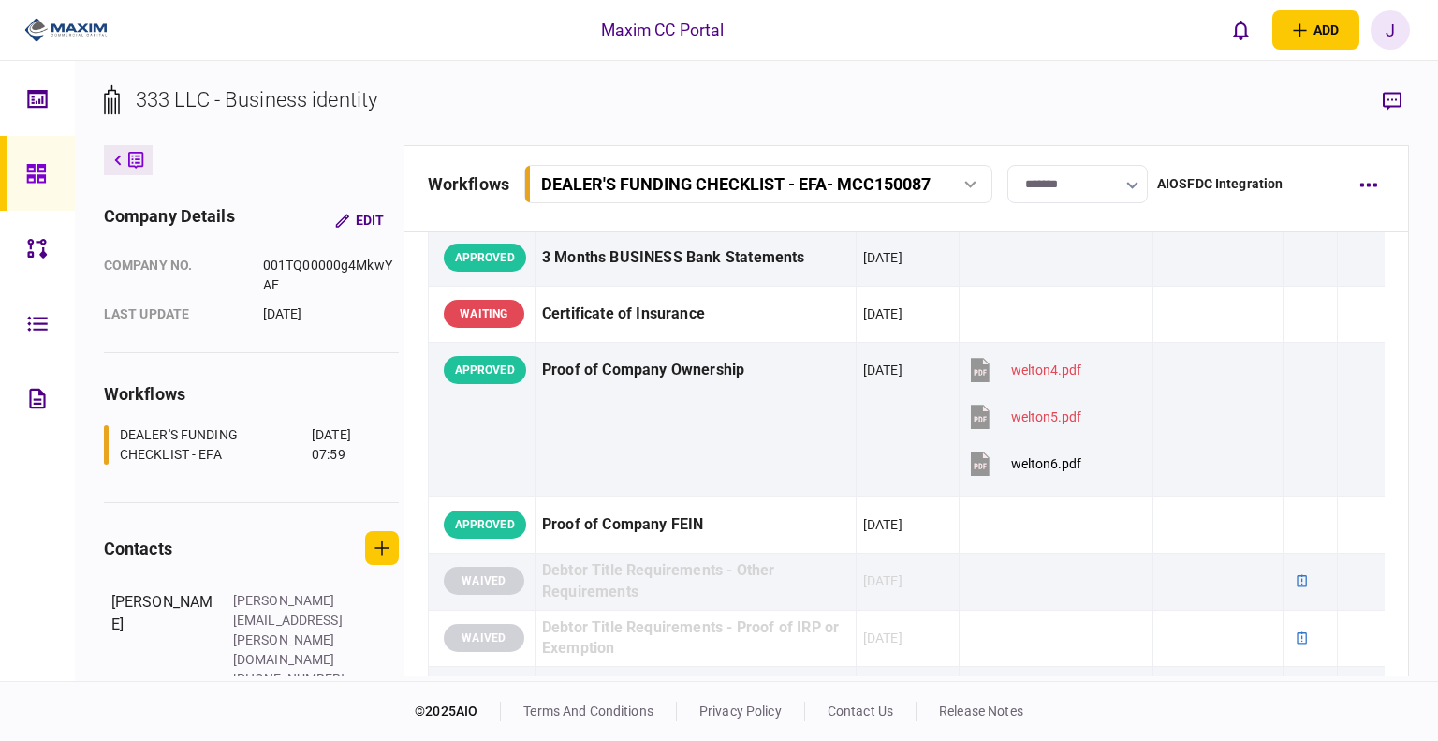
click at [268, 102] on div "333 LLC - Business identity" at bounding box center [257, 99] width 242 height 31
click at [273, 102] on div "333 LLC - Business identity" at bounding box center [257, 99] width 242 height 31
click at [277, 102] on div "333 LLC - Business identity" at bounding box center [257, 99] width 242 height 31
click at [389, 100] on section "333 LLC - Business identity" at bounding box center [757, 114] width 1306 height 61
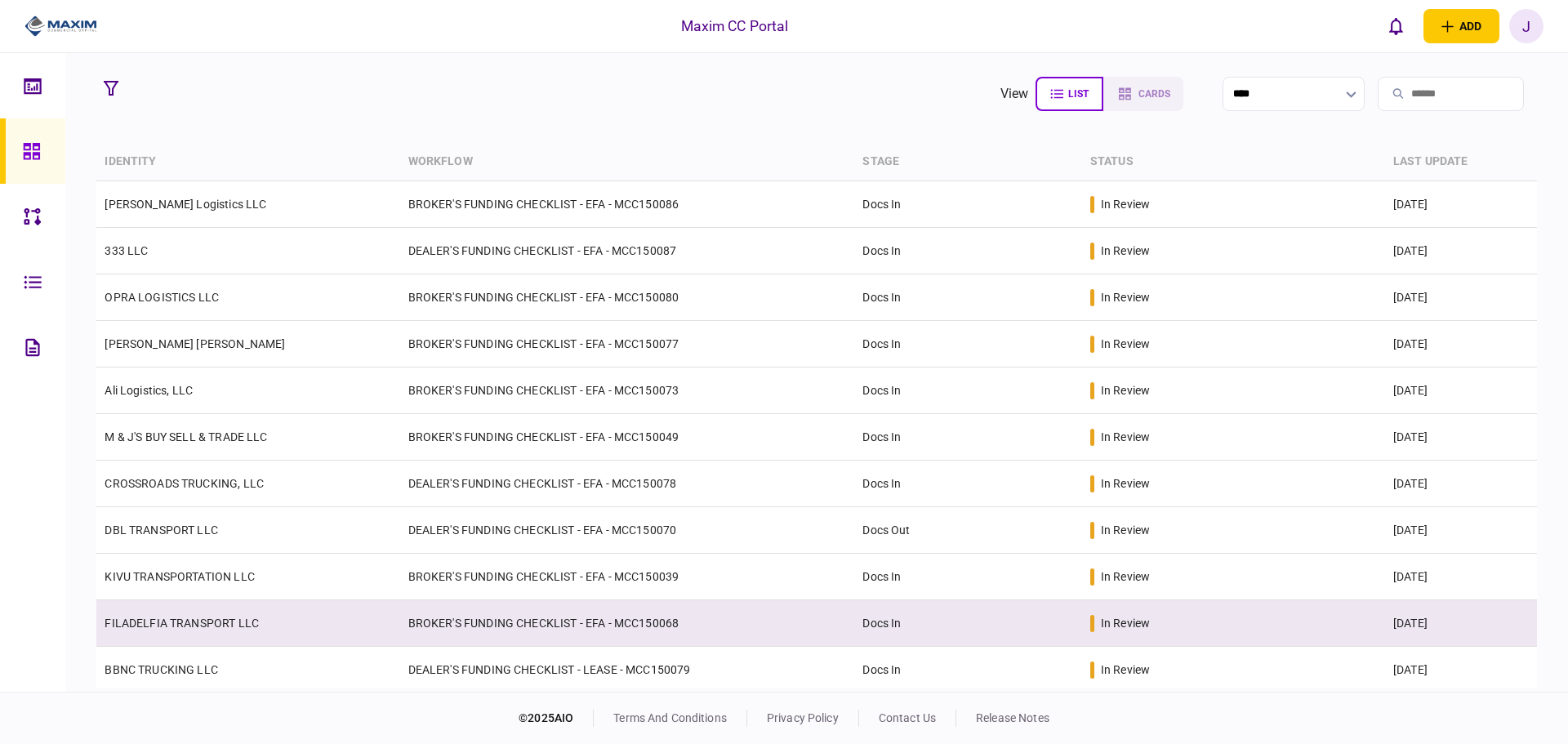
click at [154, 625] on link "FILADELFIA TRANSPORT LLC" at bounding box center [181, 623] width 154 height 13
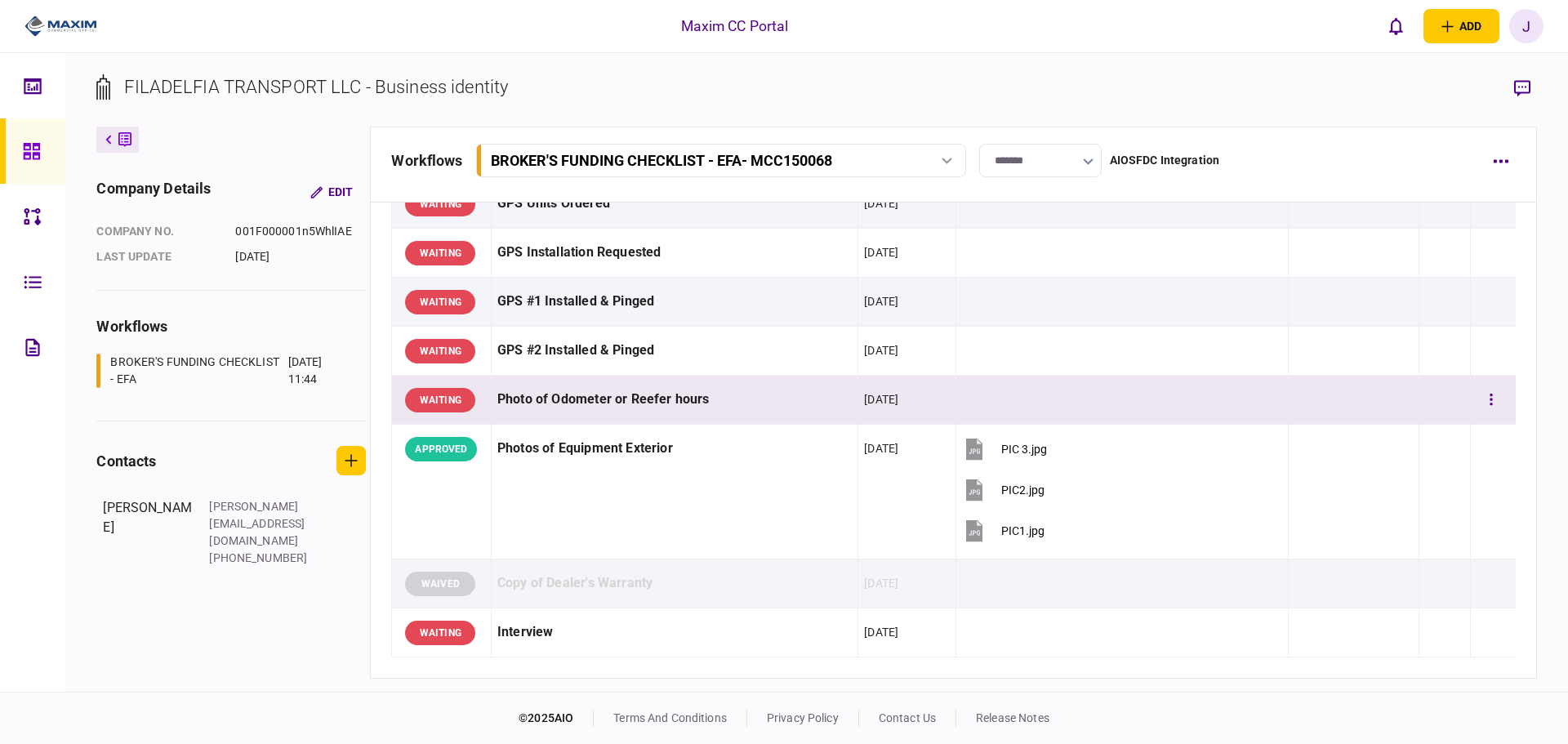
scroll to position [1225, 0]
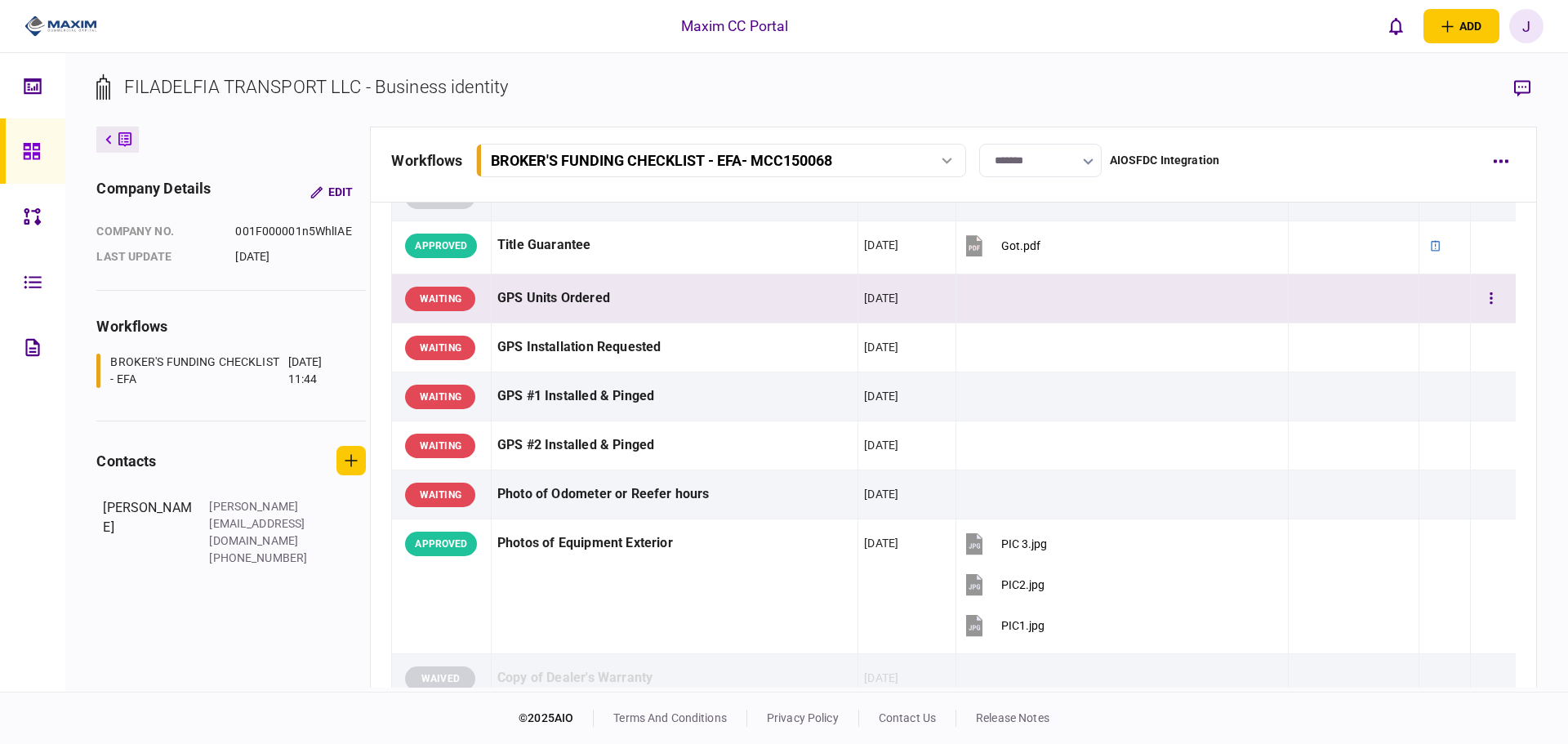
click at [583, 298] on div "GPS Units Ordered" at bounding box center [674, 298] width 354 height 37
click at [635, 296] on div "GPS Units Ordered" at bounding box center [674, 298] width 354 height 37
click at [640, 296] on div "GPS Units Ordered" at bounding box center [674, 298] width 354 height 37
click at [1528, 81] on icon "button" at bounding box center [1522, 88] width 17 height 17
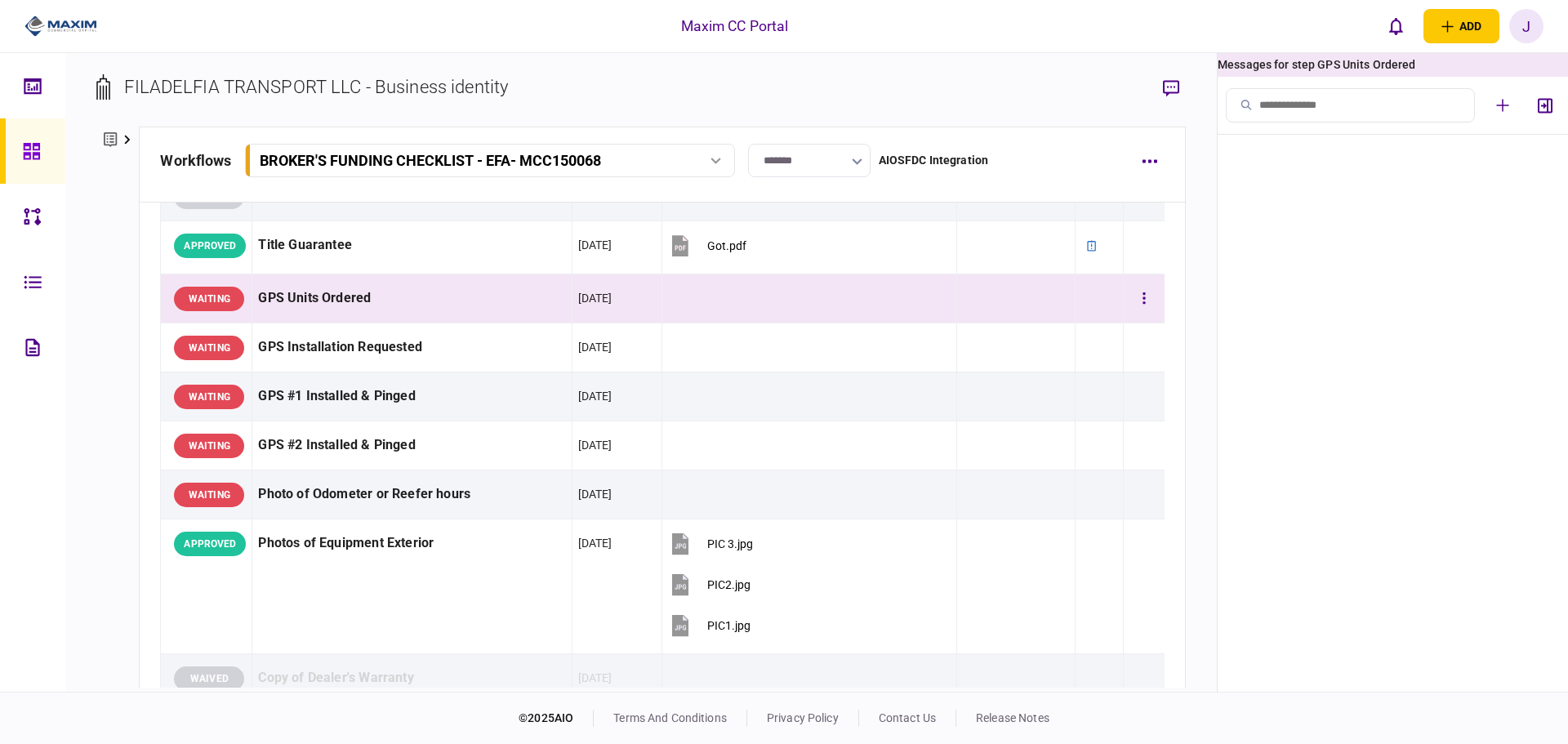
click at [416, 300] on div "GPS Units Ordered" at bounding box center [412, 298] width 307 height 37
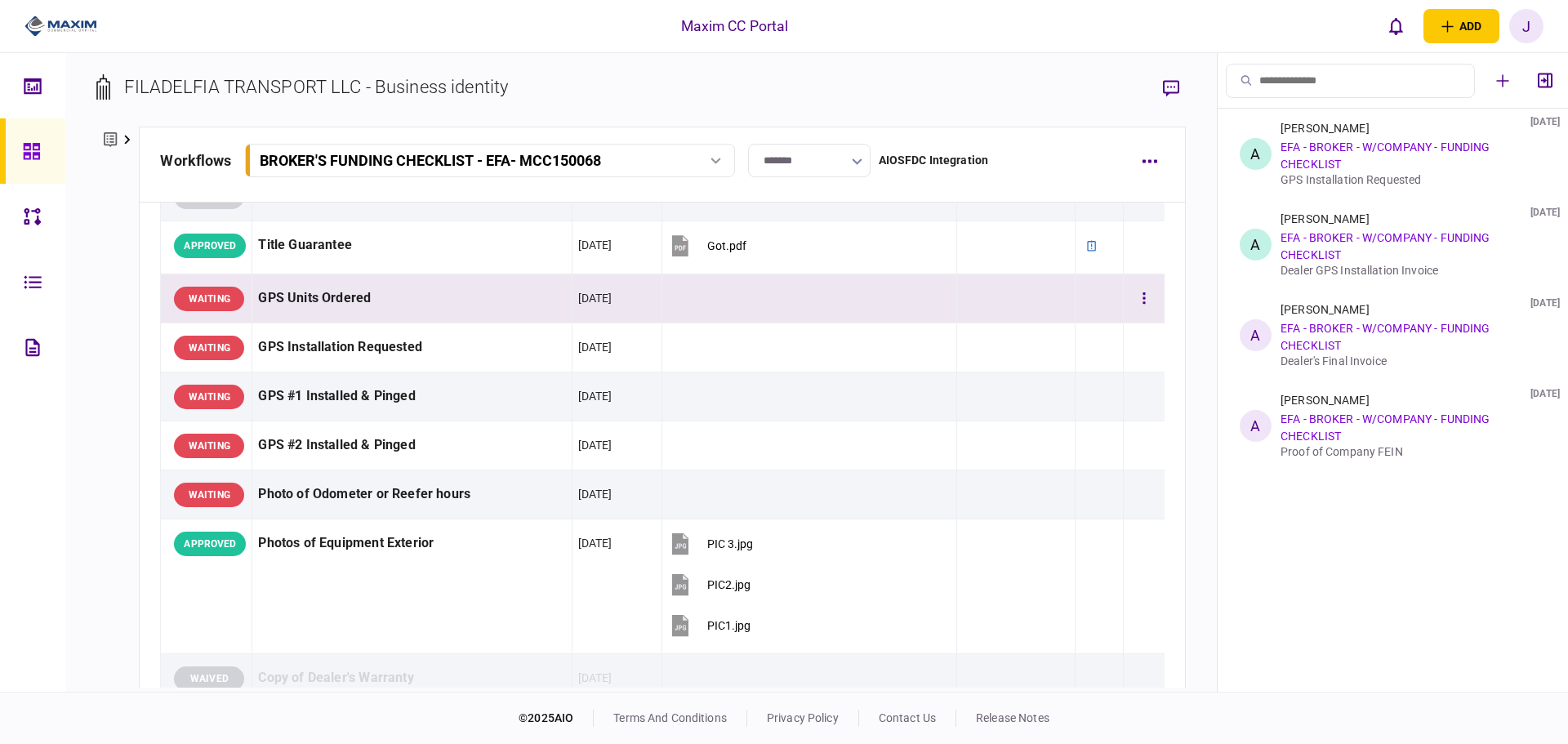
click at [416, 300] on div "GPS Units Ordered" at bounding box center [412, 298] width 307 height 37
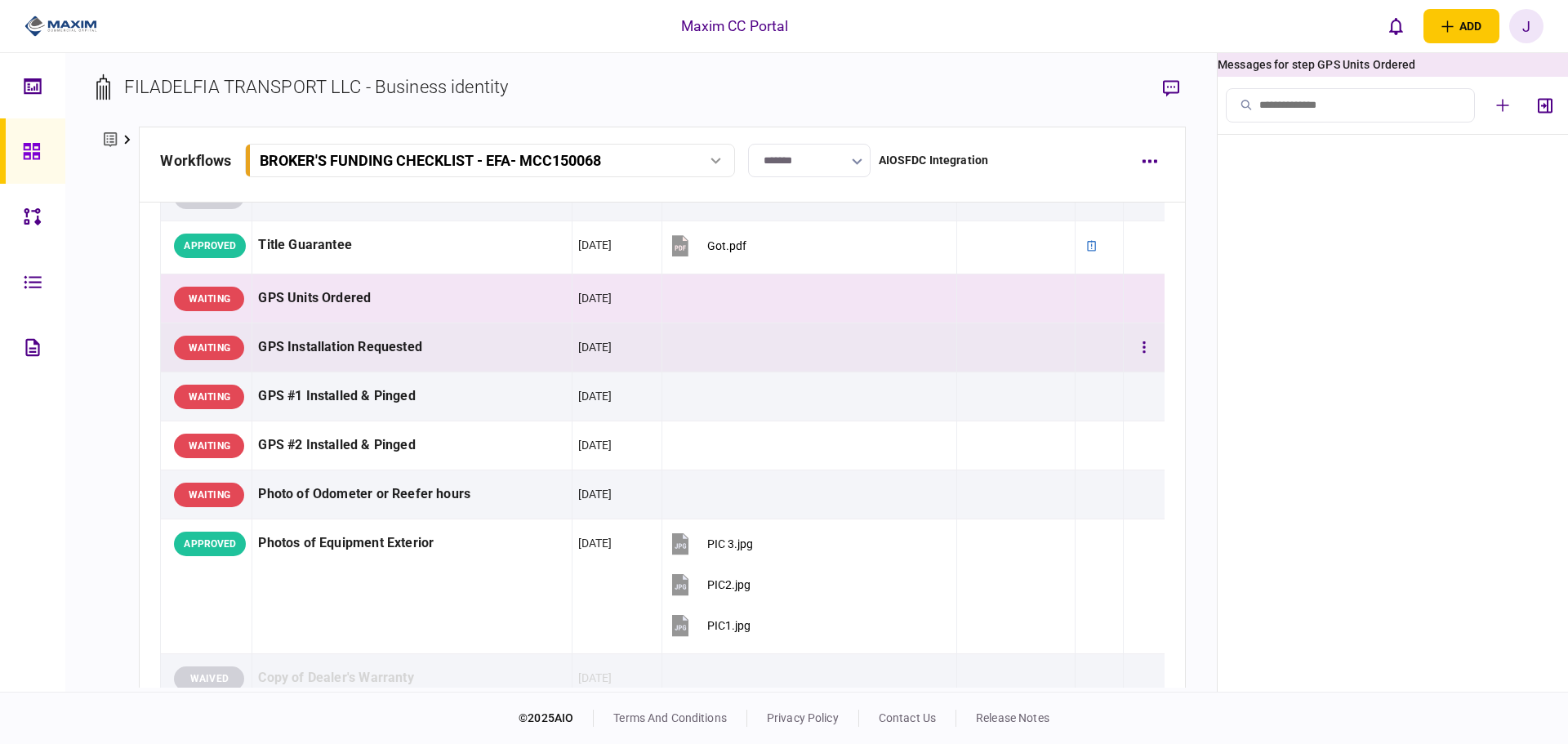
click at [416, 363] on div "GPS Installation Requested" at bounding box center [412, 347] width 307 height 37
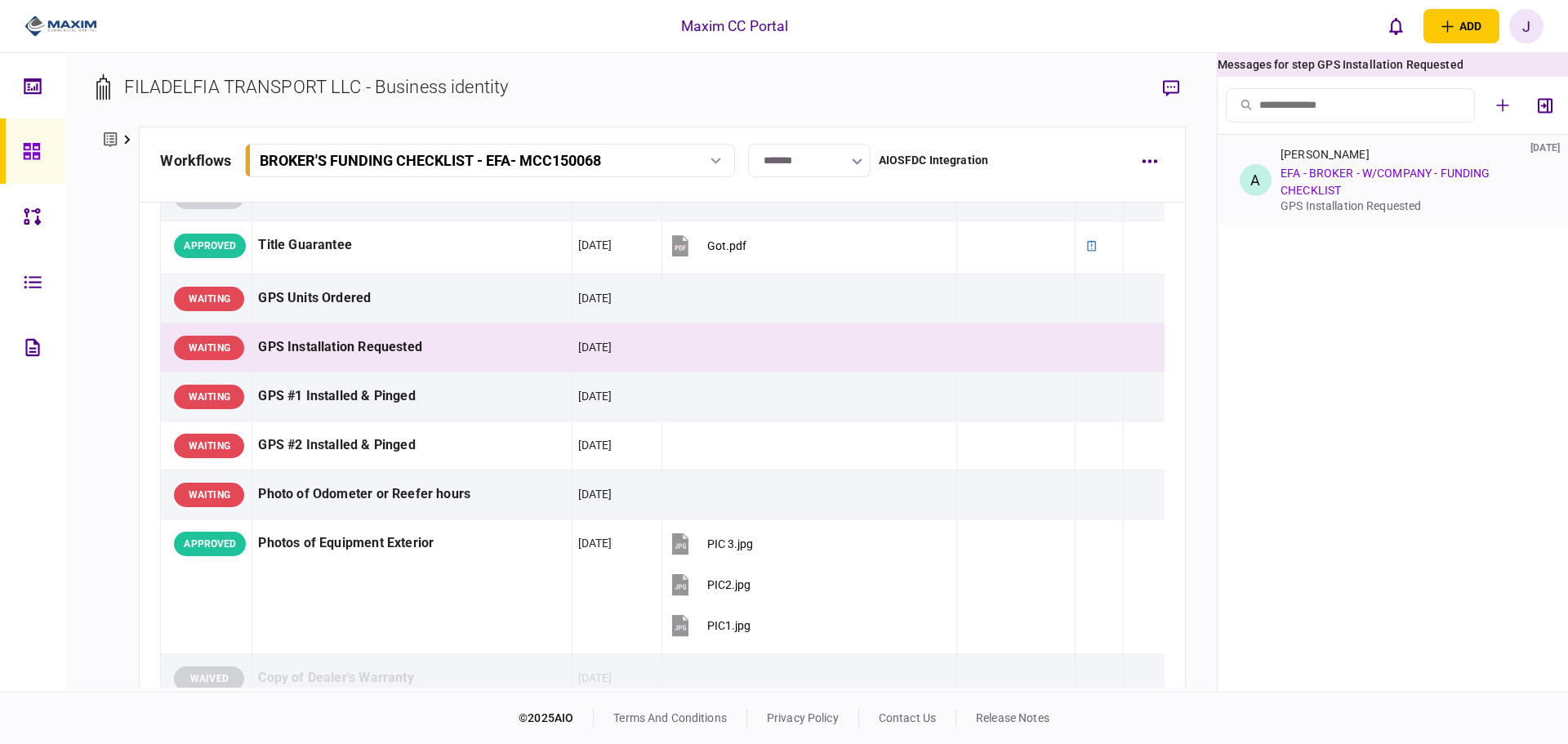
click at [1377, 190] on div "Allyson Berard 01 Oct 2025 EFA - BROKER - W/COMPANY - FUNDING CHECKLIST GPS Ins…" at bounding box center [1409, 180] width 259 height 65
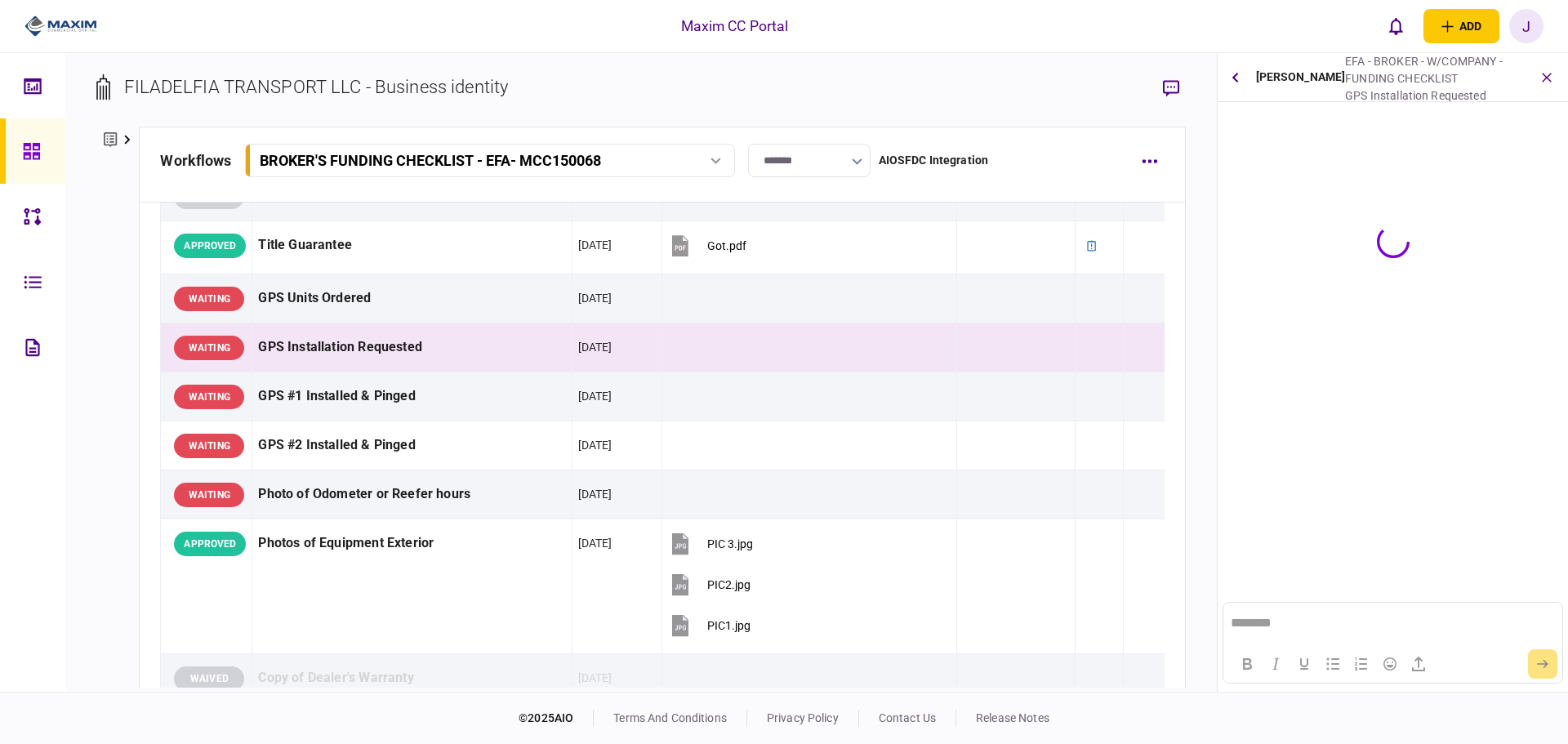
scroll to position [0, 0]
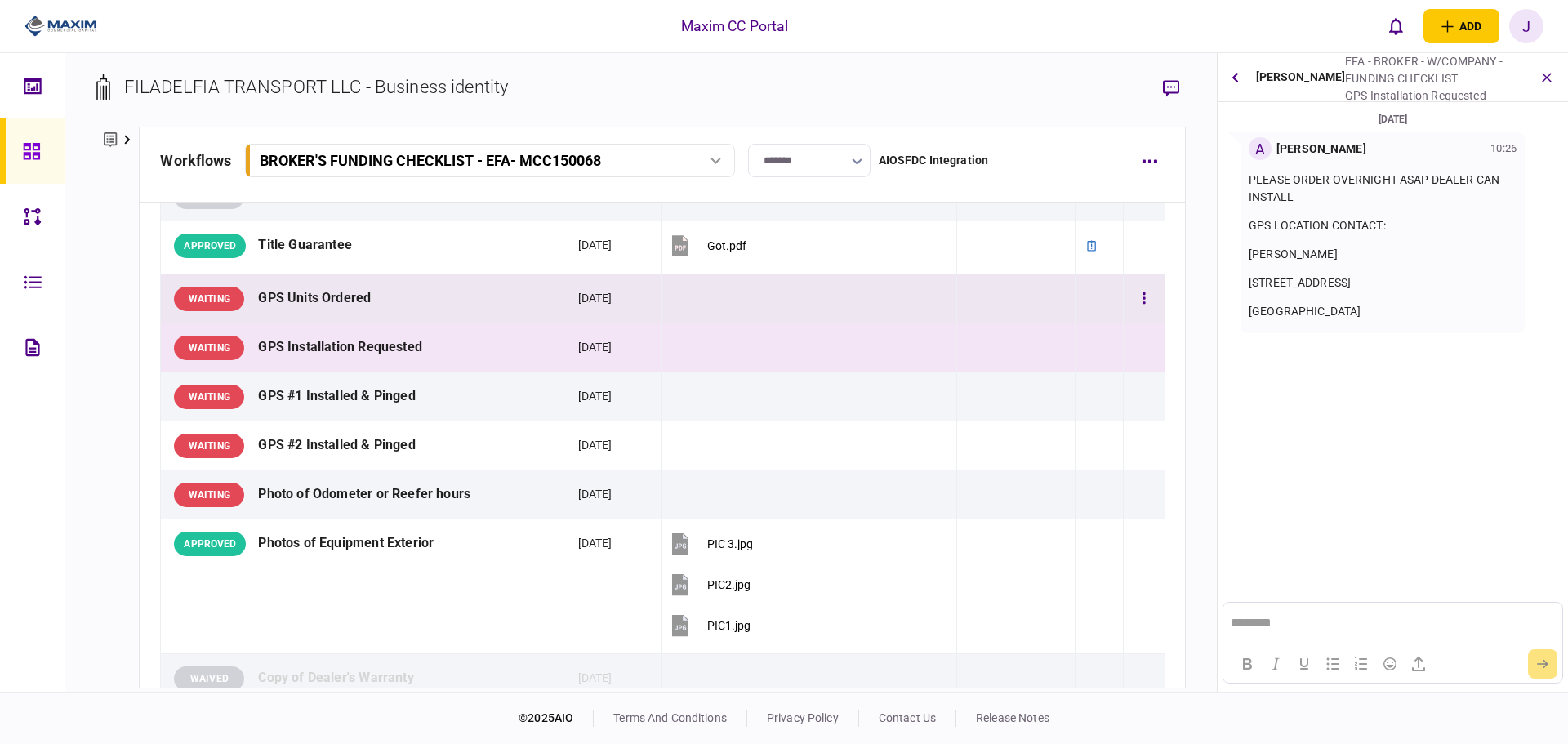
click at [320, 296] on div "GPS Units Ordered" at bounding box center [412, 298] width 307 height 37
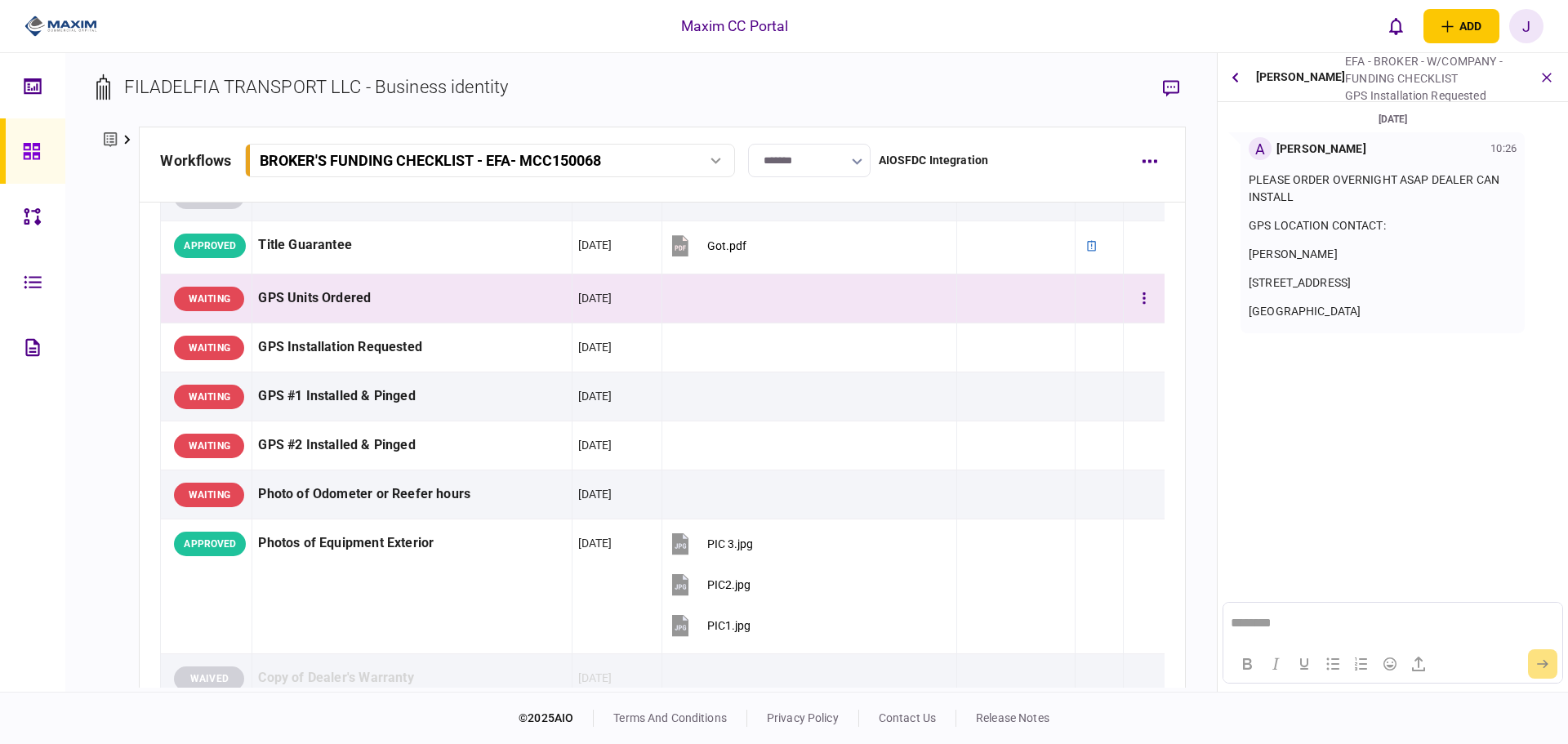
click at [401, 299] on div "GPS Units Ordered" at bounding box center [412, 298] width 307 height 37
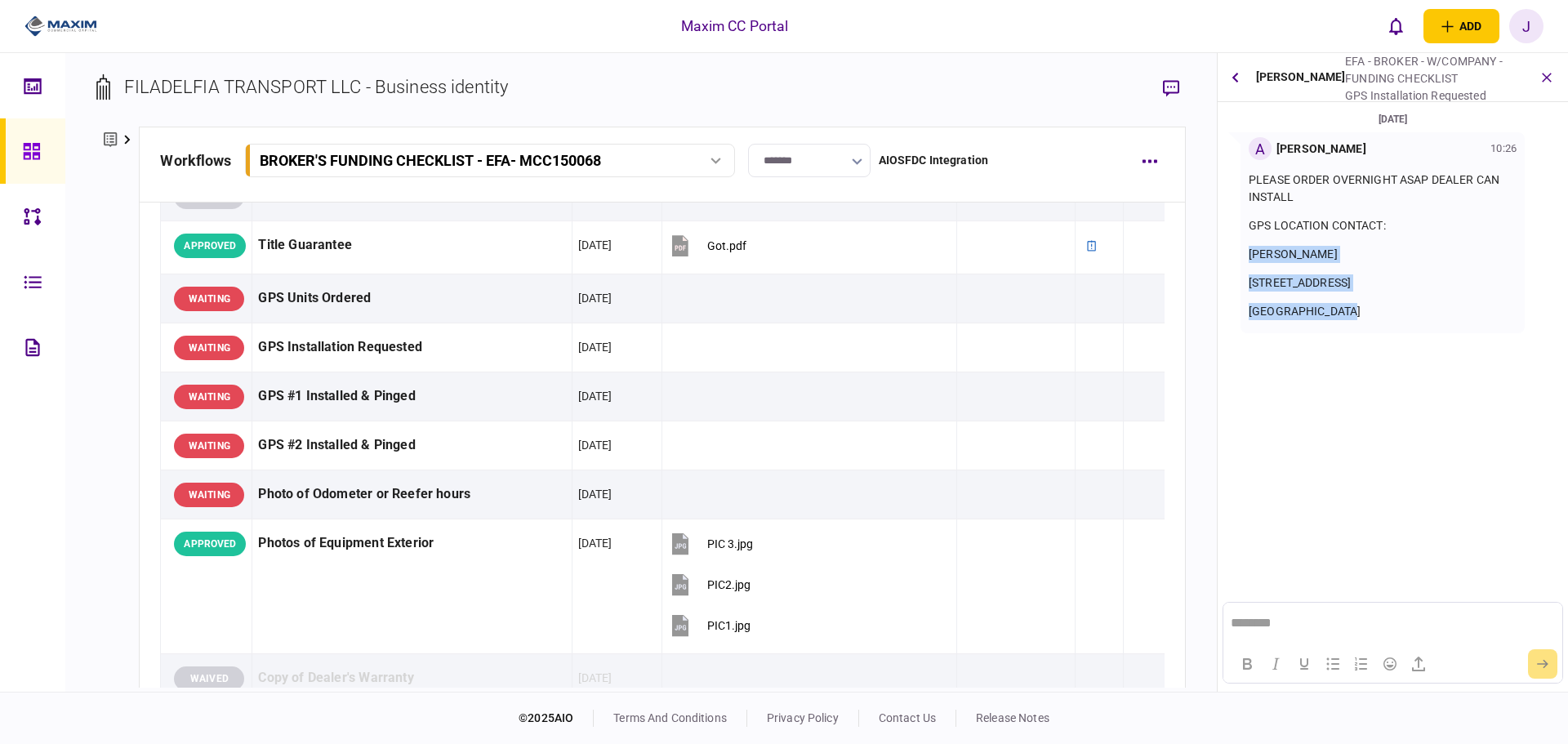
drag, startPoint x: 1368, startPoint y: 315, endPoint x: 1248, endPoint y: 257, distance: 133.3
click at [1248, 257] on div "A Allyson Berard 10:26 PLEASE ORDER OVERNIGHT ASAP DEALER CAN INSTALL GPS LOCAT…" at bounding box center [1382, 233] width 284 height 201
click at [1348, 286] on p "12253 GATEWAY BLVD W" at bounding box center [1382, 283] width 268 height 17
drag, startPoint x: 1376, startPoint y: 316, endPoint x: 1234, endPoint y: 250, distance: 156.6
click at [1234, 250] on div "A Allyson Berard 10:26 PLEASE ORDER OVERNIGHT ASAP DEALER CAN INSTALL GPS LOCAT…" at bounding box center [1392, 233] width 337 height 201
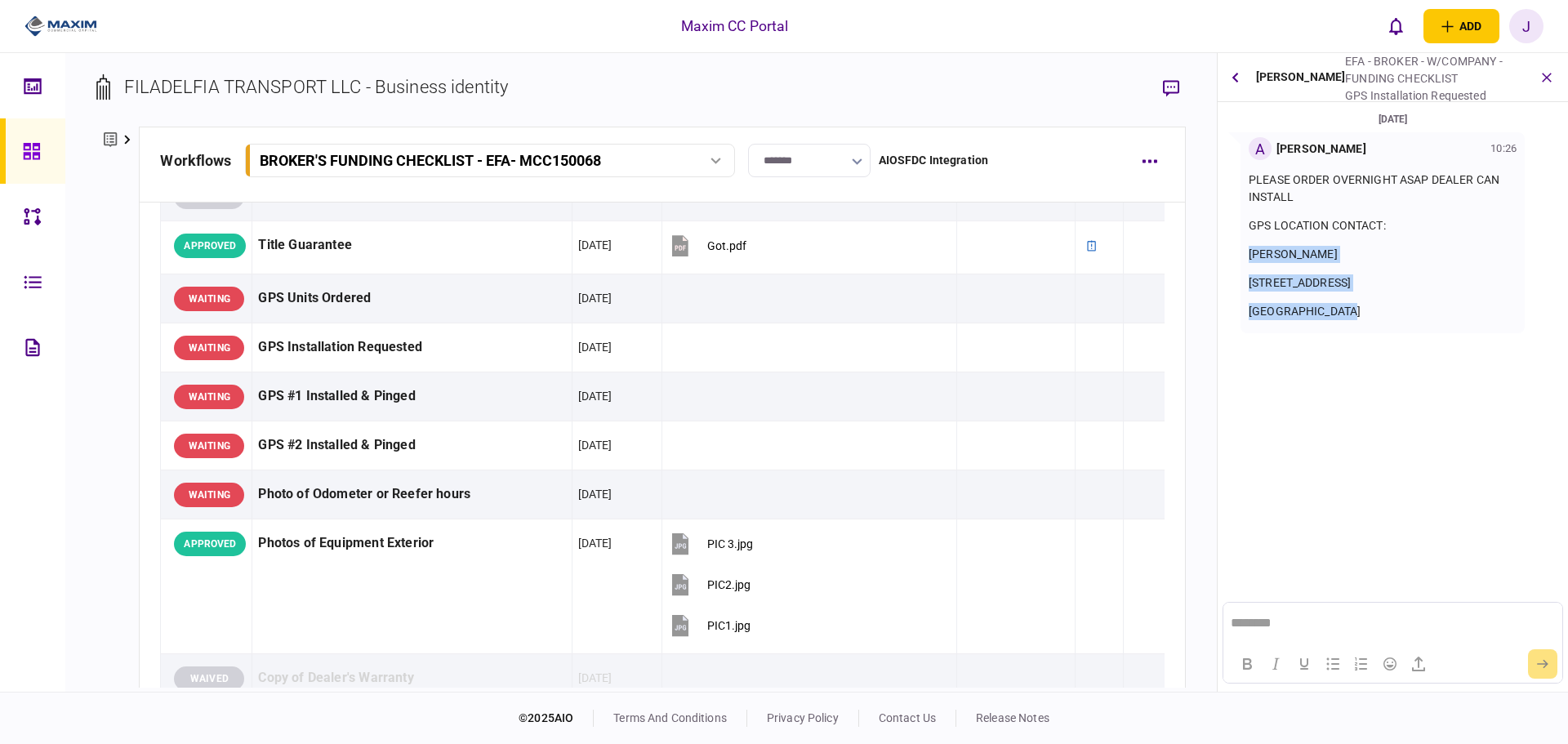
copy div "CESAR MONTIEL 12253 GATEWAY BLVD W EL PASO TX 79936"
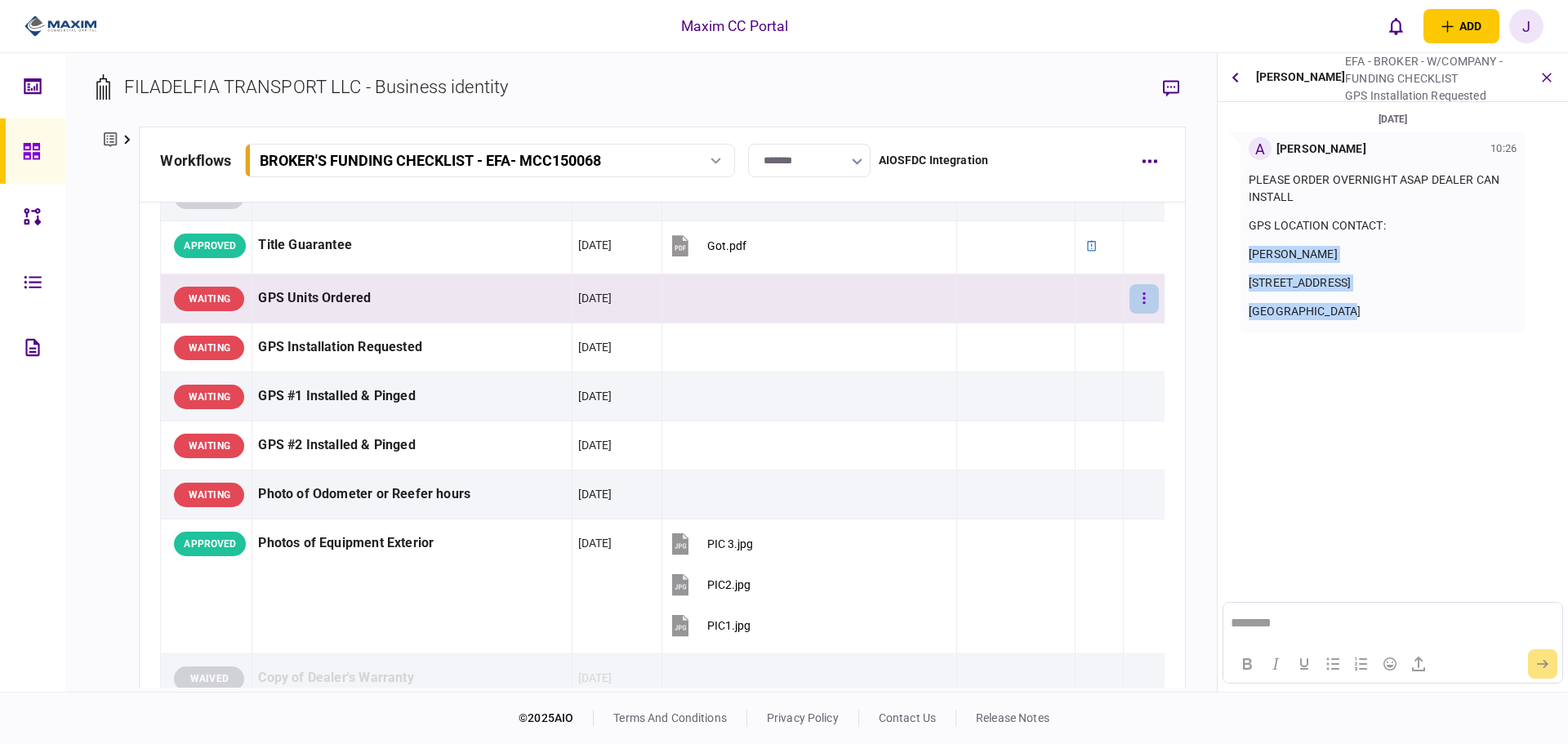
click at [1141, 297] on button "button" at bounding box center [1144, 299] width 30 height 30
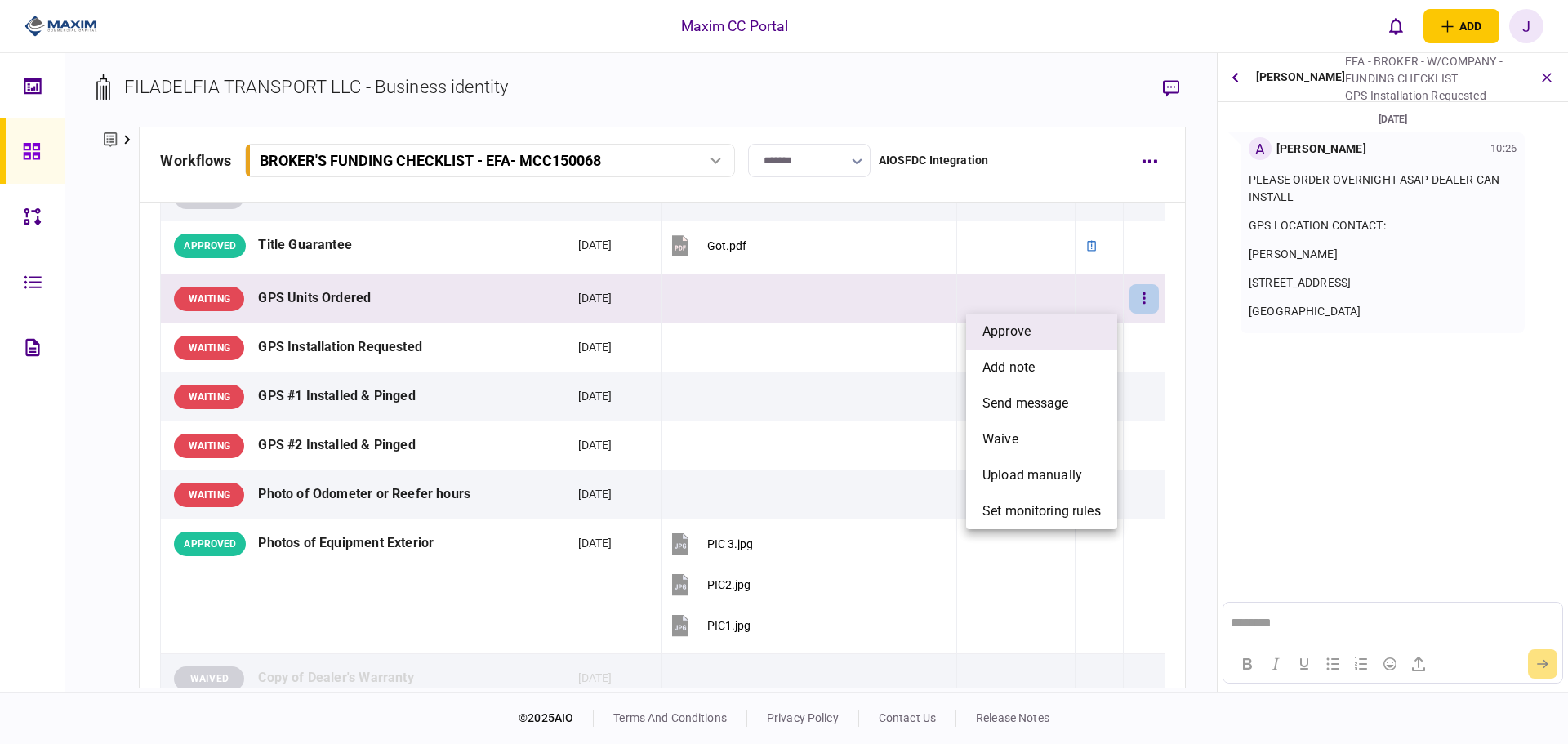
click at [1030, 339] on span "approve" at bounding box center [1006, 331] width 48 height 19
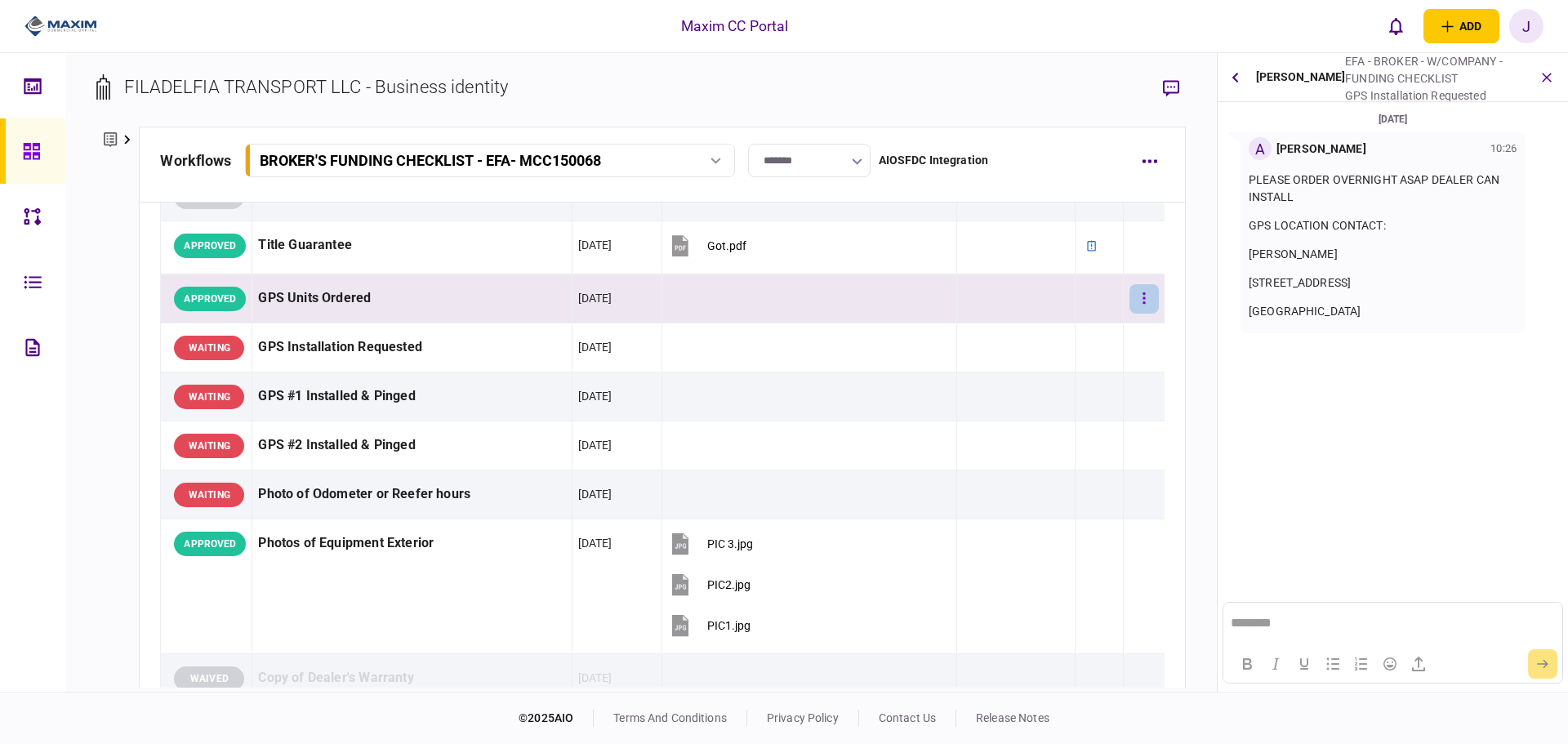
click at [1142, 302] on button "button" at bounding box center [1144, 299] width 30 height 30
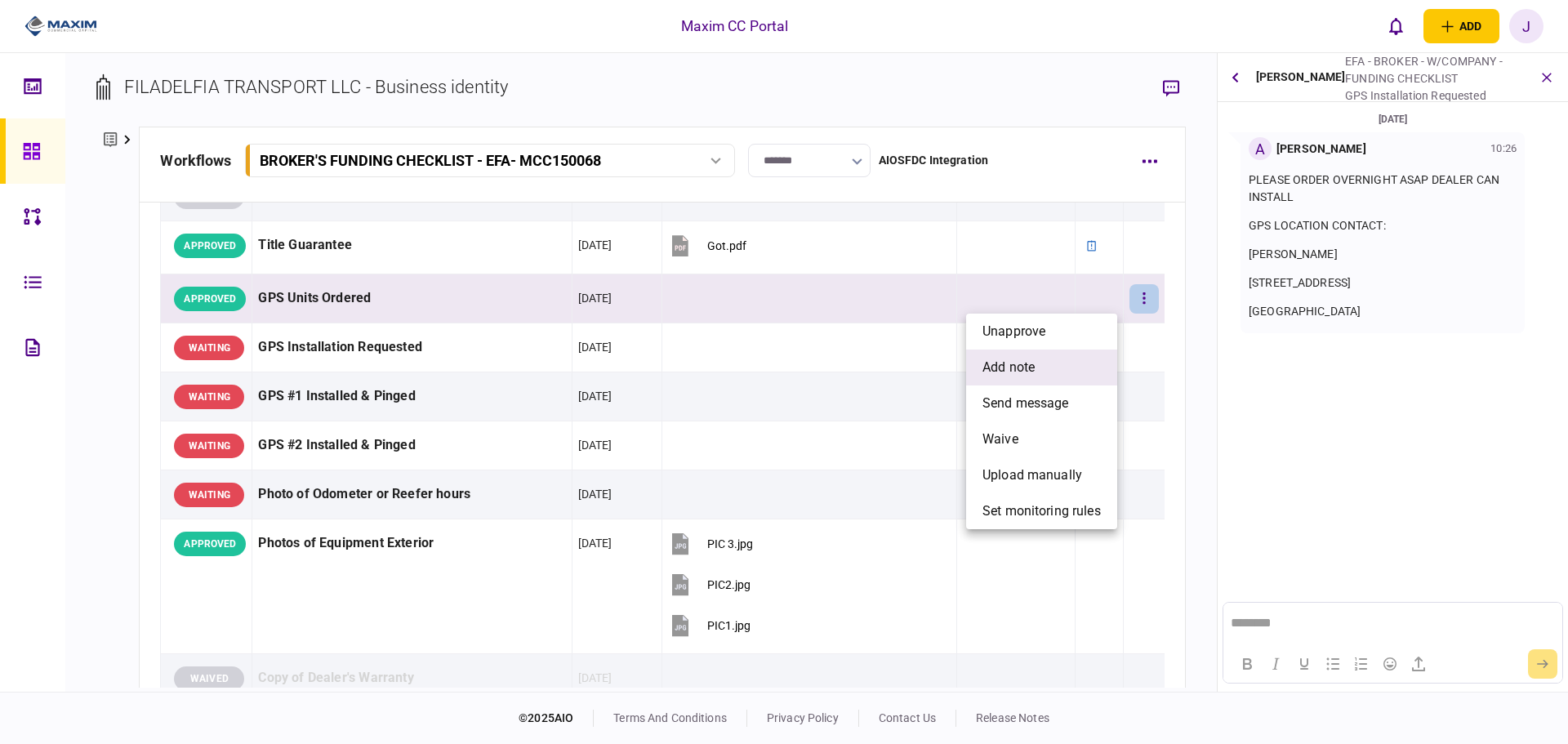
click at [1047, 367] on li "add note" at bounding box center [1041, 367] width 151 height 36
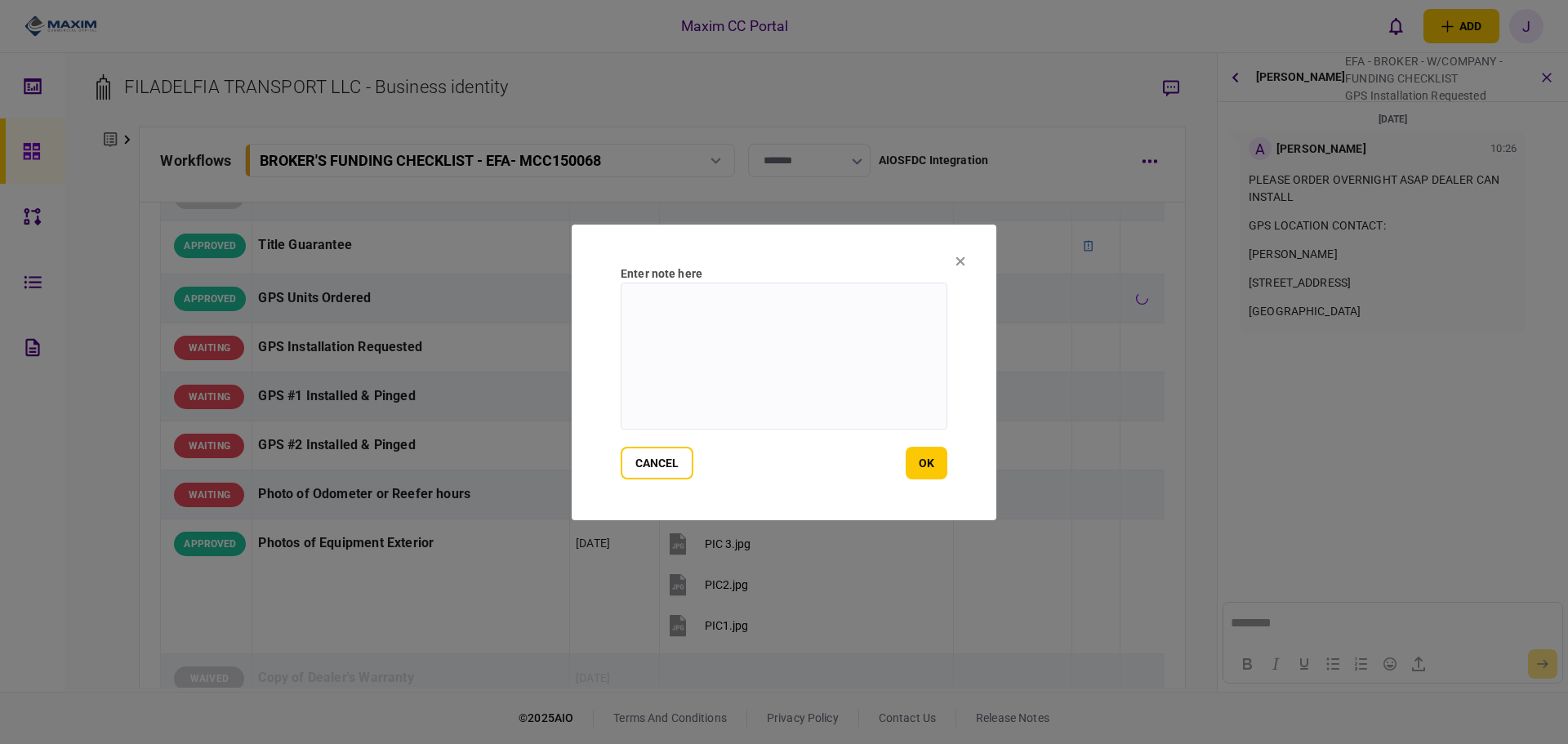
click at [869, 327] on textarea at bounding box center [784, 356] width 327 height 147
paste textarea "**********"
type textarea "**********"
click at [917, 460] on button "ok" at bounding box center [926, 462] width 42 height 32
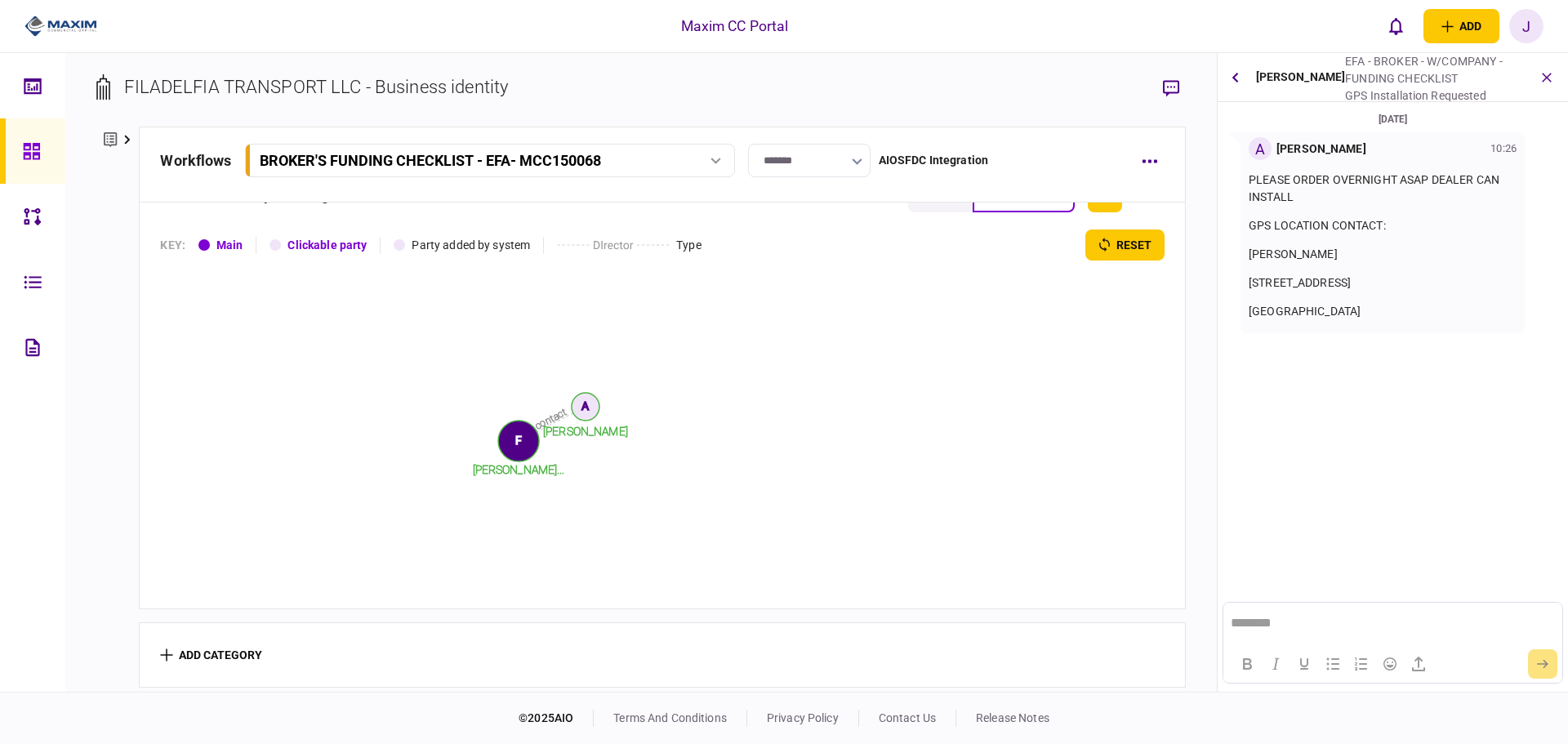
scroll to position [1245, 0]
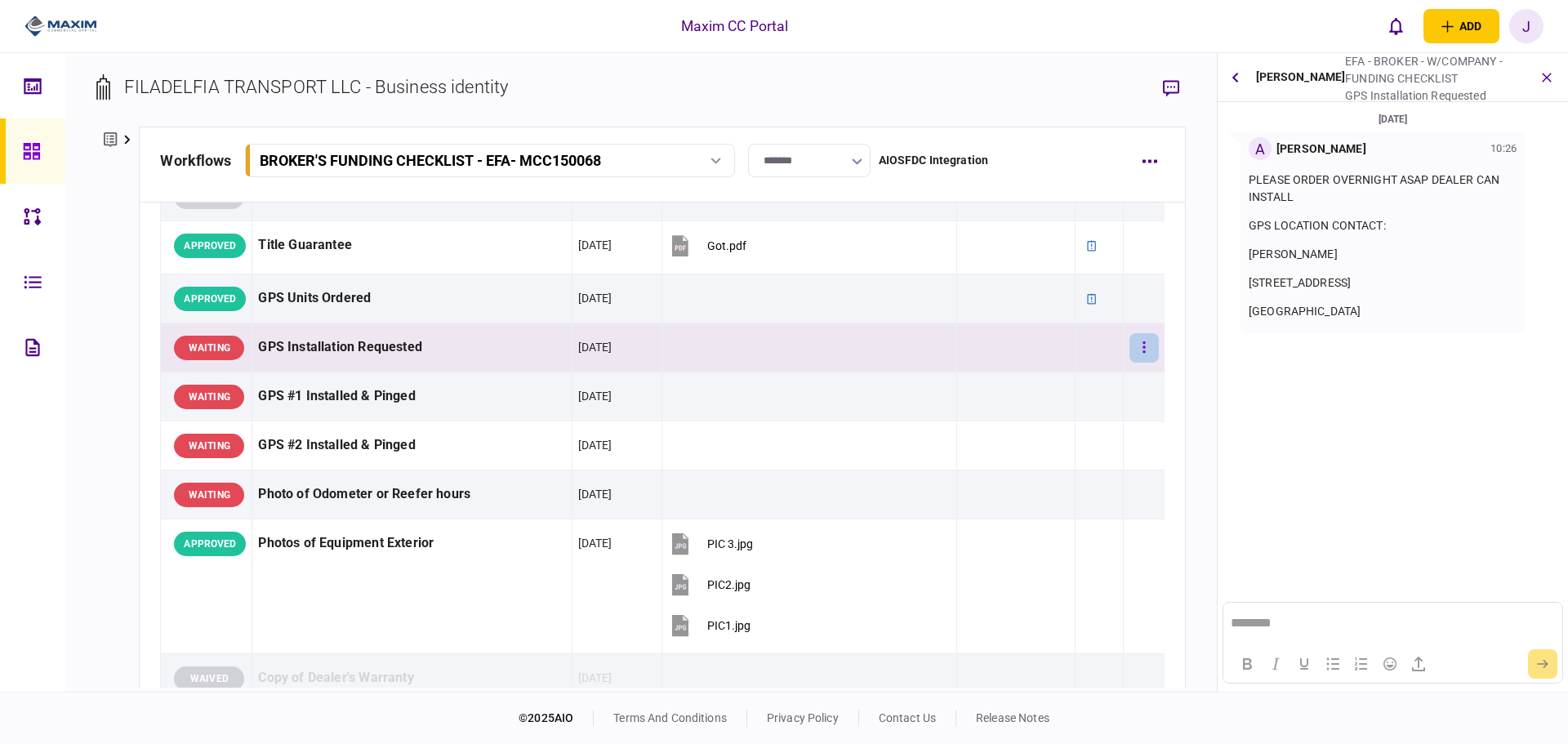
click at [1136, 351] on button "button" at bounding box center [1144, 348] width 30 height 30
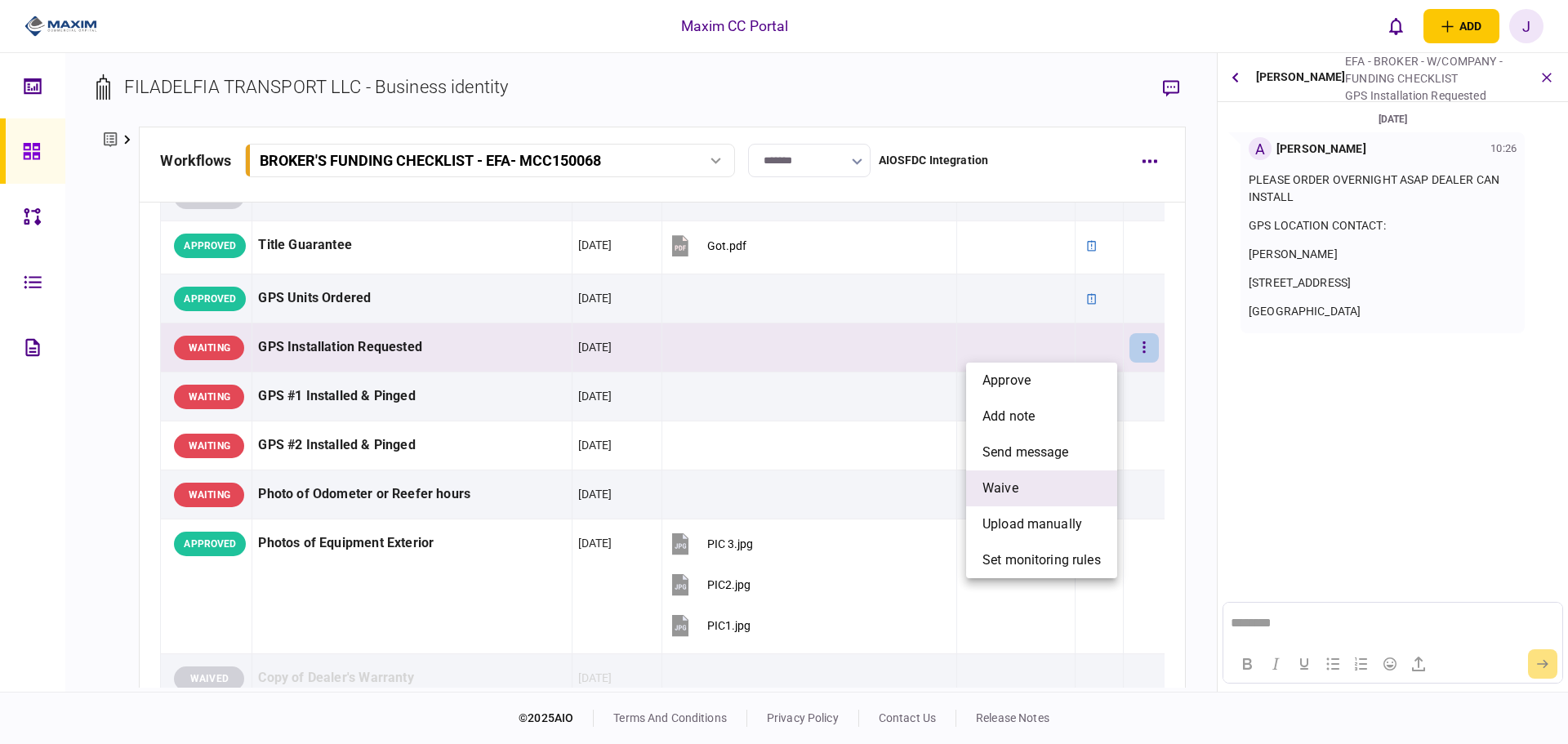
click at [1007, 496] on span "waive" at bounding box center [999, 488] width 36 height 19
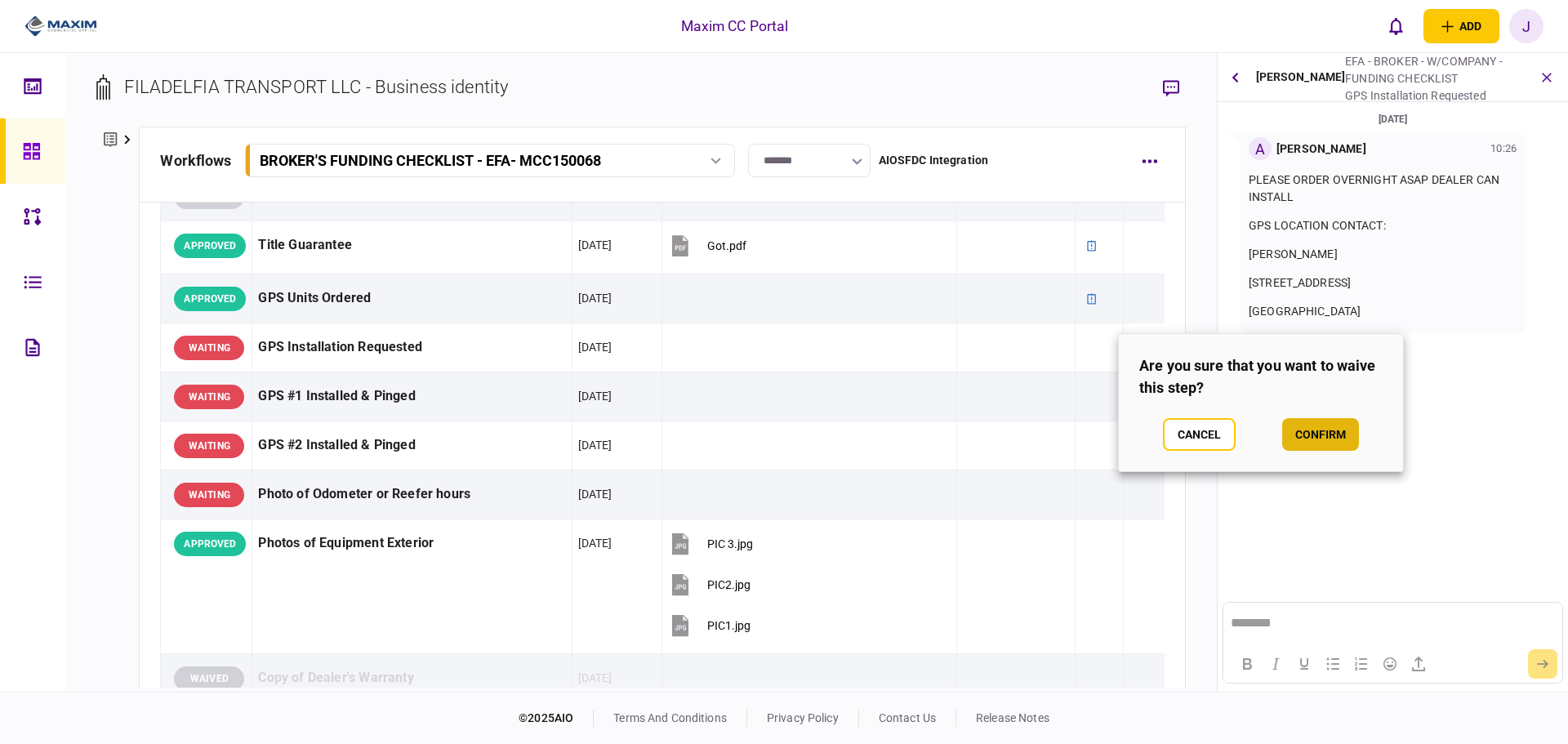
click at [1303, 439] on button "confirm" at bounding box center [1320, 433] width 77 height 32
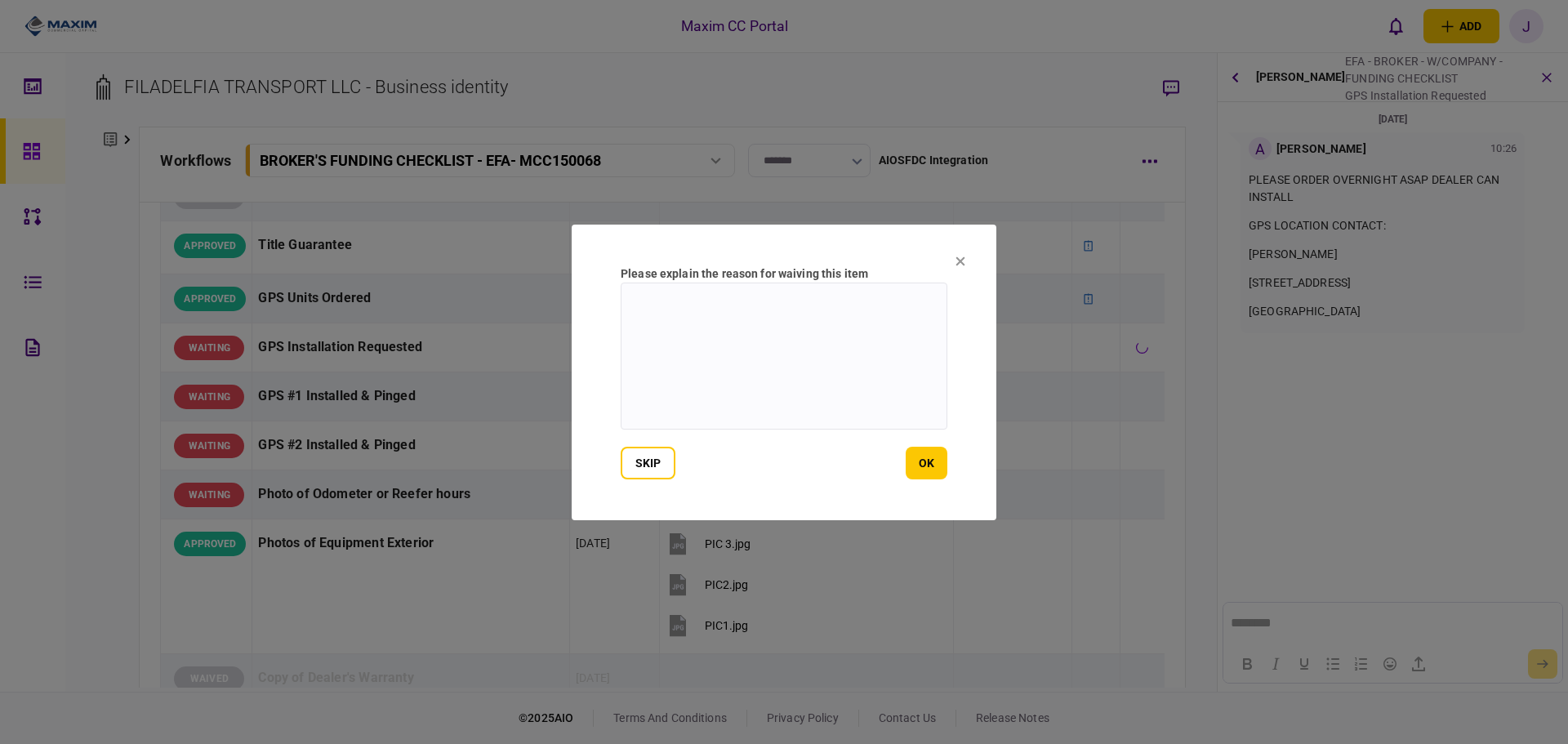
click at [843, 362] on textarea at bounding box center [784, 356] width 327 height 147
type textarea "**********"
click at [944, 465] on button "ok" at bounding box center [926, 462] width 42 height 32
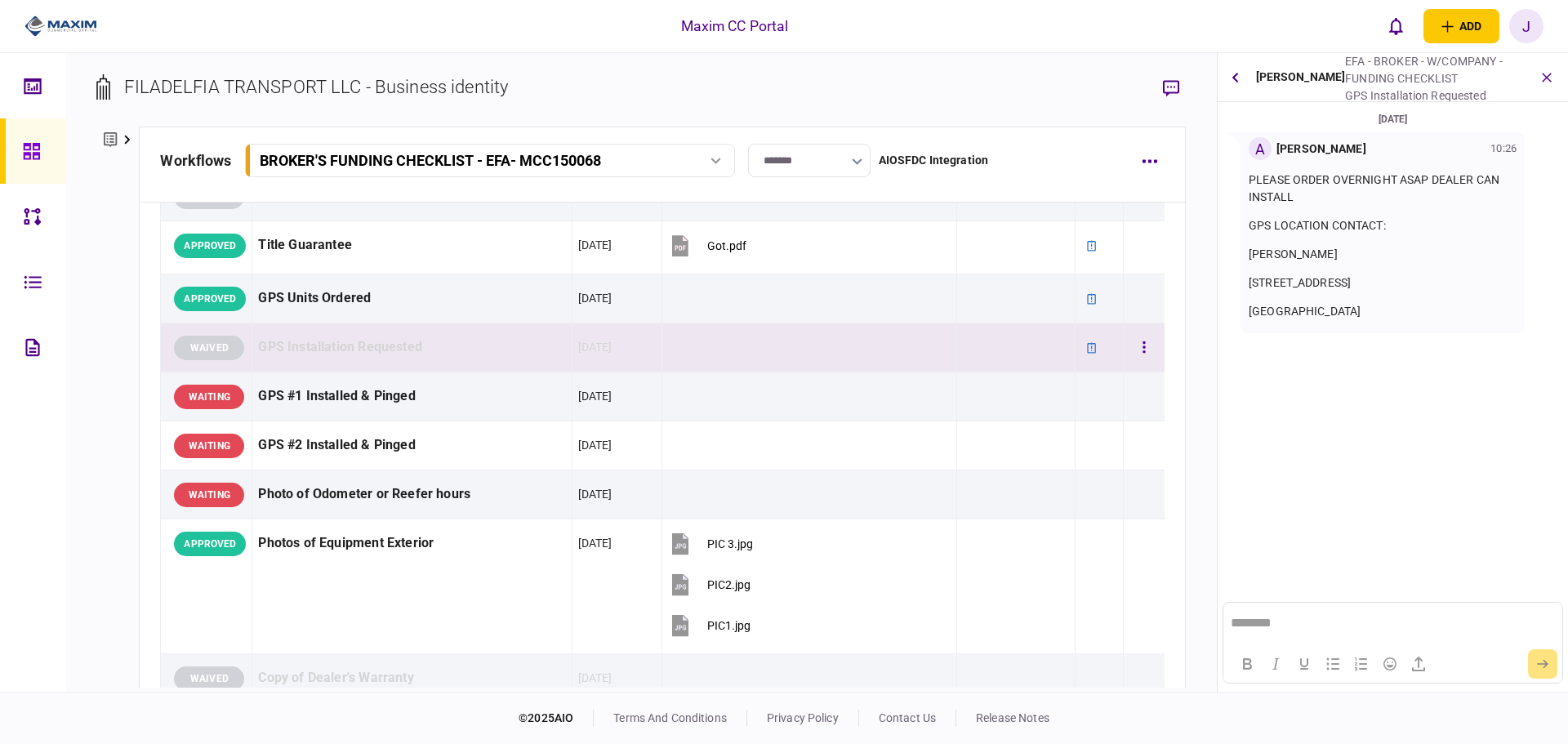
click at [317, 352] on div "GPS Installation Requested" at bounding box center [412, 347] width 307 height 37
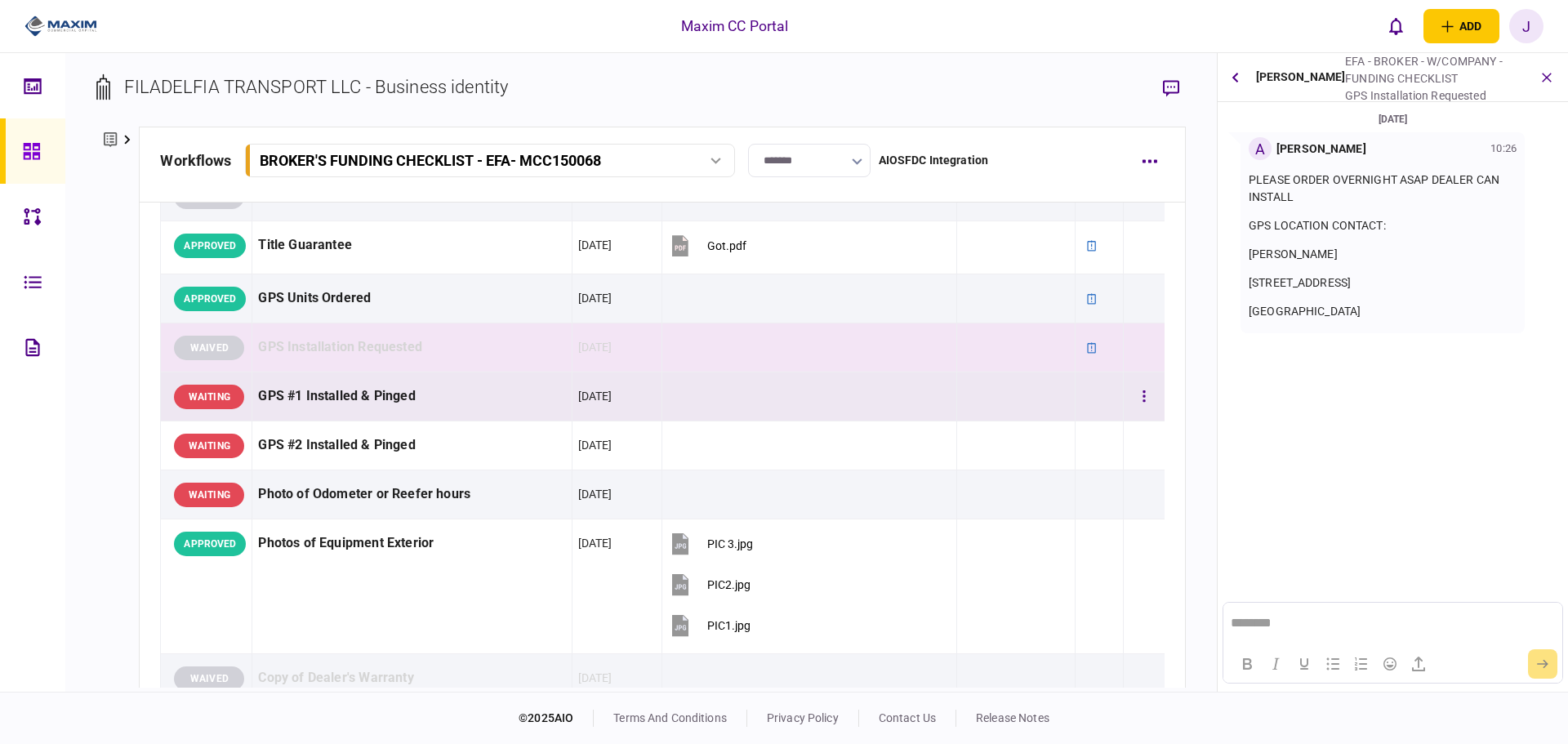
click at [397, 388] on div "GPS #1 Installed & Pinged" at bounding box center [412, 396] width 307 height 37
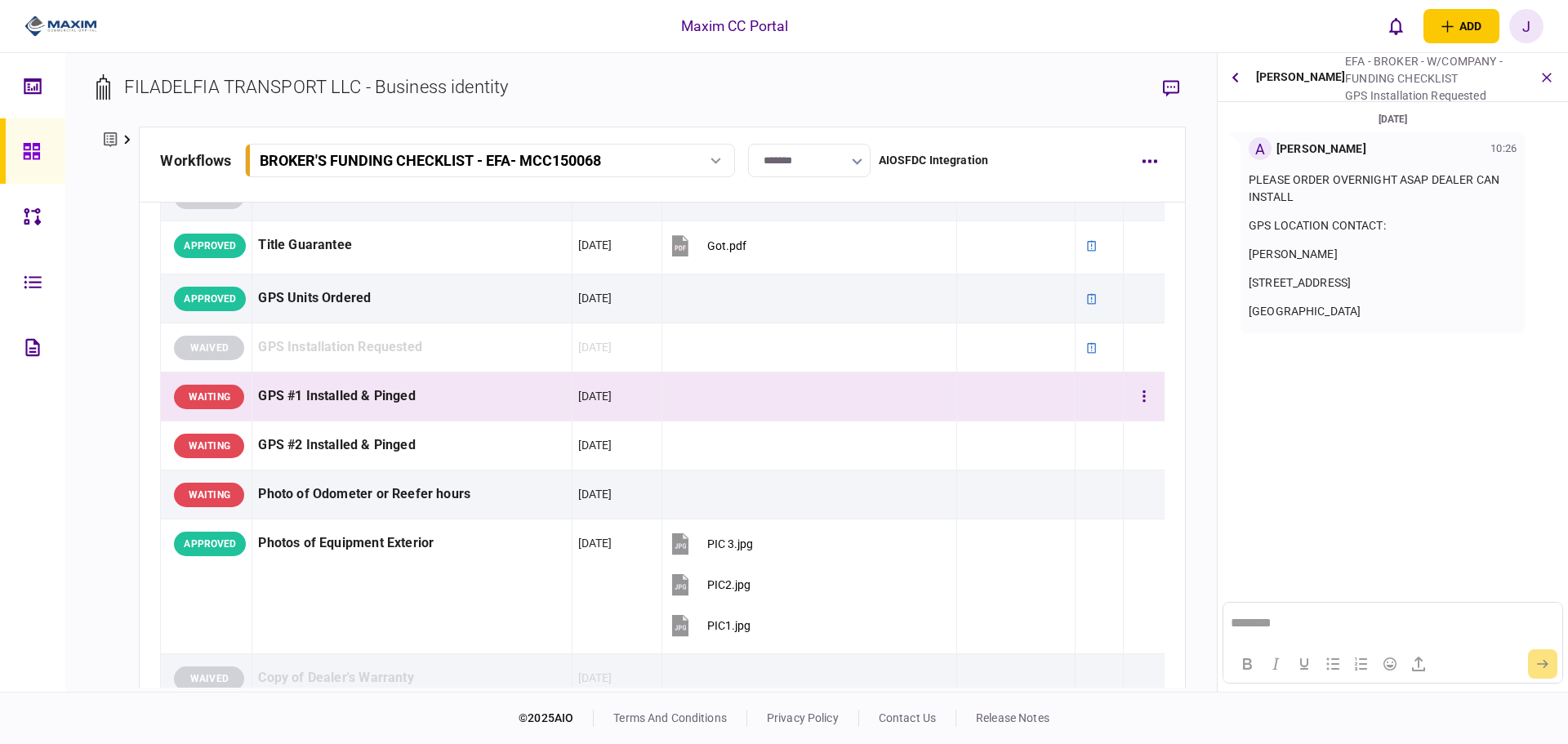
click at [327, 400] on div "GPS #1 Installed & Pinged" at bounding box center [412, 396] width 307 height 37
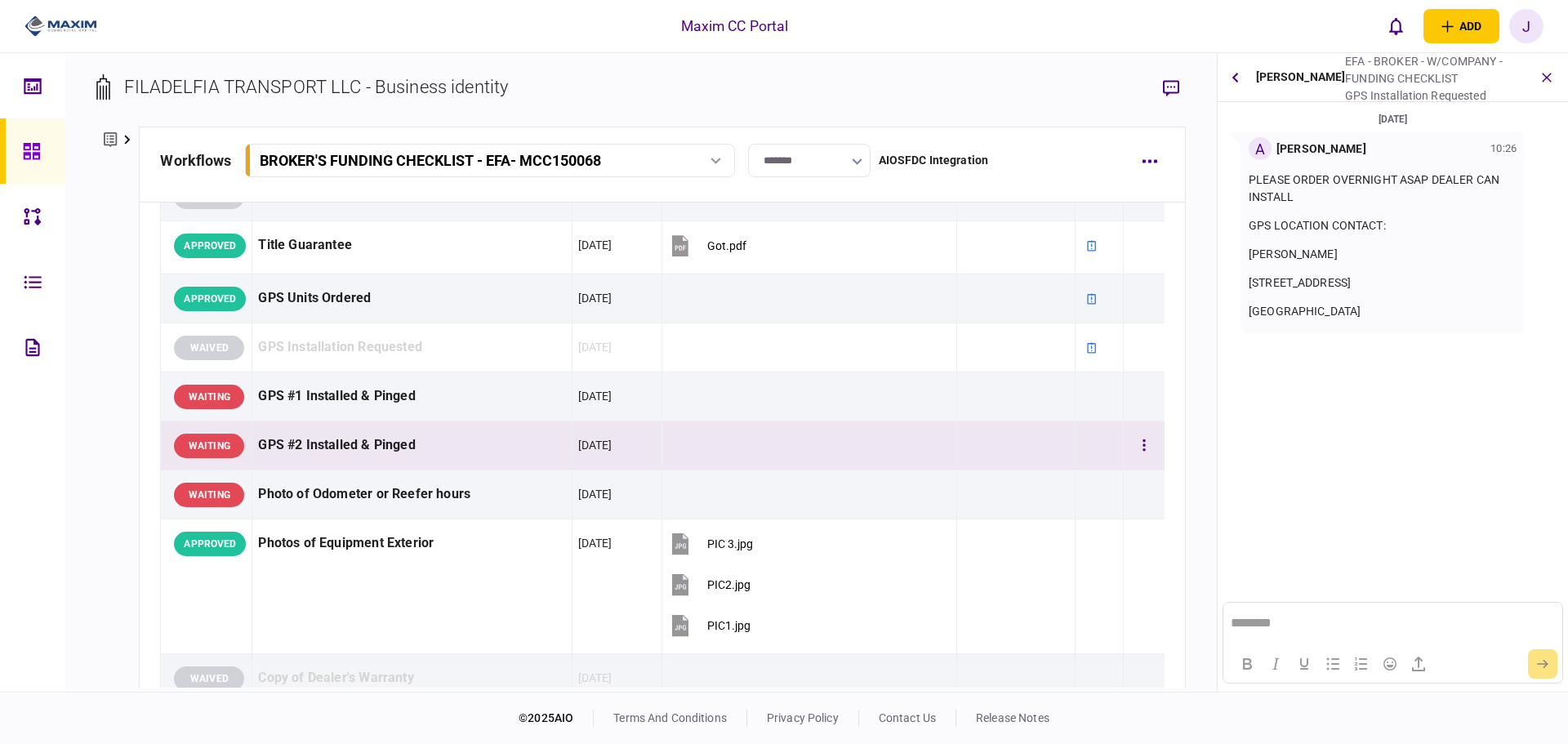
click at [323, 432] on div "GPS #2 Installed & Pinged" at bounding box center [412, 446] width 307 height 37
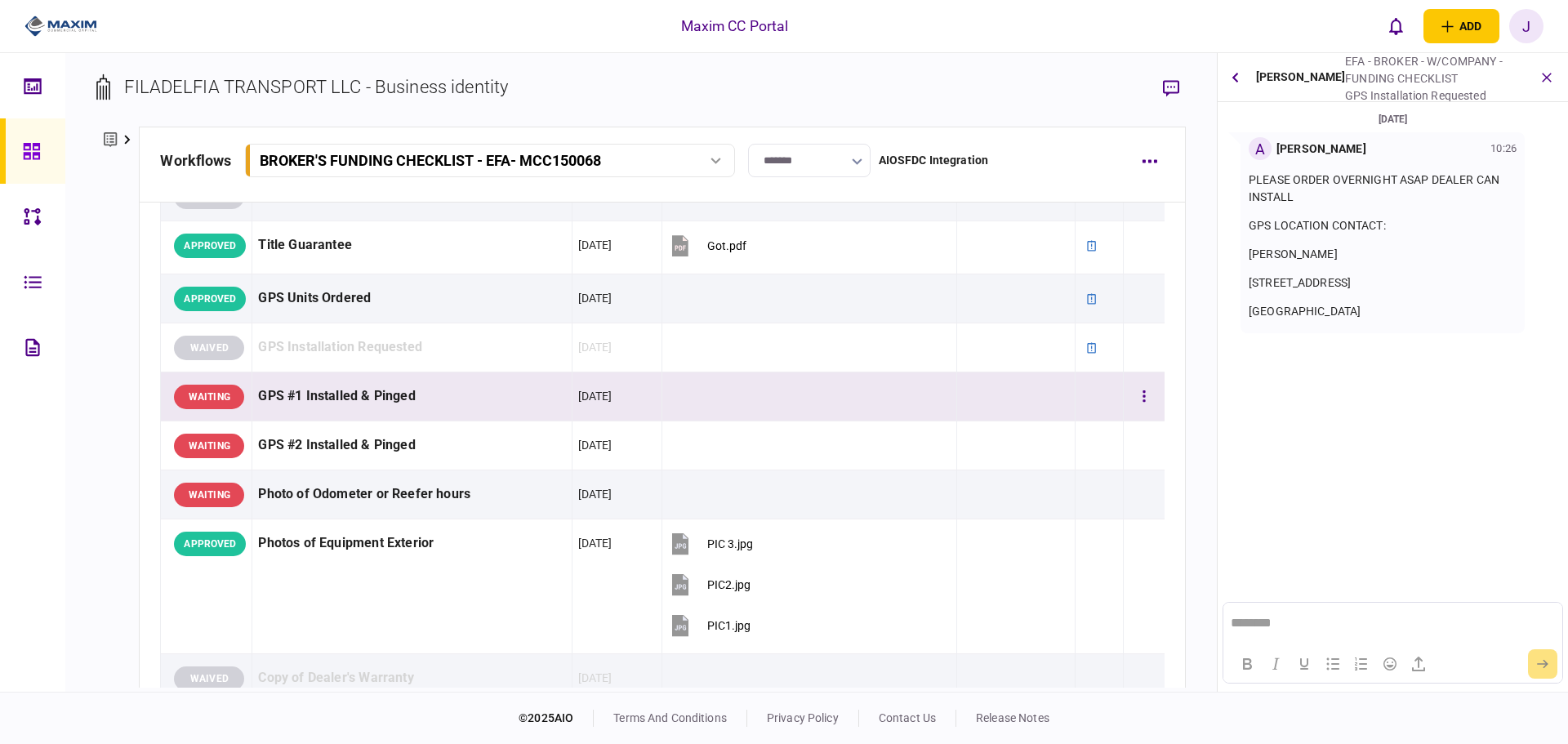
click at [333, 401] on div "GPS #1 Installed & Pinged" at bounding box center [412, 396] width 307 height 37
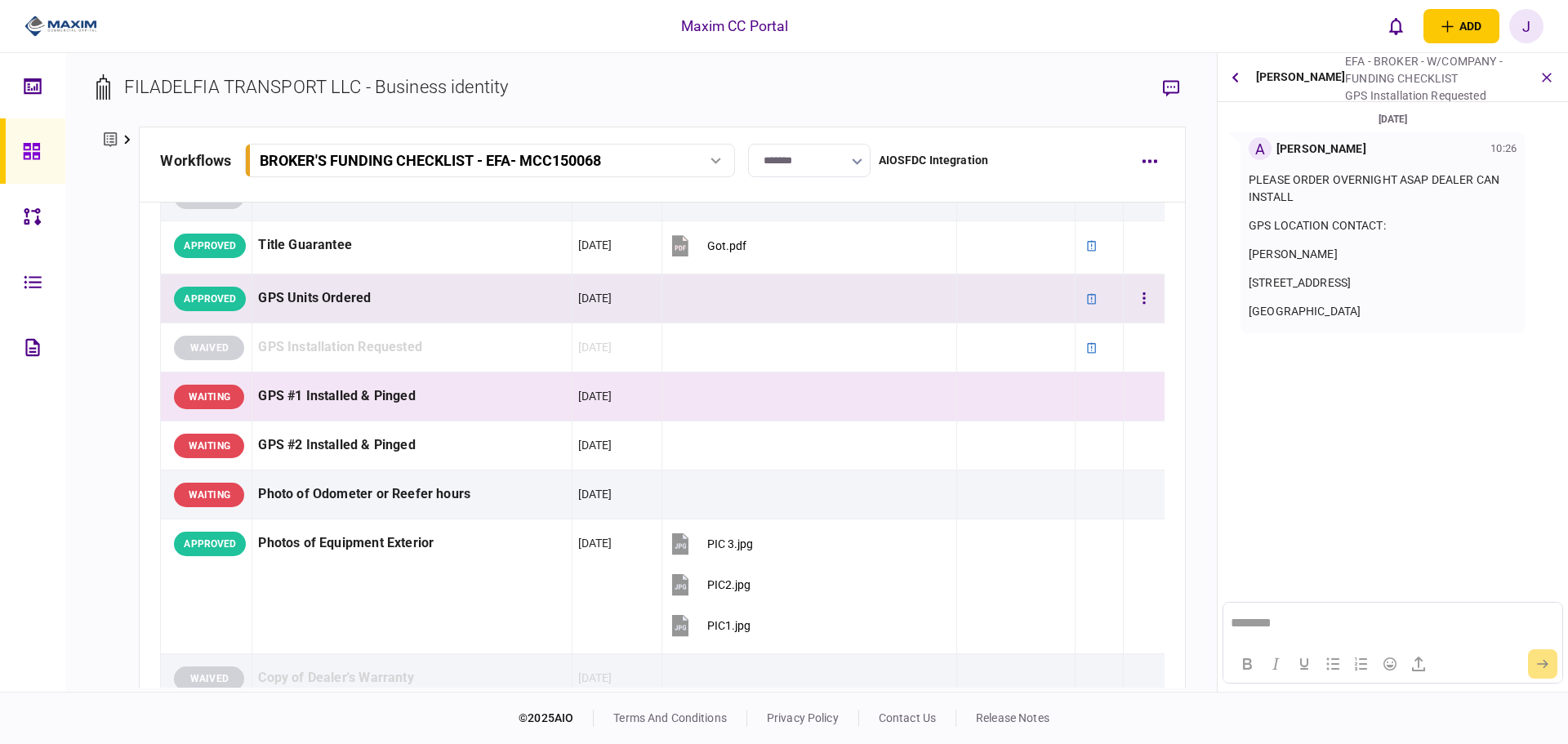
click at [339, 298] on div "GPS Units Ordered" at bounding box center [412, 298] width 307 height 37
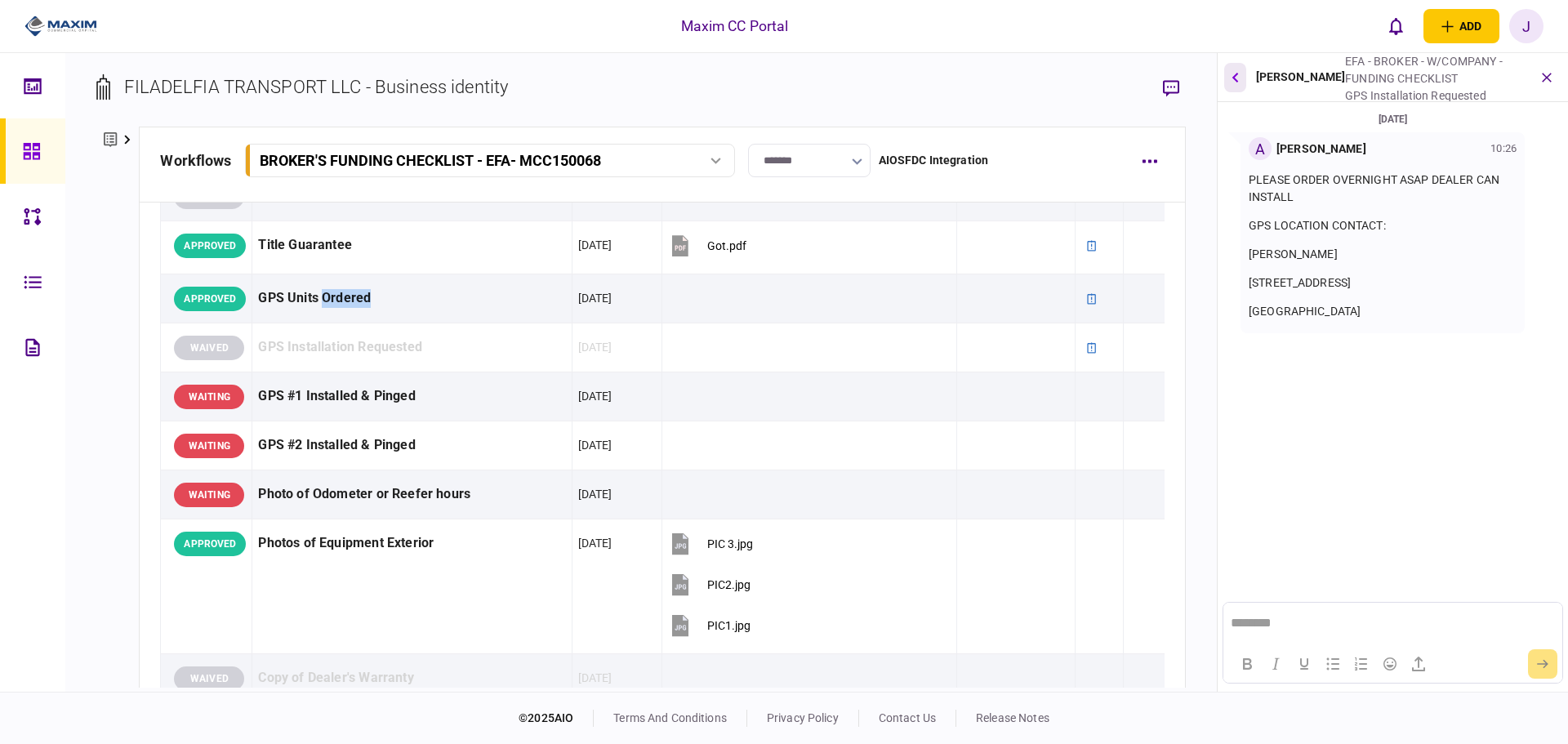
click at [1243, 83] on button "button" at bounding box center [1234, 78] width 22 height 30
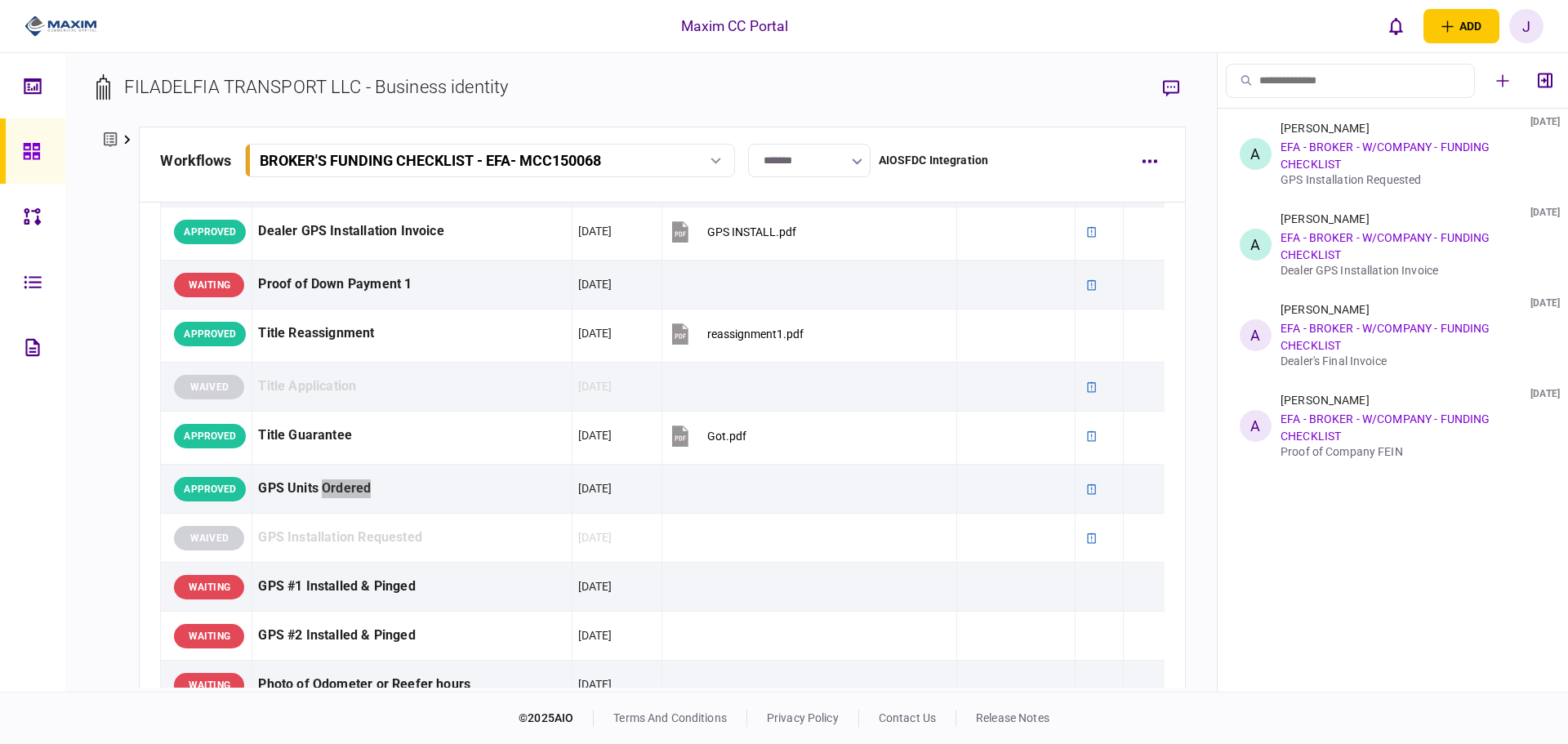
scroll to position [836, 0]
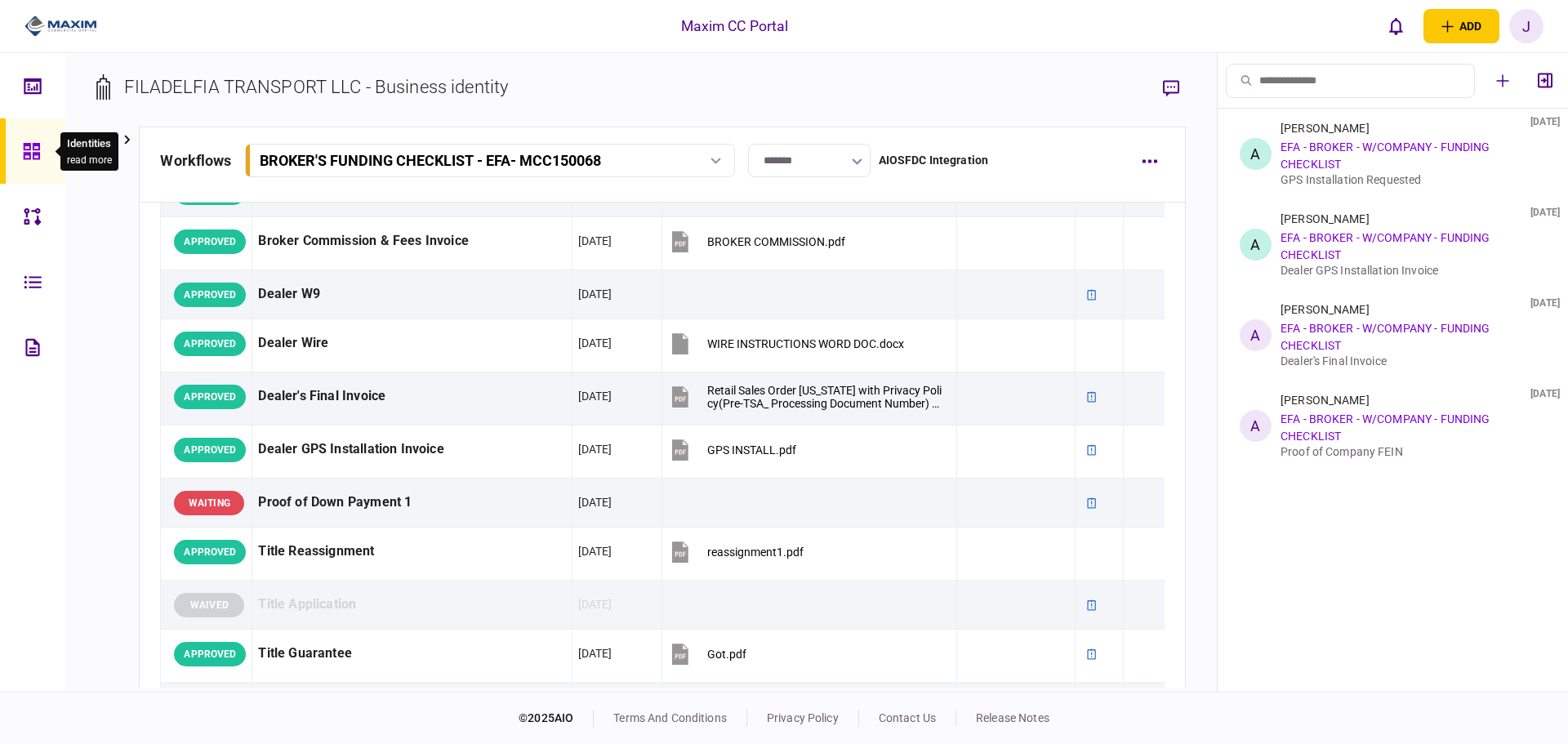
drag, startPoint x: 22, startPoint y: 149, endPoint x: 44, endPoint y: 153, distance: 22.4
click at [23, 149] on icon at bounding box center [31, 152] width 18 height 19
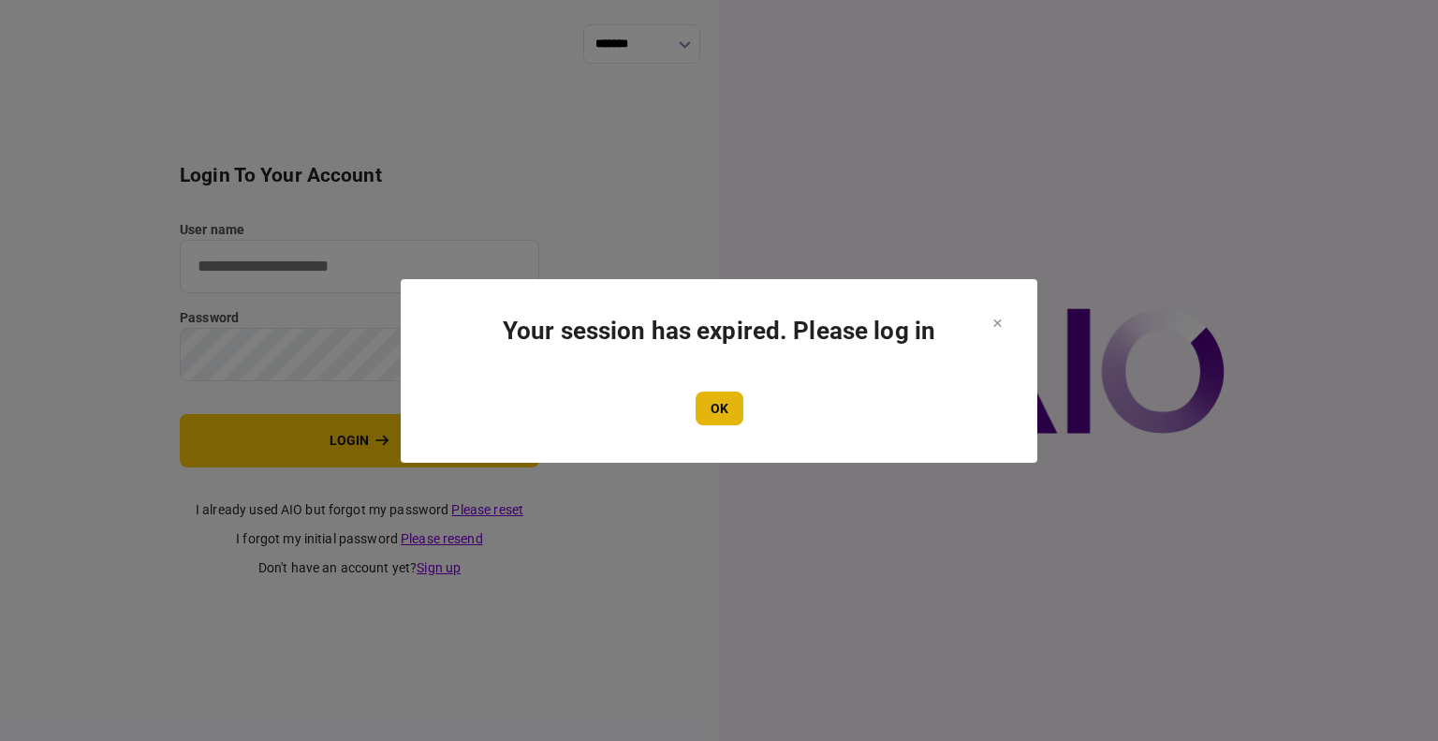
type input "****"
click at [709, 399] on button "OK" at bounding box center [720, 408] width 48 height 34
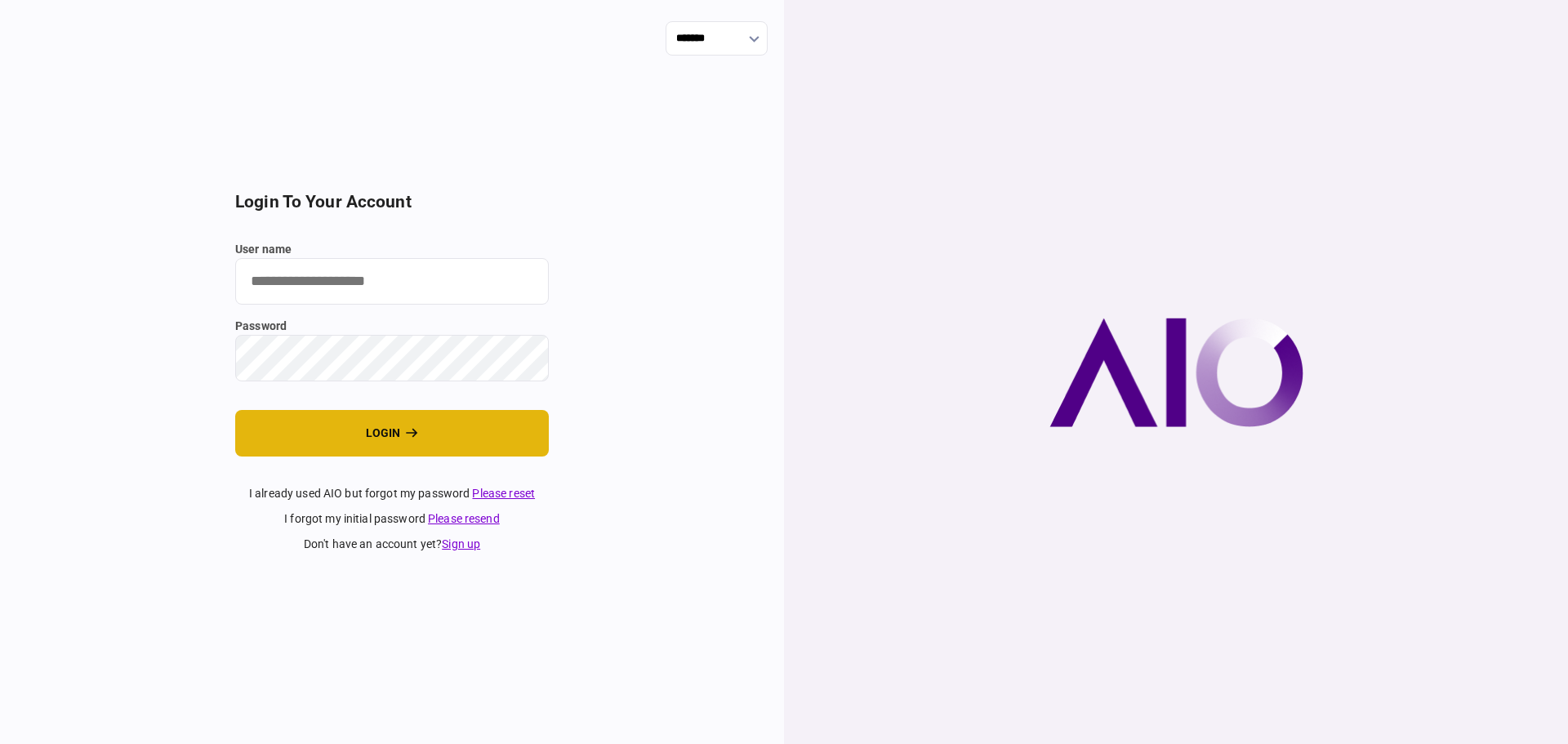
type input "****"
click at [344, 429] on button "login" at bounding box center [392, 433] width 314 height 46
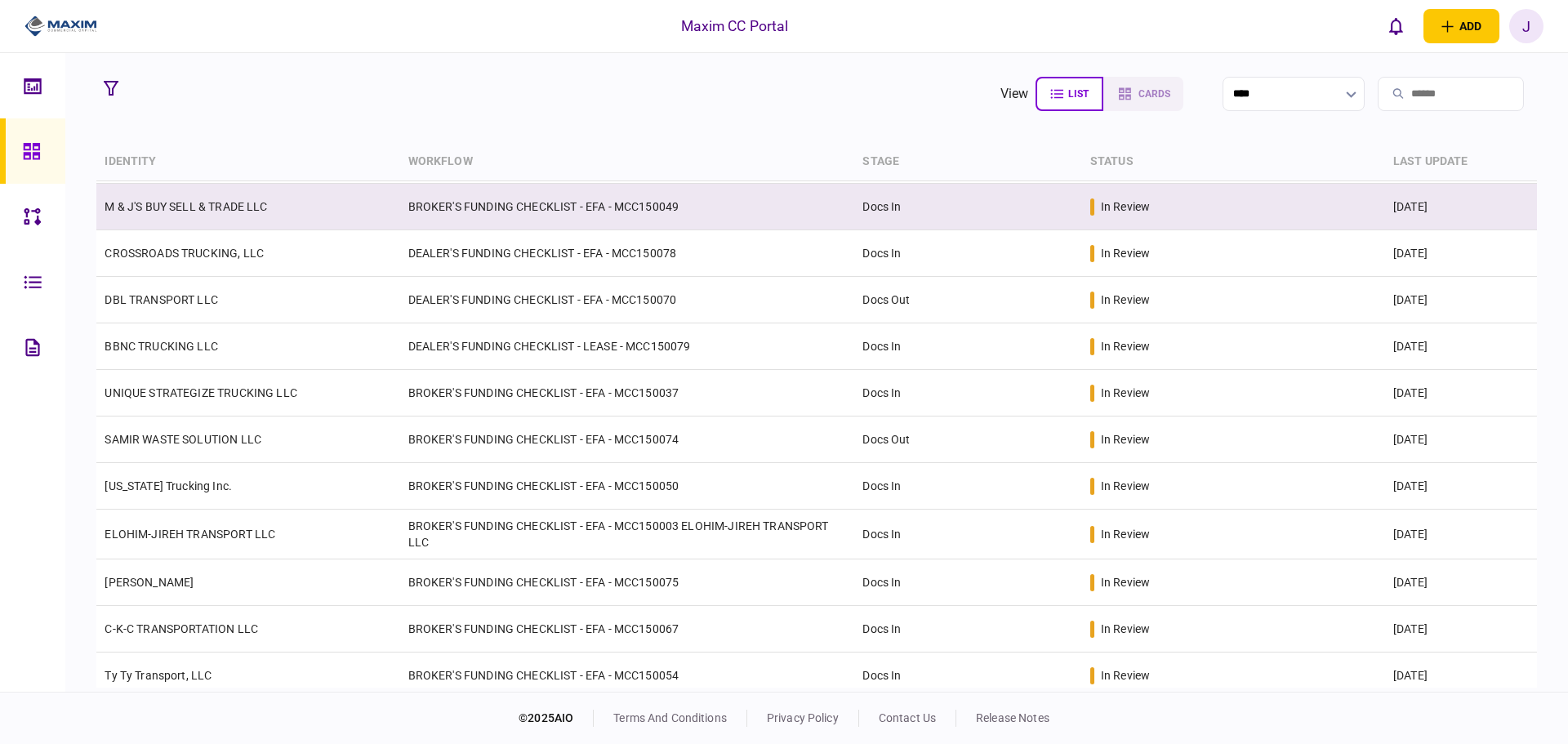
scroll to position [327, 0]
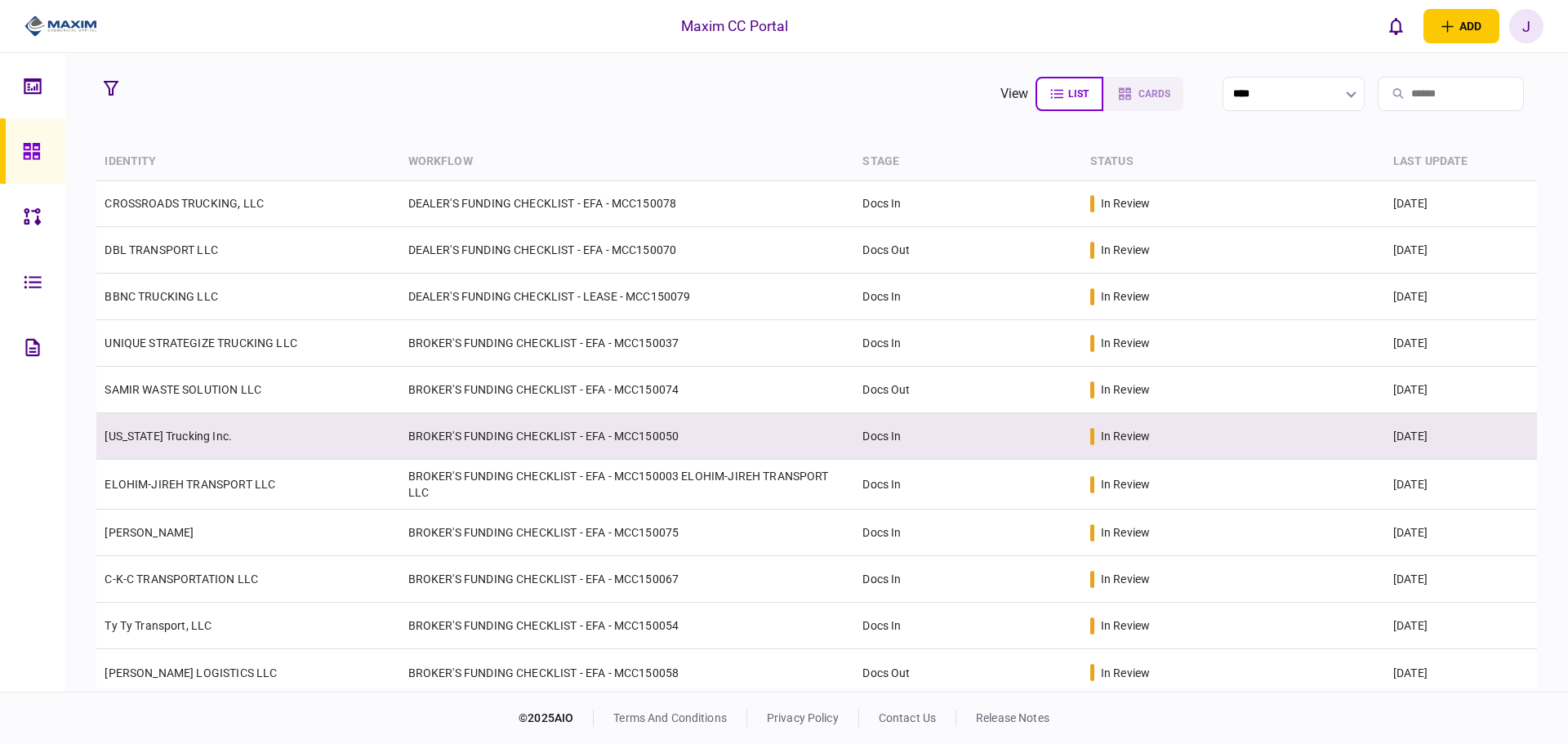
click at [170, 433] on link "[US_STATE] Trucking Inc." at bounding box center [168, 435] width 127 height 13
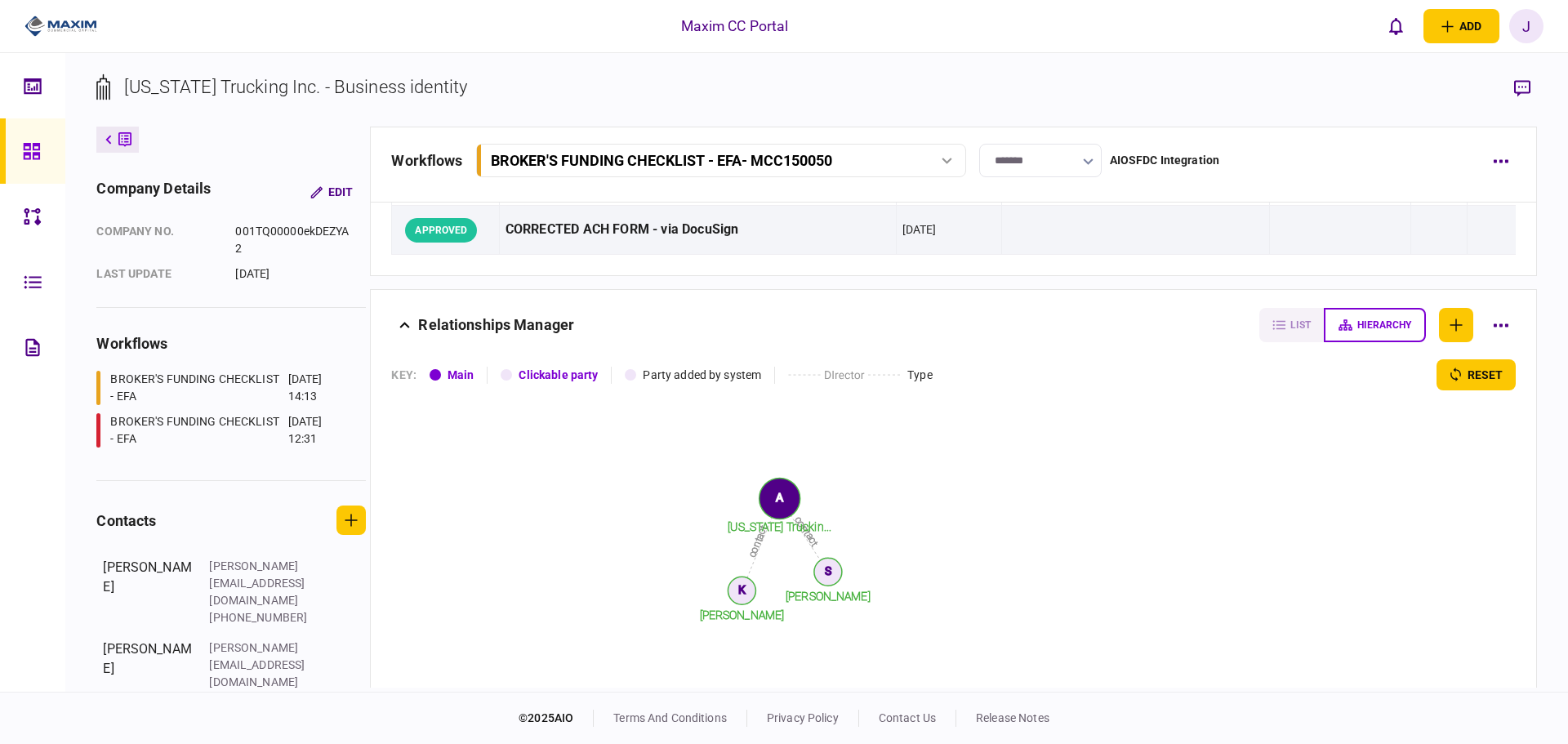
scroll to position [2257, 0]
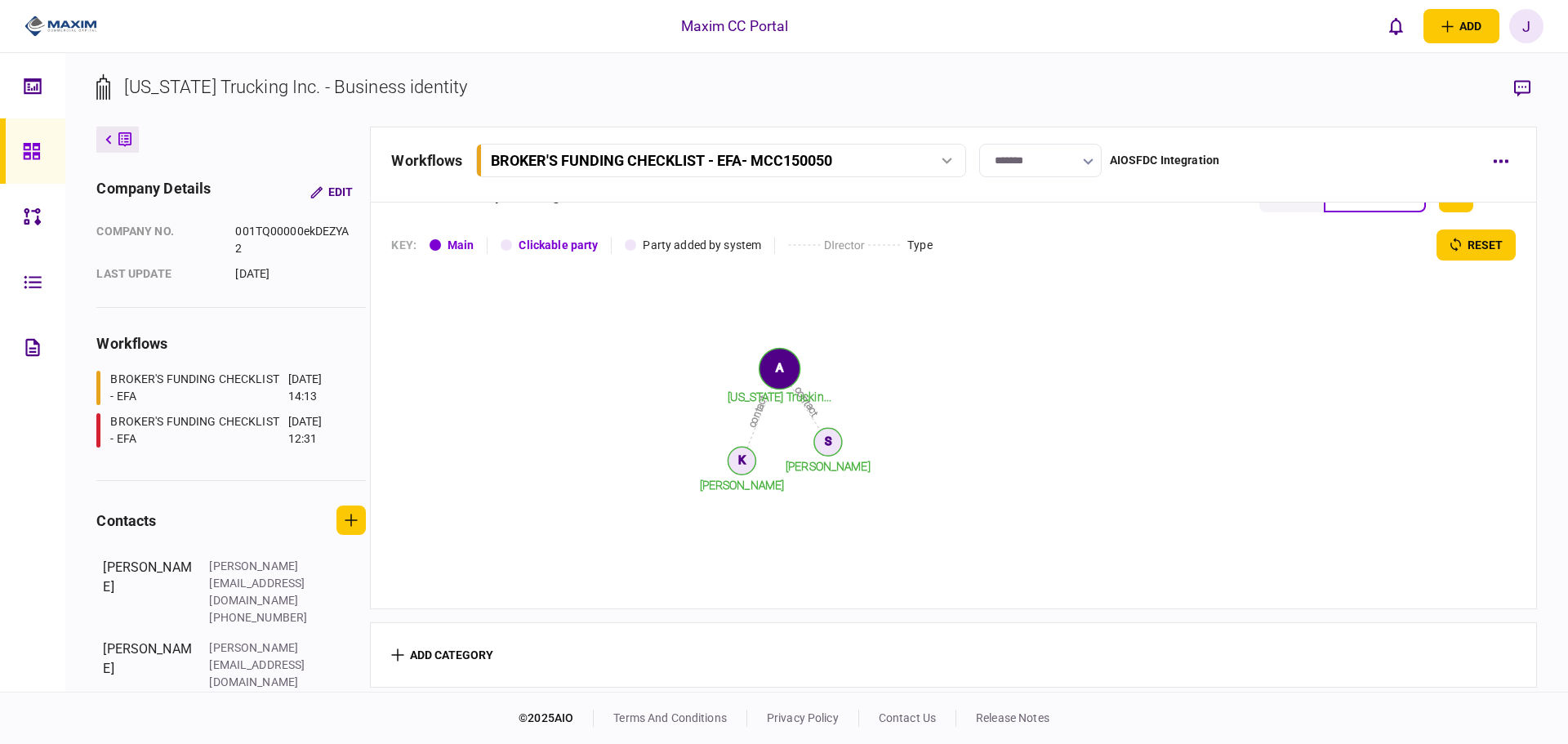
click at [200, 422] on div "BROKER'S FUNDING CHECKLIST - EFA" at bounding box center [196, 430] width 173 height 34
